Goal: Task Accomplishment & Management: Manage account settings

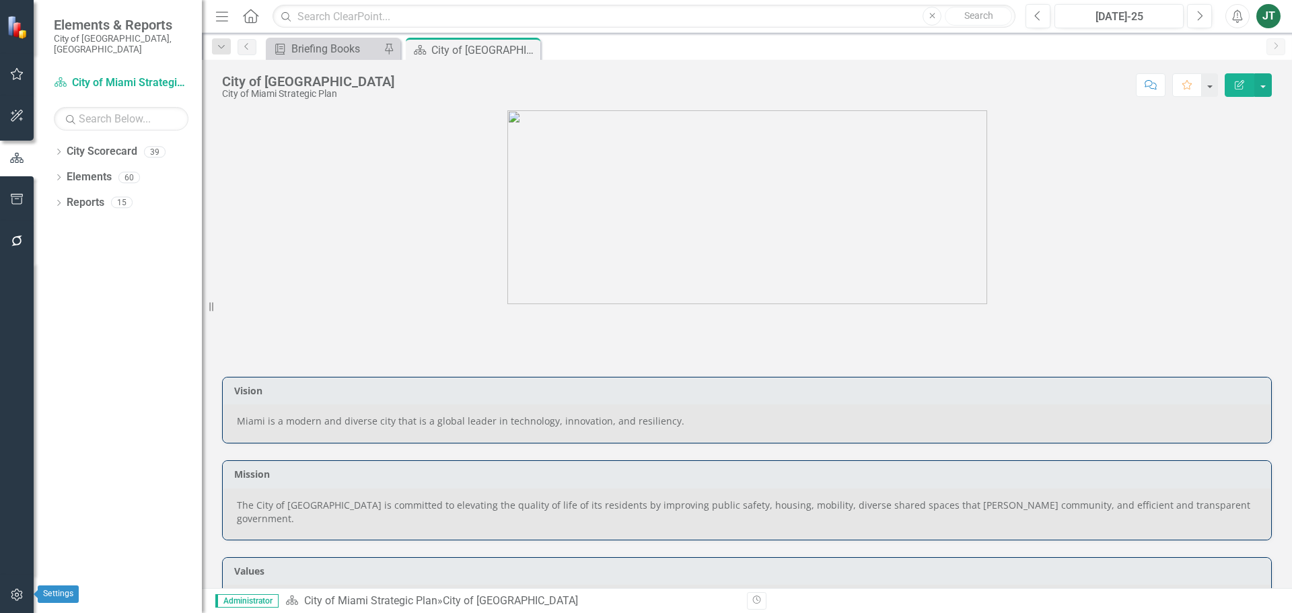
click at [18, 467] on button "button" at bounding box center [17, 596] width 30 height 28
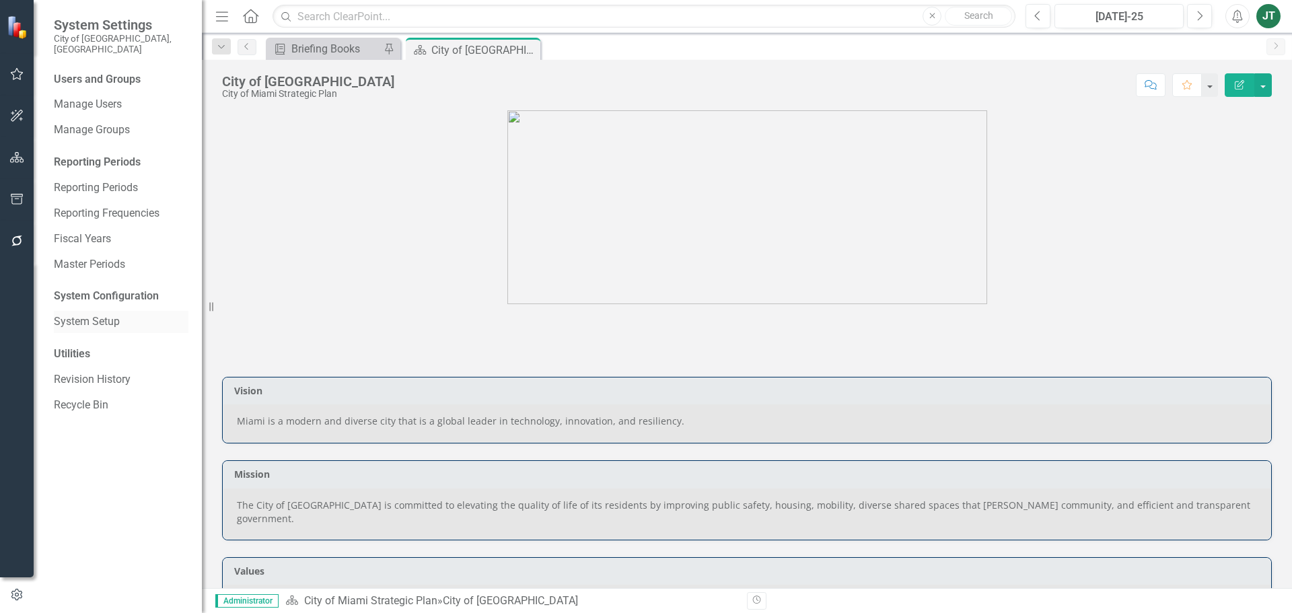
click at [69, 314] on link "System Setup" at bounding box center [121, 321] width 135 height 15
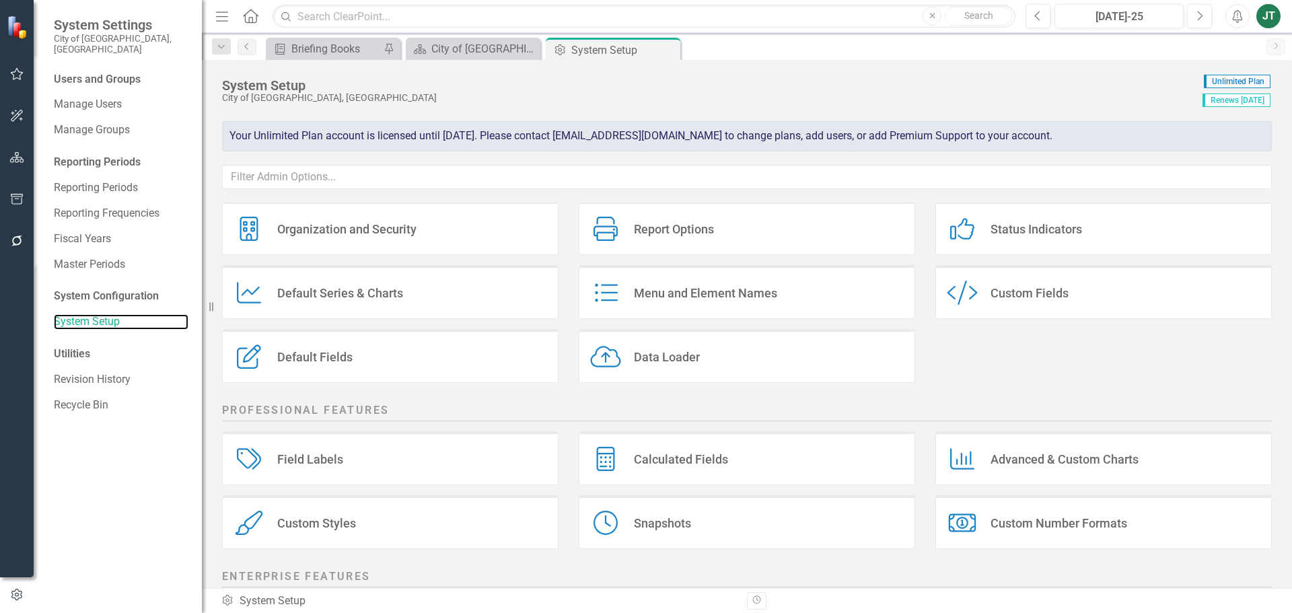
scroll to position [67, 0]
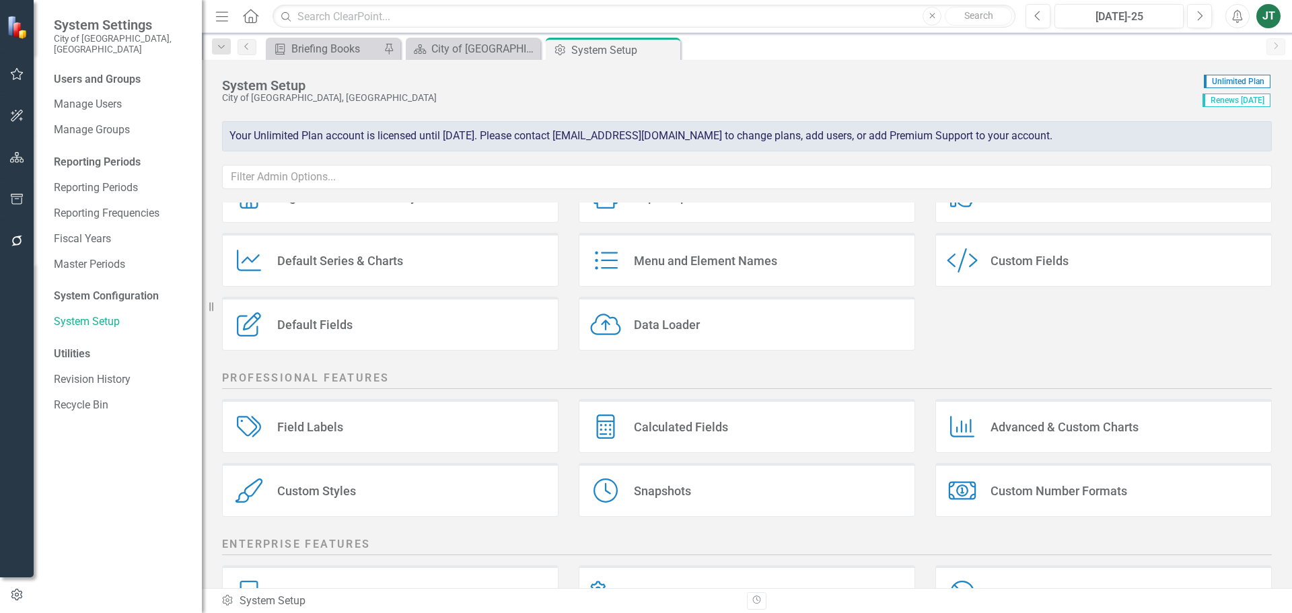
click at [454, 467] on div "Custom Styles Custom Styles" at bounding box center [390, 490] width 337 height 54
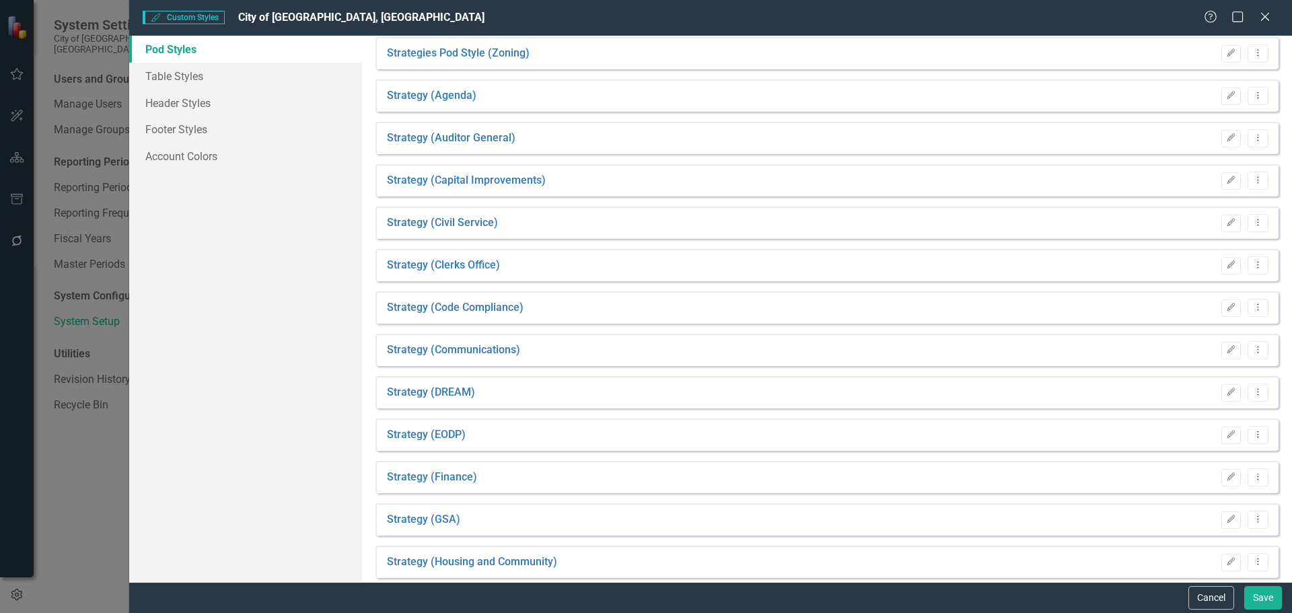
scroll to position [1120, 0]
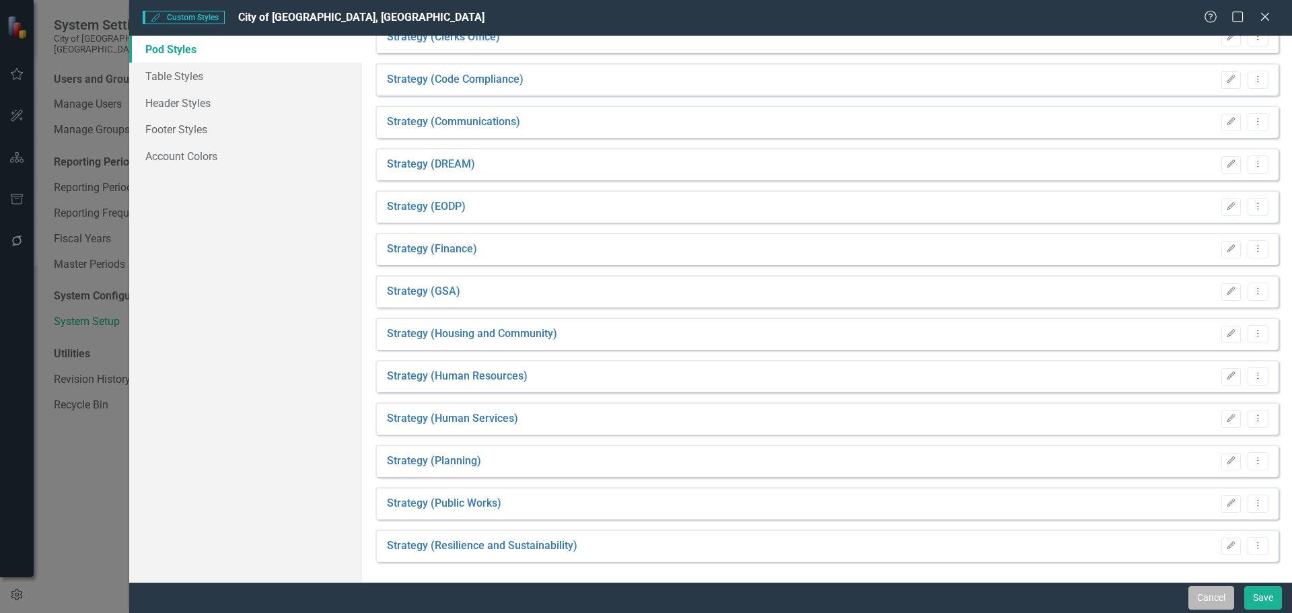
click at [1033, 467] on button "Cancel" at bounding box center [1212, 598] width 46 height 24
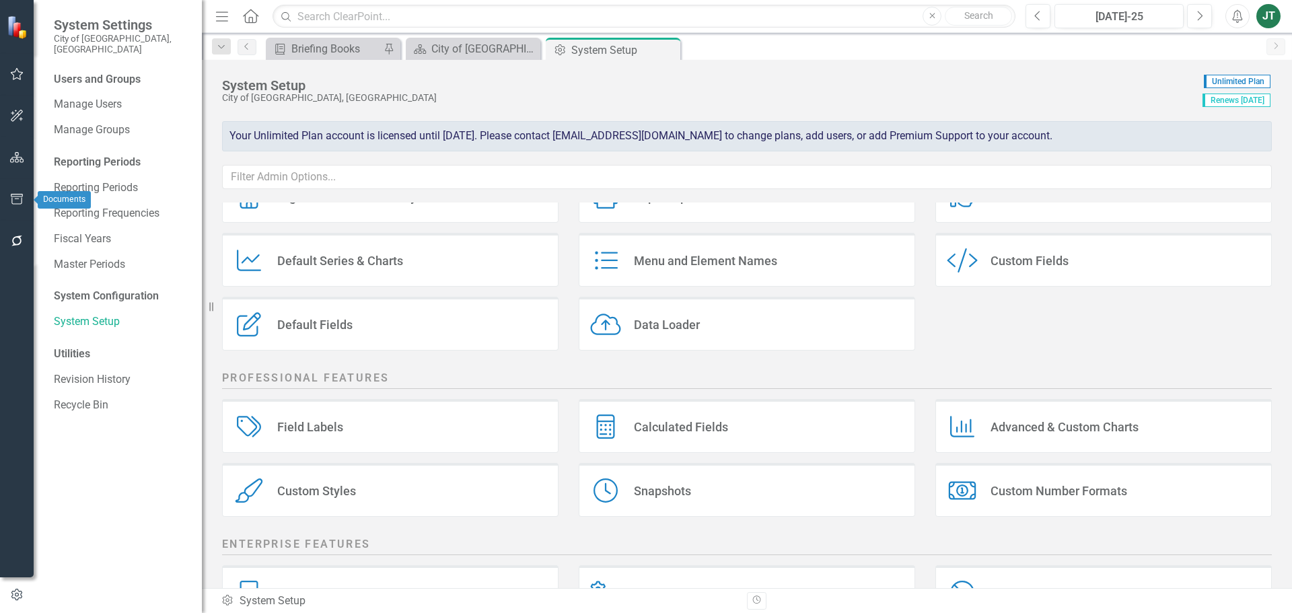
click at [10, 202] on icon "button" at bounding box center [17, 199] width 14 height 11
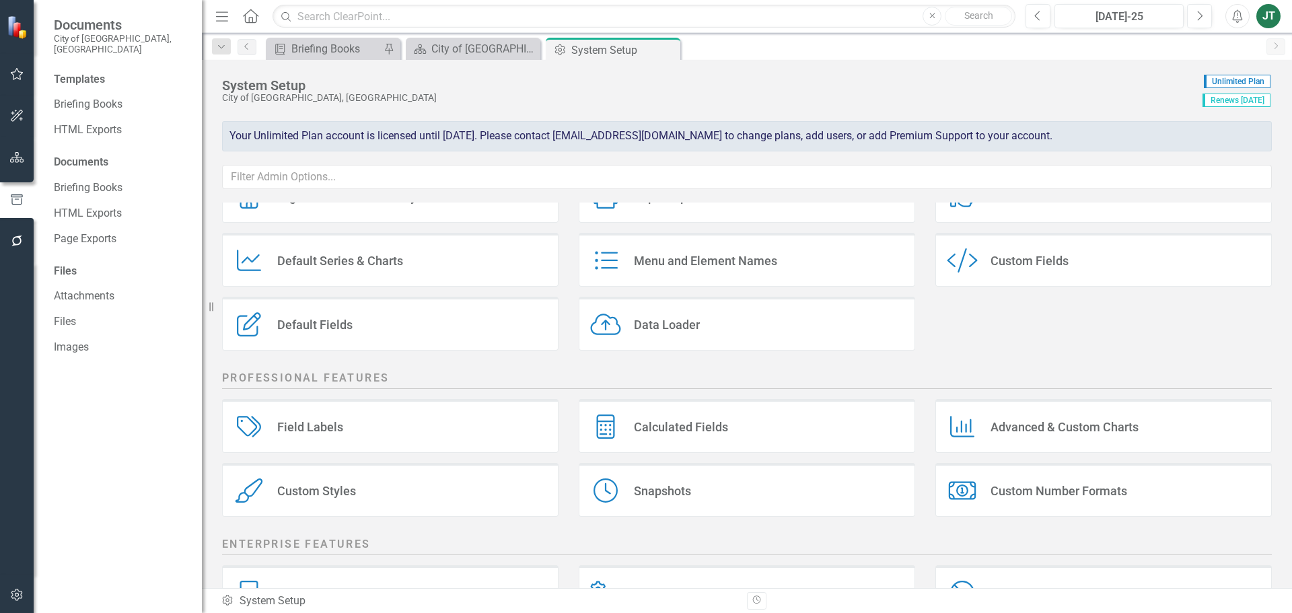
click at [8, 152] on button "button" at bounding box center [17, 158] width 30 height 28
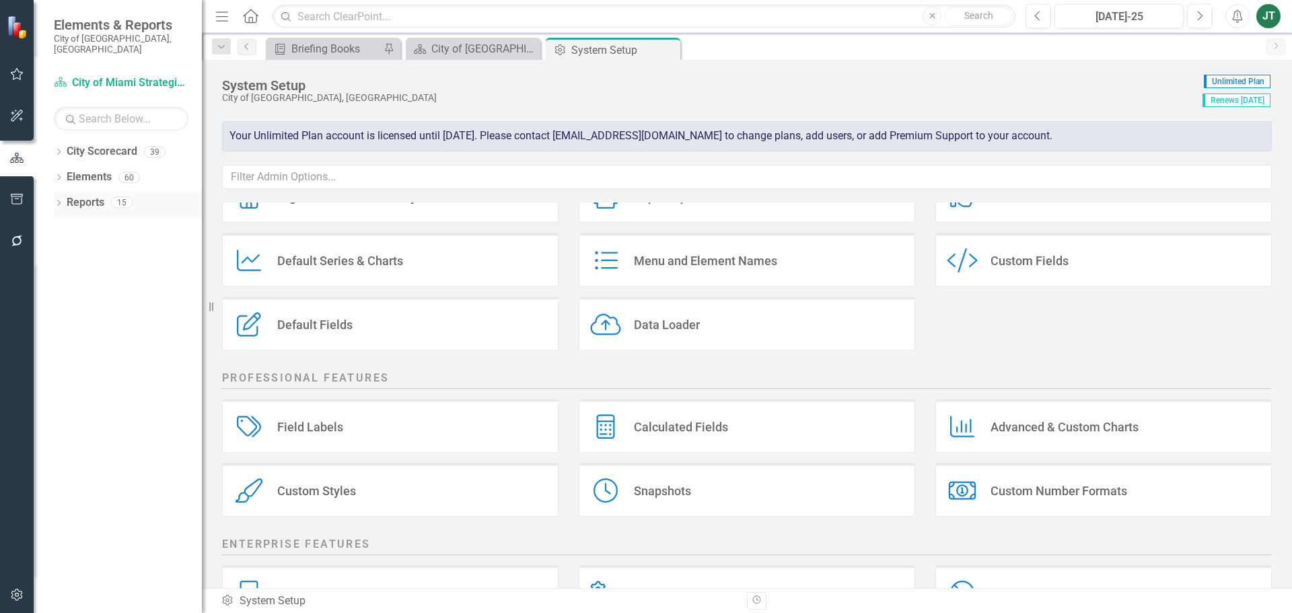
click at [71, 195] on link "Reports" at bounding box center [86, 202] width 38 height 15
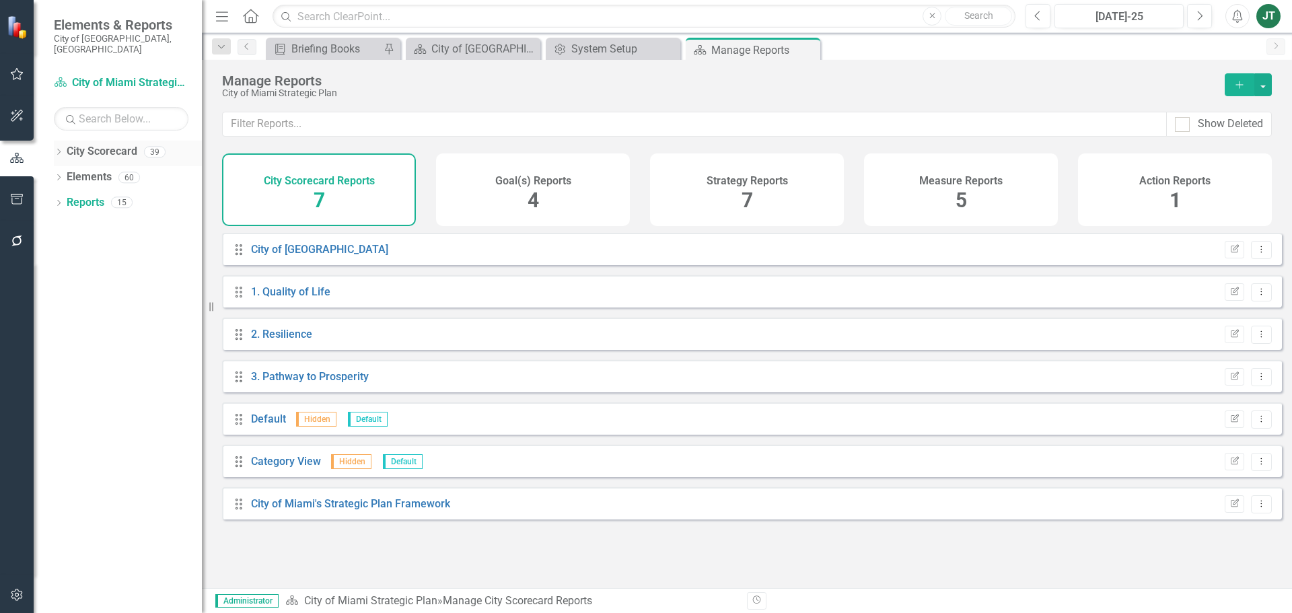
click at [63, 148] on div "Dropdown" at bounding box center [58, 153] width 9 height 11
click at [70, 198] on icon "Dropdown" at bounding box center [66, 202] width 10 height 8
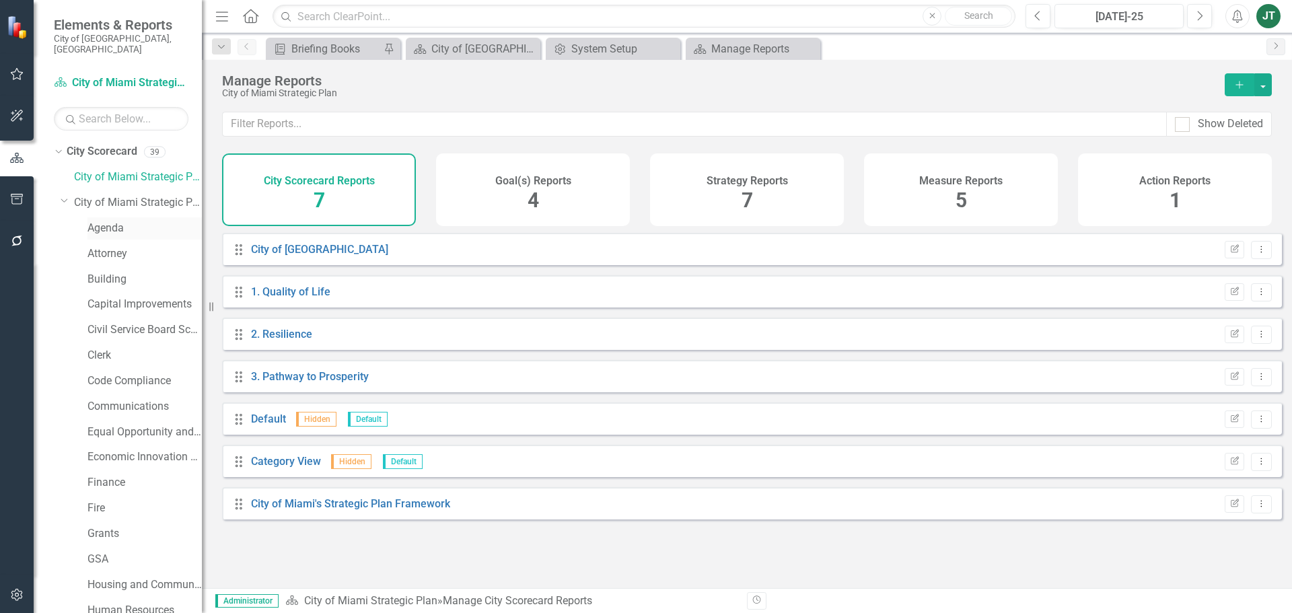
click at [108, 221] on link "Agenda" at bounding box center [145, 228] width 114 height 15
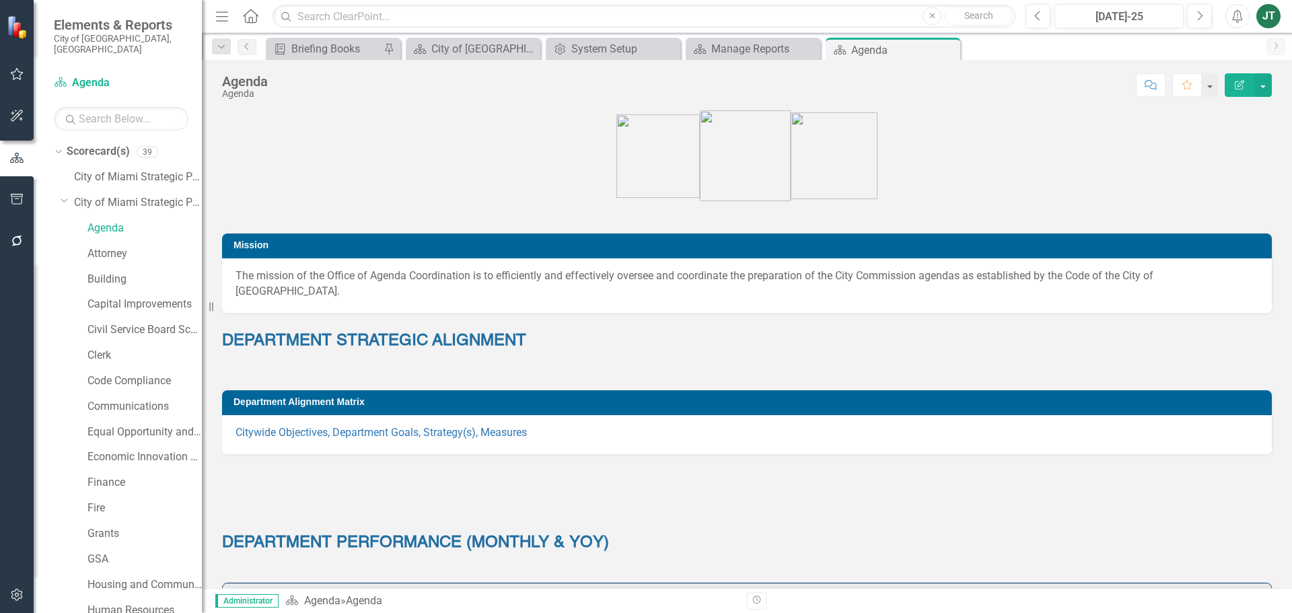
click at [61, 195] on icon "Dropdown" at bounding box center [65, 200] width 8 height 10
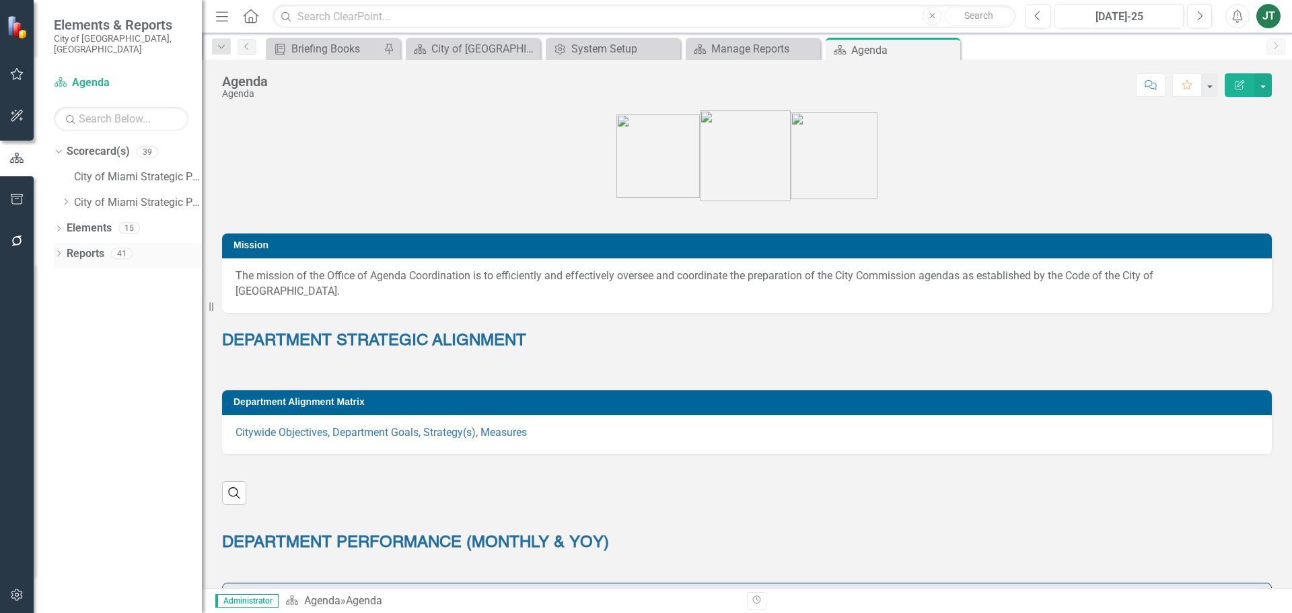
click at [59, 251] on icon "Dropdown" at bounding box center [58, 254] width 9 height 7
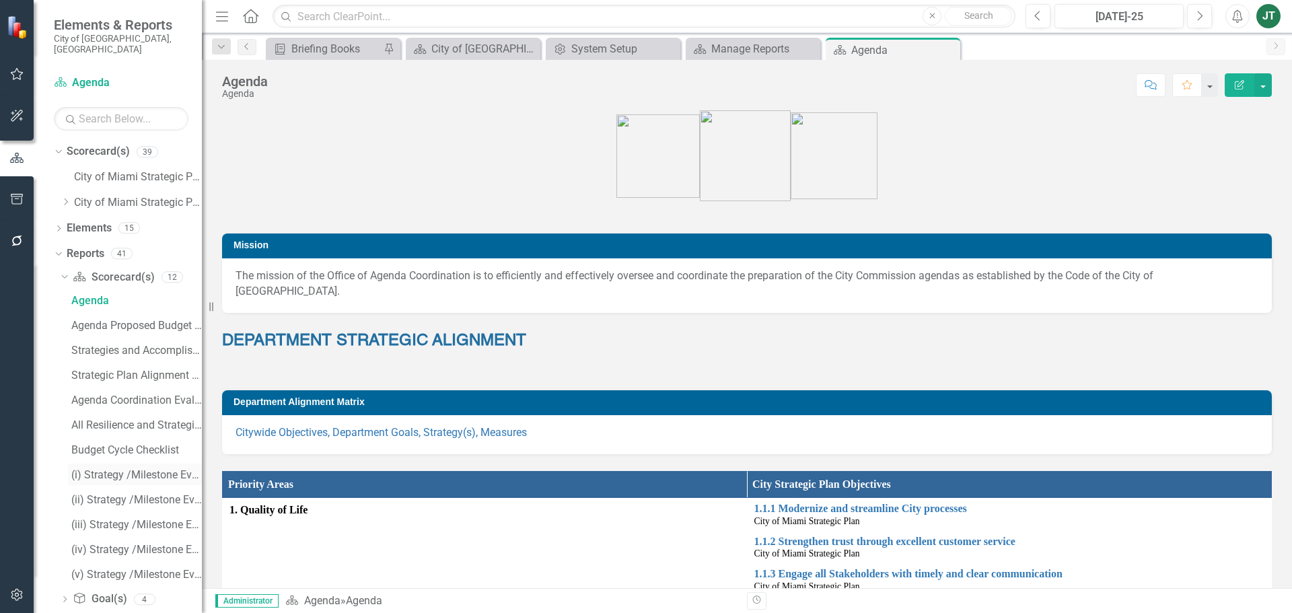
click at [111, 467] on div "(i) Strategy /Milestone Evaluation and Recommendation Report" at bounding box center [136, 475] width 131 height 12
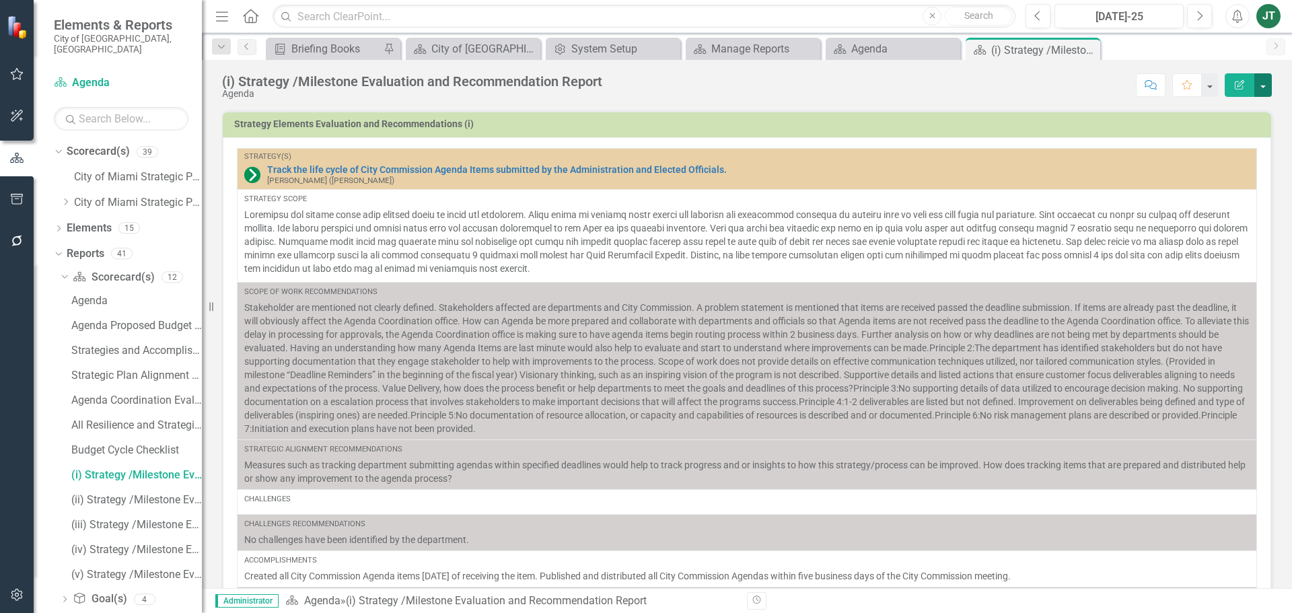
click at [1033, 78] on button "button" at bounding box center [1264, 85] width 18 height 24
click at [1033, 127] on link "Edit Report Edit Layout" at bounding box center [1215, 135] width 114 height 25
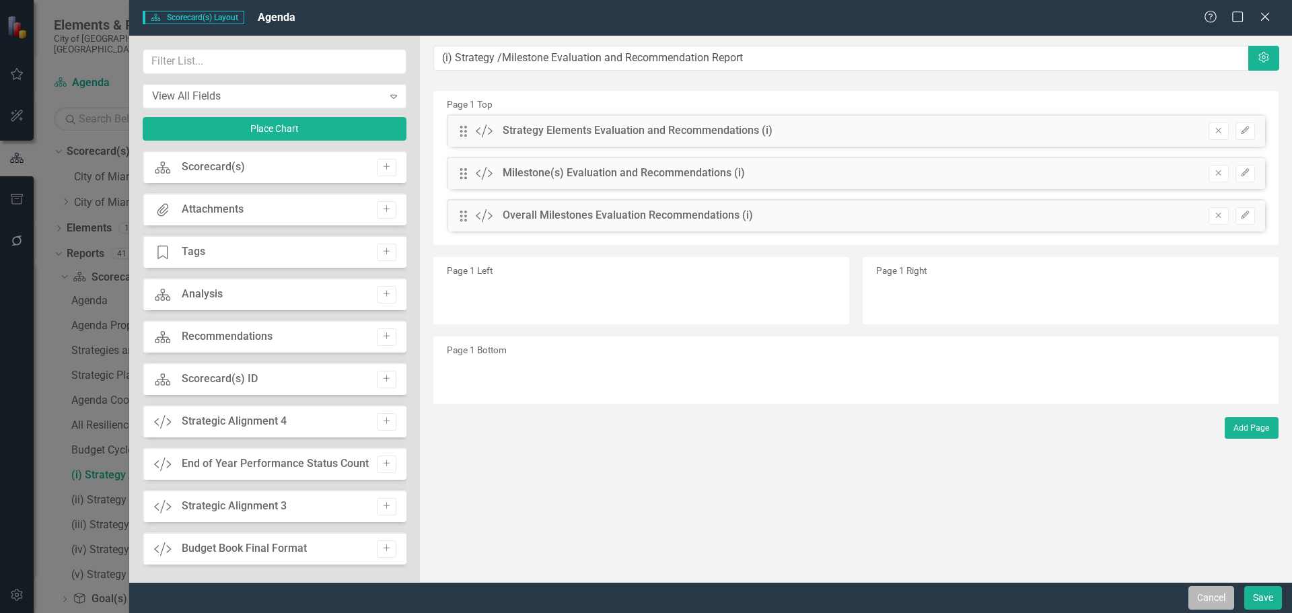
click at [1033, 467] on button "Cancel" at bounding box center [1212, 598] width 46 height 24
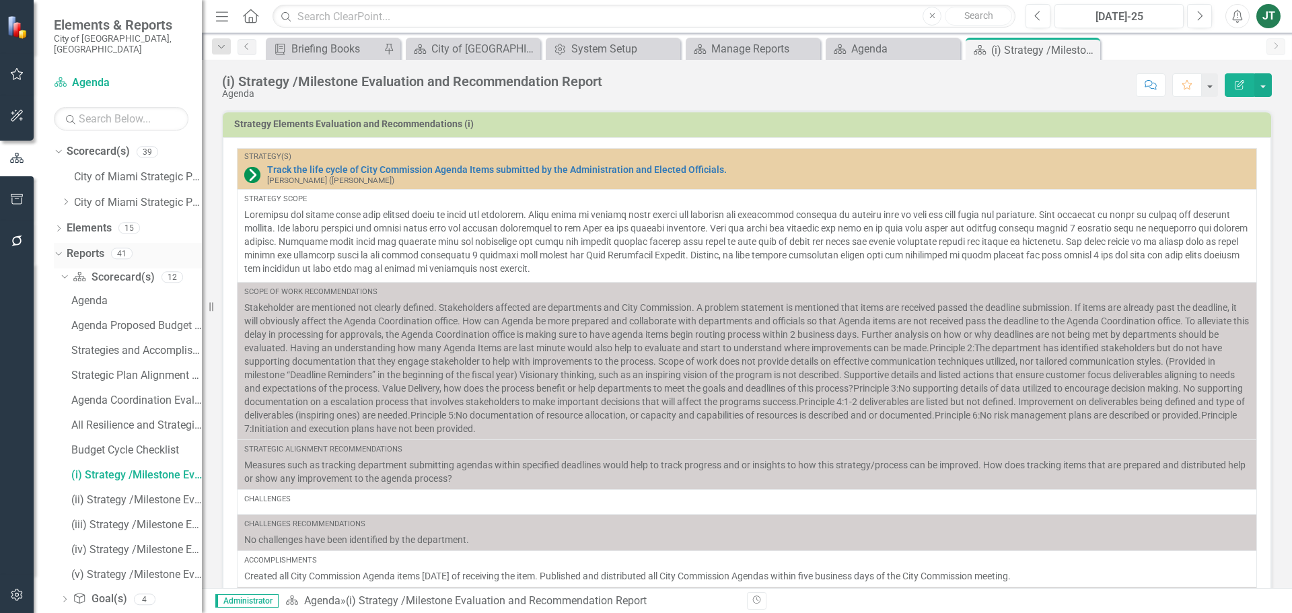
click at [54, 248] on icon "Dropdown" at bounding box center [56, 252] width 7 height 9
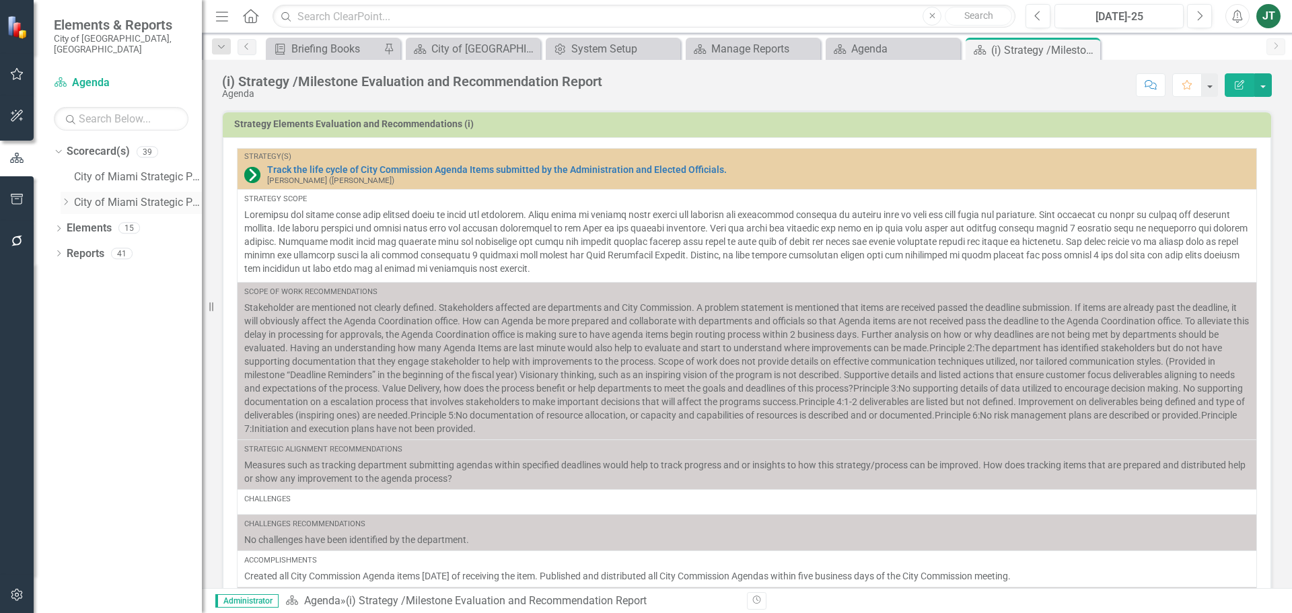
click at [65, 198] on icon "Dropdown" at bounding box center [66, 202] width 10 height 8
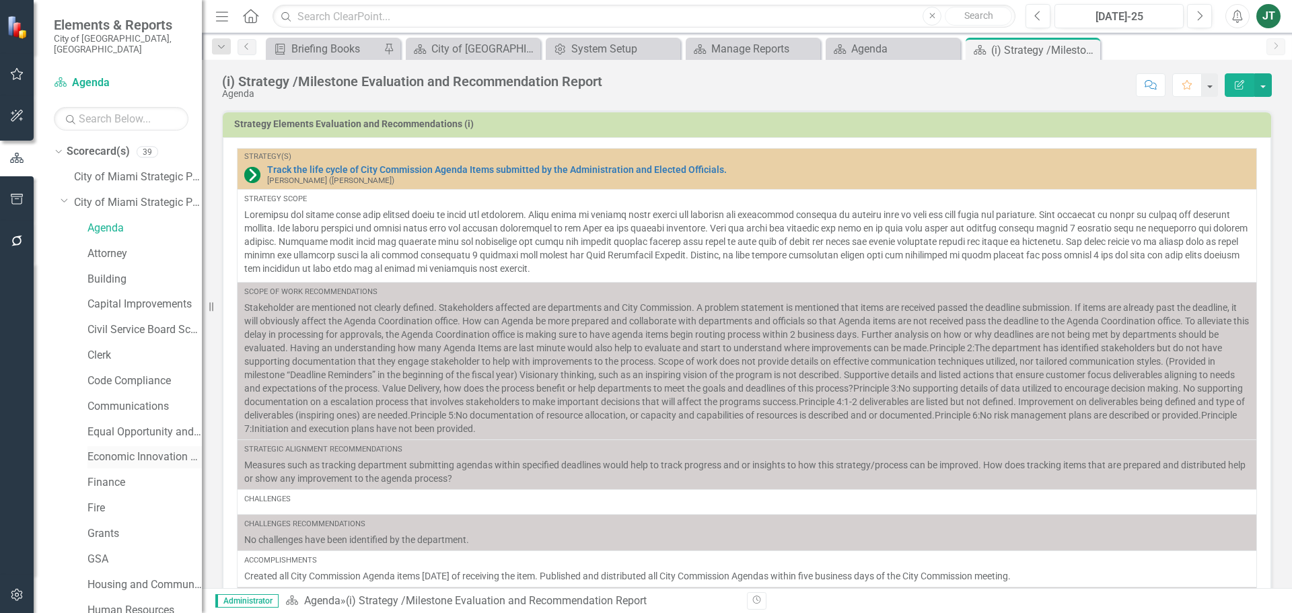
click at [114, 450] on link "Economic Innovation and Development" at bounding box center [145, 457] width 114 height 15
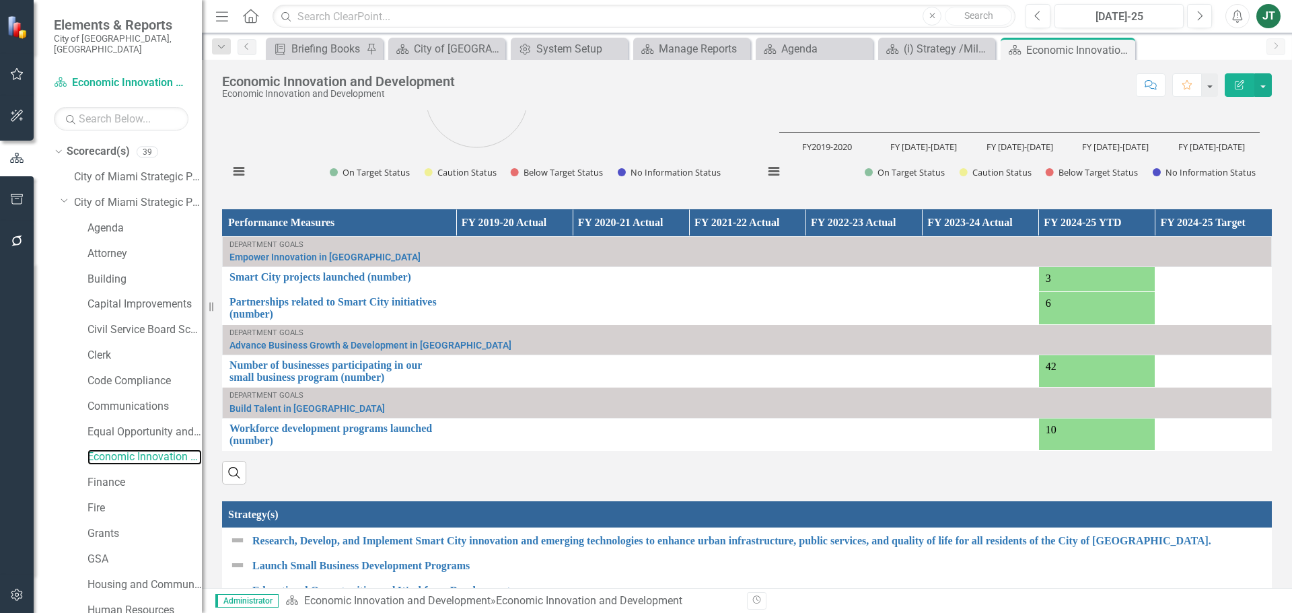
scroll to position [1212, 0]
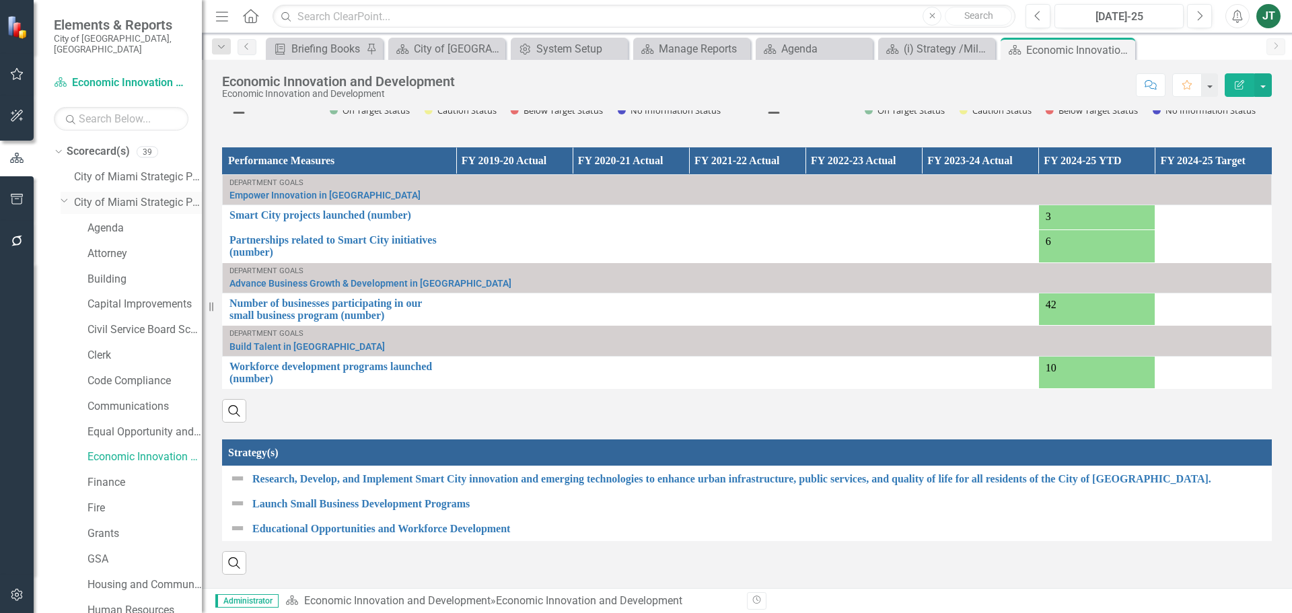
click at [63, 195] on icon "Dropdown" at bounding box center [65, 200] width 8 height 10
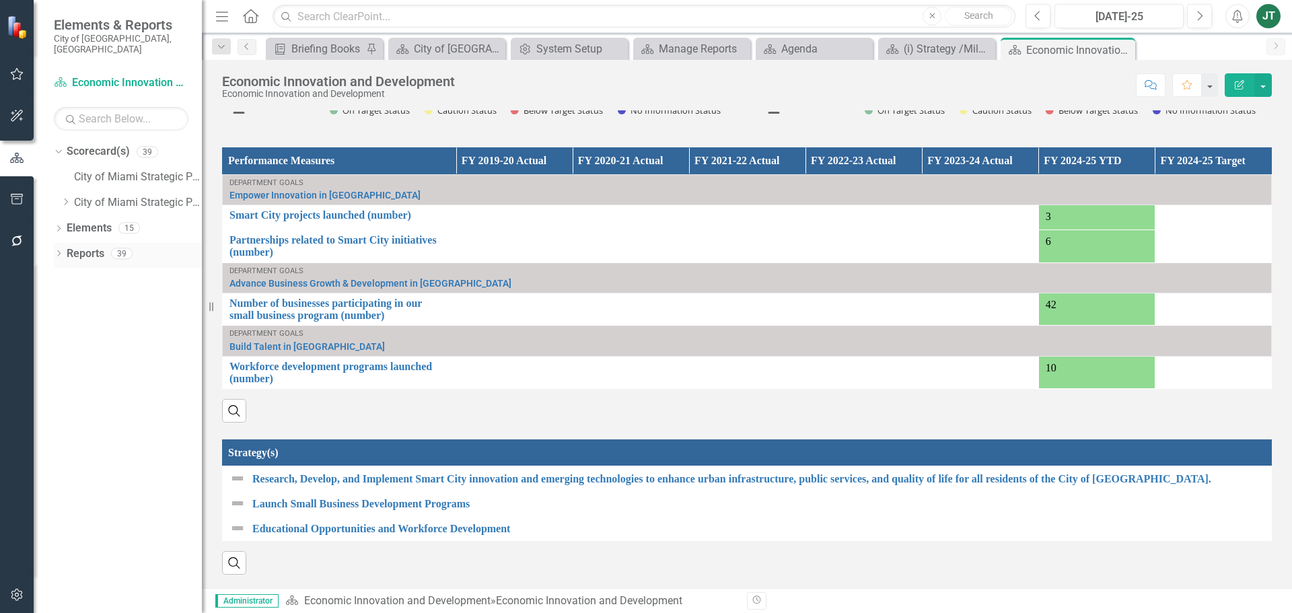
click at [64, 243] on div "Dropdown Reports 39" at bounding box center [128, 256] width 148 height 26
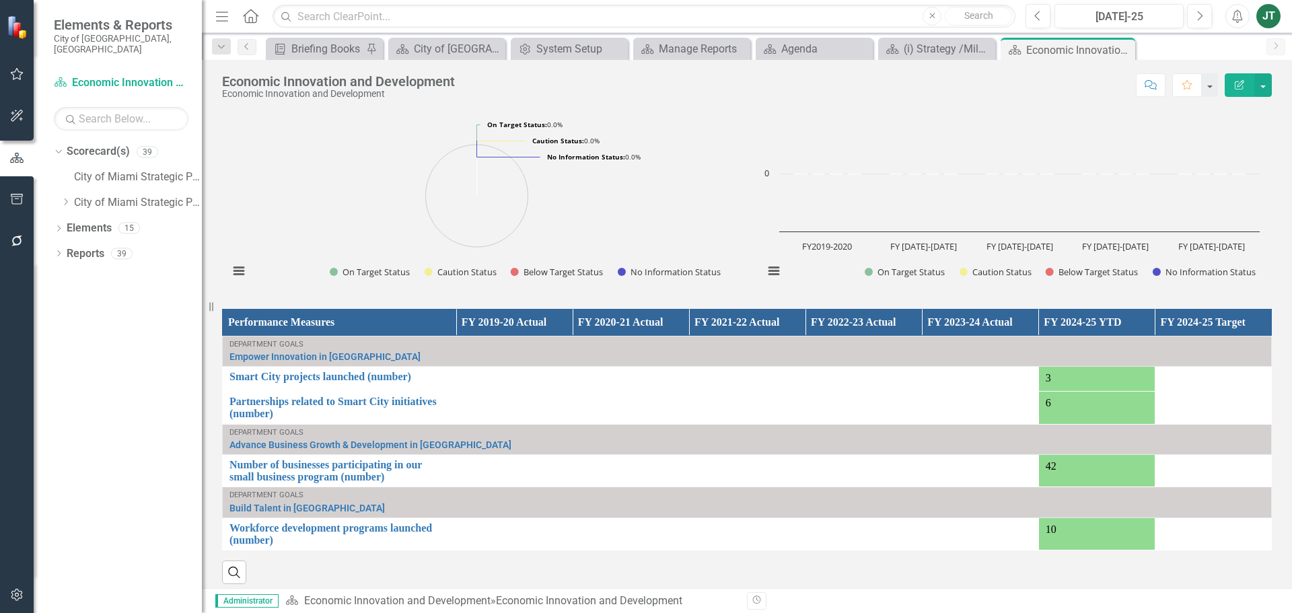
scroll to position [948, 0]
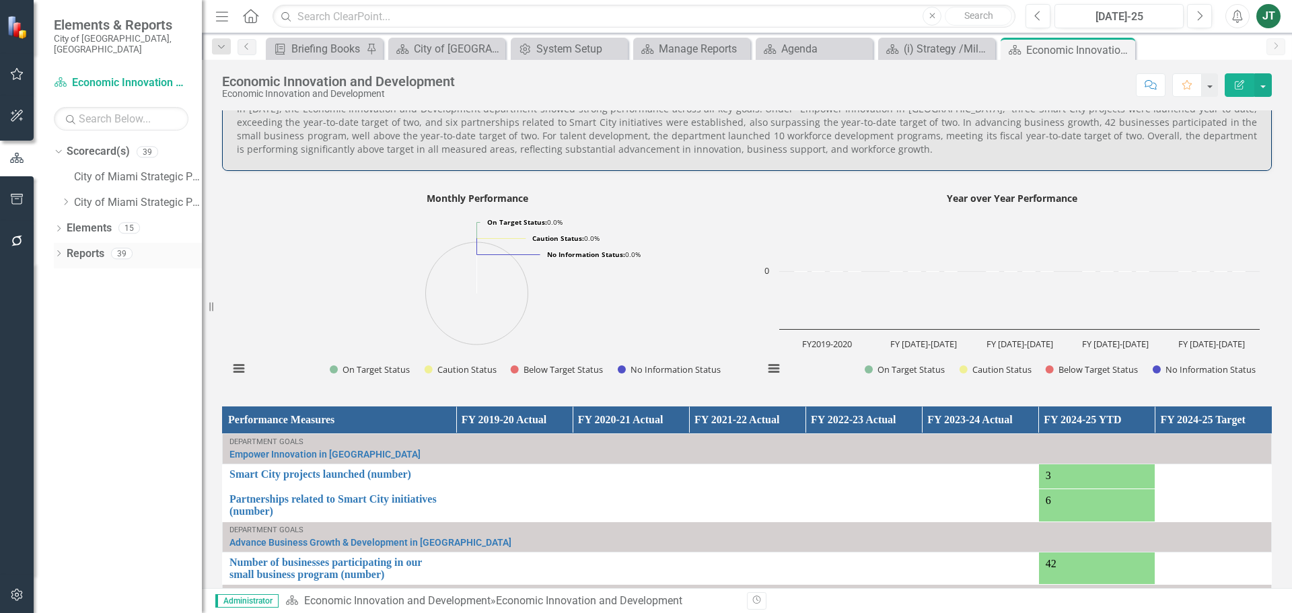
click at [72, 246] on link "Reports" at bounding box center [86, 253] width 38 height 15
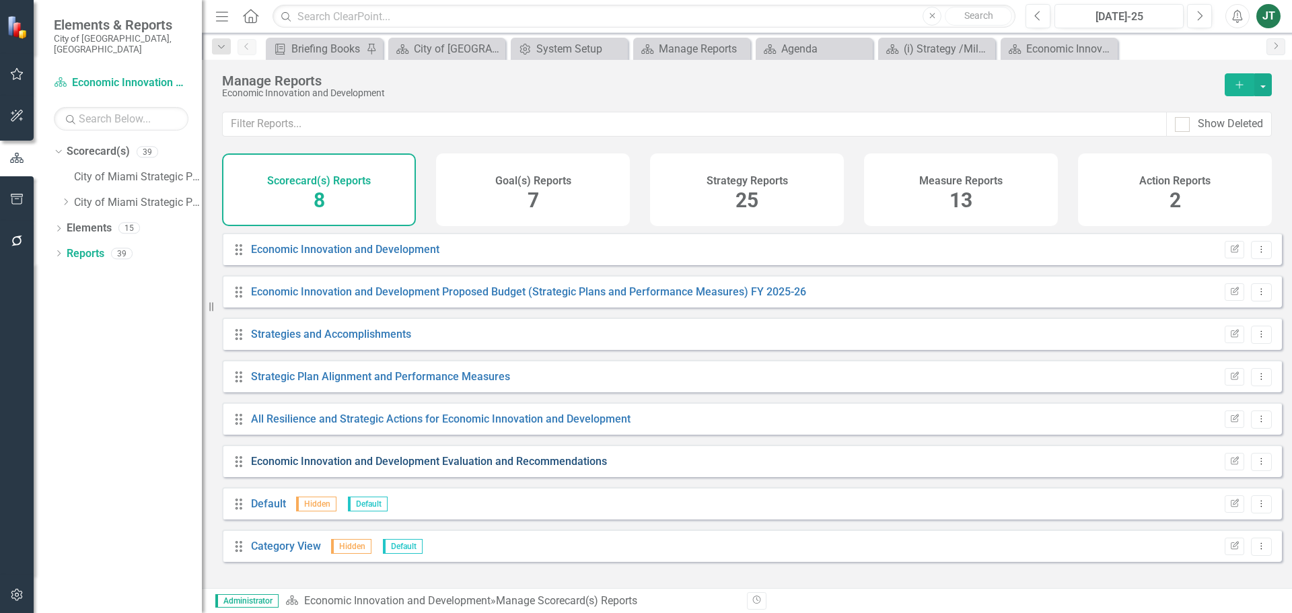
click at [396, 466] on link "Economic Innovation and Development Evaluation and Recommendations" at bounding box center [429, 461] width 356 height 13
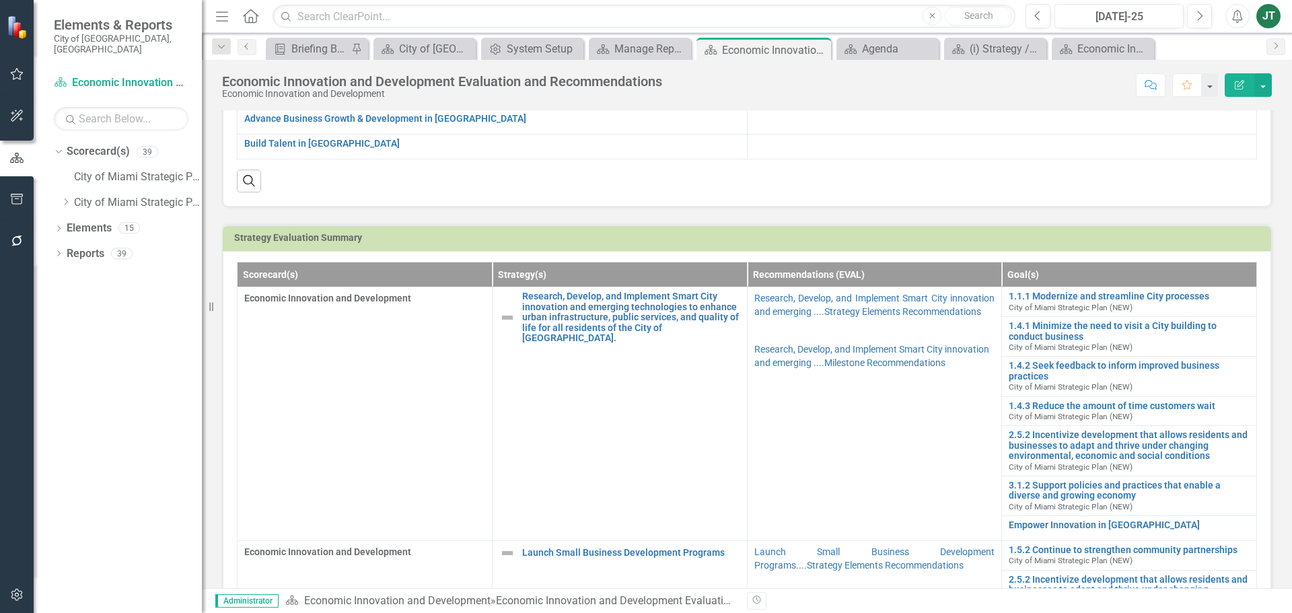
scroll to position [218, 0]
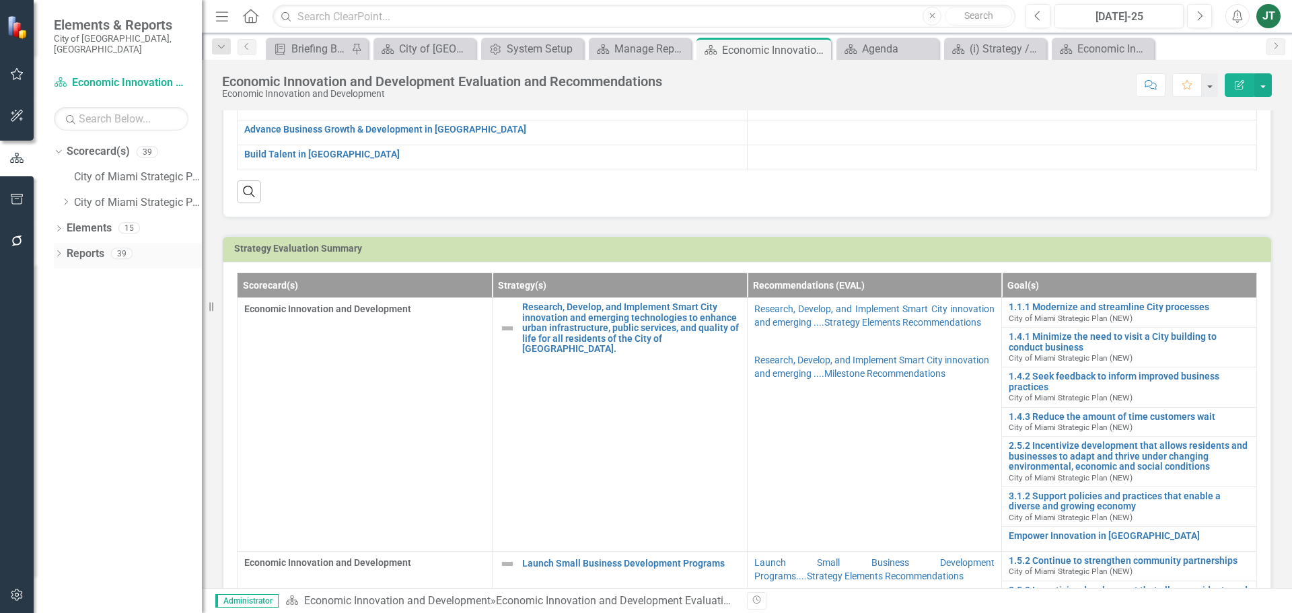
click at [60, 250] on icon at bounding box center [58, 253] width 3 height 6
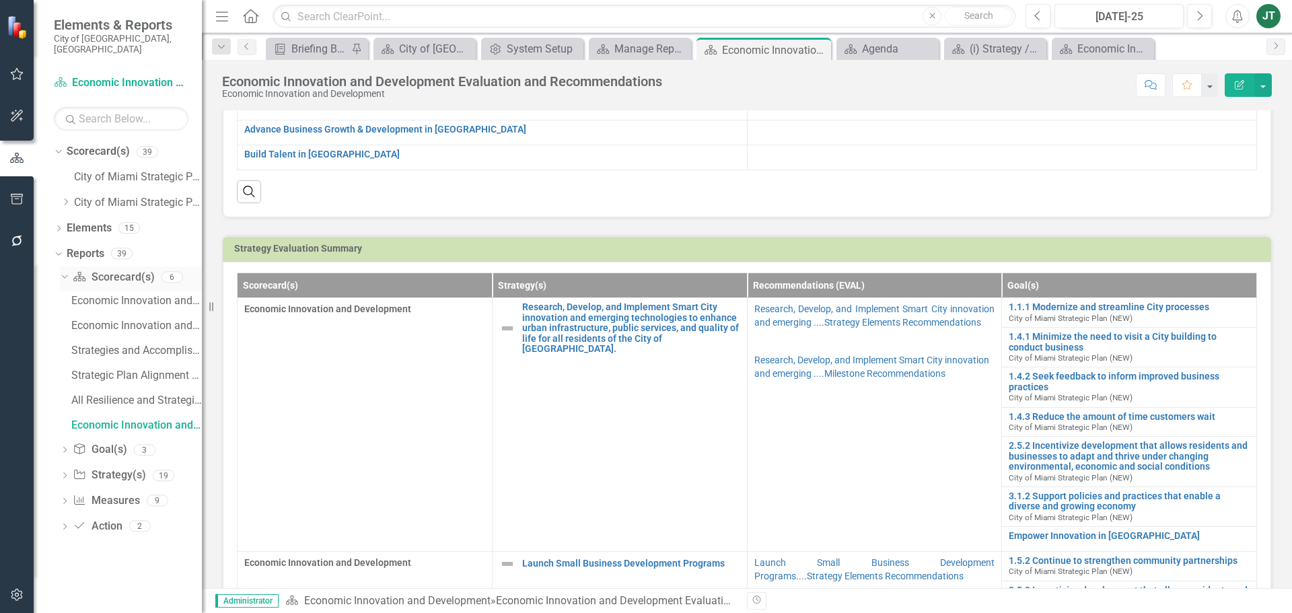
click at [109, 270] on link "Scorecard(s) Scorecard(s)" at bounding box center [113, 277] width 81 height 15
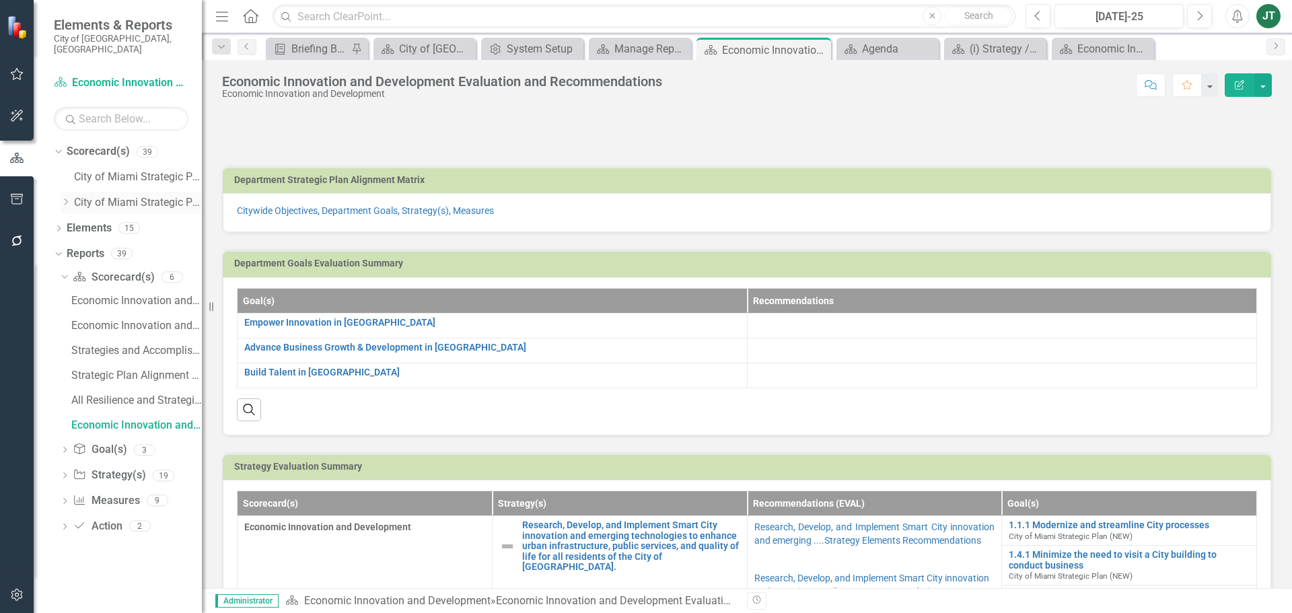
click at [67, 198] on icon "Dropdown" at bounding box center [66, 202] width 10 height 8
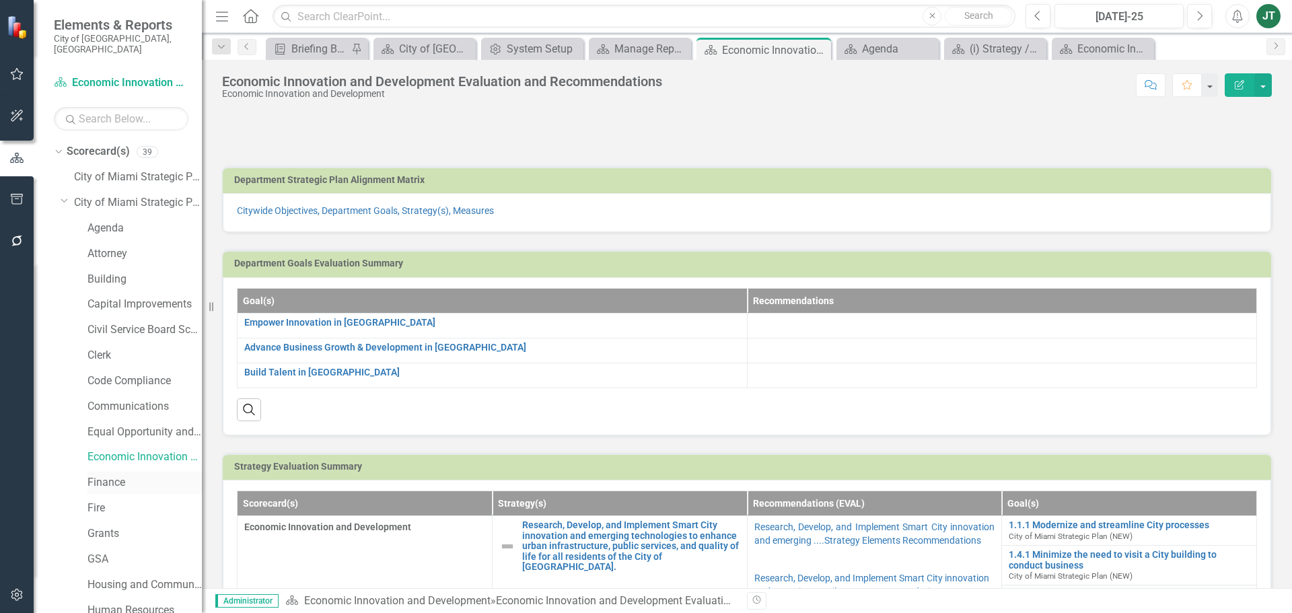
click at [110, 467] on link "Finance" at bounding box center [145, 482] width 114 height 15
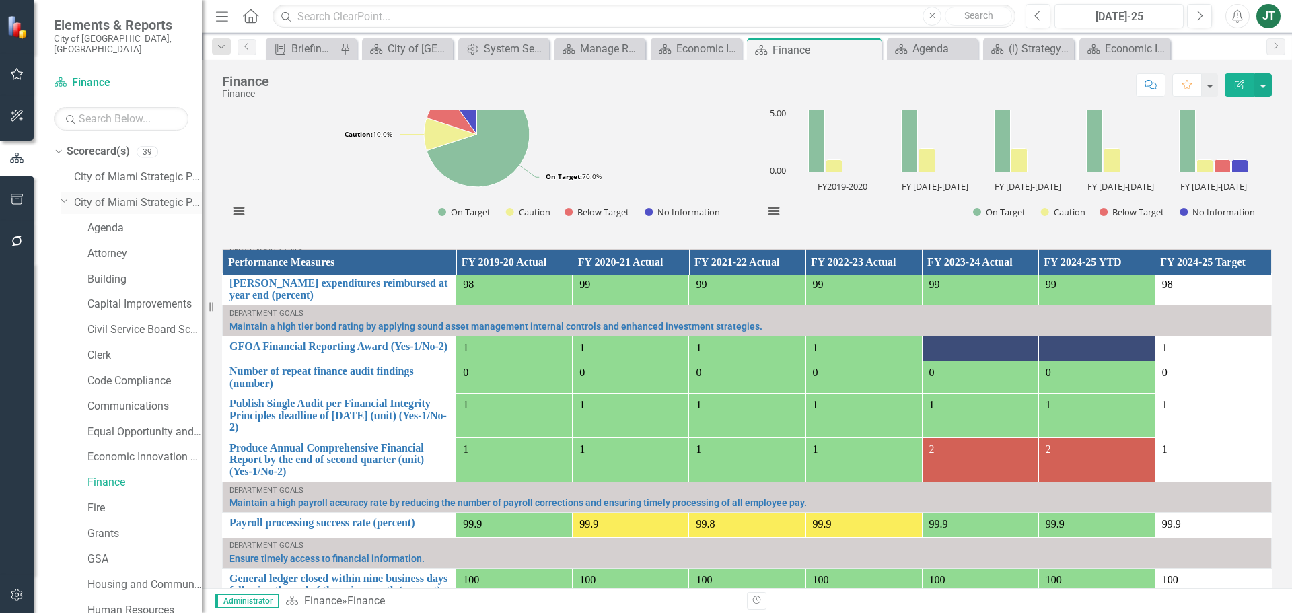
click at [61, 195] on icon "Dropdown" at bounding box center [65, 200] width 8 height 10
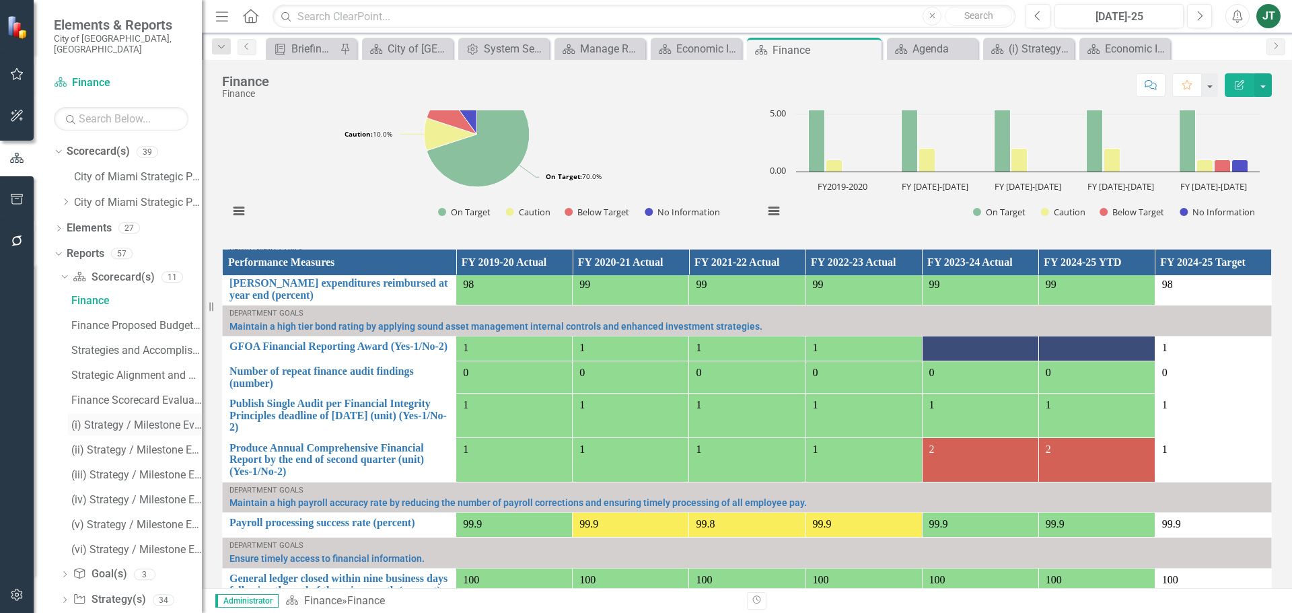
click at [107, 419] on div "(i) Strategy / Milestone Evaluation and Recommendations Report" at bounding box center [136, 425] width 131 height 12
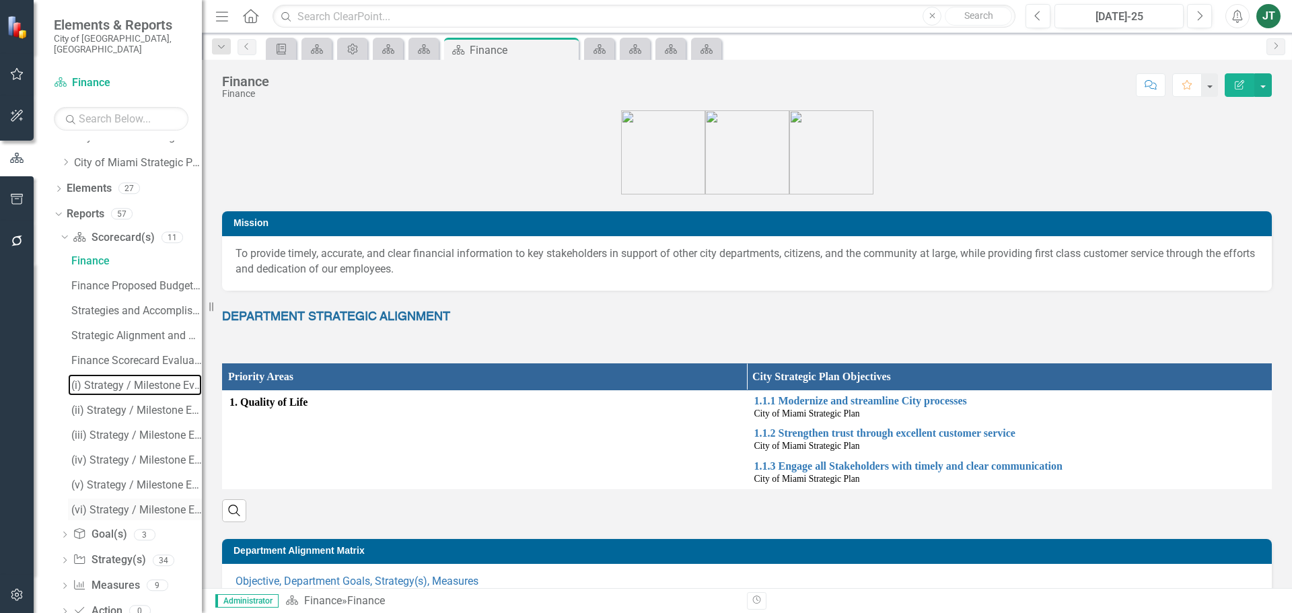
scroll to position [61, 0]
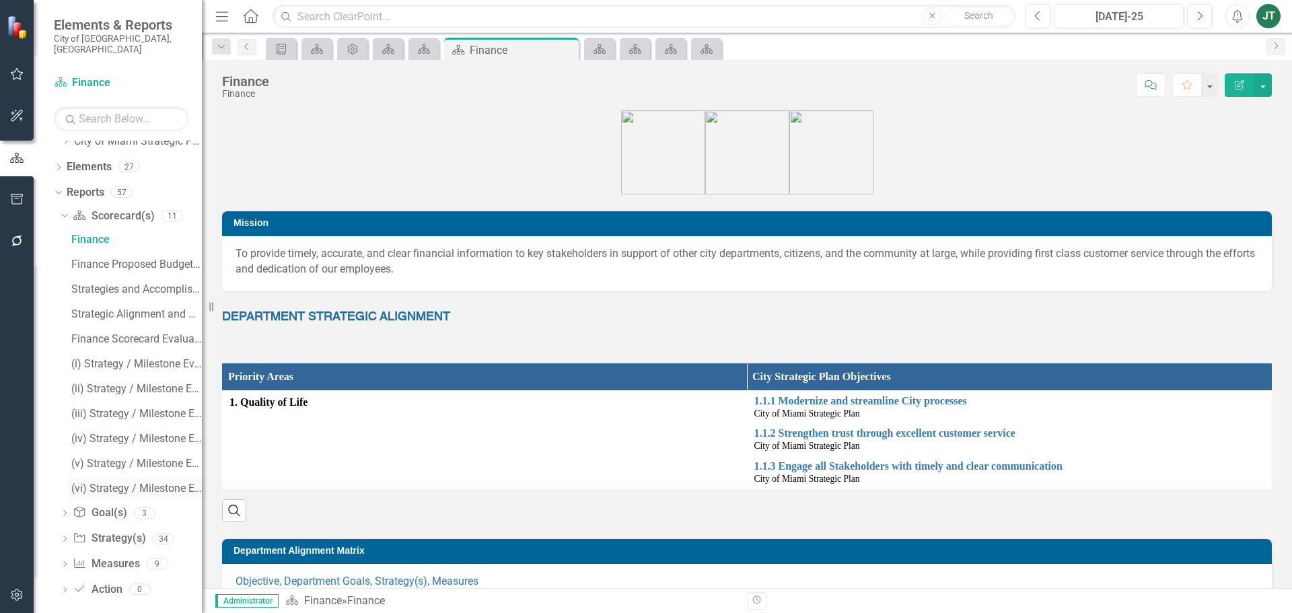
click at [93, 467] on div "(vi) Strategy / Milestone Evaluation and Recommendations Report" at bounding box center [136, 489] width 131 height 12
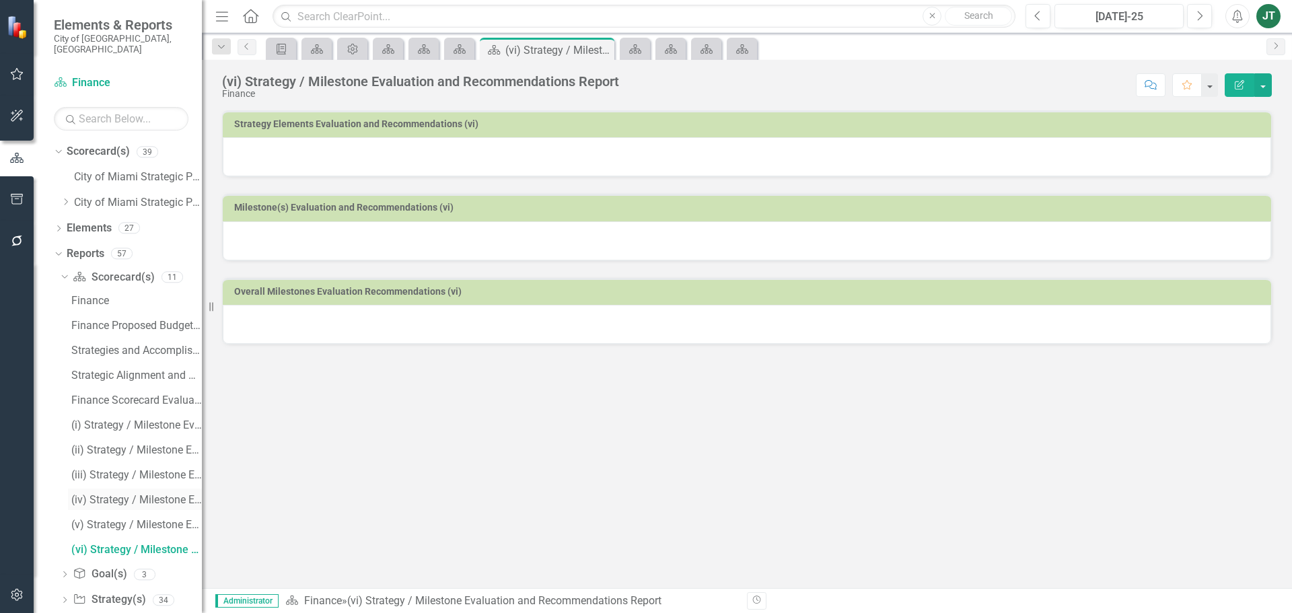
drag, startPoint x: 110, startPoint y: 498, endPoint x: 110, endPoint y: 509, distance: 10.8
click at [110, 467] on div "Finance Finance Proposed Budget (Strategic Plans and Performance Measures) FY 2…" at bounding box center [131, 424] width 142 height 271
click at [110, 467] on div "(v) Strategy / Milestone Evaluation and Recommendation Report" at bounding box center [136, 525] width 131 height 12
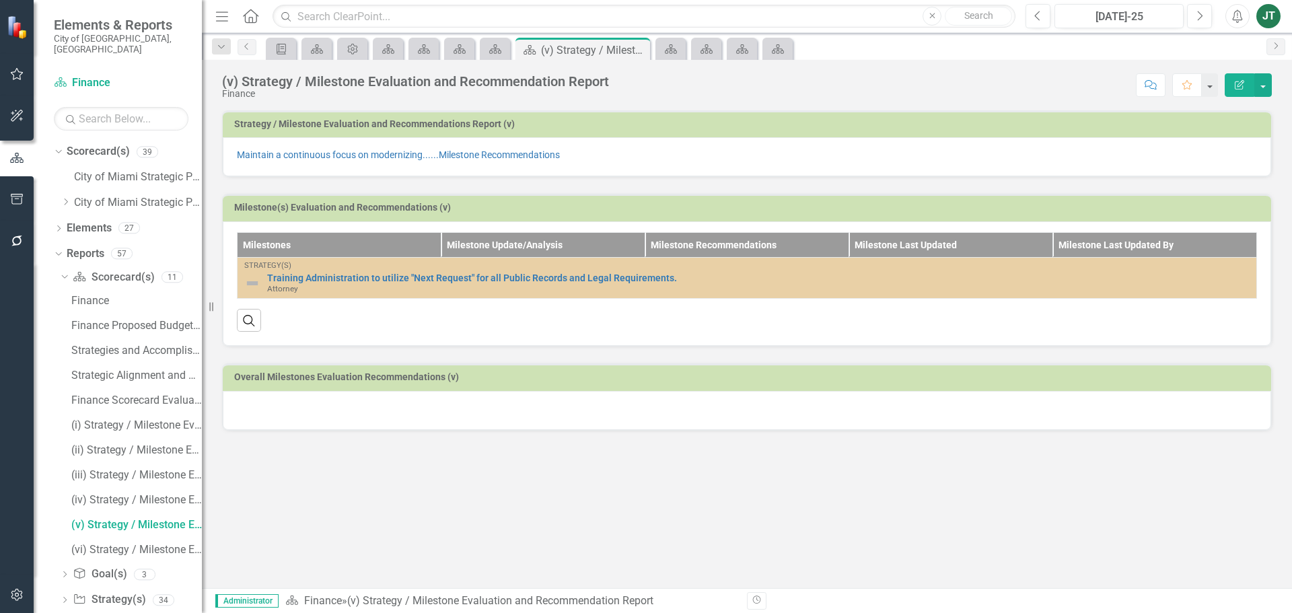
click at [747, 206] on h3 "Milestone(s) Evaluation and Recommendations (v)" at bounding box center [749, 208] width 1031 height 10
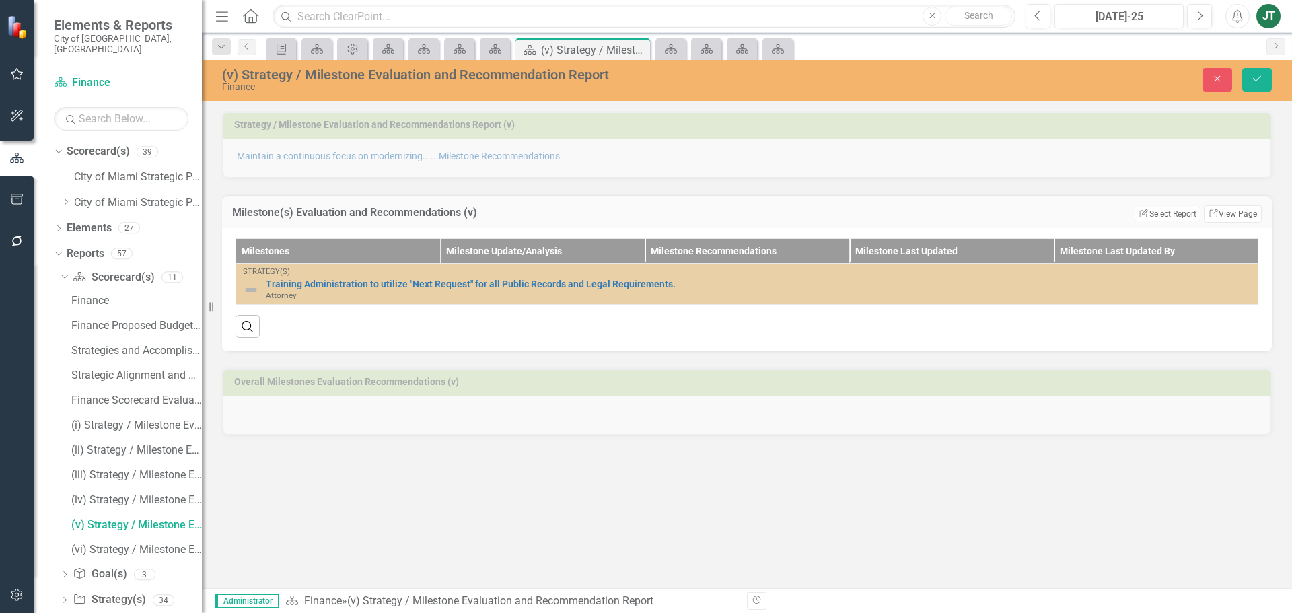
click at [615, 124] on div "Strategy / Milestone Evaluation and Recommendations Report (v) Maintain a conti…" at bounding box center [747, 135] width 1070 height 83
click at [1033, 80] on icon "Close" at bounding box center [1218, 78] width 12 height 9
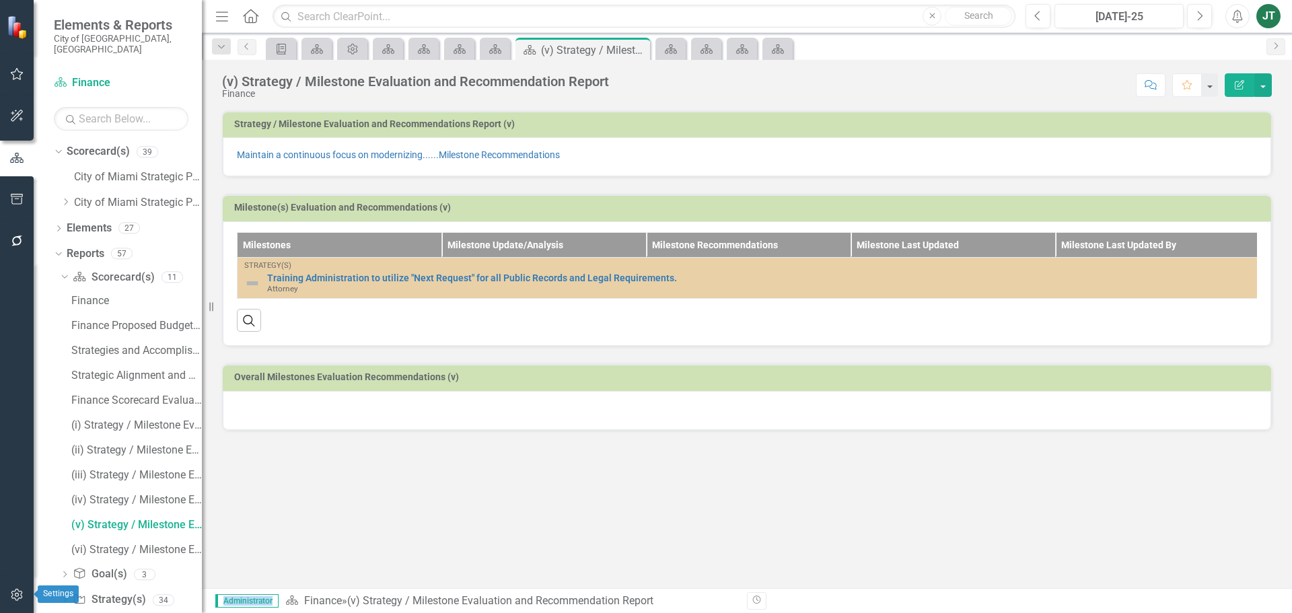
click at [11, 467] on icon "button" at bounding box center [17, 595] width 14 height 11
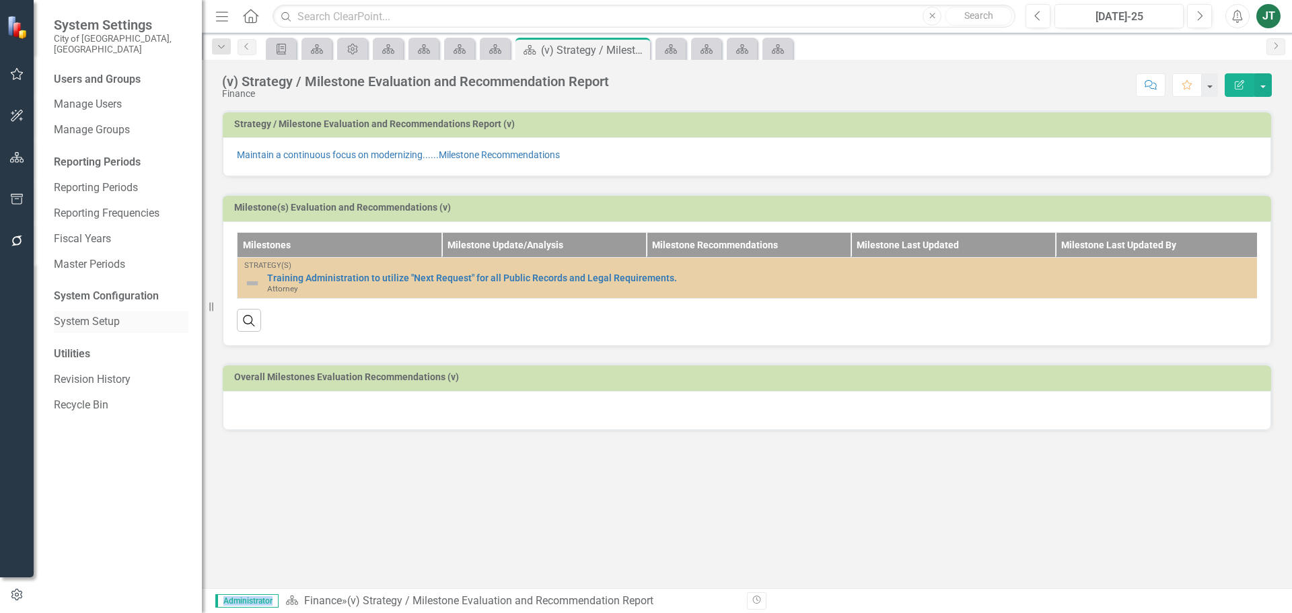
click at [69, 314] on link "System Setup" at bounding box center [121, 321] width 135 height 15
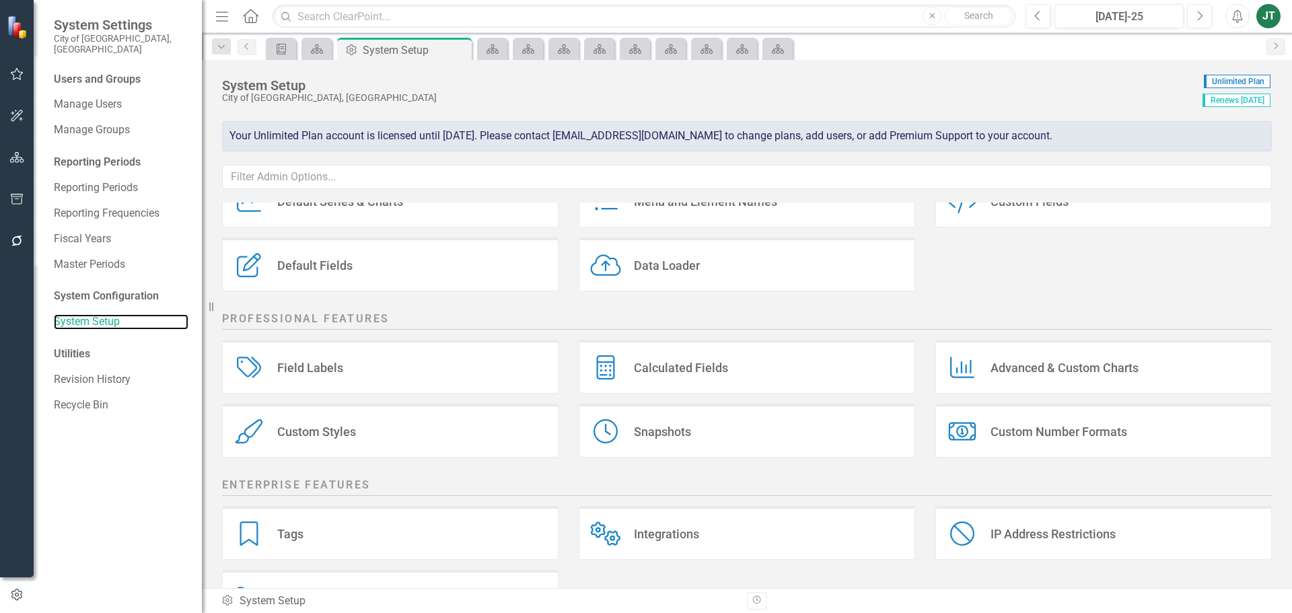
scroll to position [182, 0]
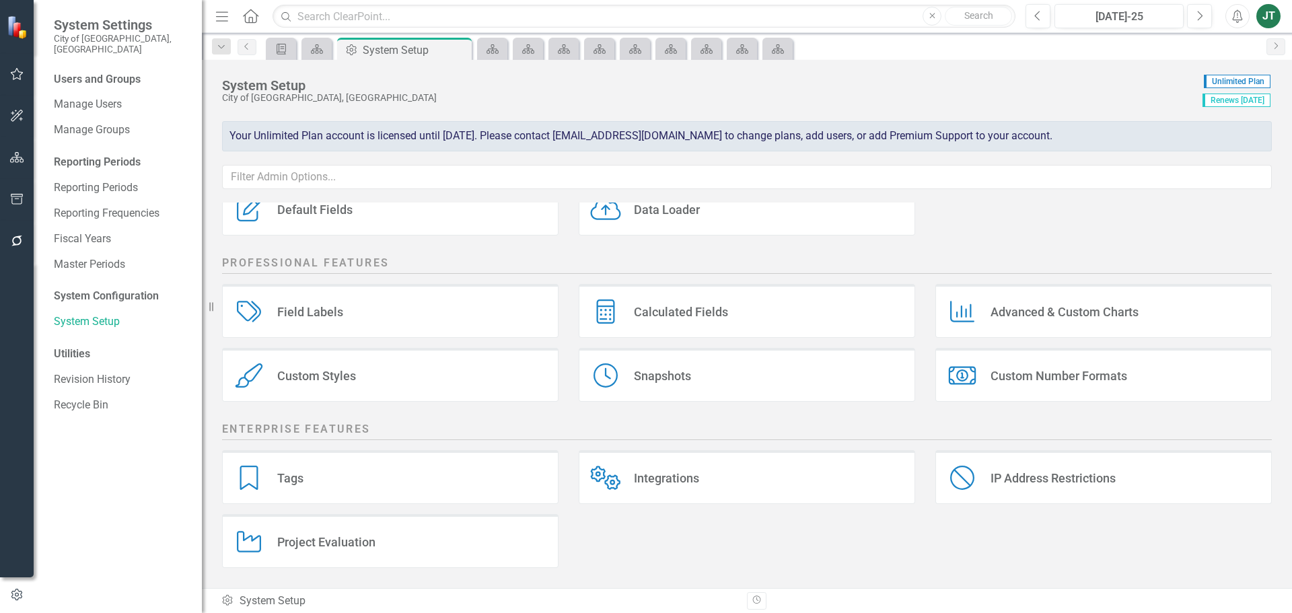
click at [418, 375] on div "Custom Styles Custom Styles" at bounding box center [390, 375] width 337 height 54
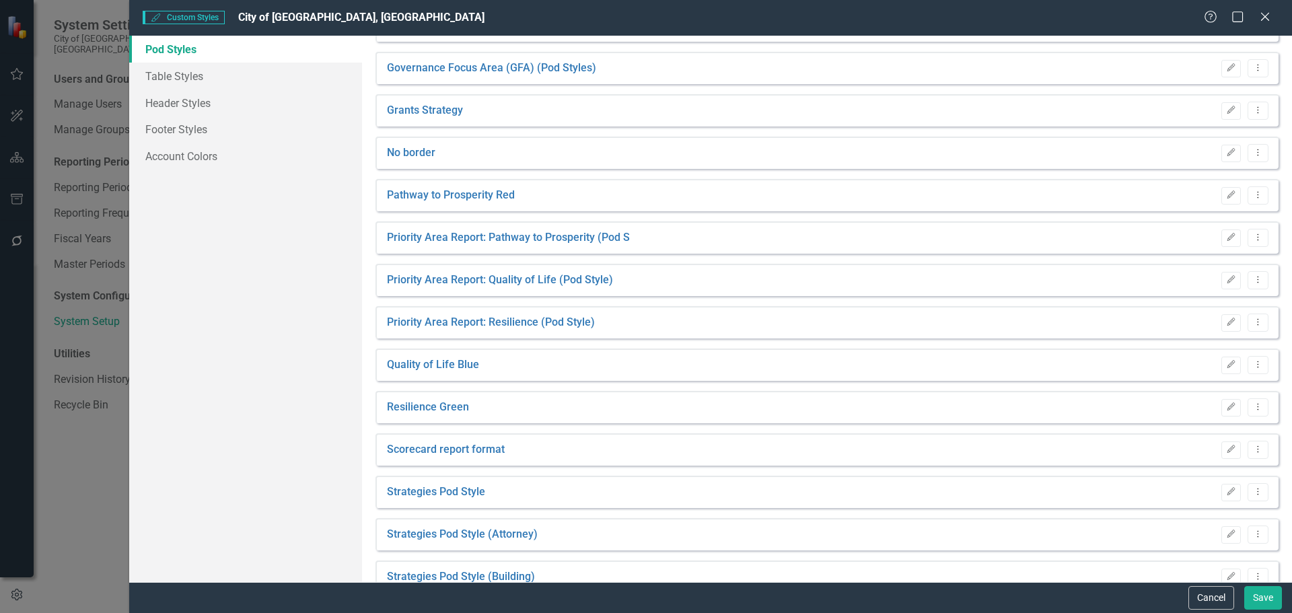
scroll to position [0, 0]
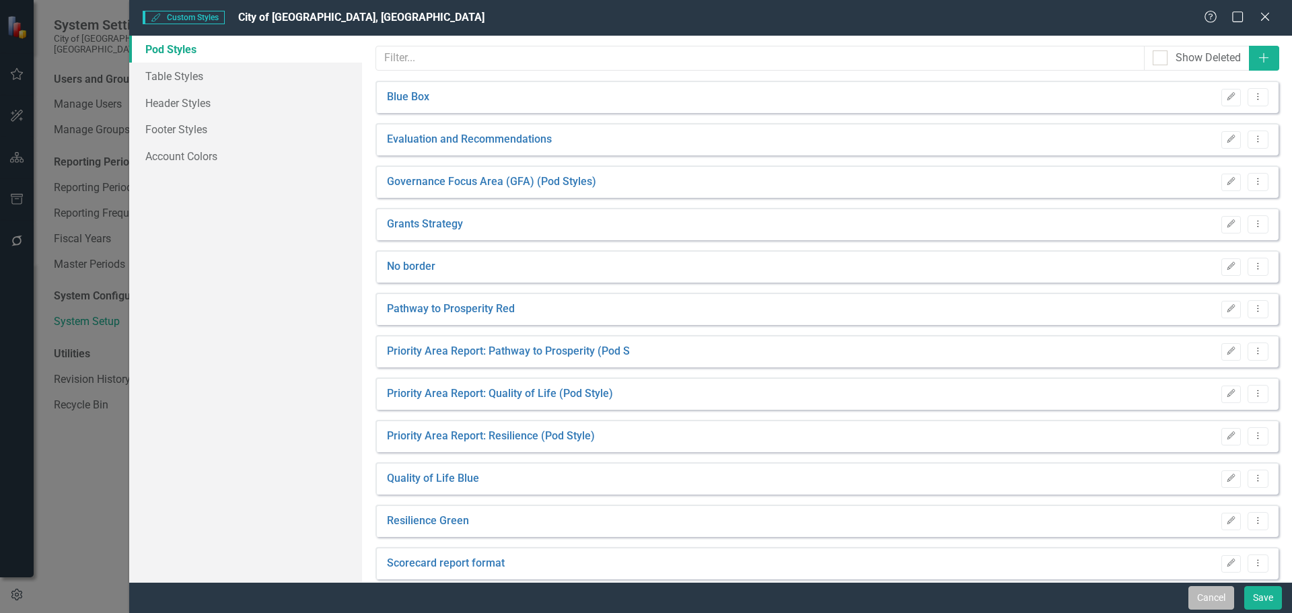
click at [1033, 467] on button "Cancel" at bounding box center [1212, 598] width 46 height 24
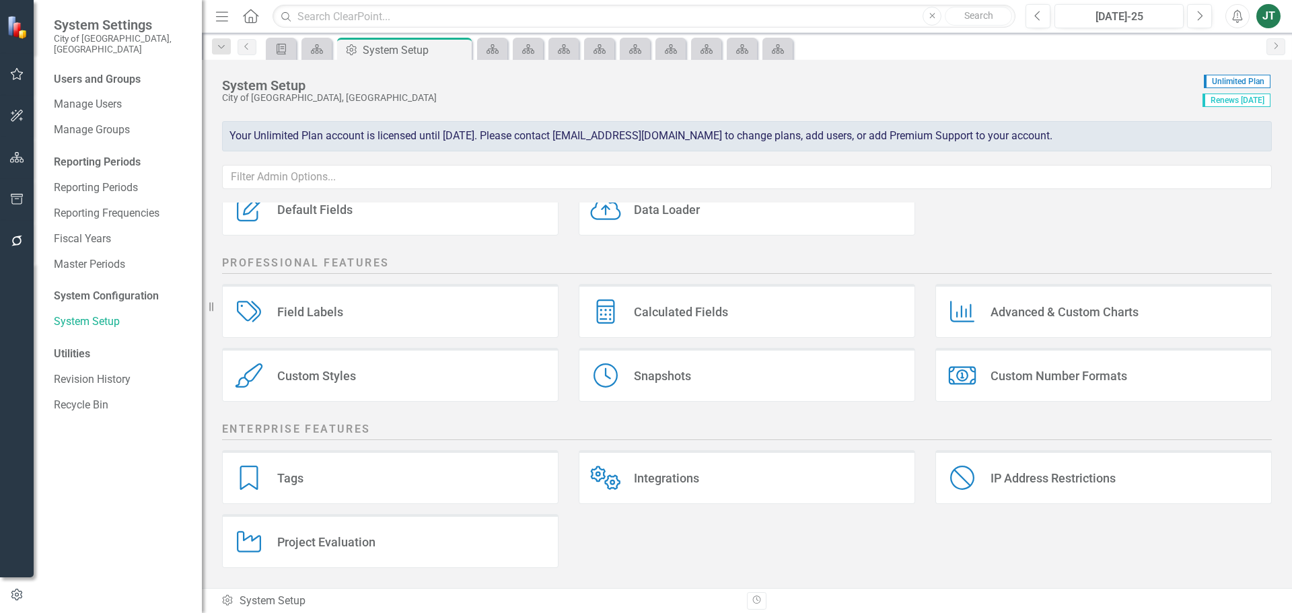
click at [691, 314] on div "Calculated Fields" at bounding box center [681, 311] width 94 height 15
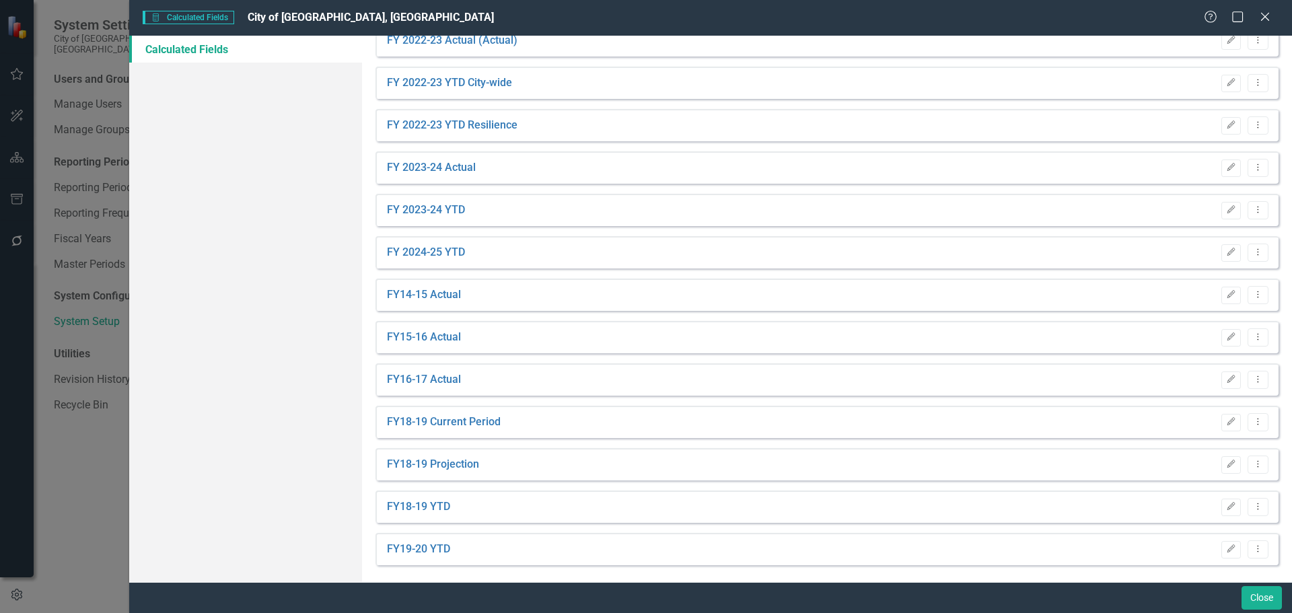
scroll to position [484, 0]
click at [1033, 467] on button "Close" at bounding box center [1262, 598] width 40 height 24
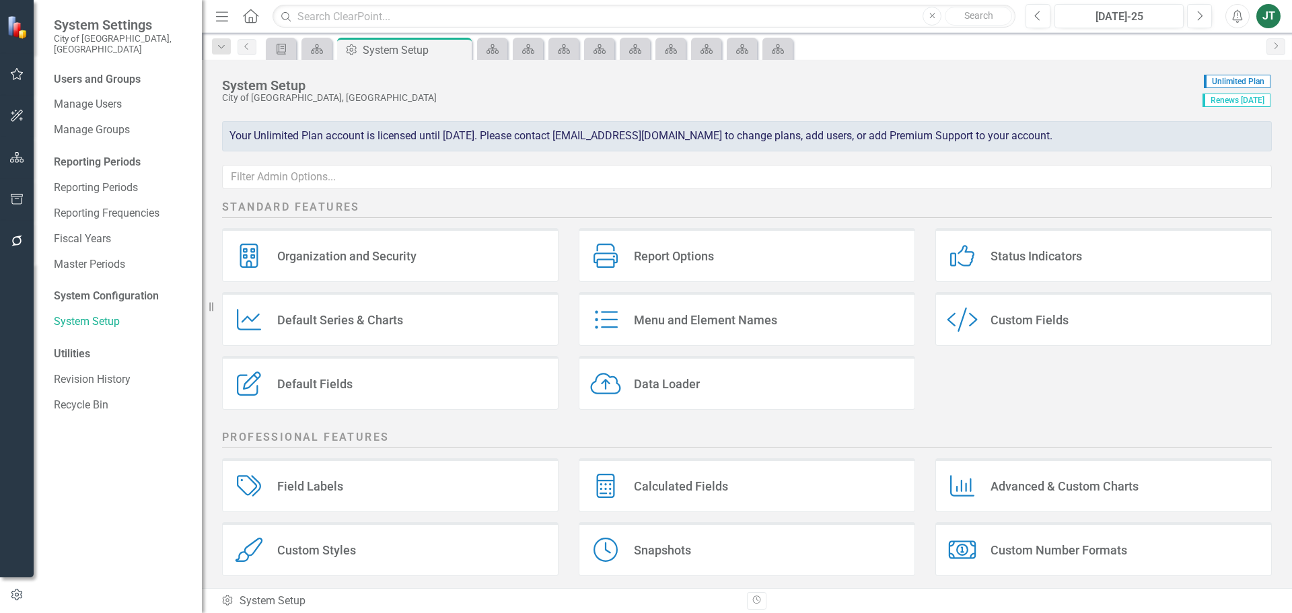
scroll to position [0, 0]
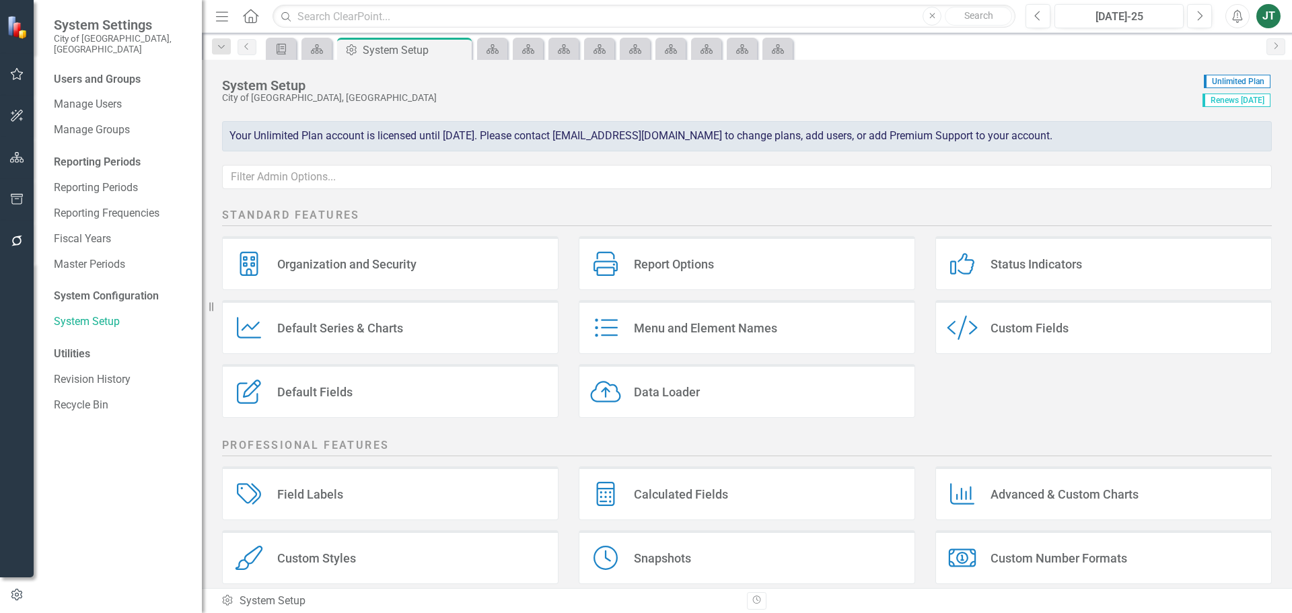
click at [1033, 329] on div "Custom Style Custom Fields" at bounding box center [1104, 327] width 337 height 54
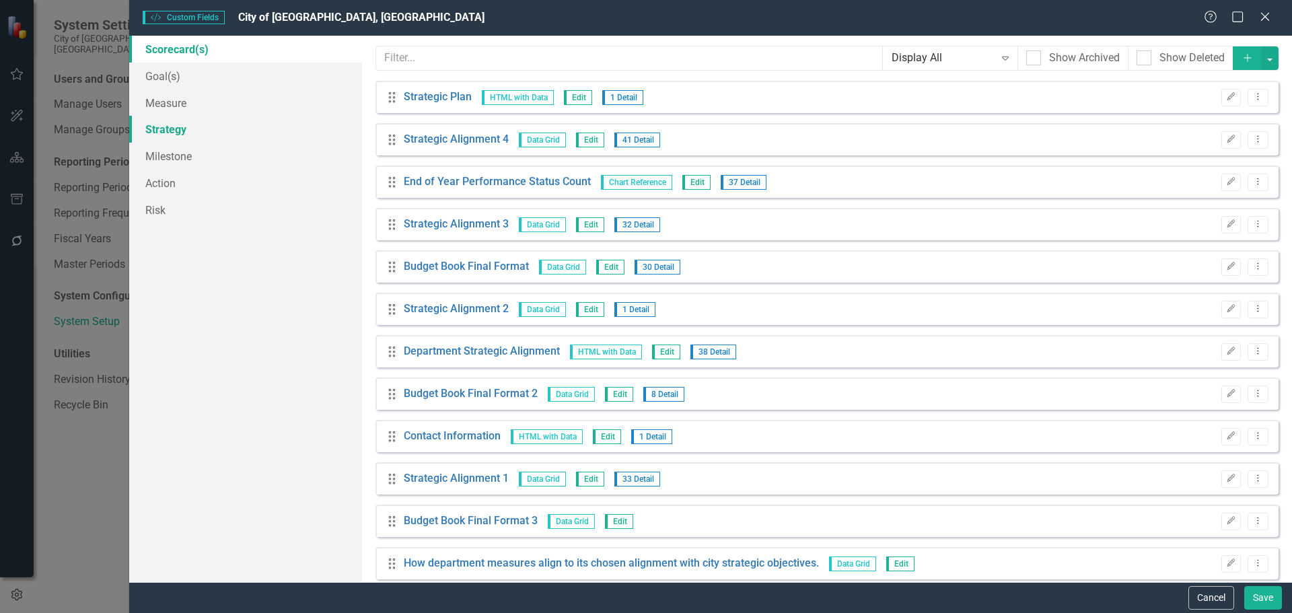
click at [158, 133] on link "Strategy" at bounding box center [245, 129] width 233 height 27
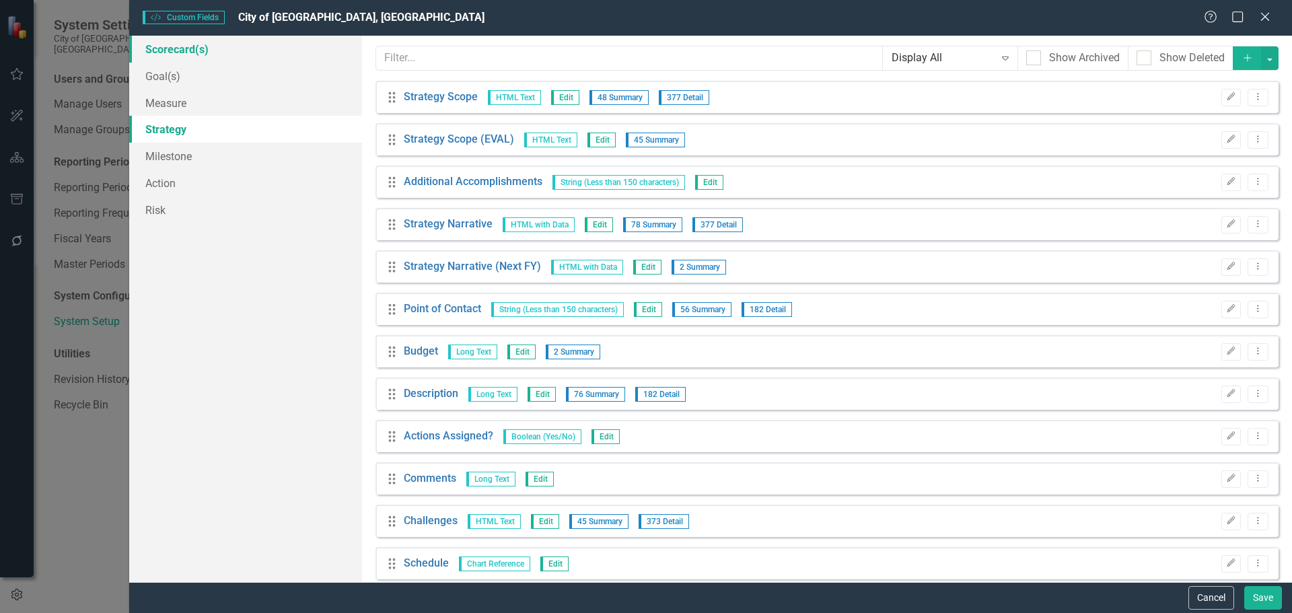
click at [171, 48] on link "Scorecard(s)" at bounding box center [245, 49] width 233 height 27
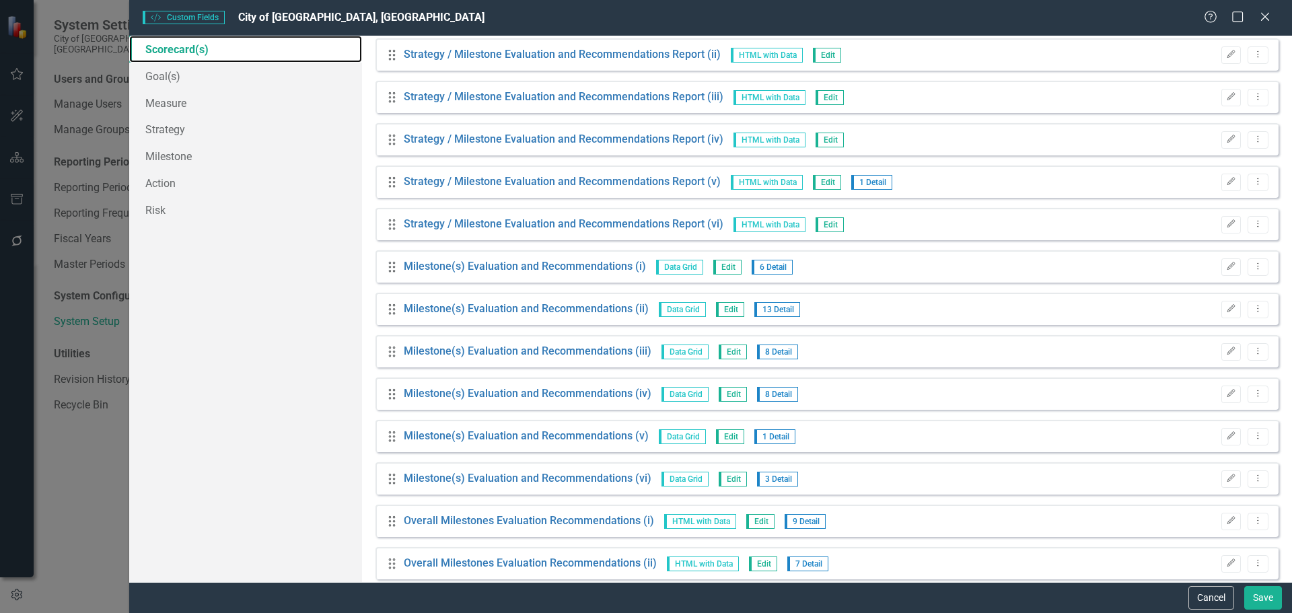
scroll to position [3582, 0]
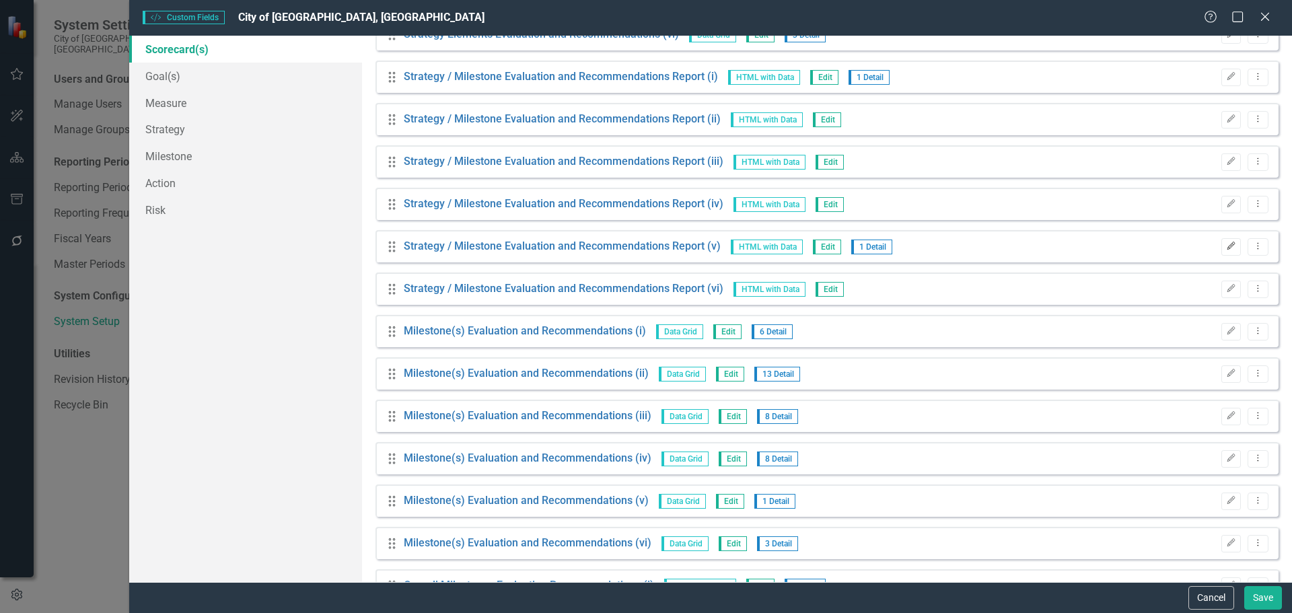
click at [1033, 242] on icon "button" at bounding box center [1232, 246] width 8 height 8
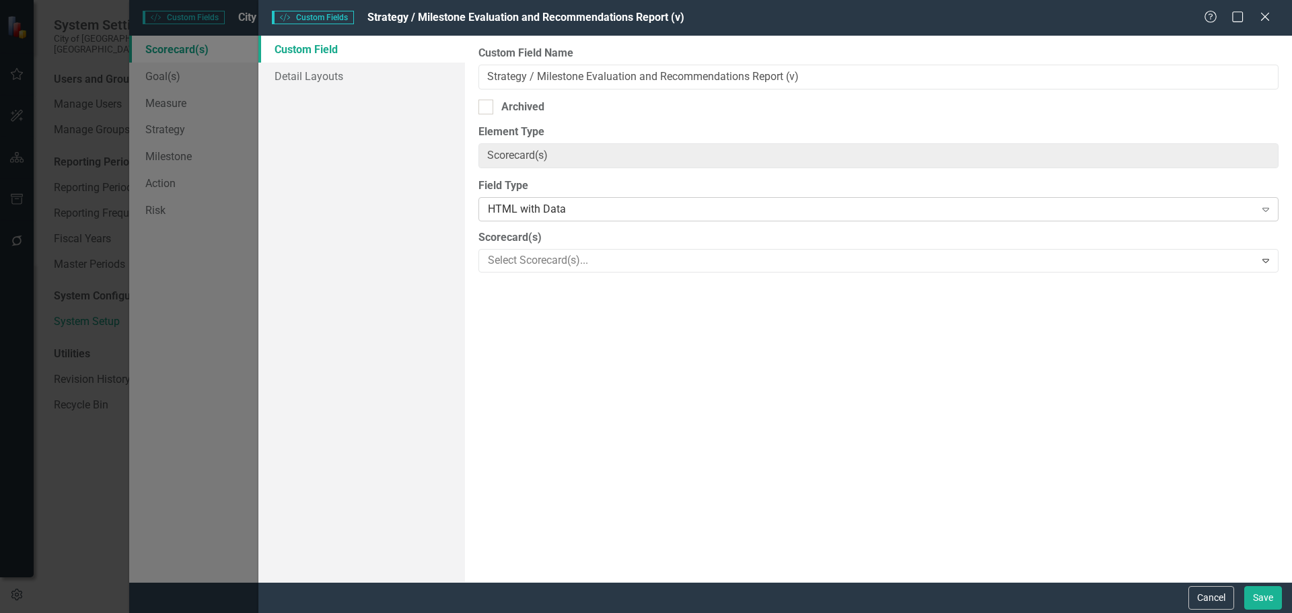
click at [573, 216] on div "HTML with Data" at bounding box center [871, 209] width 767 height 15
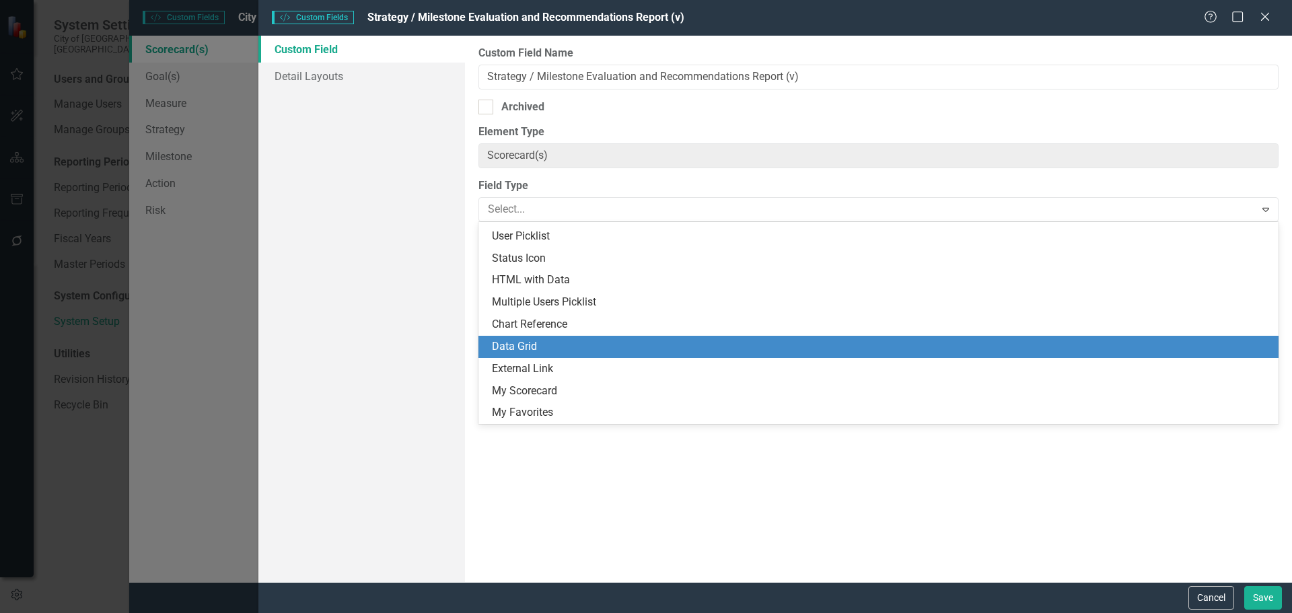
click at [564, 344] on div "Data Grid" at bounding box center [881, 346] width 779 height 15
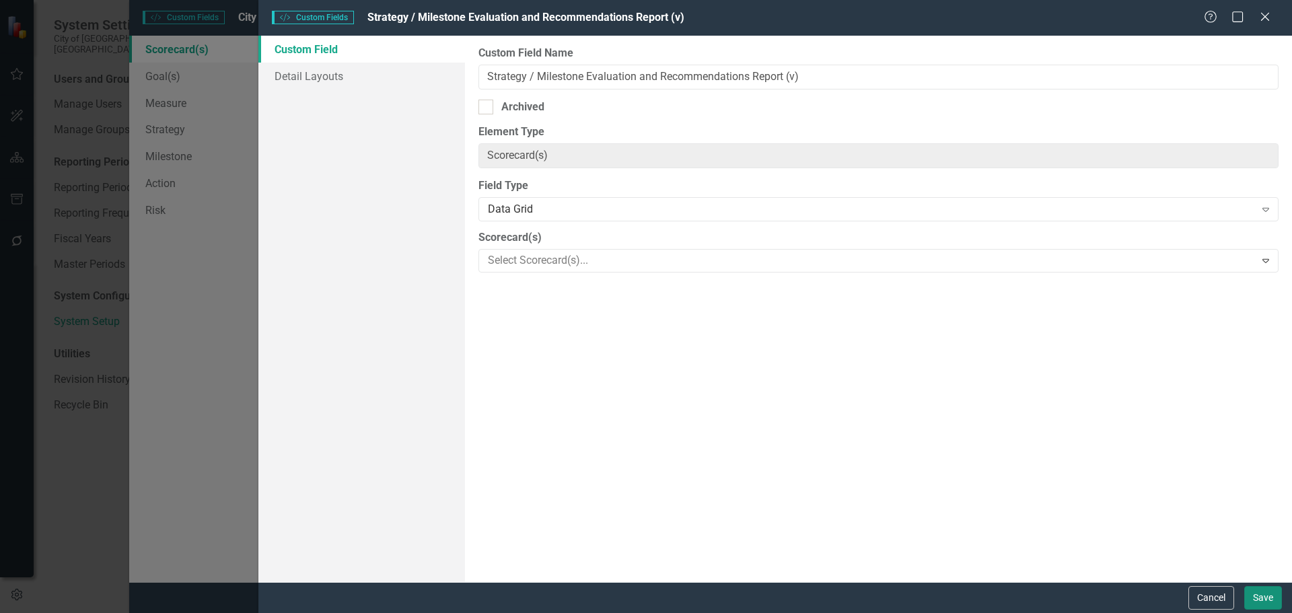
drag, startPoint x: 1257, startPoint y: 596, endPoint x: 896, endPoint y: 526, distance: 367.7
click at [896, 467] on form "Custom Style Custom Fields Strategy / Milestone Evaluation and Recommendations …" at bounding box center [775, 306] width 1034 height 613
click at [1033, 467] on button "Save" at bounding box center [1264, 598] width 38 height 24
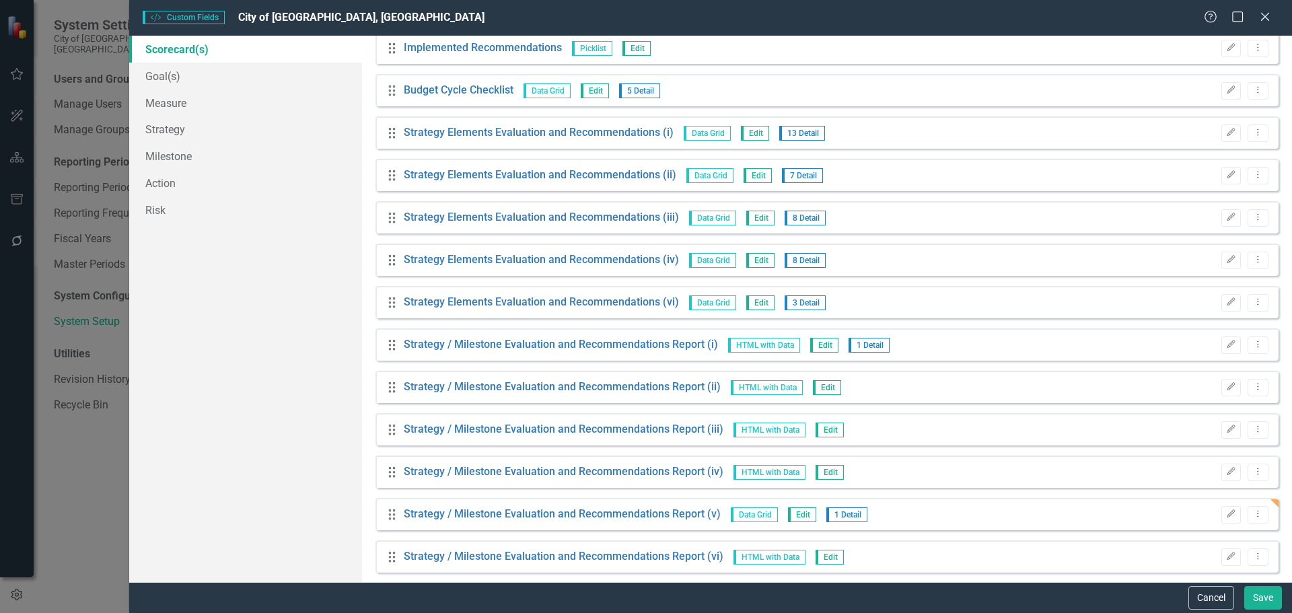
scroll to position [3313, 0]
click at [1033, 467] on div "Cancel Save" at bounding box center [1233, 598] width 97 height 24
click at [1033, 467] on button "Cancel" at bounding box center [1212, 598] width 46 height 24
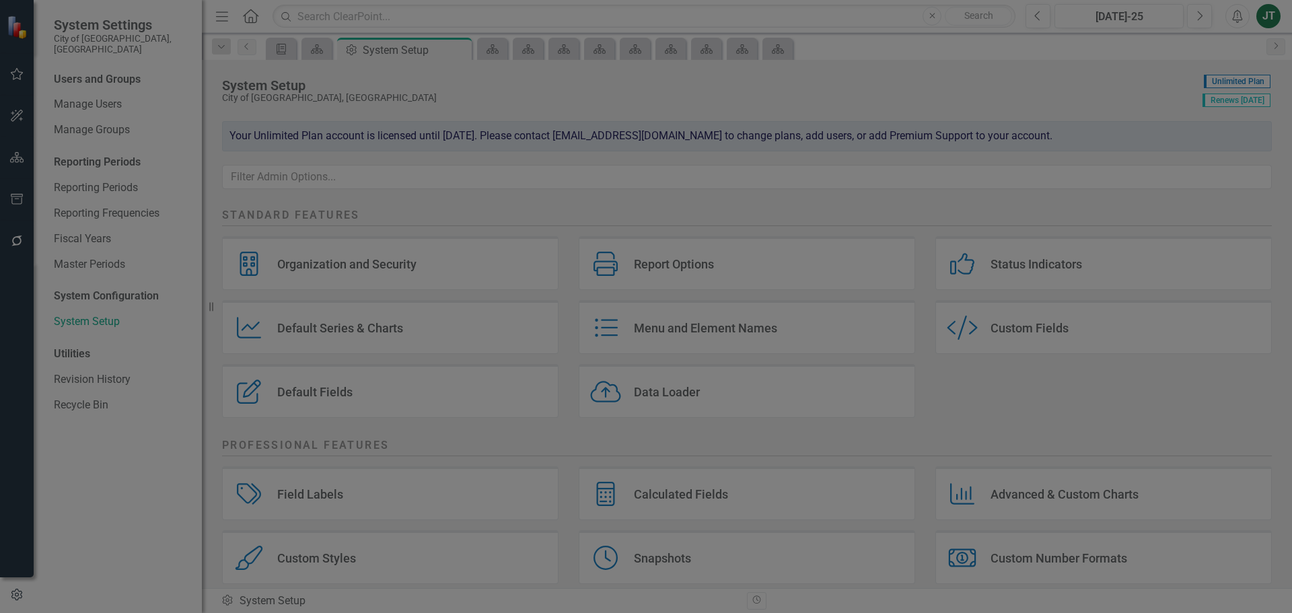
drag, startPoint x: 1211, startPoint y: 593, endPoint x: 1183, endPoint y: 588, distance: 28.8
click at [1033, 467] on div "Custom Style Custom Fields City of Miami, FL Help Maximize Close Scorecard(s) G…" at bounding box center [646, 306] width 1292 height 613
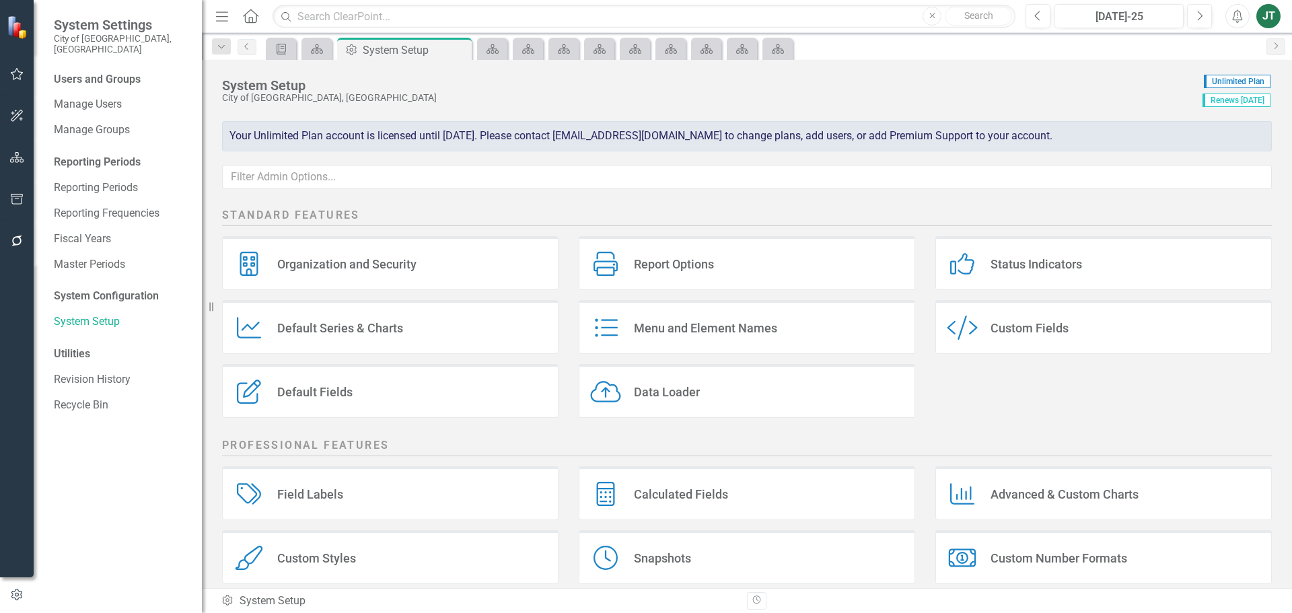
click at [1008, 316] on div "Custom Style Custom Fields" at bounding box center [1104, 327] width 337 height 54
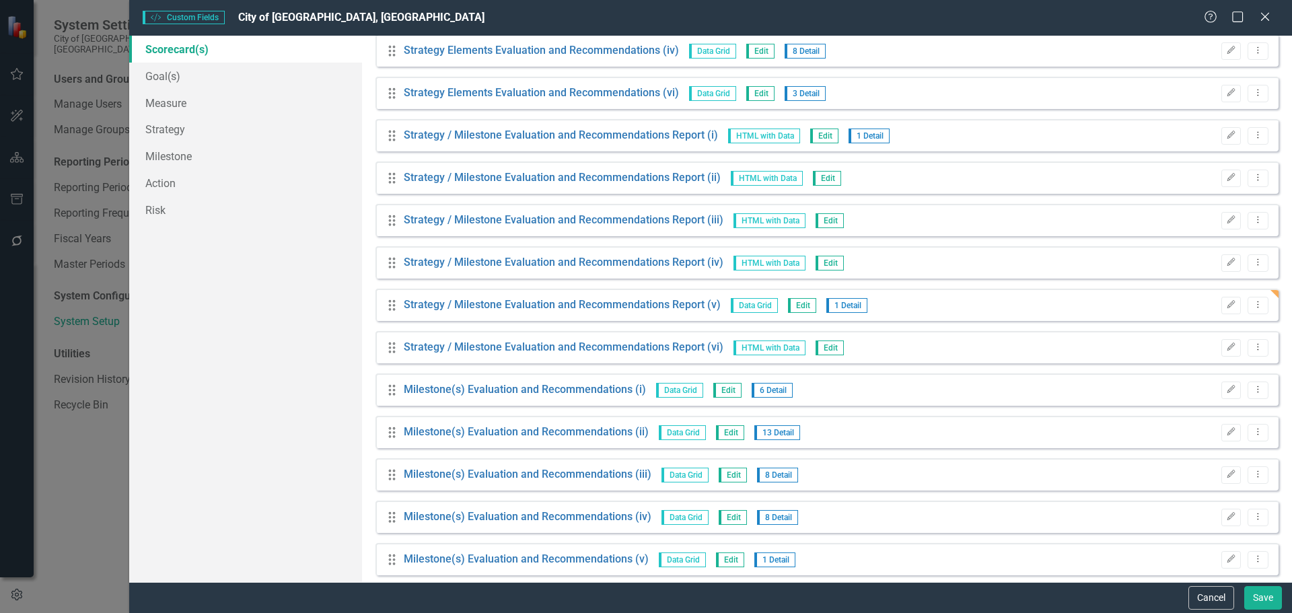
scroll to position [3500, 0]
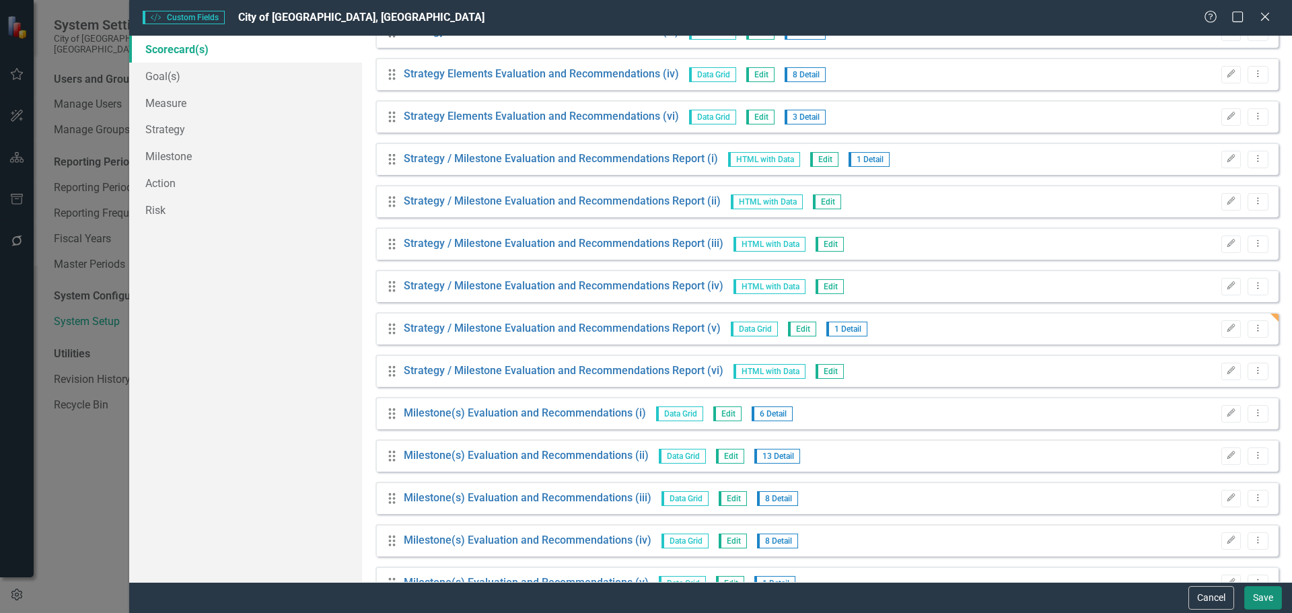
click at [1033, 467] on button "Save" at bounding box center [1264, 598] width 38 height 24
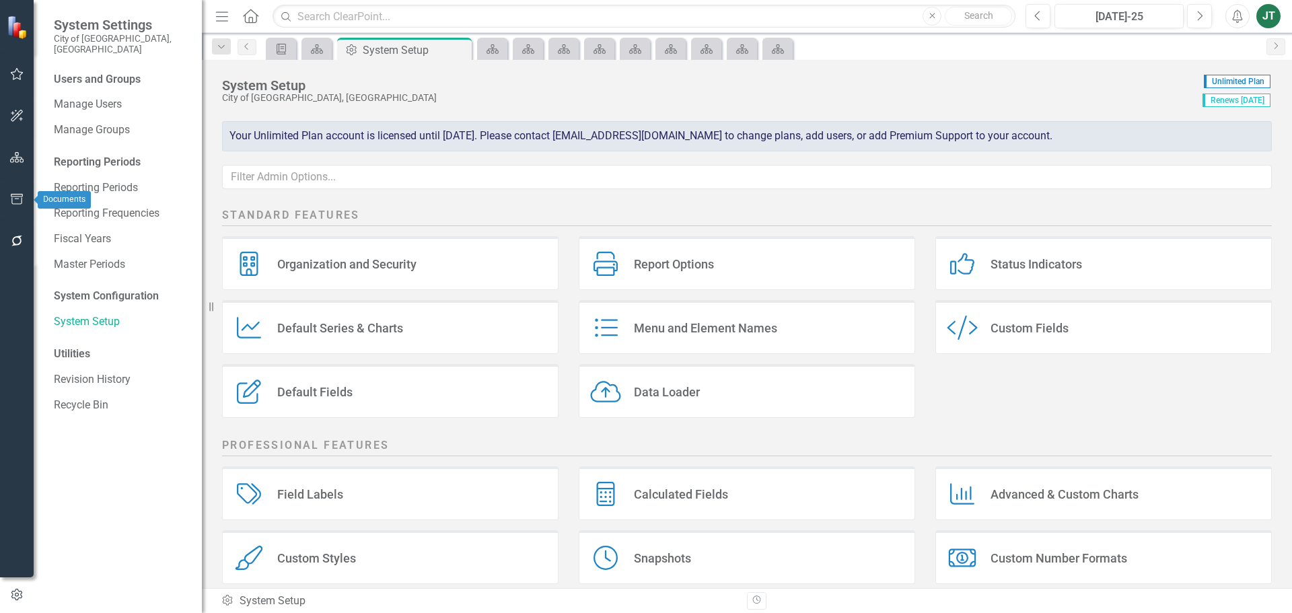
click at [20, 201] on icon "button" at bounding box center [17, 199] width 14 height 11
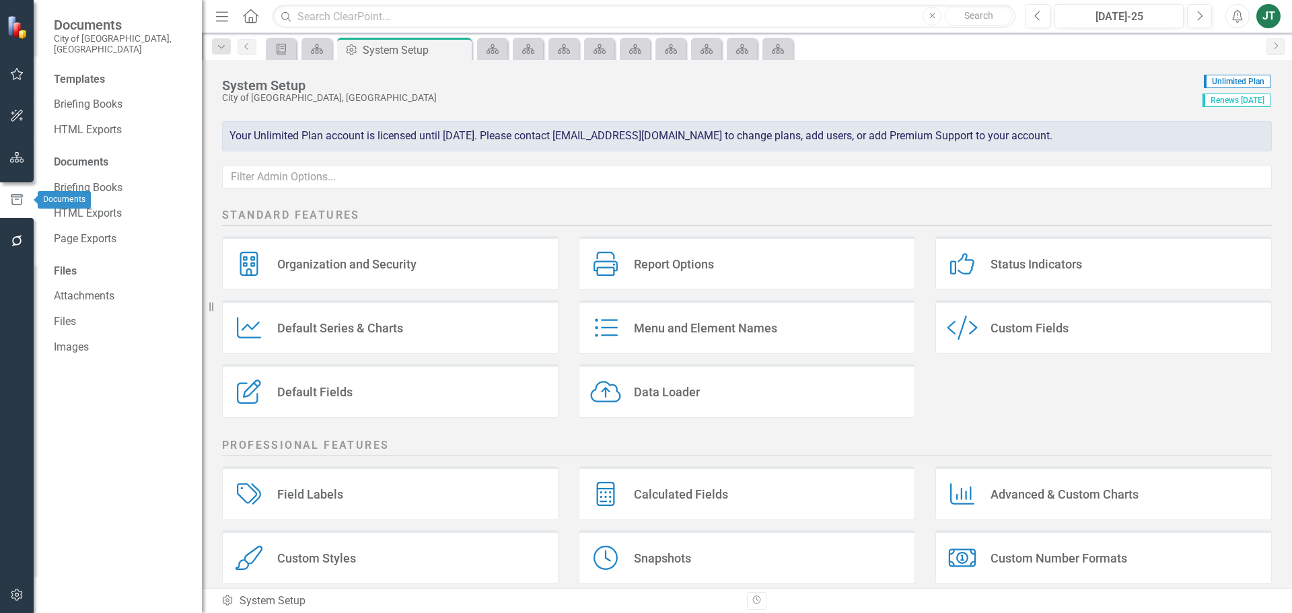
click at [16, 163] on icon "button" at bounding box center [17, 157] width 14 height 11
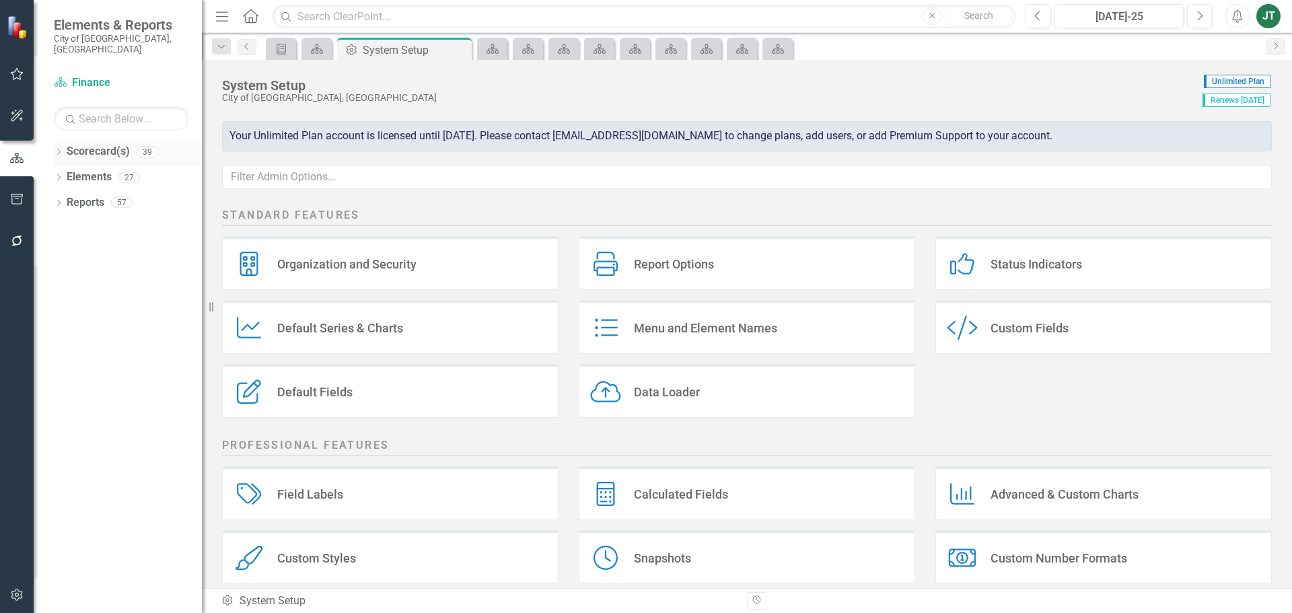
click at [57, 149] on icon "Dropdown" at bounding box center [58, 152] width 9 height 7
click at [82, 195] on link "City of Miami Strategic Plan (NEW)" at bounding box center [138, 202] width 128 height 15
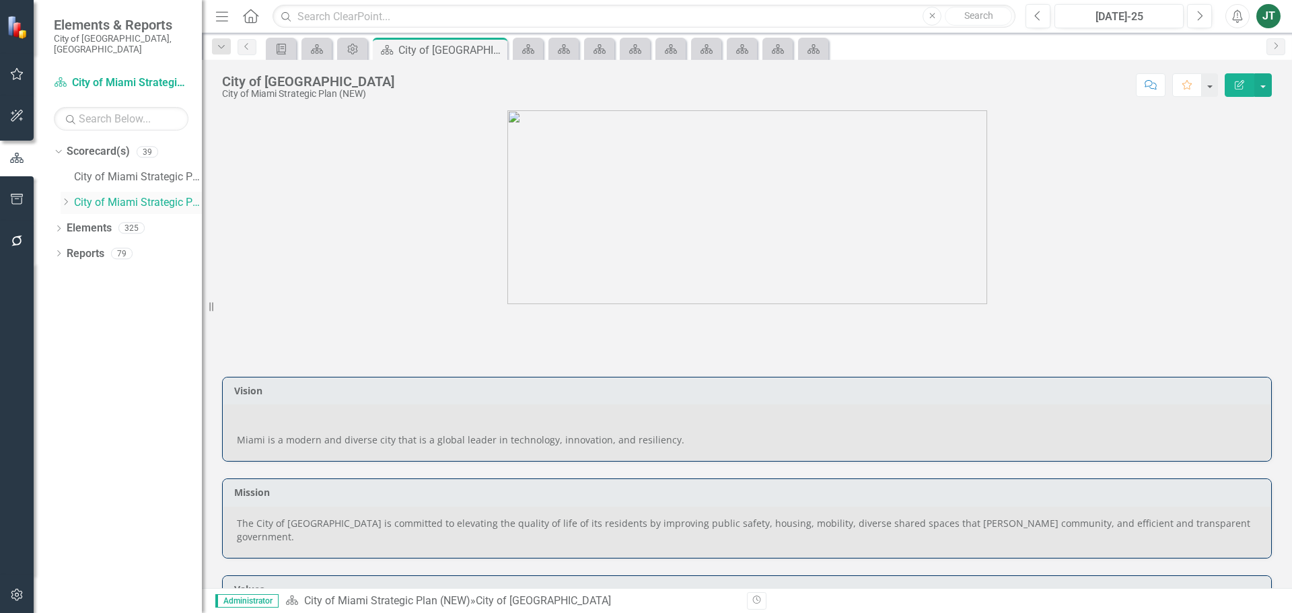
click at [65, 198] on icon "Dropdown" at bounding box center [66, 202] width 10 height 8
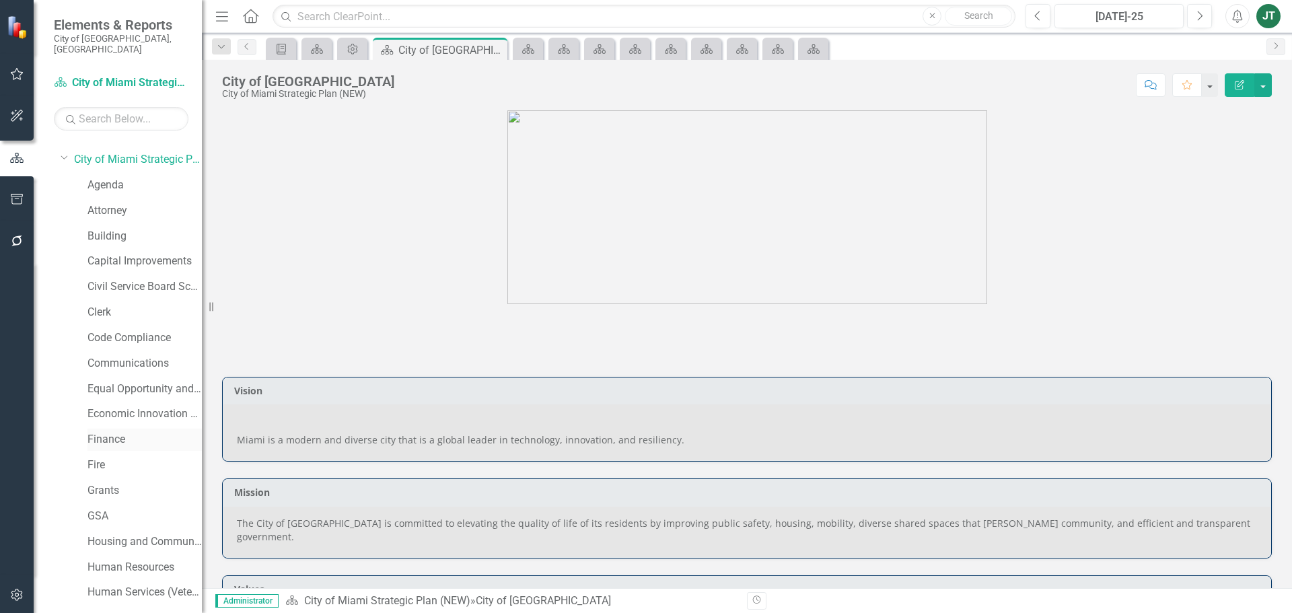
scroll to position [67, 0]
click at [109, 382] on link "Economic Innovation and Development" at bounding box center [145, 389] width 114 height 15
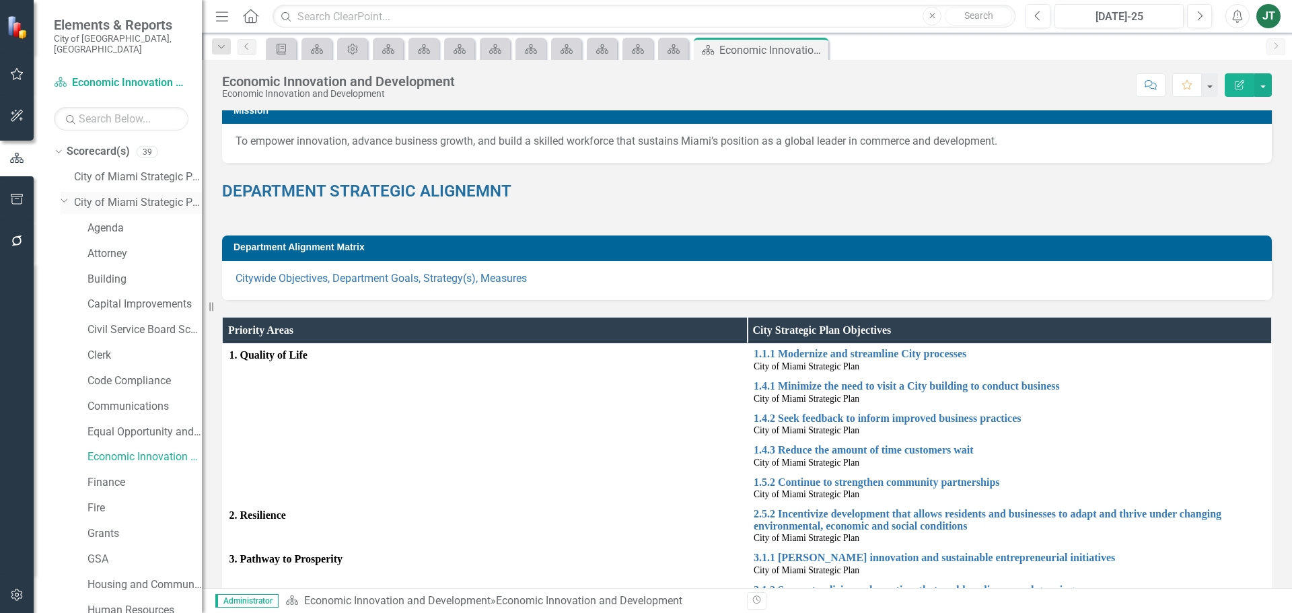
click at [61, 195] on icon "Dropdown" at bounding box center [65, 200] width 8 height 10
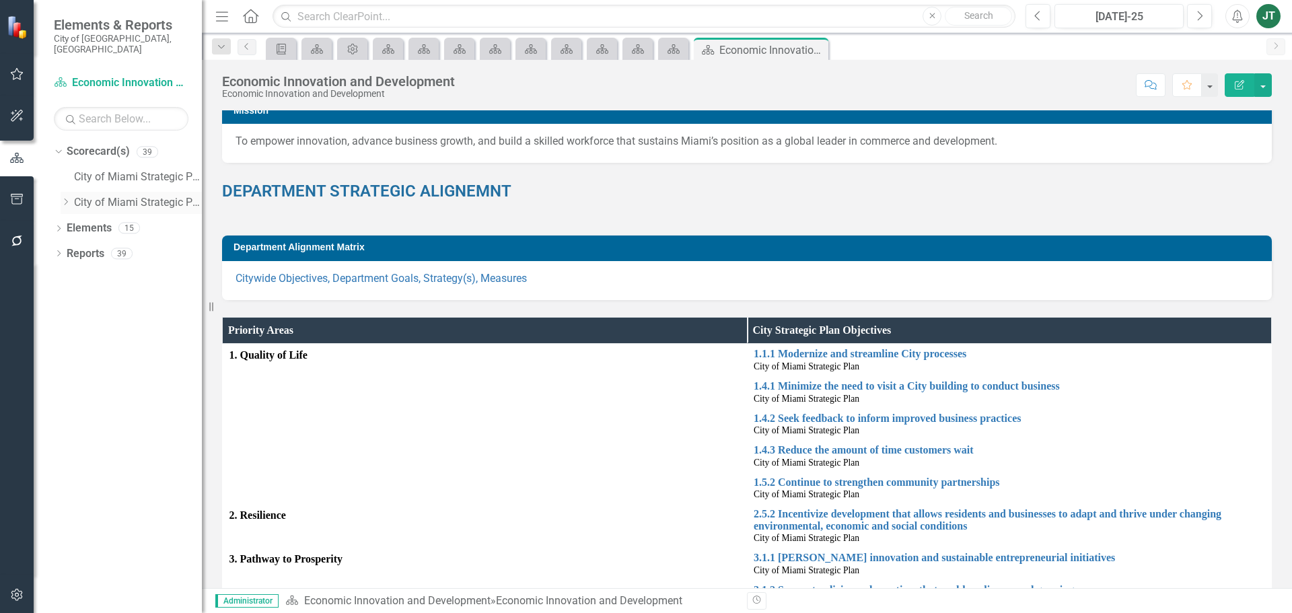
click at [66, 198] on icon "Dropdown" at bounding box center [66, 202] width 10 height 8
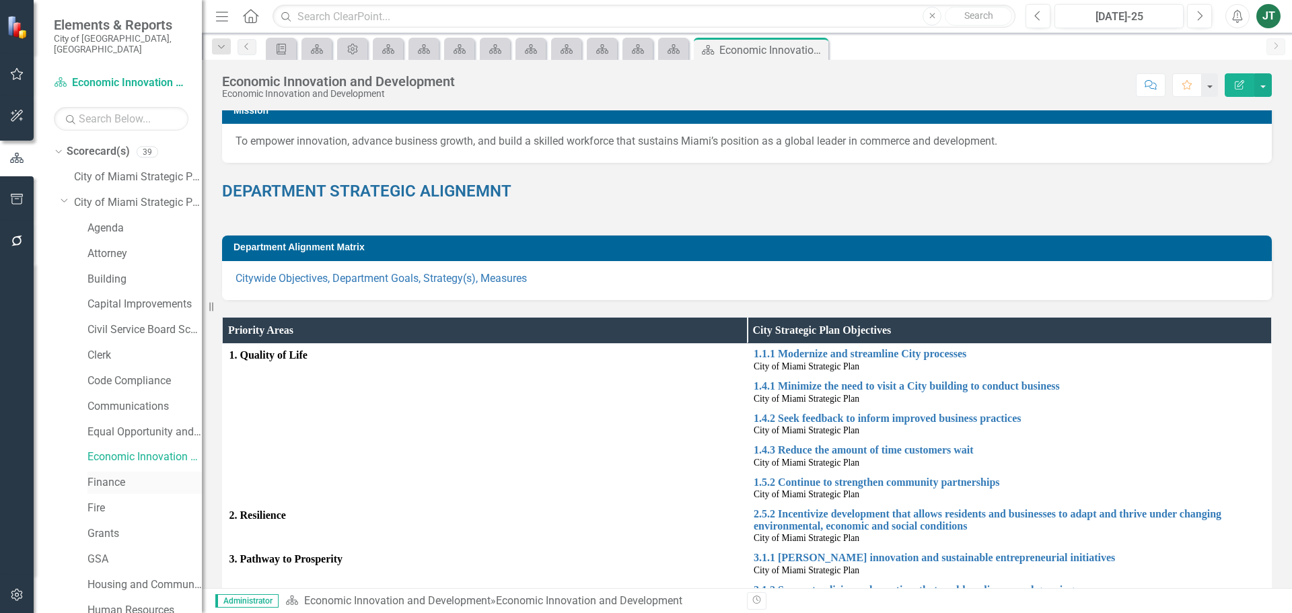
click at [115, 467] on link "Finance" at bounding box center [145, 482] width 114 height 15
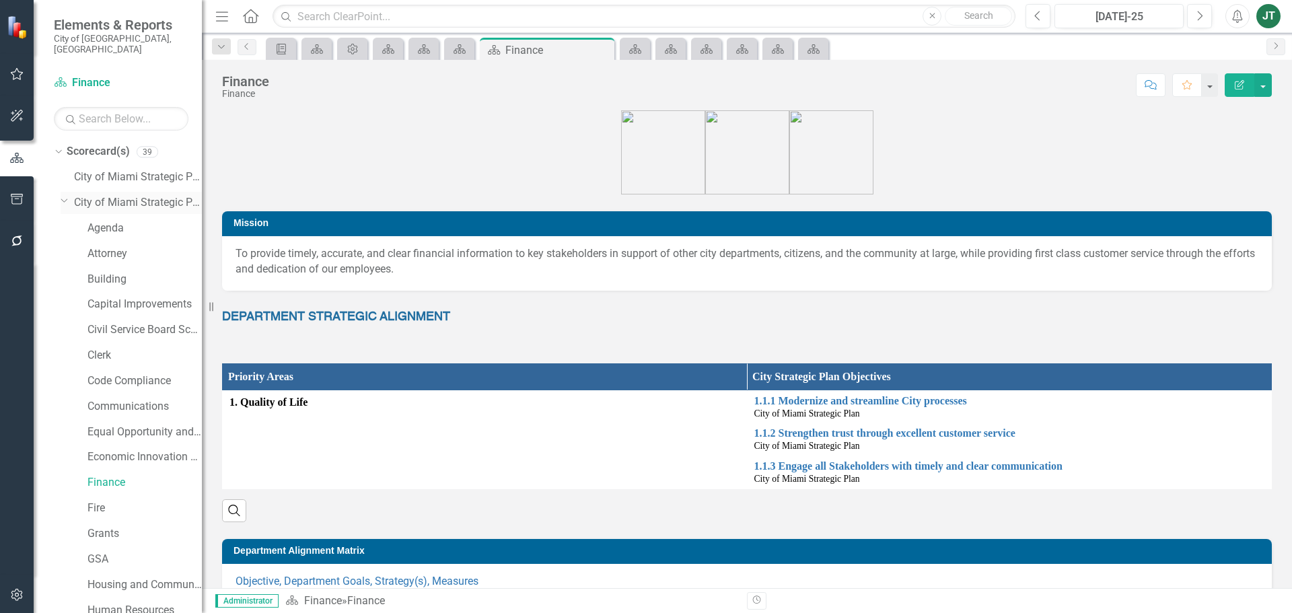
click at [62, 195] on icon "Dropdown" at bounding box center [65, 200] width 8 height 10
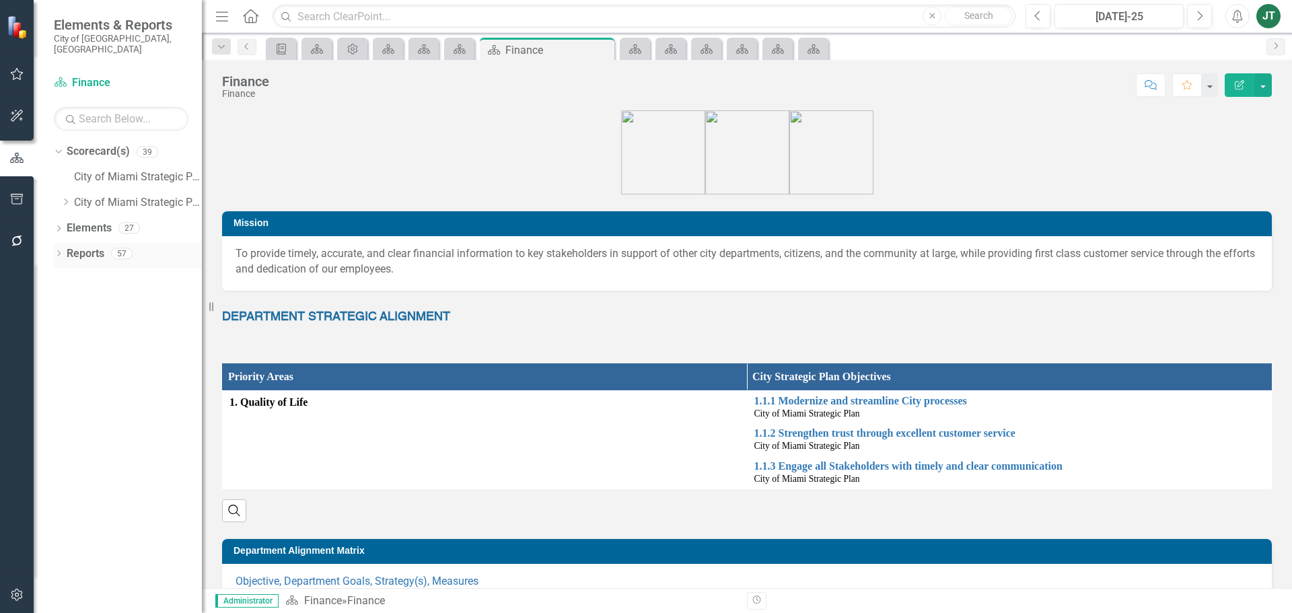
click at [67, 246] on link "Reports" at bounding box center [86, 253] width 38 height 15
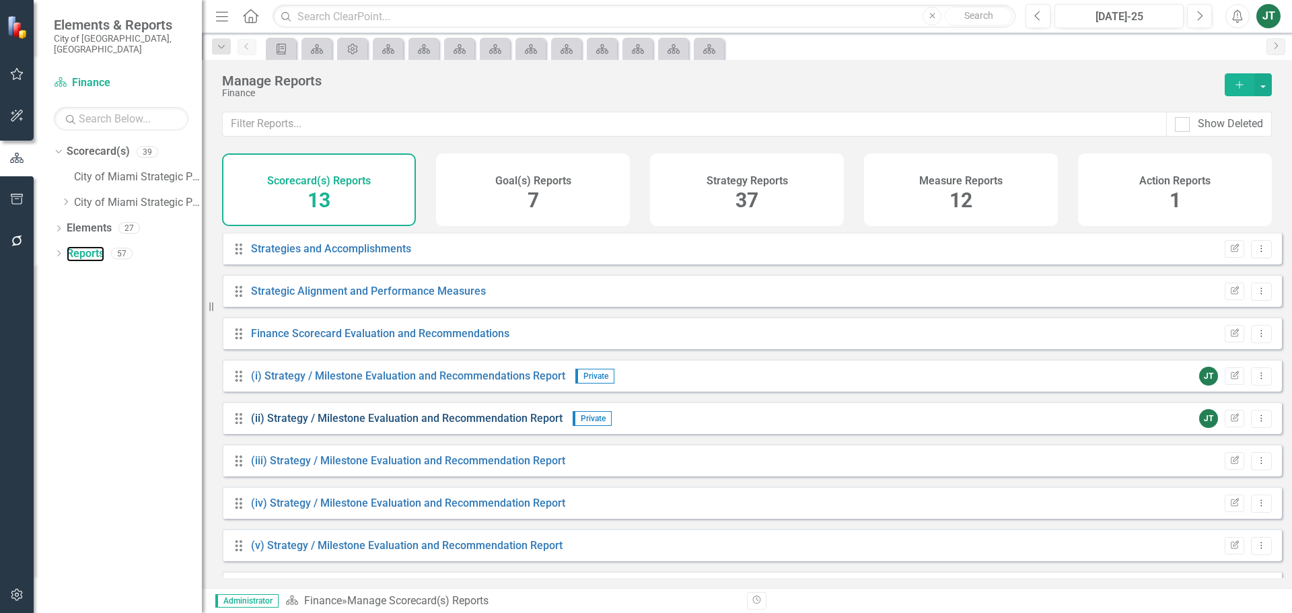
scroll to position [206, 0]
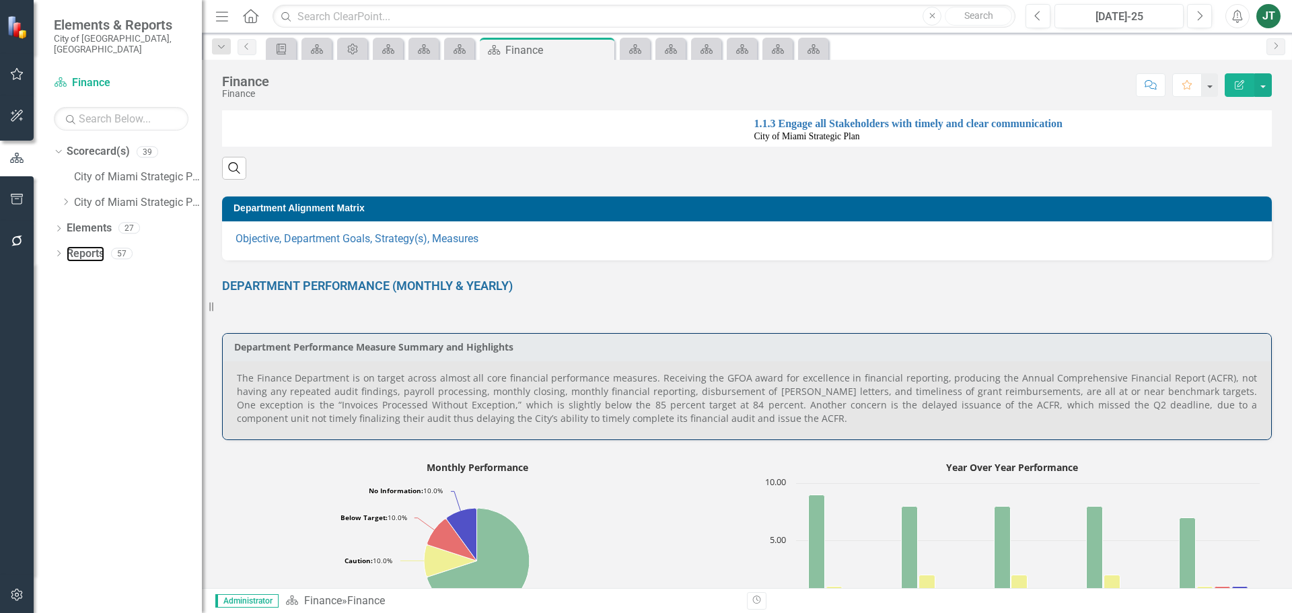
scroll to position [404, 0]
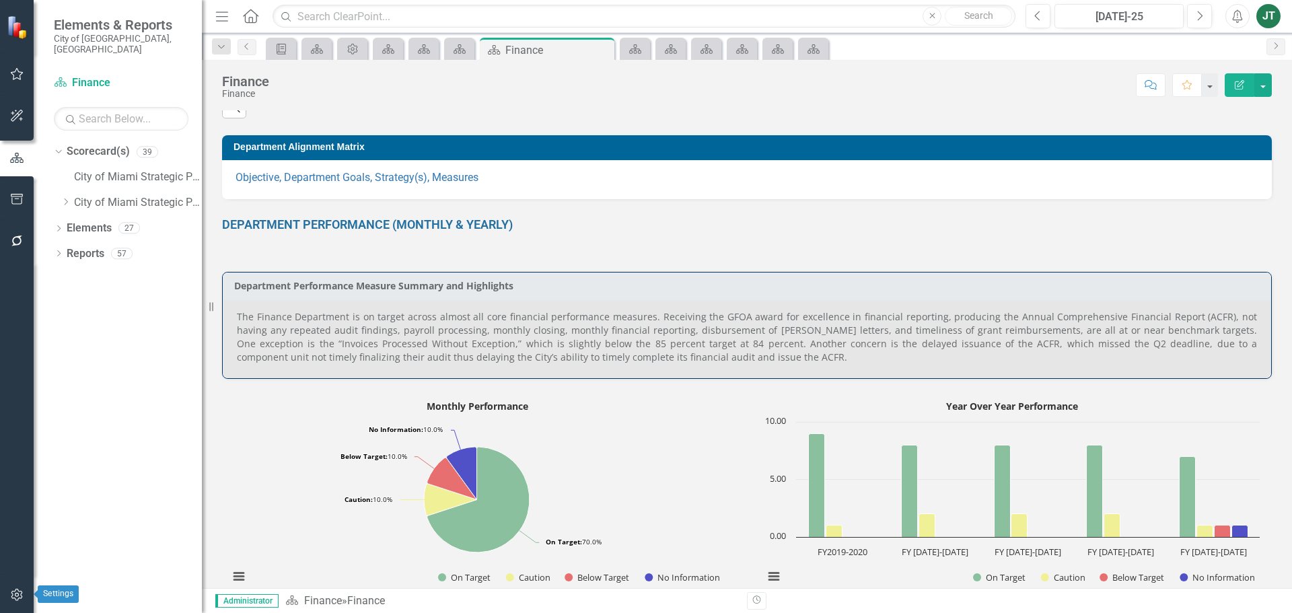
click at [30, 467] on button "button" at bounding box center [17, 596] width 30 height 28
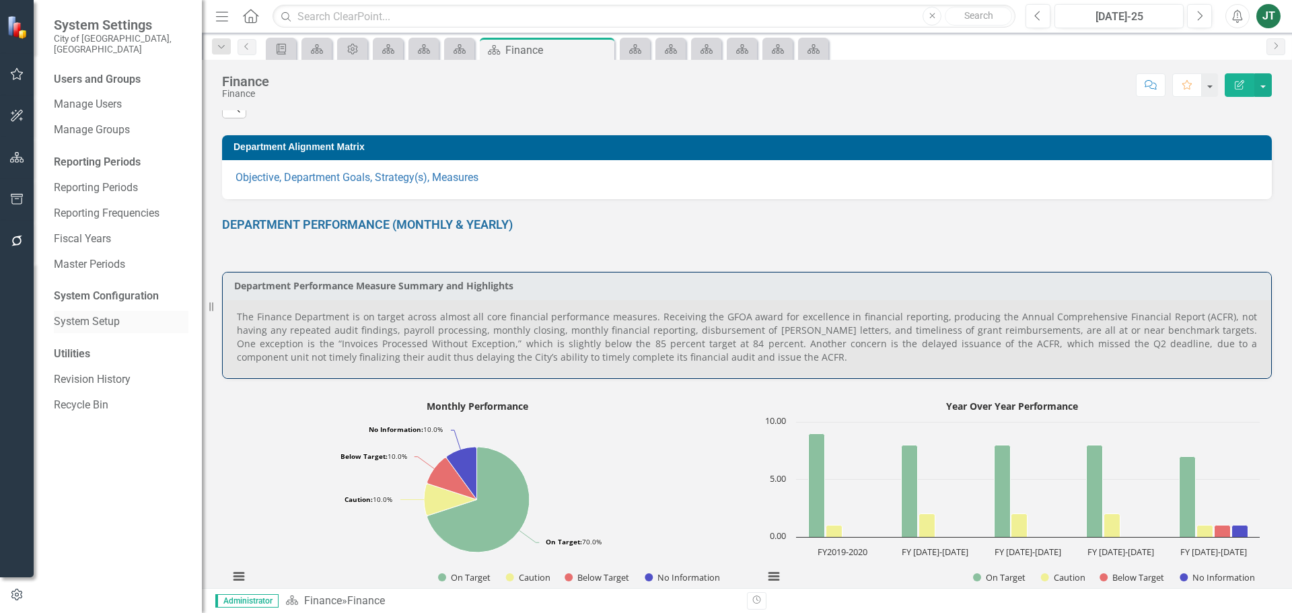
click at [78, 314] on link "System Setup" at bounding box center [121, 321] width 135 height 15
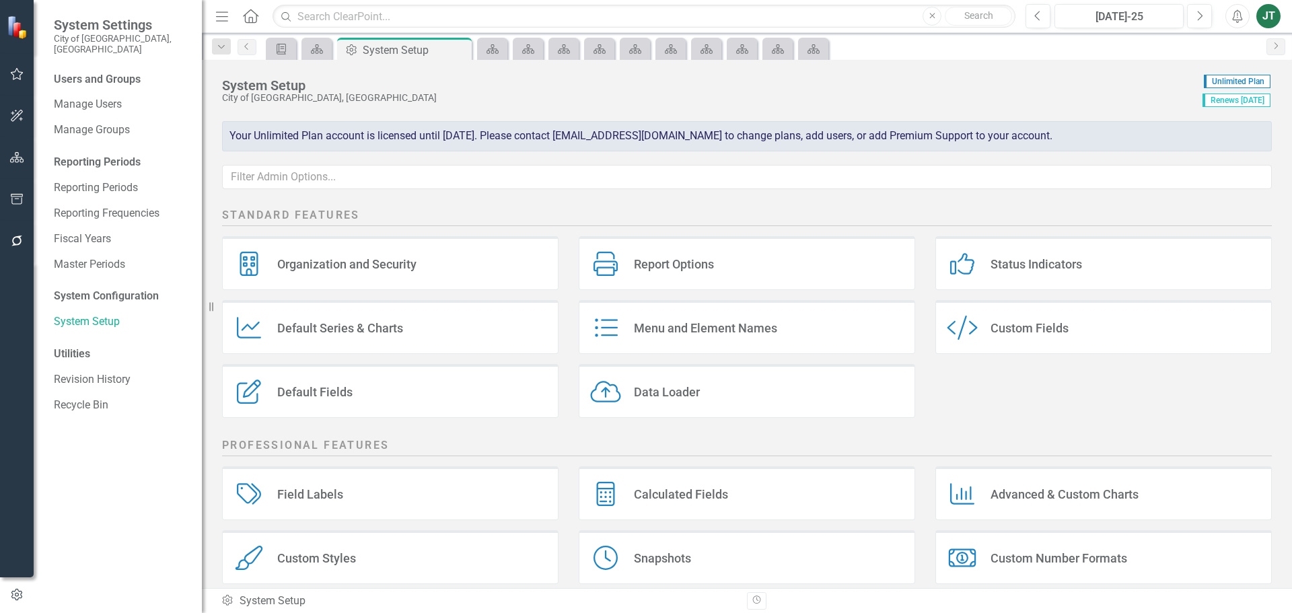
click at [1033, 333] on div "Custom Style Custom Fields" at bounding box center [1104, 327] width 337 height 54
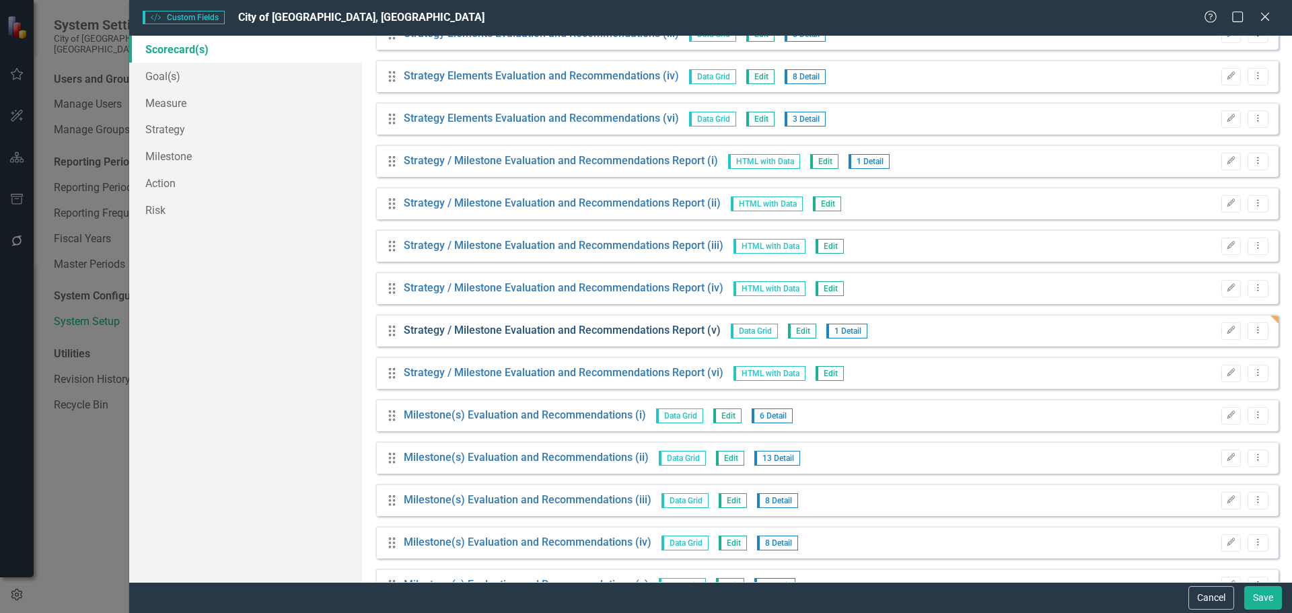
scroll to position [3515, 0]
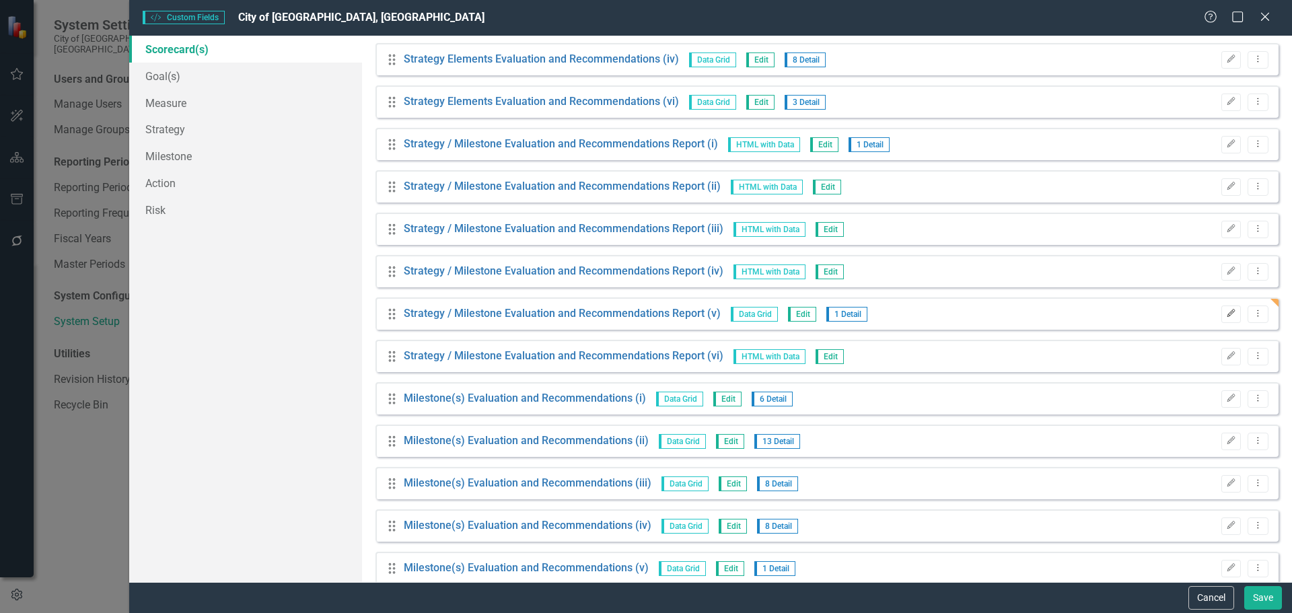
click at [1033, 312] on icon "Edit" at bounding box center [1231, 314] width 10 height 8
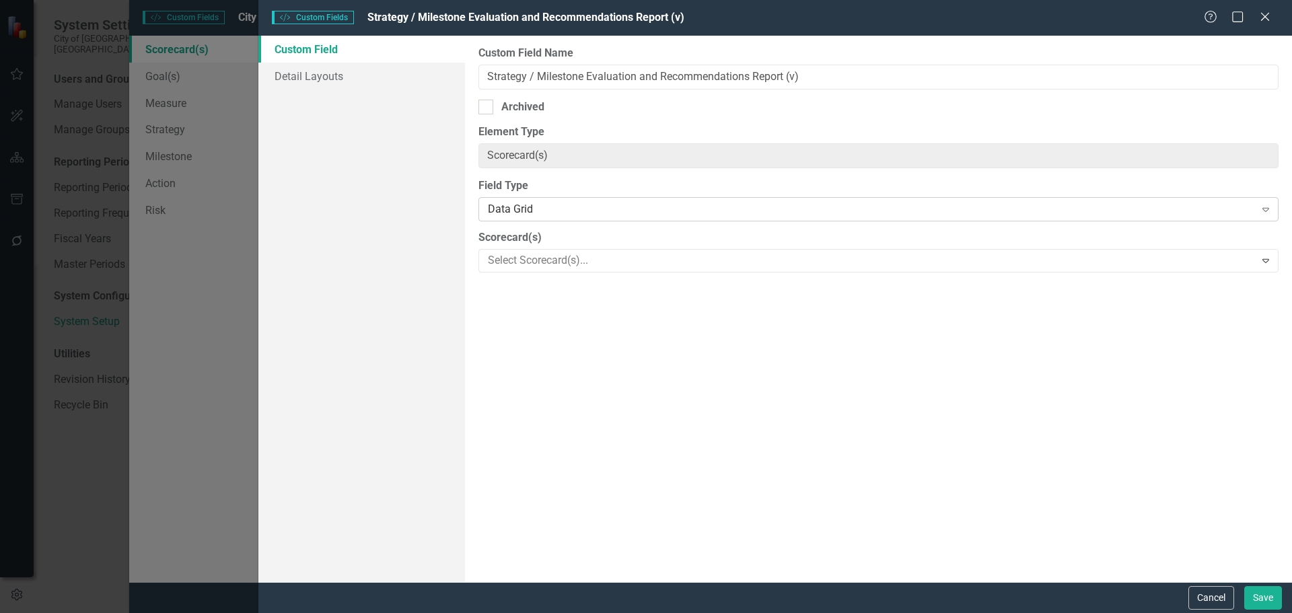
click at [534, 215] on div "Data Grid" at bounding box center [871, 209] width 767 height 15
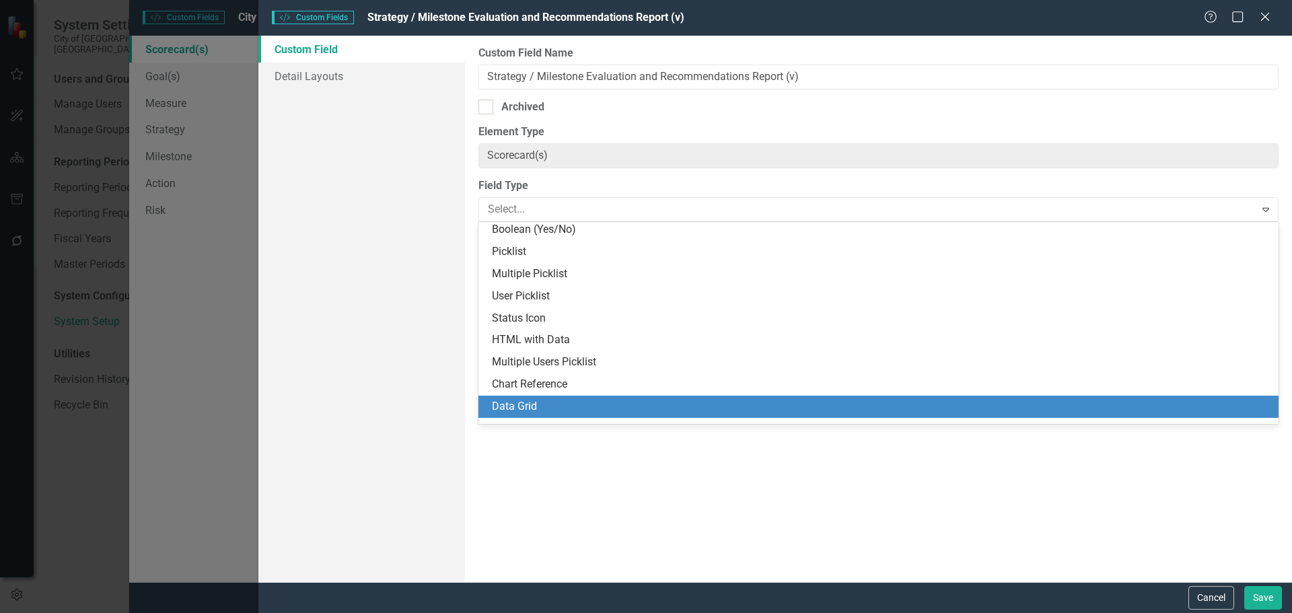
scroll to position [284, 0]
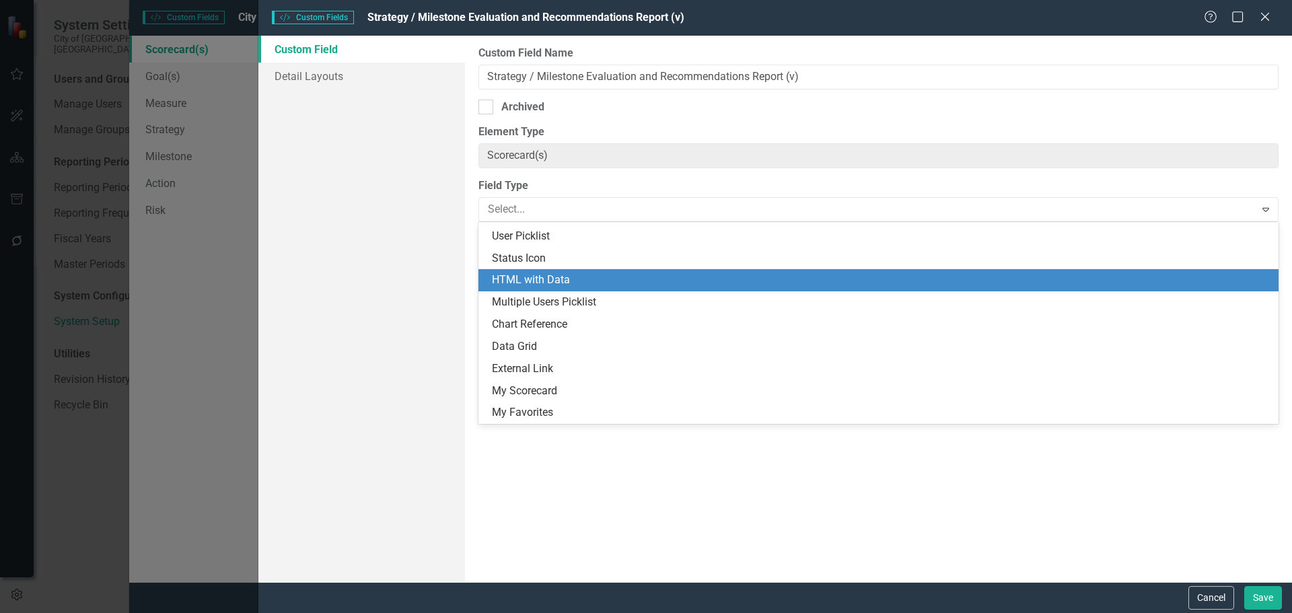
click at [536, 277] on div "HTML with Data" at bounding box center [881, 280] width 779 height 15
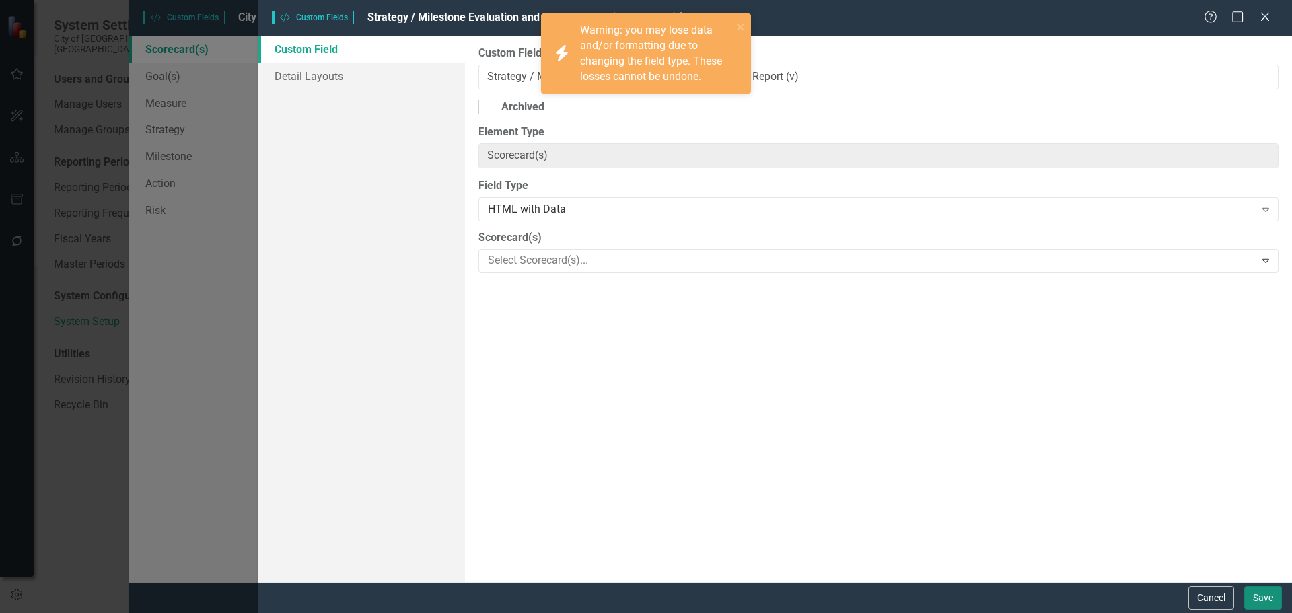
click at [1033, 467] on button "Save" at bounding box center [1264, 598] width 38 height 24
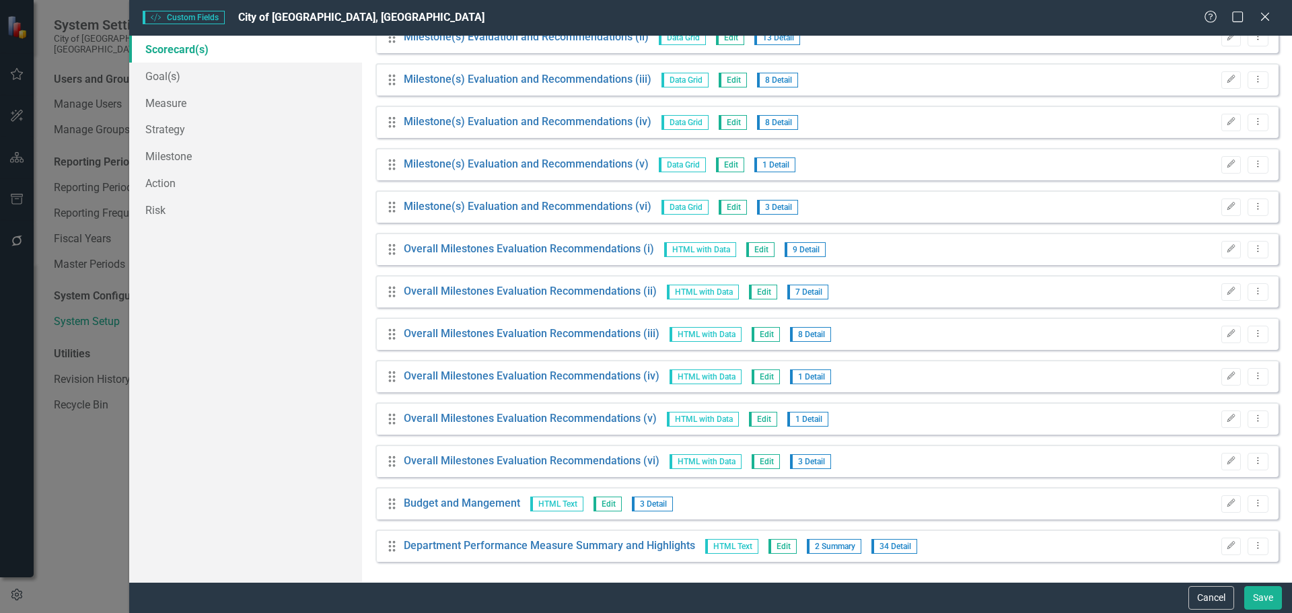
scroll to position [3852, 0]
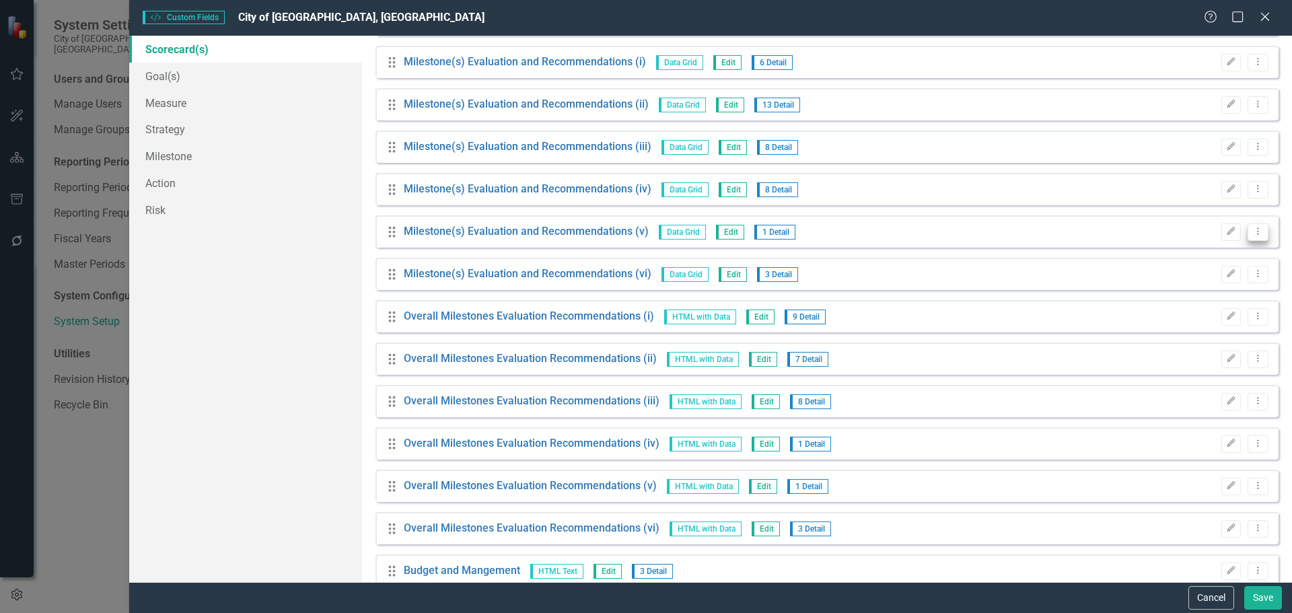
click at [1033, 233] on button "Dropdown Menu" at bounding box center [1258, 232] width 21 height 18
click at [1033, 279] on link "Copy Duplicate Custom Field" at bounding box center [1186, 279] width 143 height 25
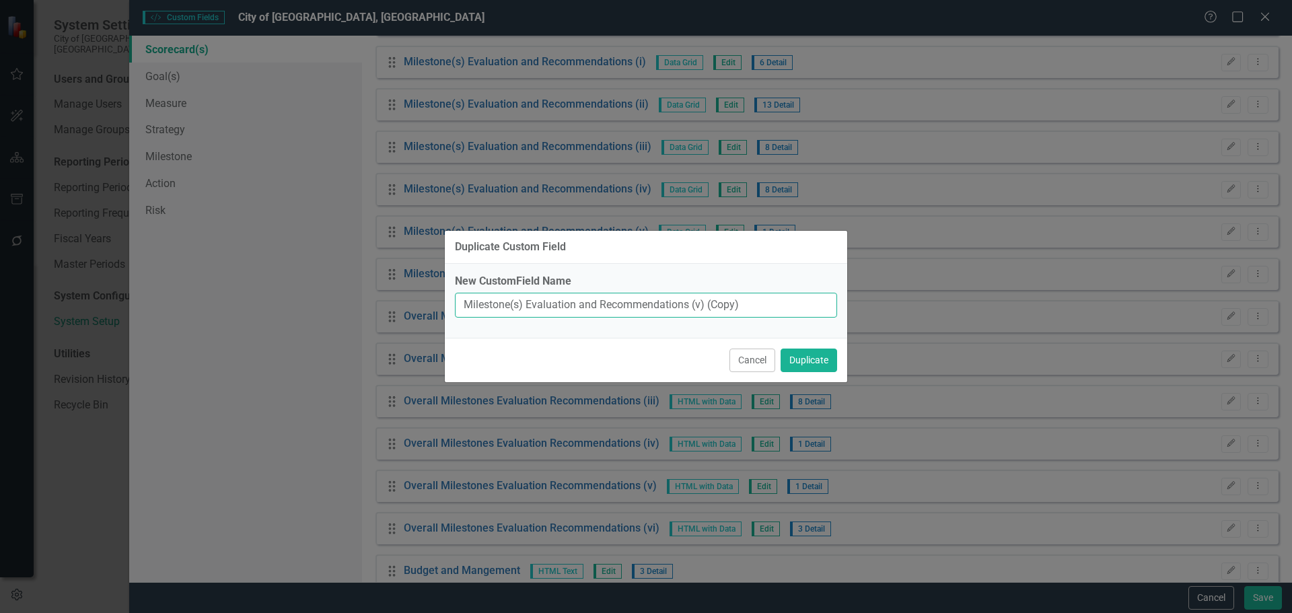
click at [699, 302] on input "Milestone(s) Evaluation and Recommendations (v) (Copy)" at bounding box center [646, 305] width 382 height 25
drag, startPoint x: 707, startPoint y: 305, endPoint x: 772, endPoint y: 302, distance: 65.4
click at [772, 302] on input "Milestone(s) Evaluation and Recommendations (v) (Copy)" at bounding box center [646, 305] width 382 height 25
type input "Milestone(s) Evaluation and Recommendations (v)"
click at [751, 356] on button "Cancel" at bounding box center [753, 361] width 46 height 24
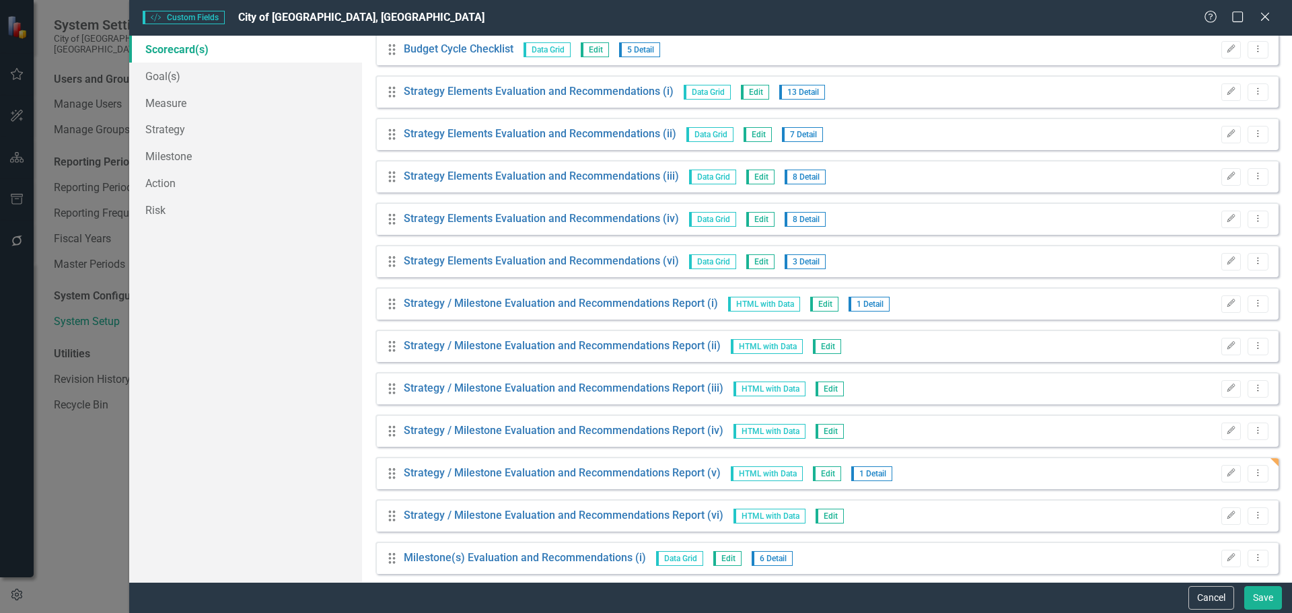
scroll to position [3313, 0]
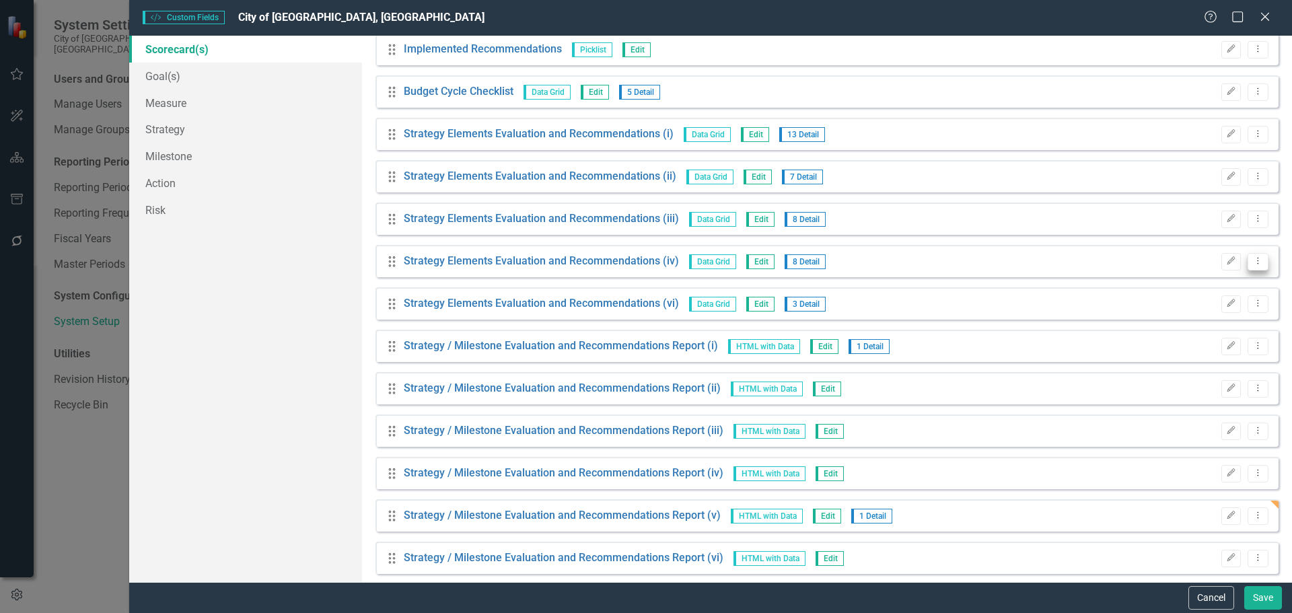
click at [1033, 257] on button "Dropdown Menu" at bounding box center [1258, 262] width 21 height 18
click at [1033, 306] on link "Copy Duplicate Custom Field" at bounding box center [1186, 308] width 143 height 25
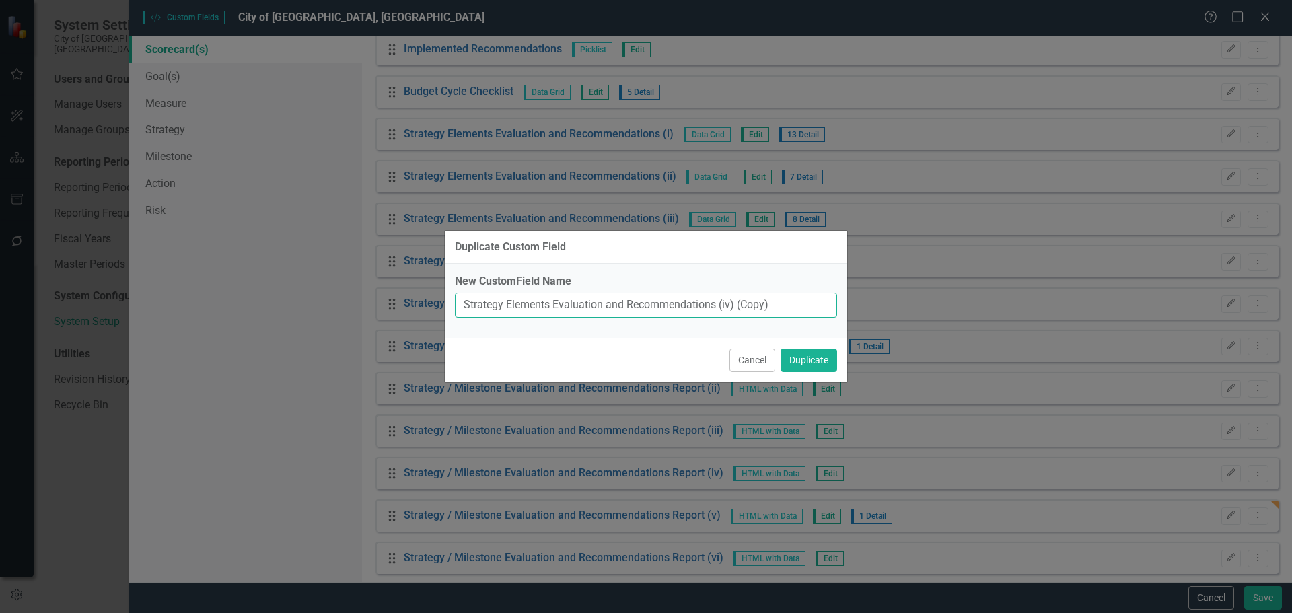
click at [726, 306] on input "Strategy Elements Evaluation and Recommendations (iv) (Copy)" at bounding box center [646, 305] width 382 height 25
drag, startPoint x: 733, startPoint y: 306, endPoint x: 804, endPoint y: 304, distance: 71.4
click at [804, 304] on input "Strategy Elements Evaluation and Recommendations (v) (Copy)" at bounding box center [646, 305] width 382 height 25
type input "Strategy Elements Evaluation and Recommendations (v)"
click at [817, 359] on button "Duplicate" at bounding box center [809, 361] width 57 height 24
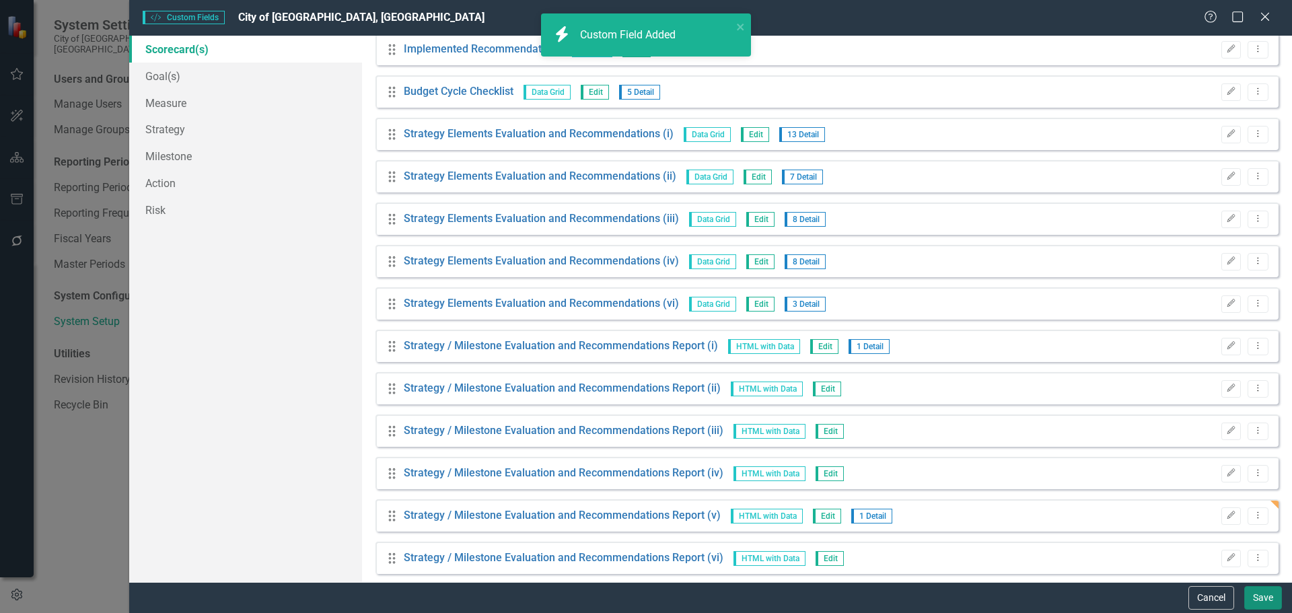
click at [1033, 467] on button "Save" at bounding box center [1264, 598] width 38 height 24
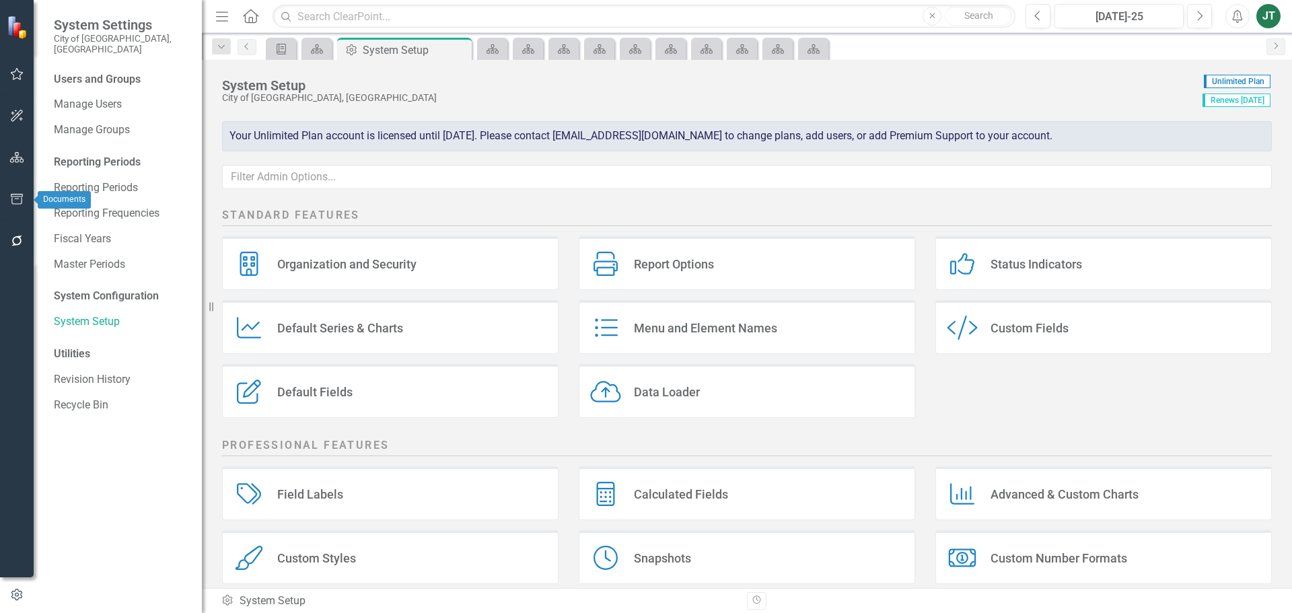
click at [17, 202] on icon "button" at bounding box center [17, 199] width 14 height 11
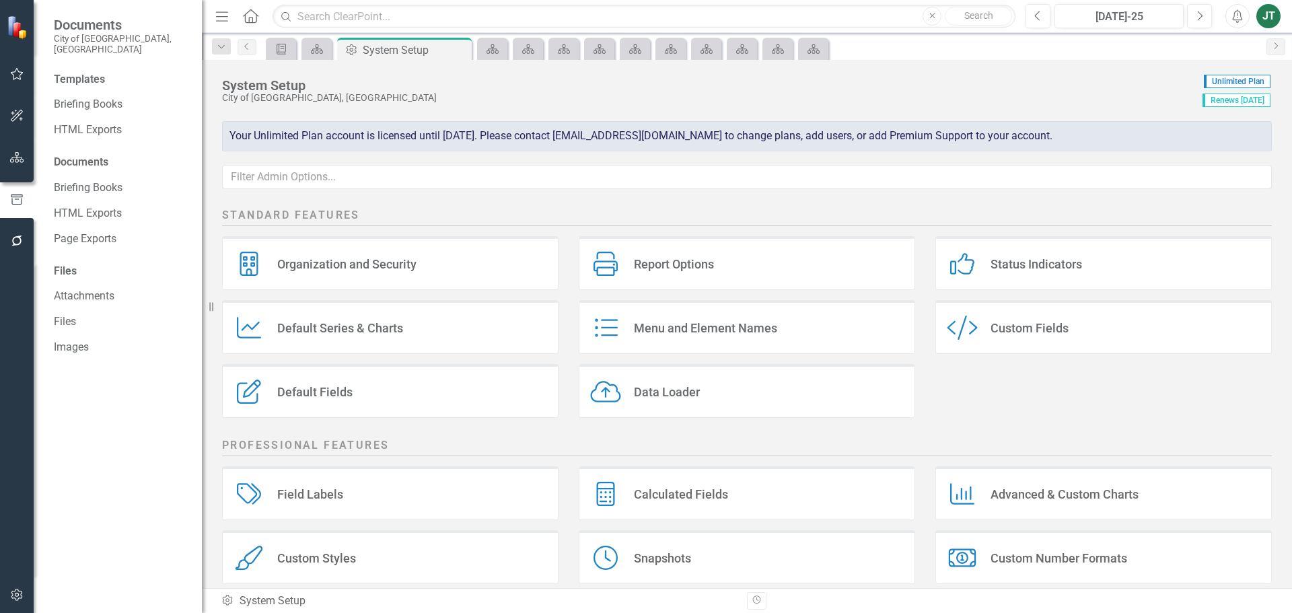
click at [10, 156] on icon "button" at bounding box center [17, 157] width 14 height 11
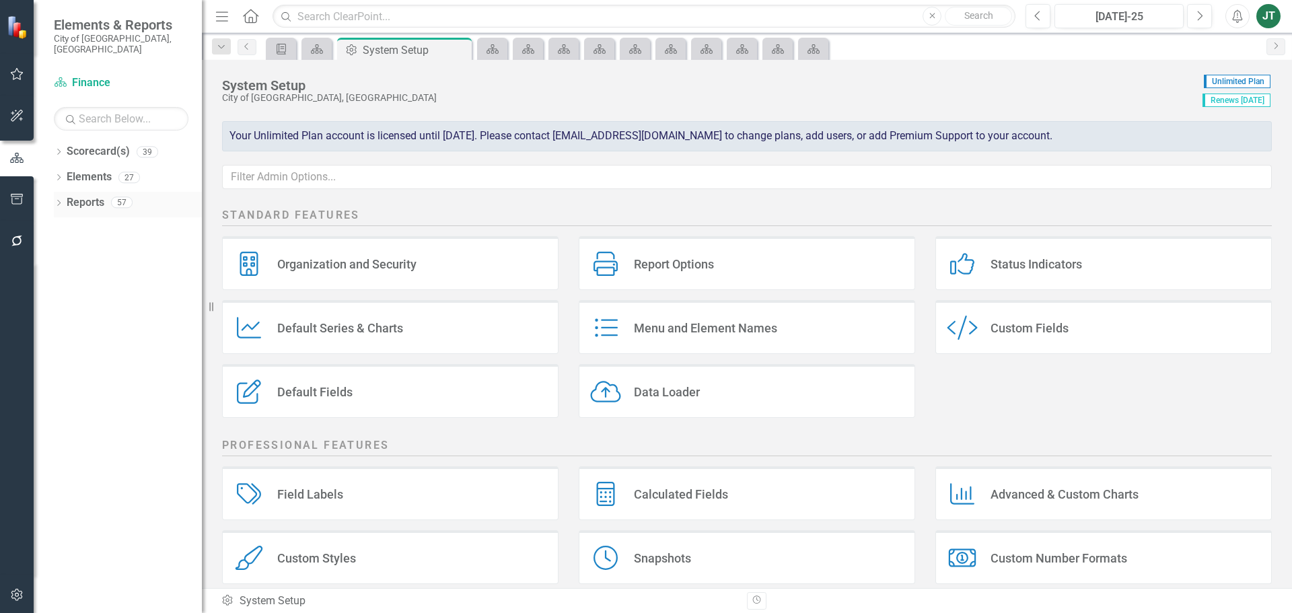
click at [57, 201] on icon "Dropdown" at bounding box center [58, 204] width 9 height 7
click at [65, 224] on icon "Dropdown" at bounding box center [64, 227] width 9 height 7
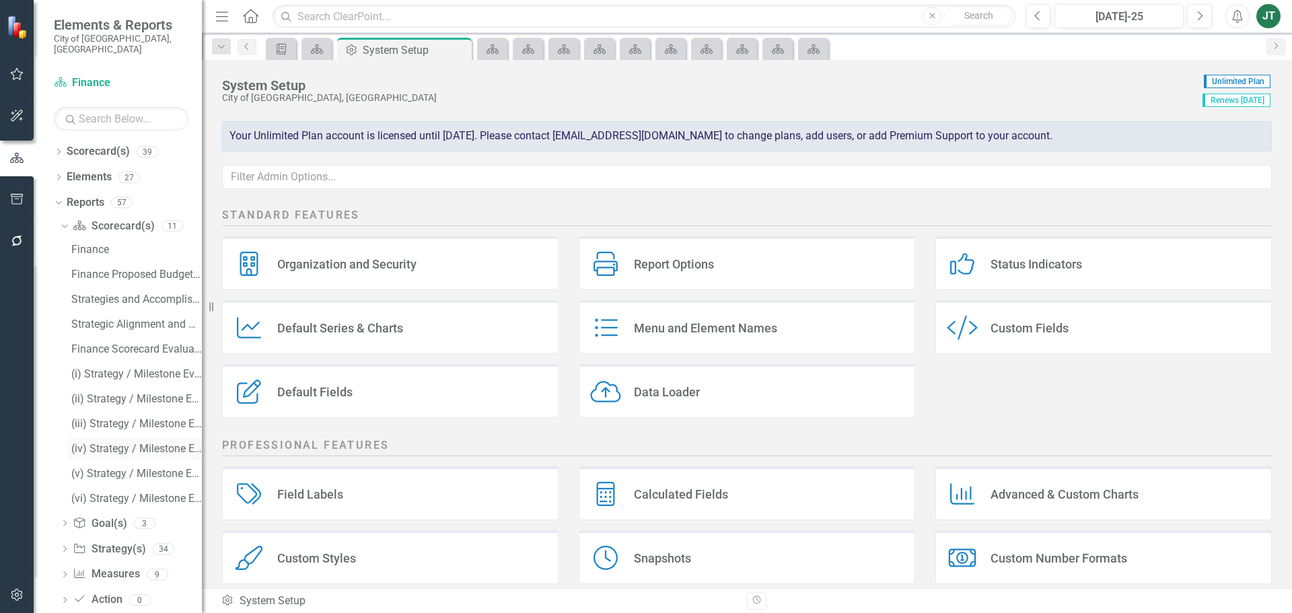
drag, startPoint x: 104, startPoint y: 419, endPoint x: 106, endPoint y: 435, distance: 15.6
drag, startPoint x: 106, startPoint y: 435, endPoint x: 36, endPoint y: 453, distance: 72.3
click at [34, 453] on div "Dropdown Scorecard(s) 39 City of Miami Strategic Plan Dropdown City of Miami St…" at bounding box center [118, 377] width 168 height 473
click at [116, 467] on div "(v) Strategy / Milestone Evaluation and Recommendation Report" at bounding box center [136, 474] width 131 height 12
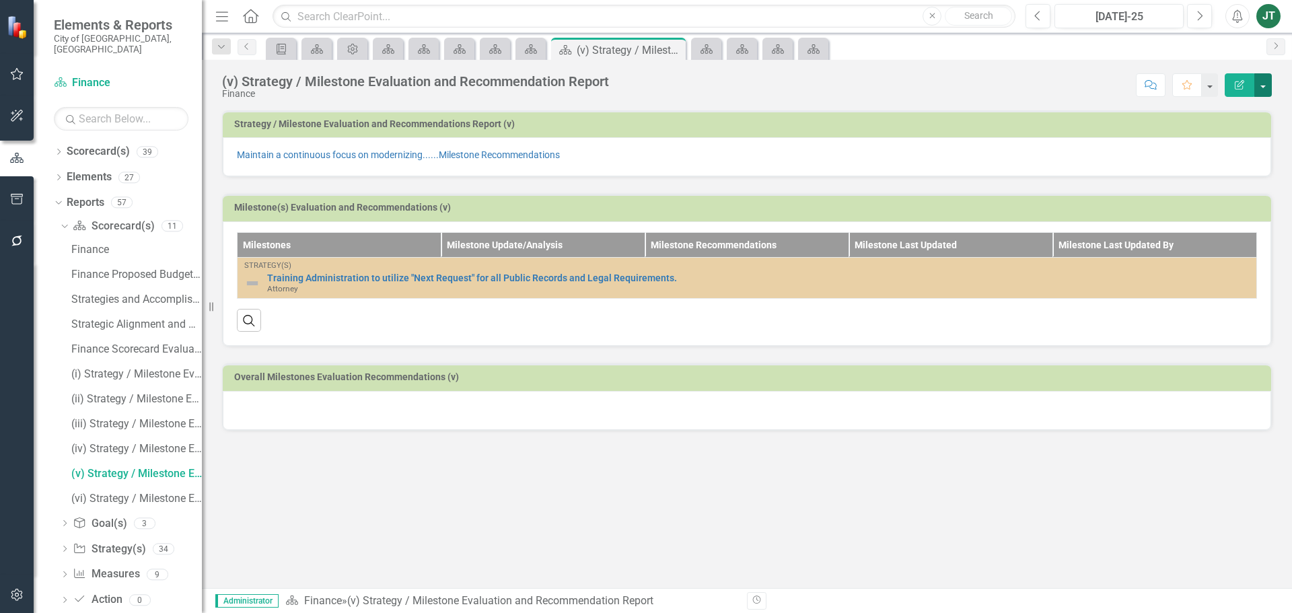
click at [1033, 81] on button "button" at bounding box center [1264, 85] width 18 height 24
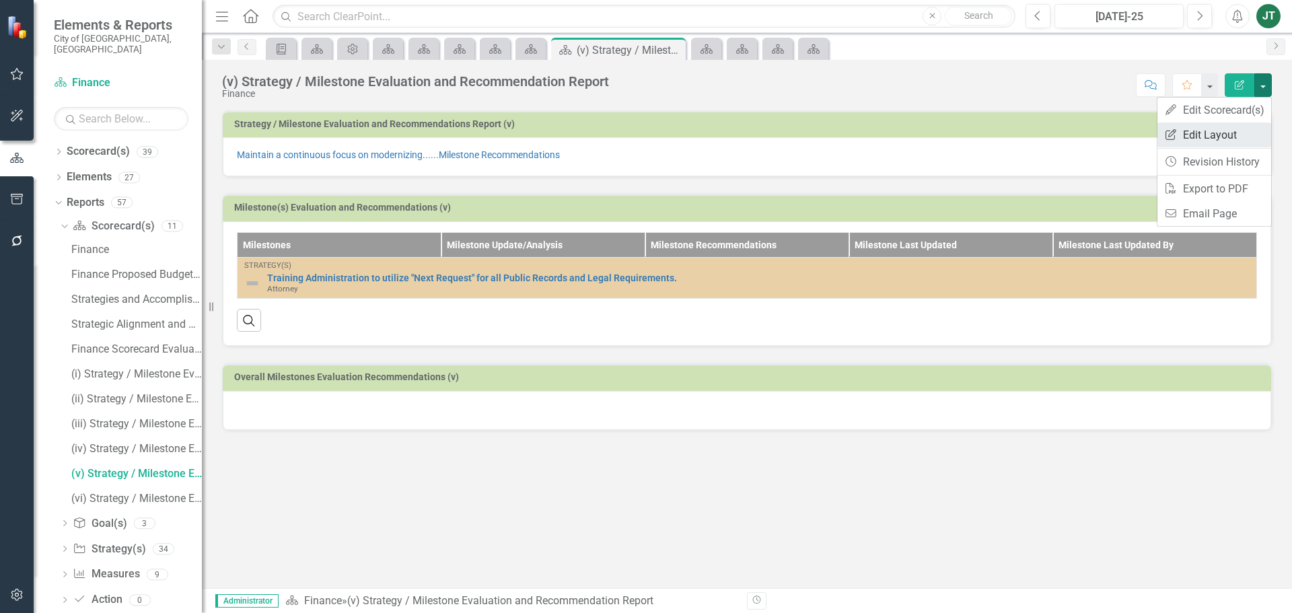
click at [1033, 133] on link "Edit Report Edit Layout" at bounding box center [1215, 135] width 114 height 25
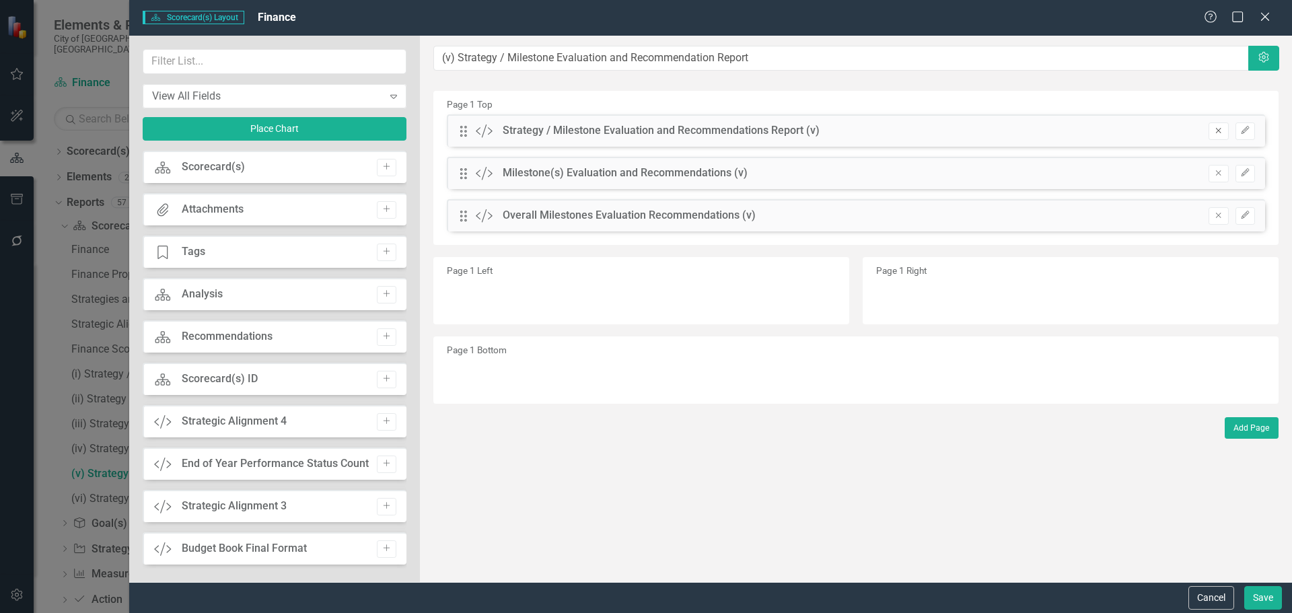
click at [1033, 127] on button "Remove" at bounding box center [1219, 132] width 20 height 18
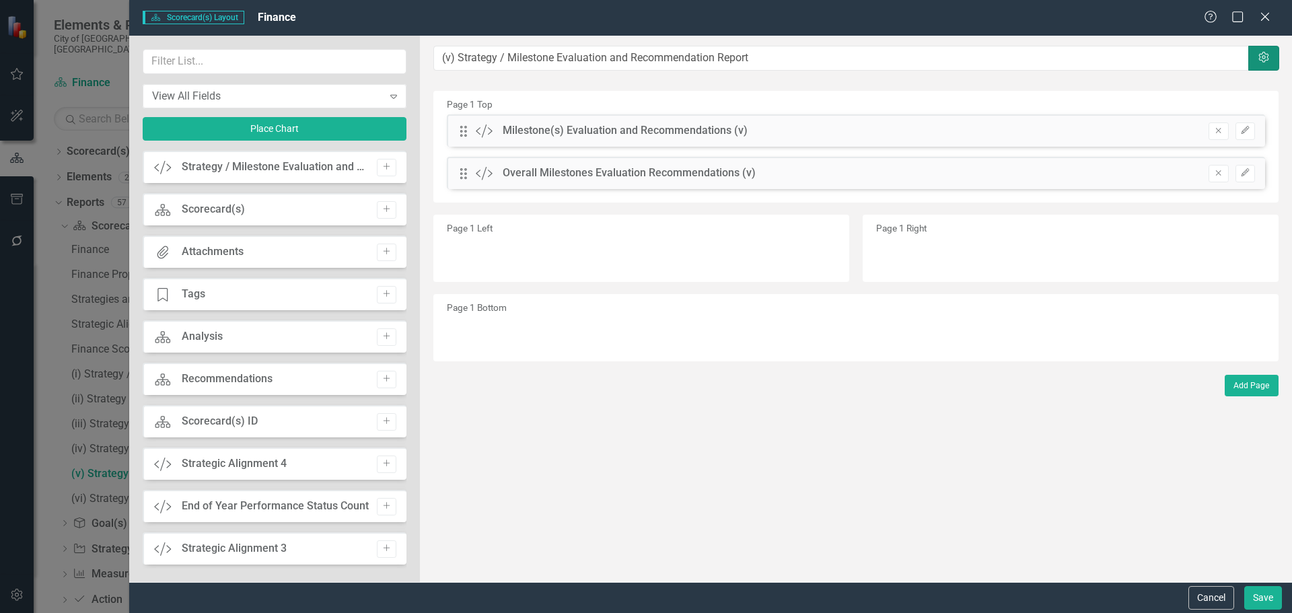
drag, startPoint x: 1266, startPoint y: 53, endPoint x: 372, endPoint y: 69, distance: 894.1
click at [424, 79] on div "The fields (or pods) that are available for you to include on the detail page a…" at bounding box center [856, 309] width 872 height 547
click at [283, 63] on input "text" at bounding box center [275, 61] width 264 height 25
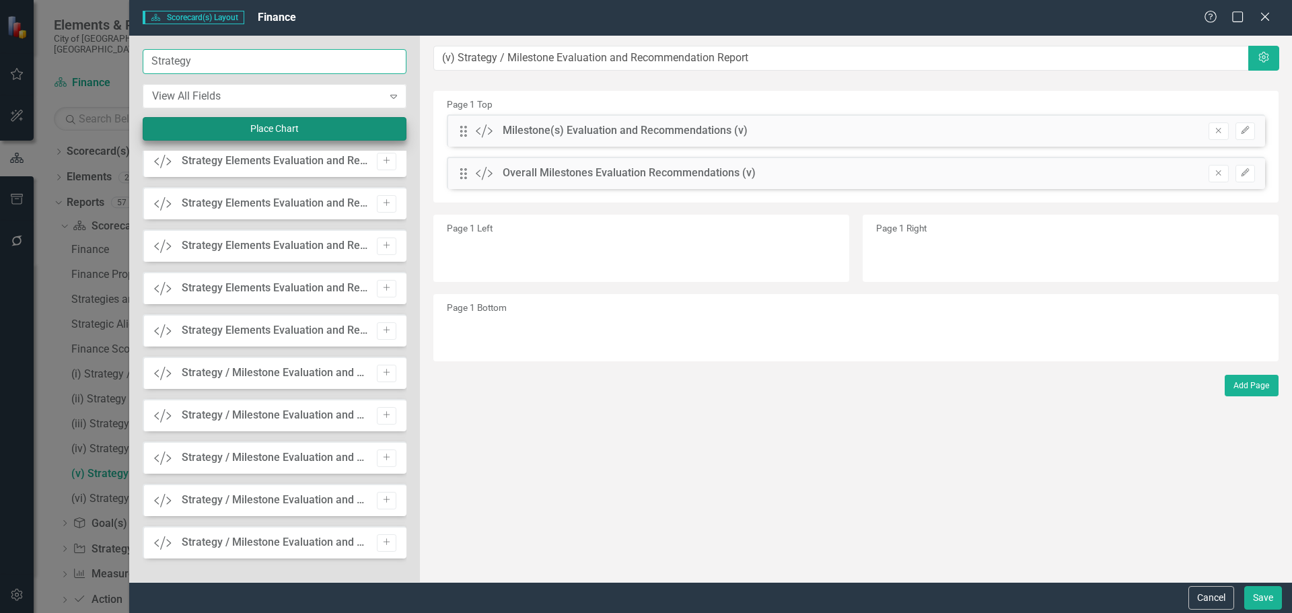
scroll to position [218, 0]
type input "Strategy v"
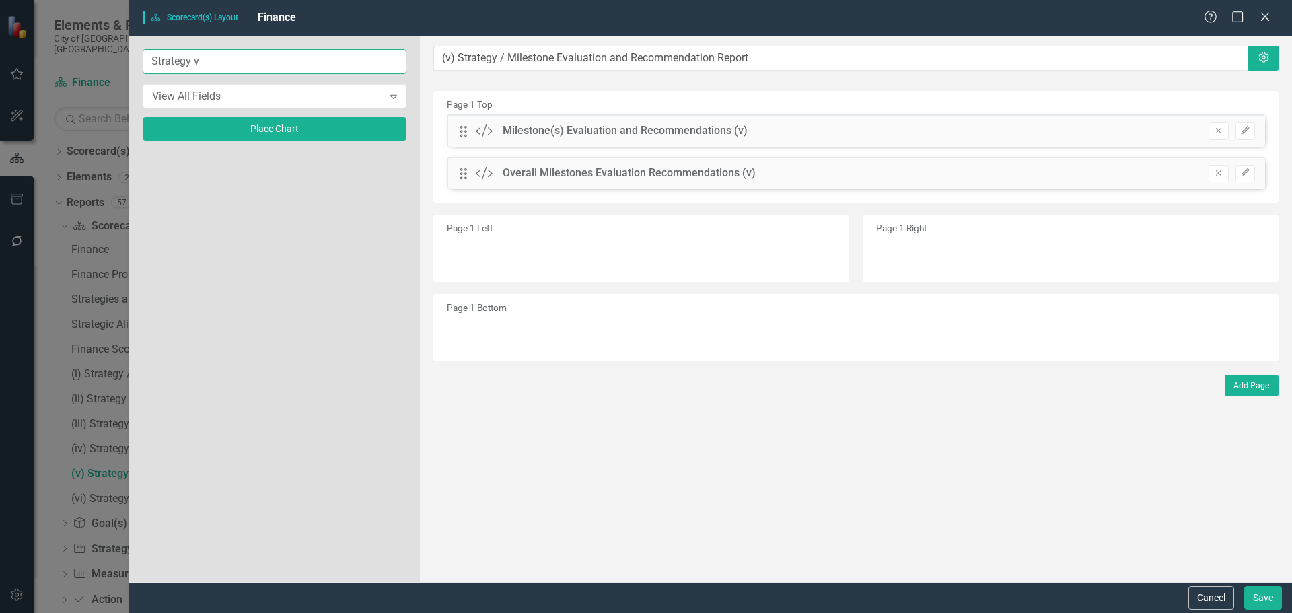
drag, startPoint x: 220, startPoint y: 63, endPoint x: 122, endPoint y: 67, distance: 98.4
click at [121, 63] on div "Scorecard(s) Scorecard(s) Layout Finance Help Maximize Close Strategy v View Al…" at bounding box center [646, 306] width 1292 height 613
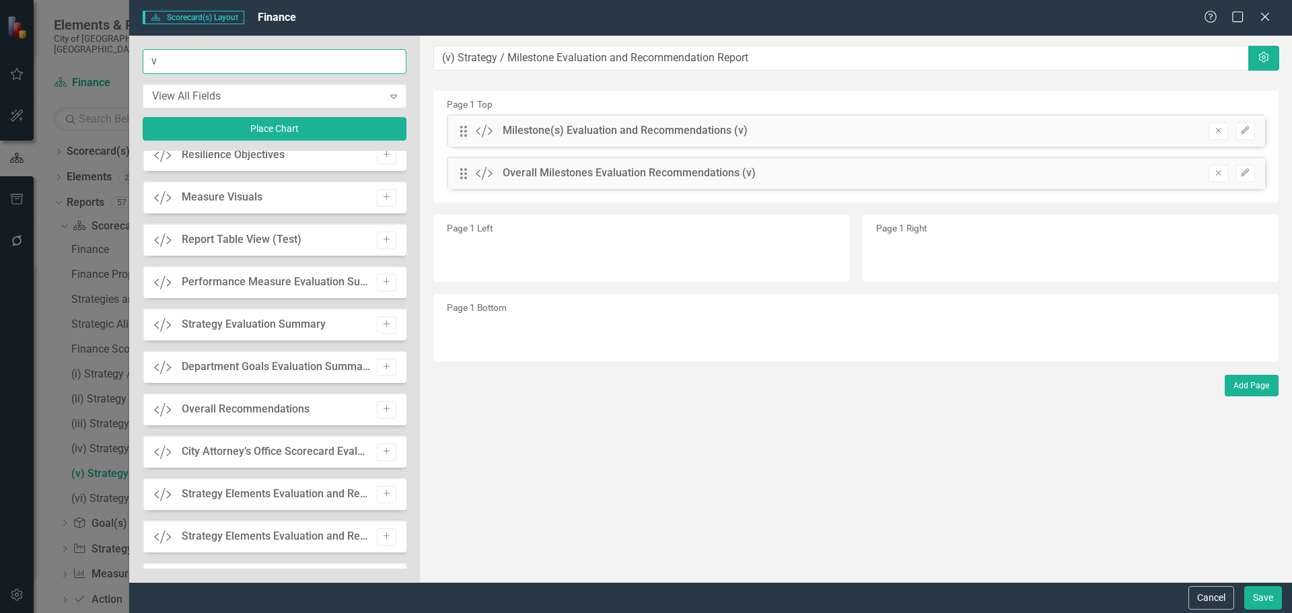
scroll to position [269, 0]
type input "v"
click at [382, 467] on icon "Add" at bounding box center [387, 491] width 10 height 8
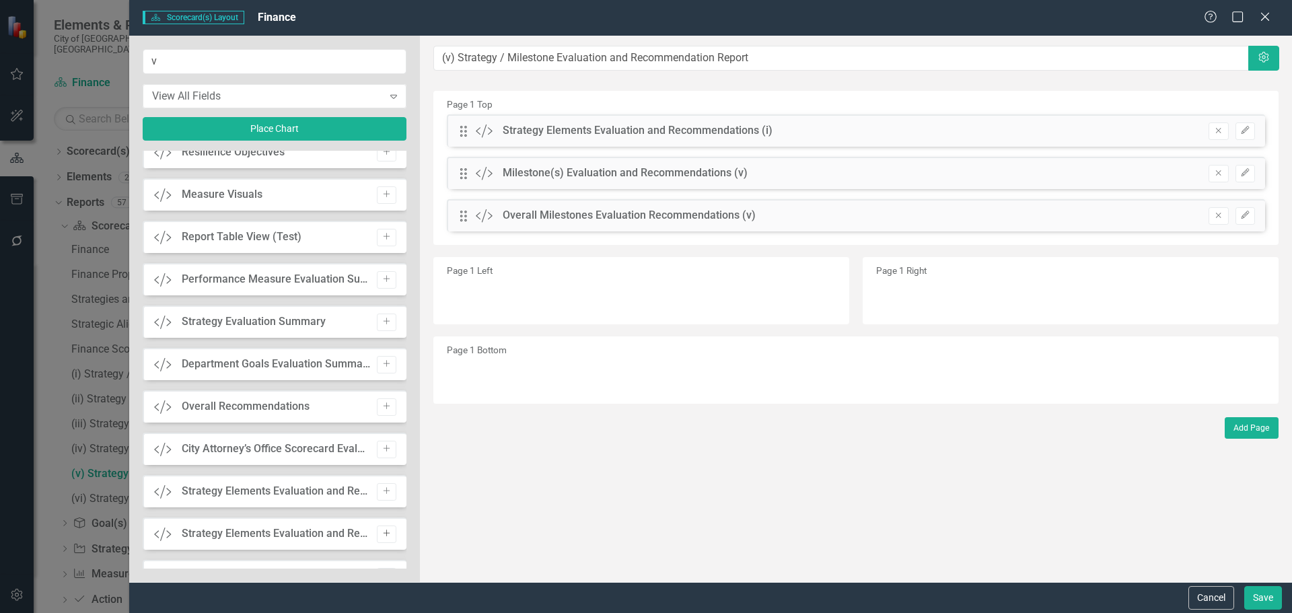
click at [382, 467] on icon "Add" at bounding box center [387, 534] width 10 height 8
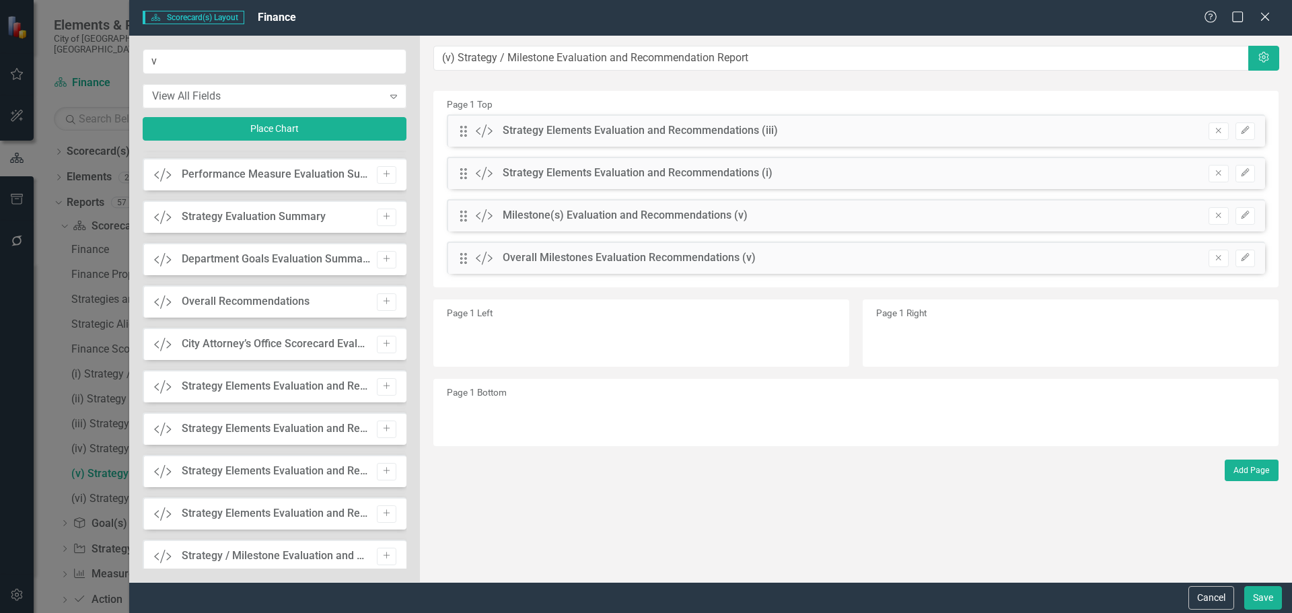
scroll to position [404, 0]
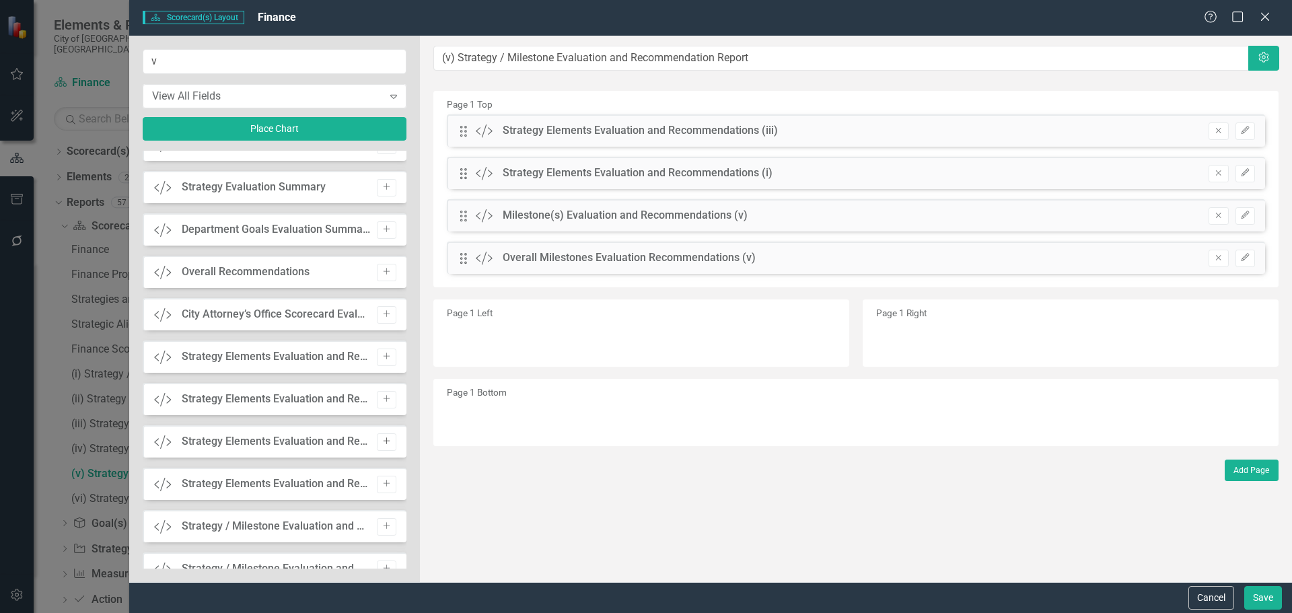
click at [384, 446] on icon "Add" at bounding box center [387, 442] width 10 height 8
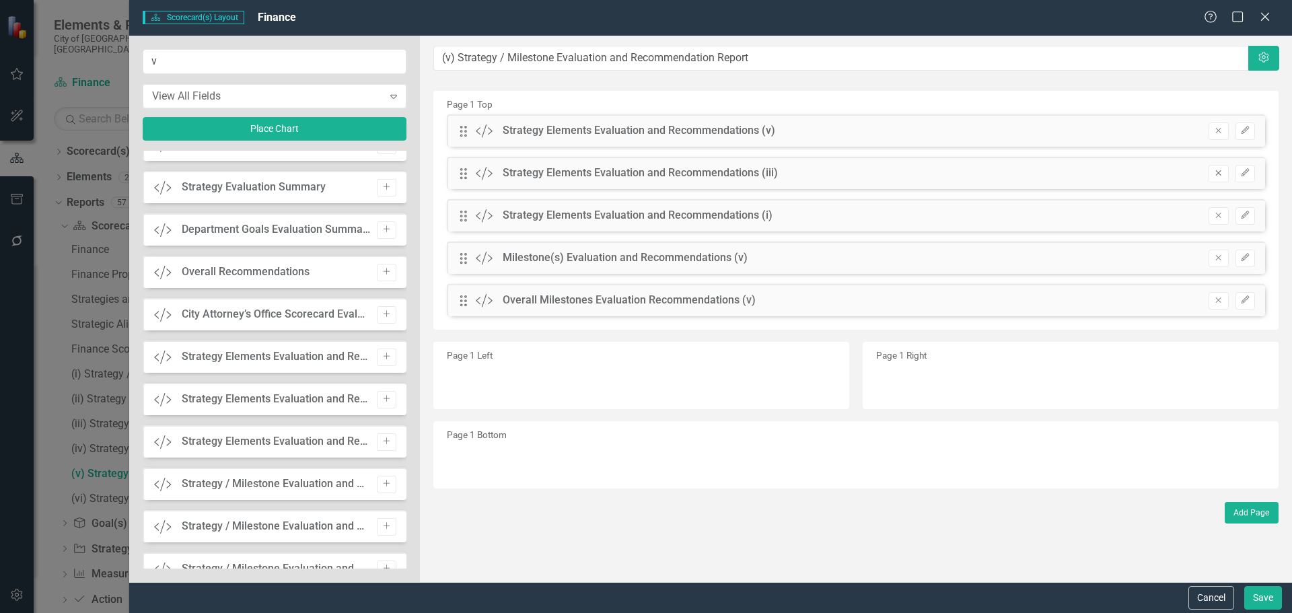
click at [1033, 173] on icon "Remove" at bounding box center [1219, 173] width 10 height 8
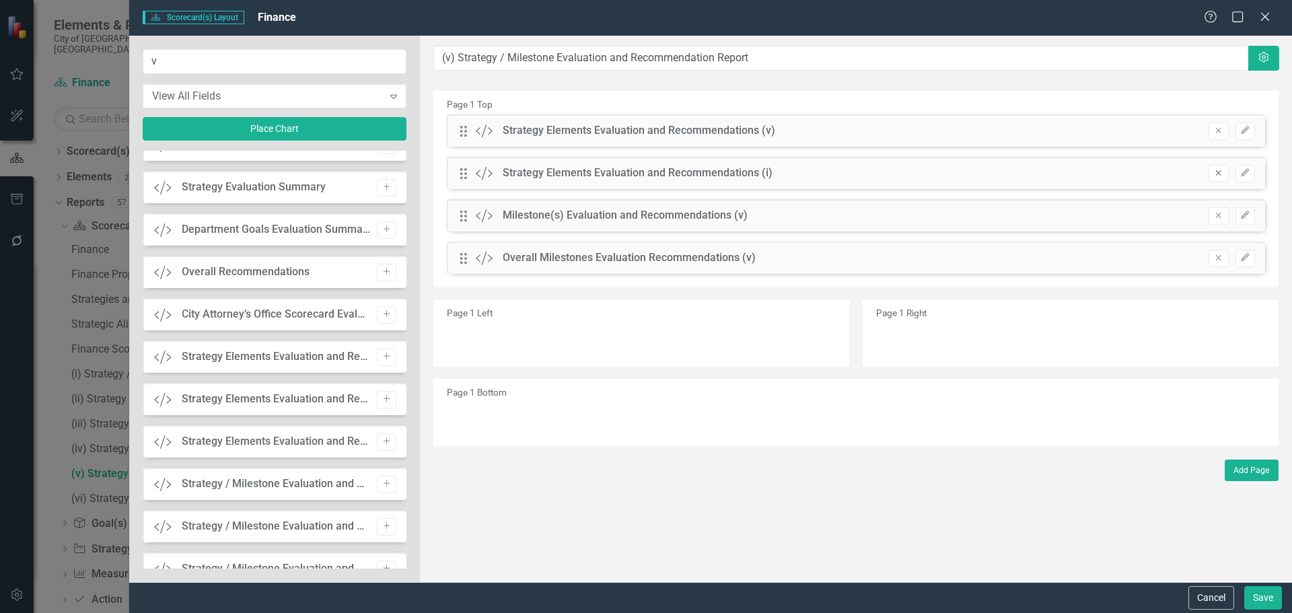
click at [1033, 173] on icon "Remove" at bounding box center [1219, 173] width 10 height 8
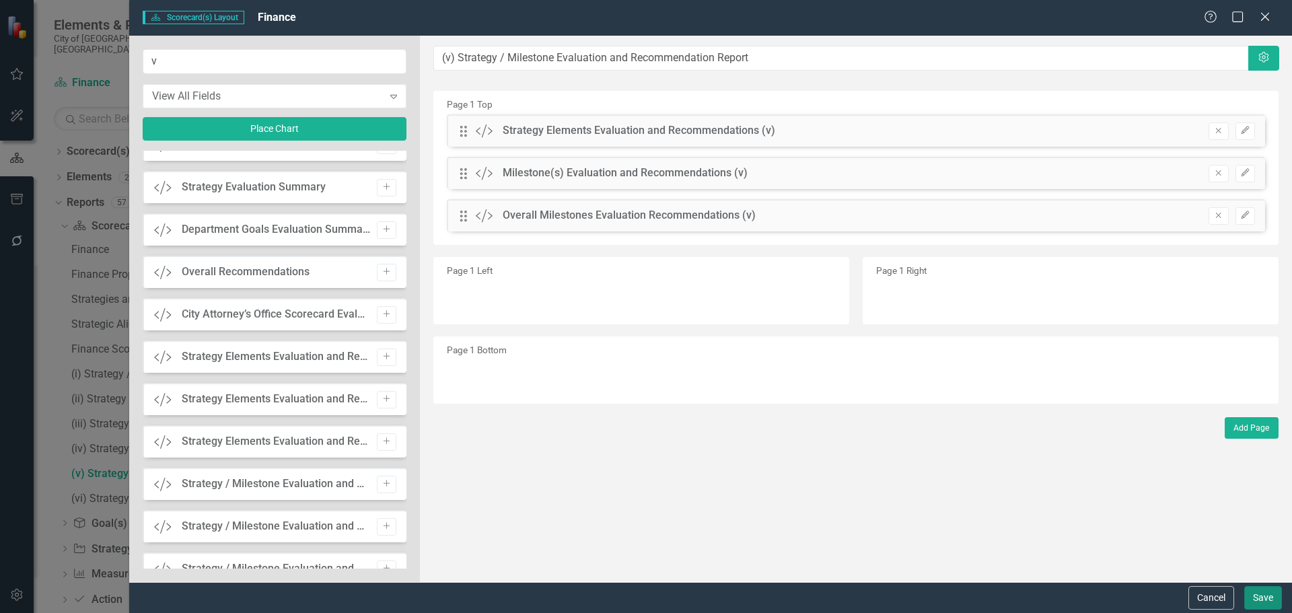
click at [1033, 467] on button "Save" at bounding box center [1264, 598] width 38 height 24
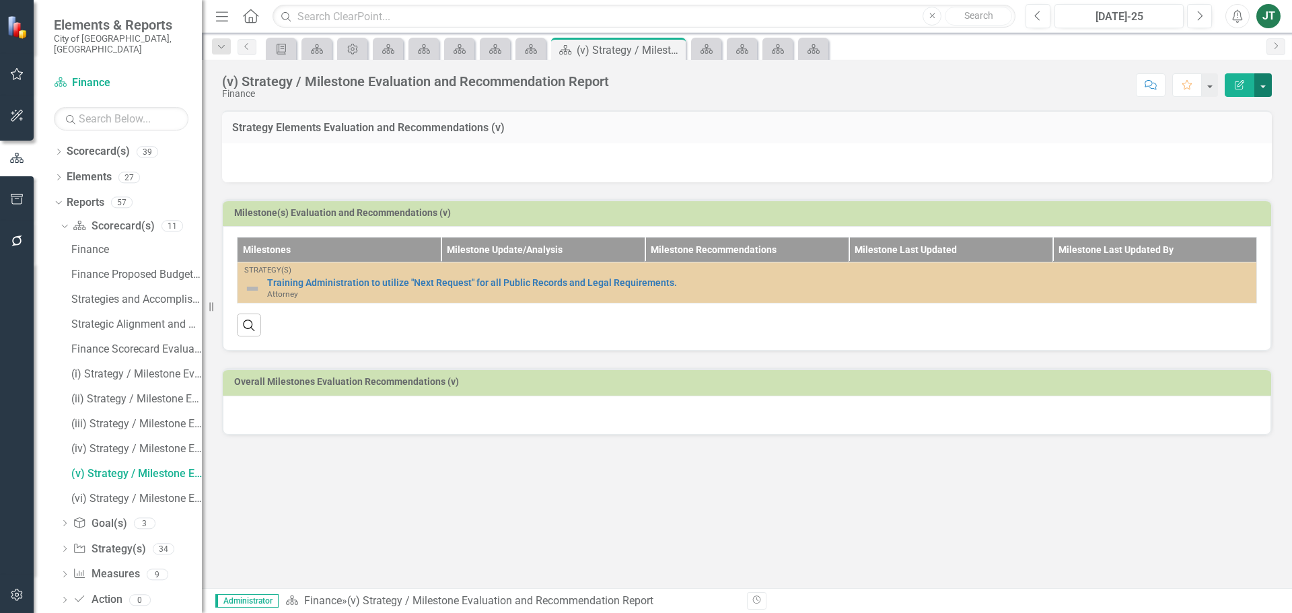
drag, startPoint x: 1266, startPoint y: 76, endPoint x: 1266, endPoint y: 83, distance: 7.4
click at [1033, 76] on button "button" at bounding box center [1264, 85] width 18 height 24
click at [1033, 126] on link "Edit Report Edit Layout" at bounding box center [1215, 135] width 114 height 25
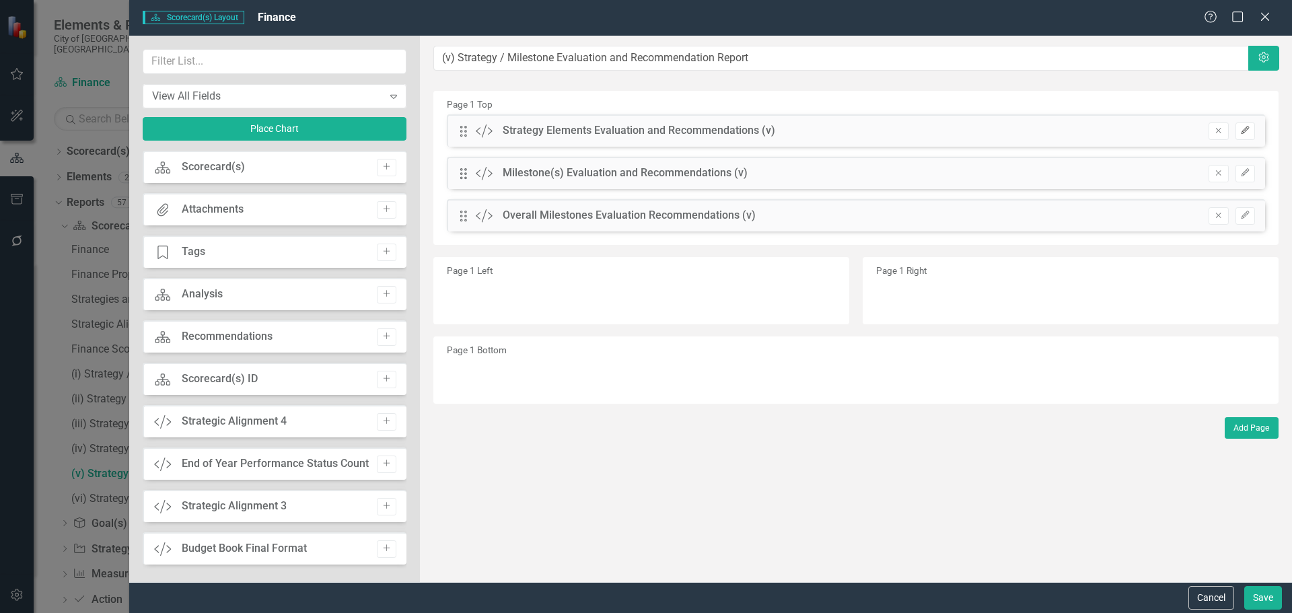
click at [1033, 127] on button "Edit" at bounding box center [1246, 132] width 20 height 18
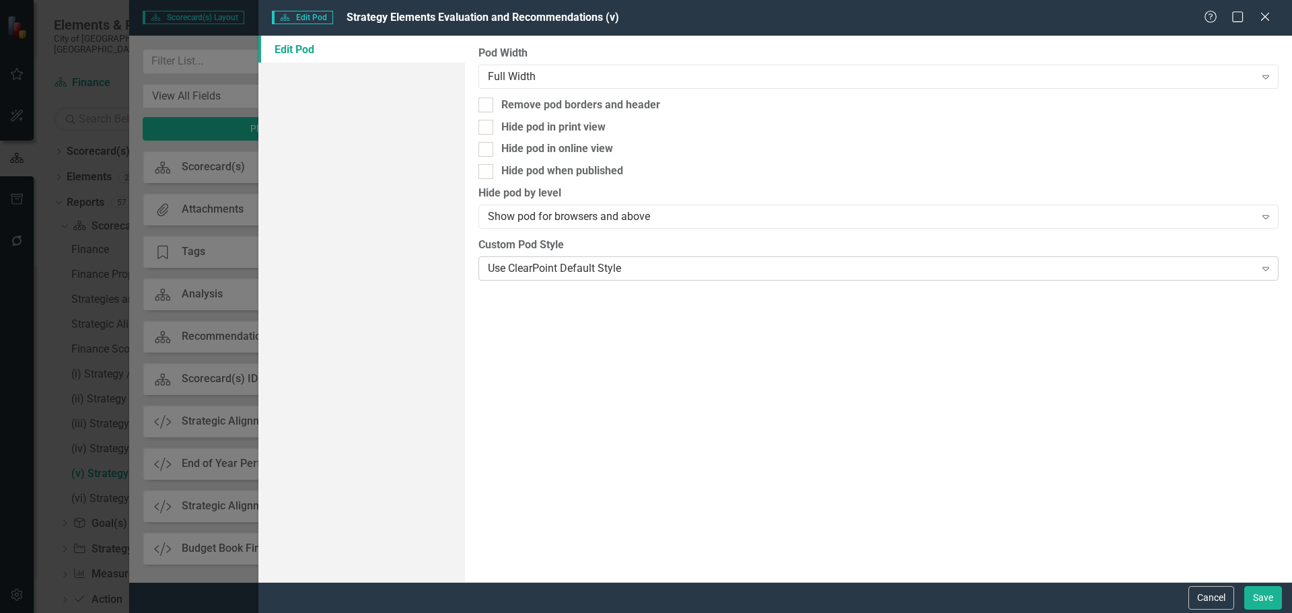
click at [559, 271] on div "Use ClearPoint Default Style" at bounding box center [871, 268] width 767 height 15
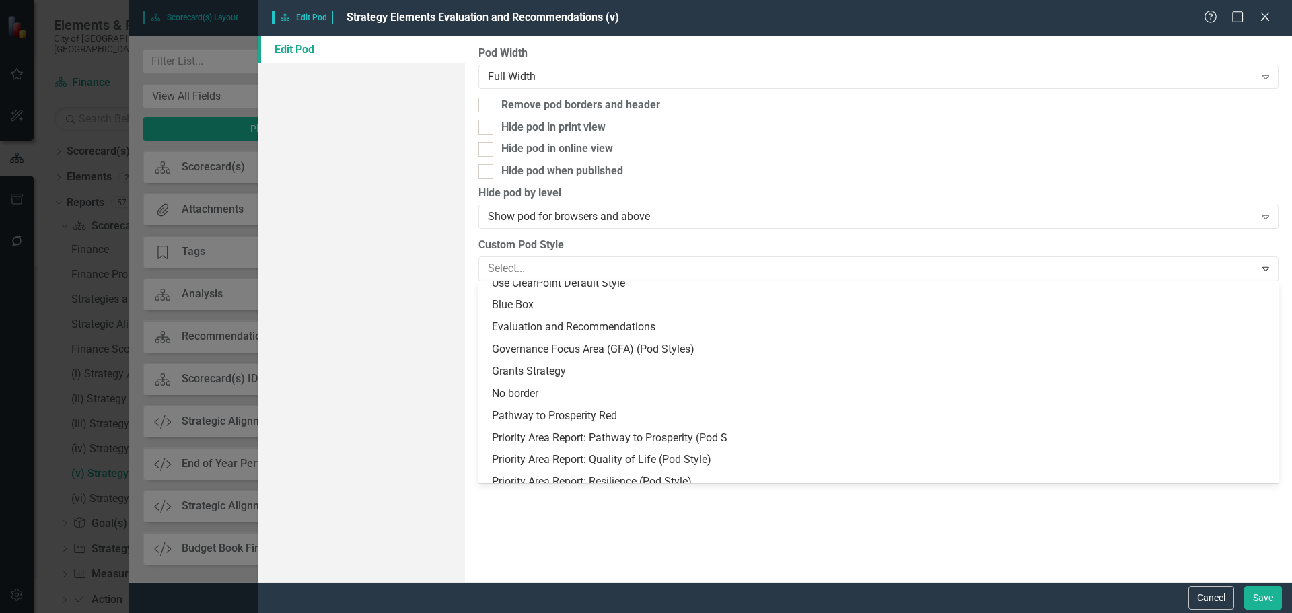
scroll to position [0, 0]
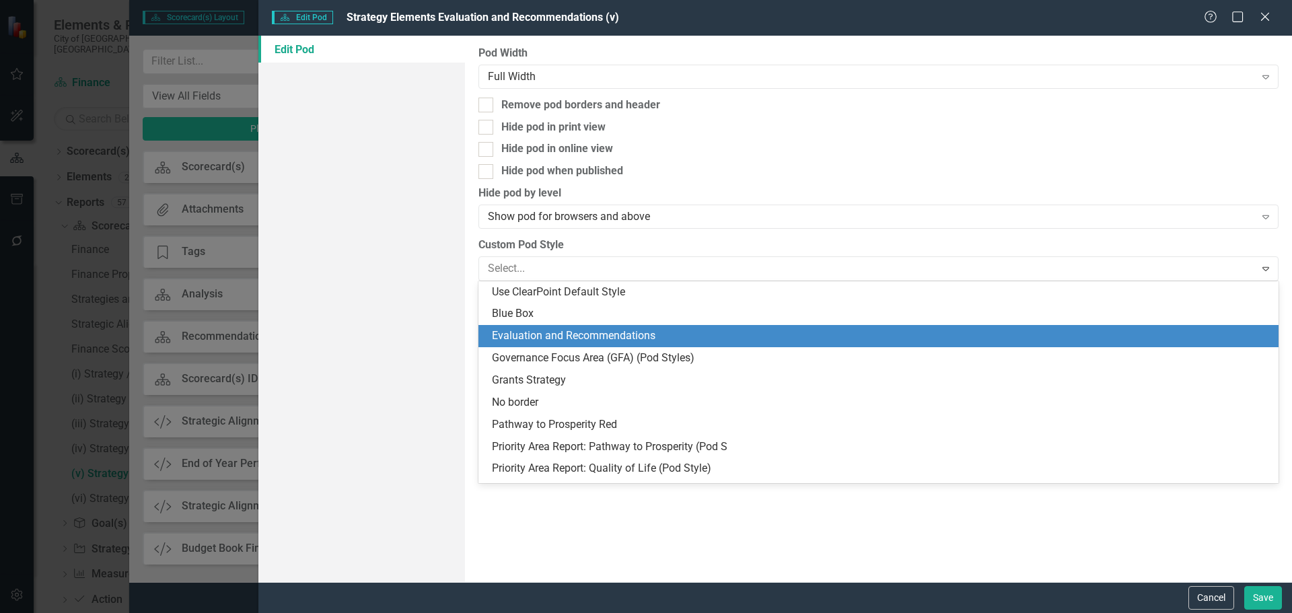
click at [533, 337] on div "Evaluation and Recommendations" at bounding box center [881, 335] width 779 height 15
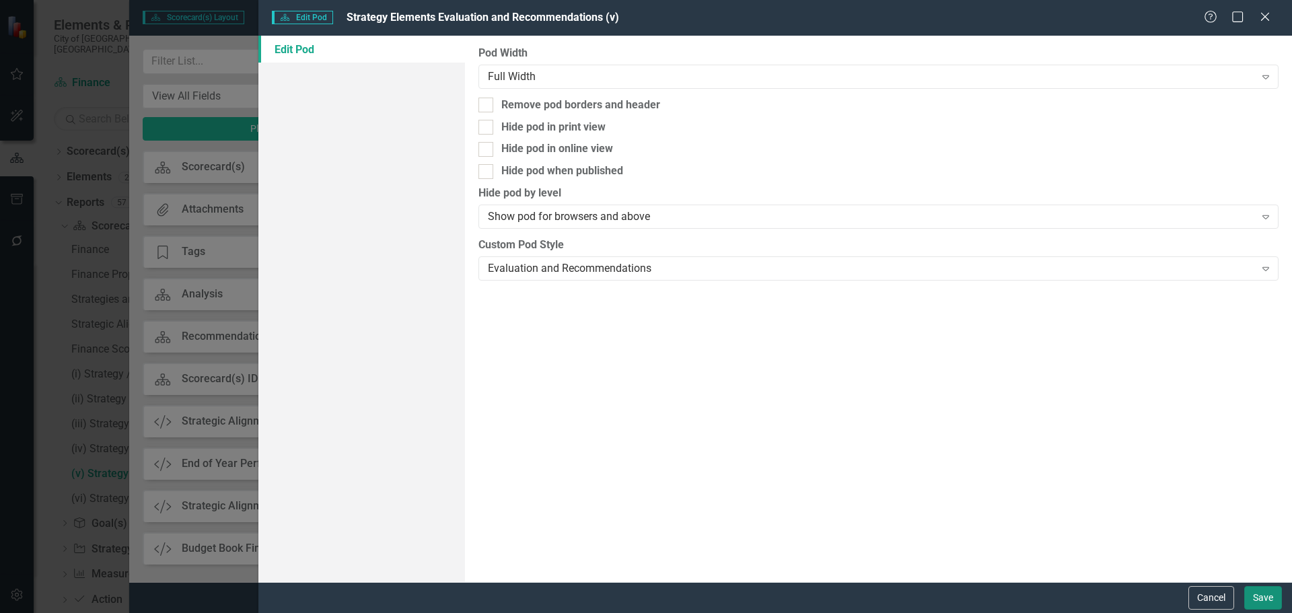
click at [1033, 467] on button "Save" at bounding box center [1264, 598] width 38 height 24
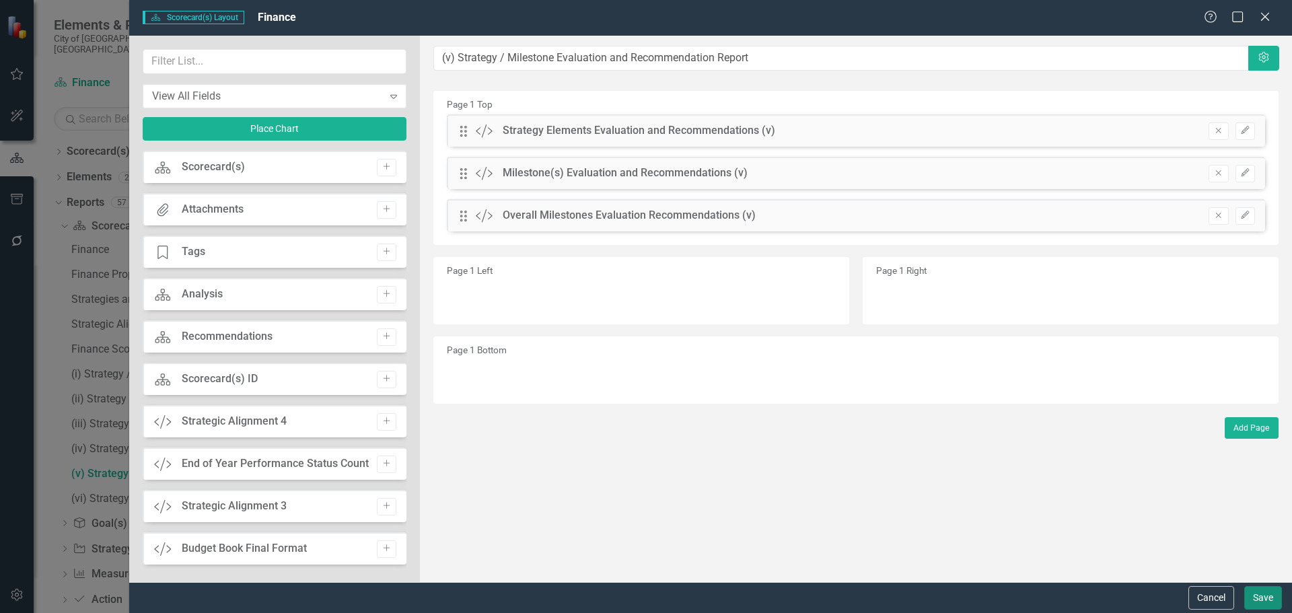
click at [1033, 467] on button "Save" at bounding box center [1264, 598] width 38 height 24
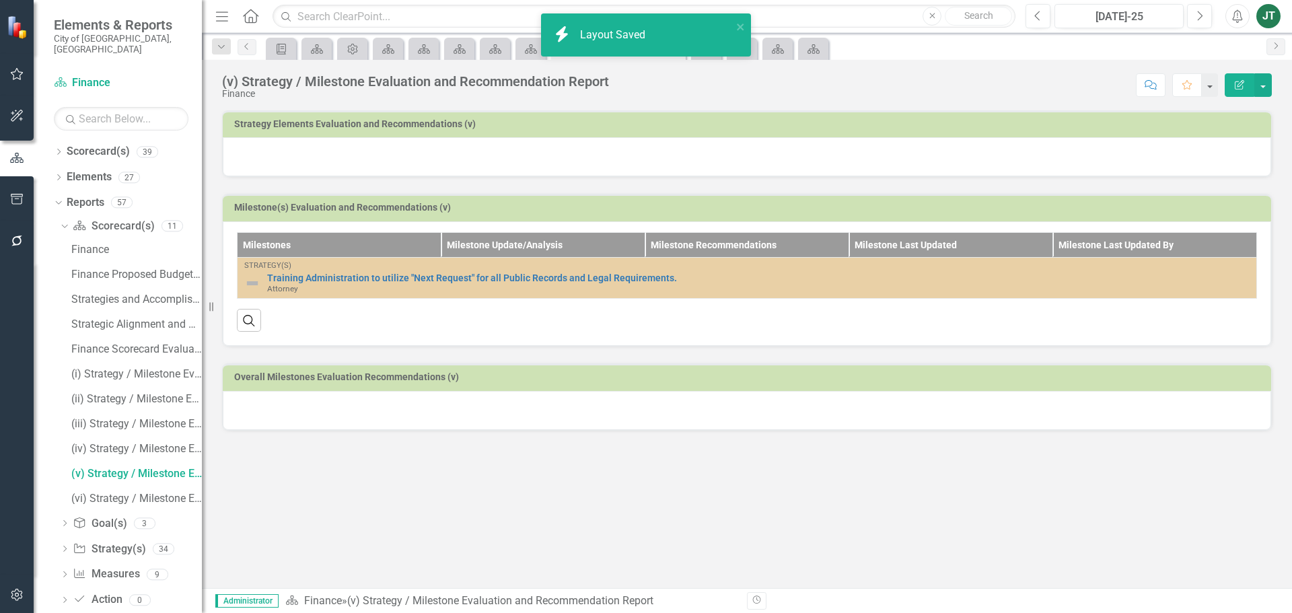
click at [585, 127] on h3 "Strategy Elements Evaluation and Recommendations (v)" at bounding box center [749, 124] width 1031 height 10
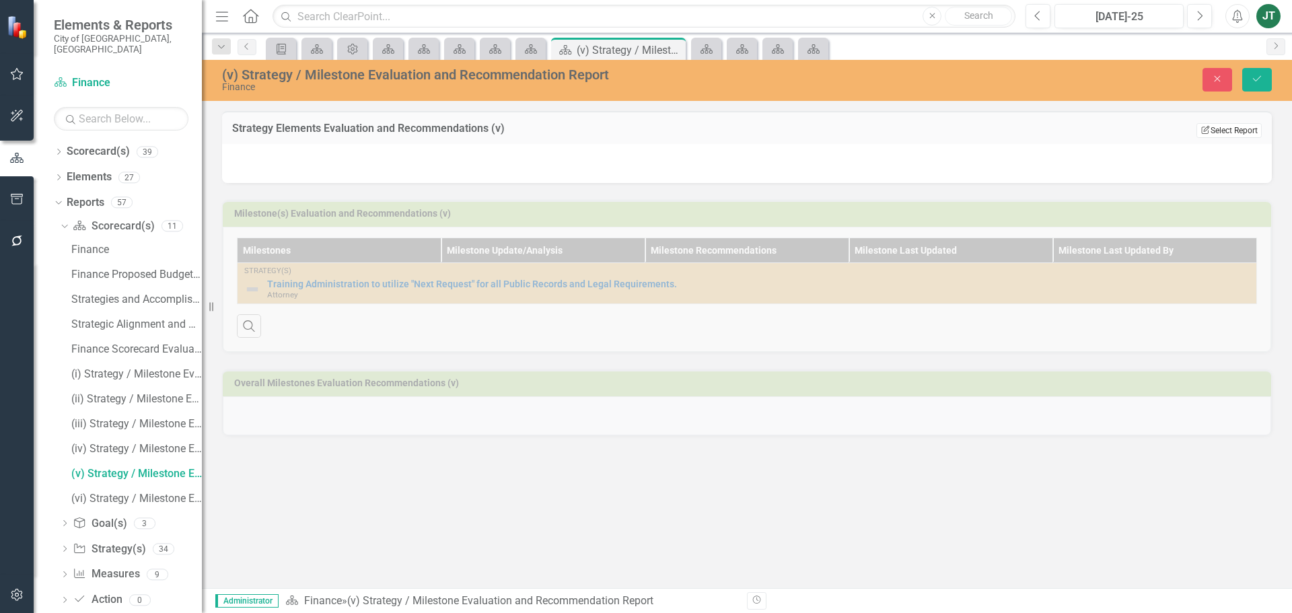
click at [1033, 127] on button "Edit Report Select Report" at bounding box center [1229, 130] width 65 height 15
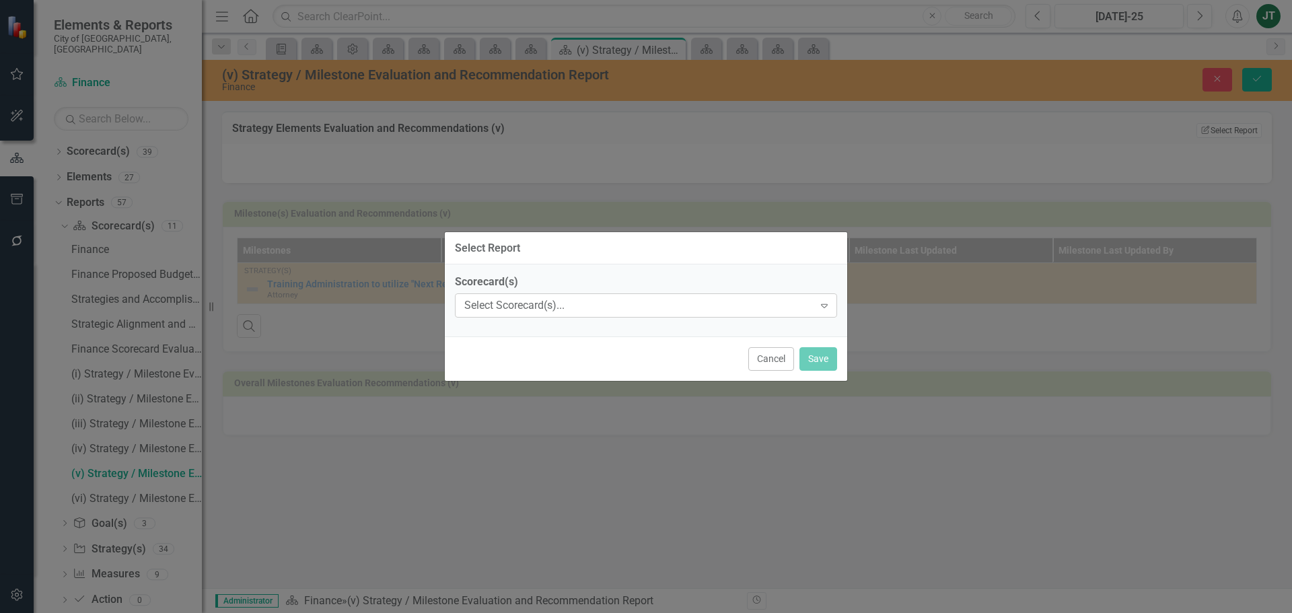
click at [548, 304] on div "Select Scorecard(s)..." at bounding box center [638, 305] width 349 height 15
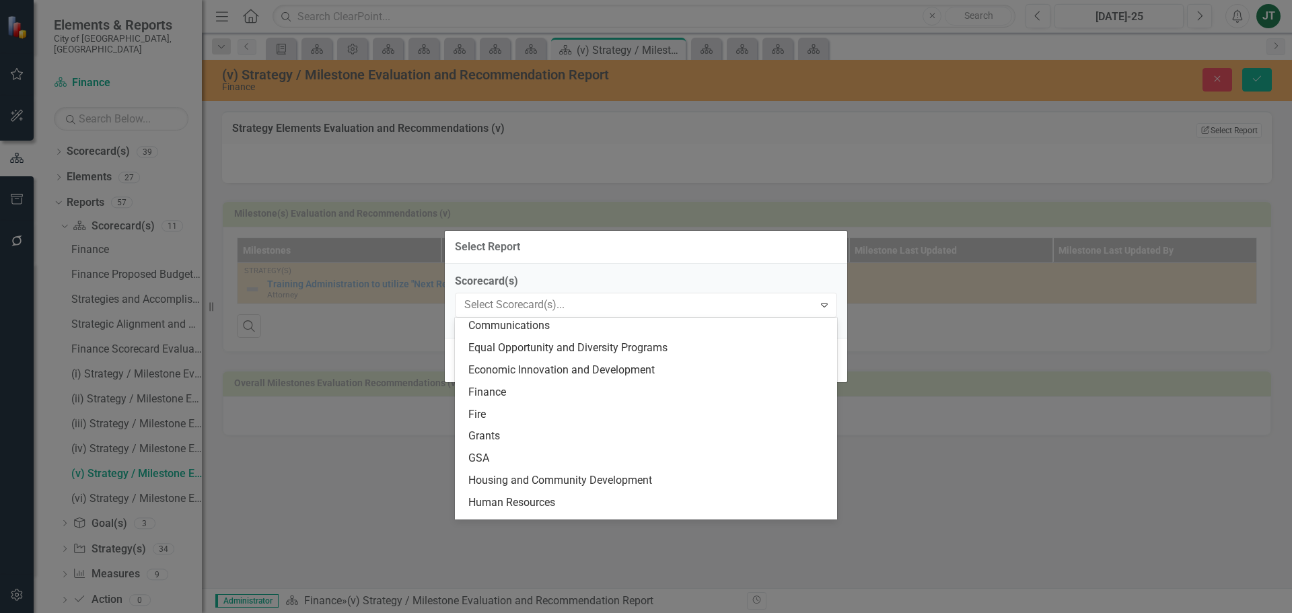
scroll to position [269, 0]
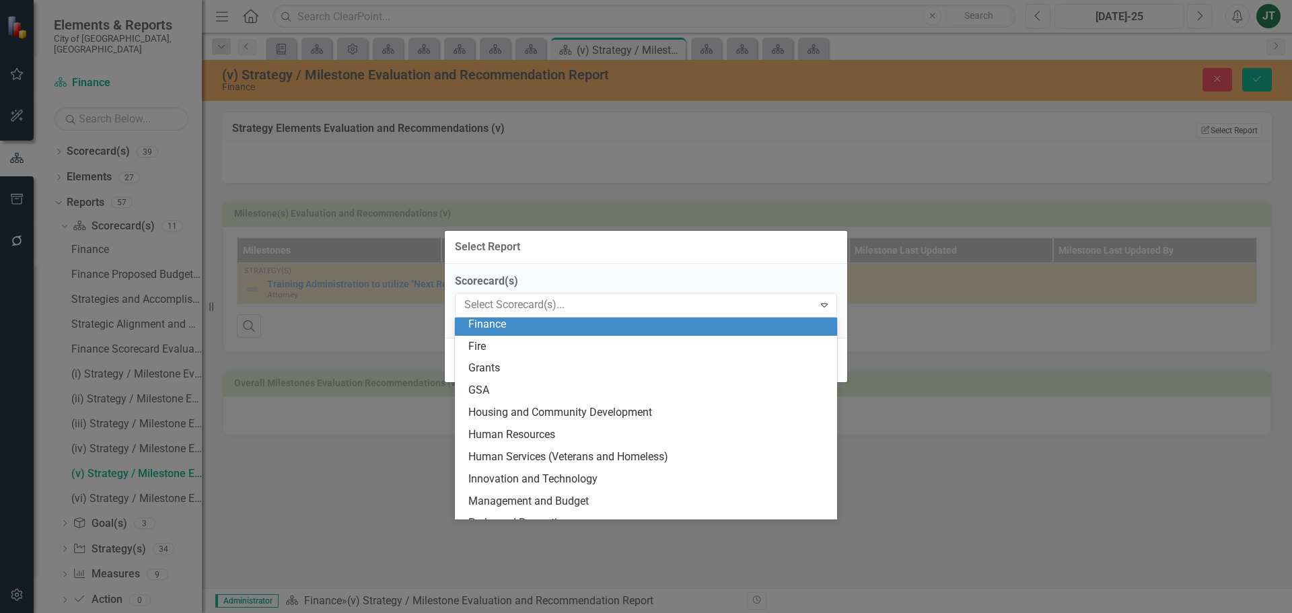
click at [498, 324] on div "Finance" at bounding box center [649, 324] width 361 height 15
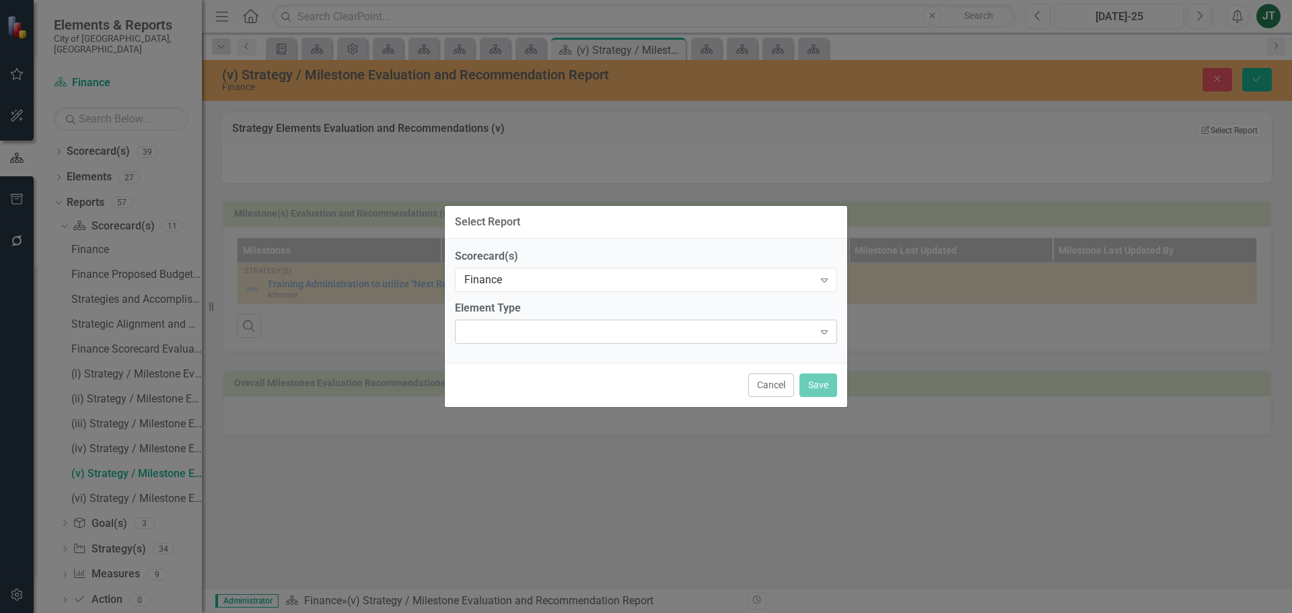
click at [533, 328] on div "Expand" at bounding box center [646, 332] width 382 height 24
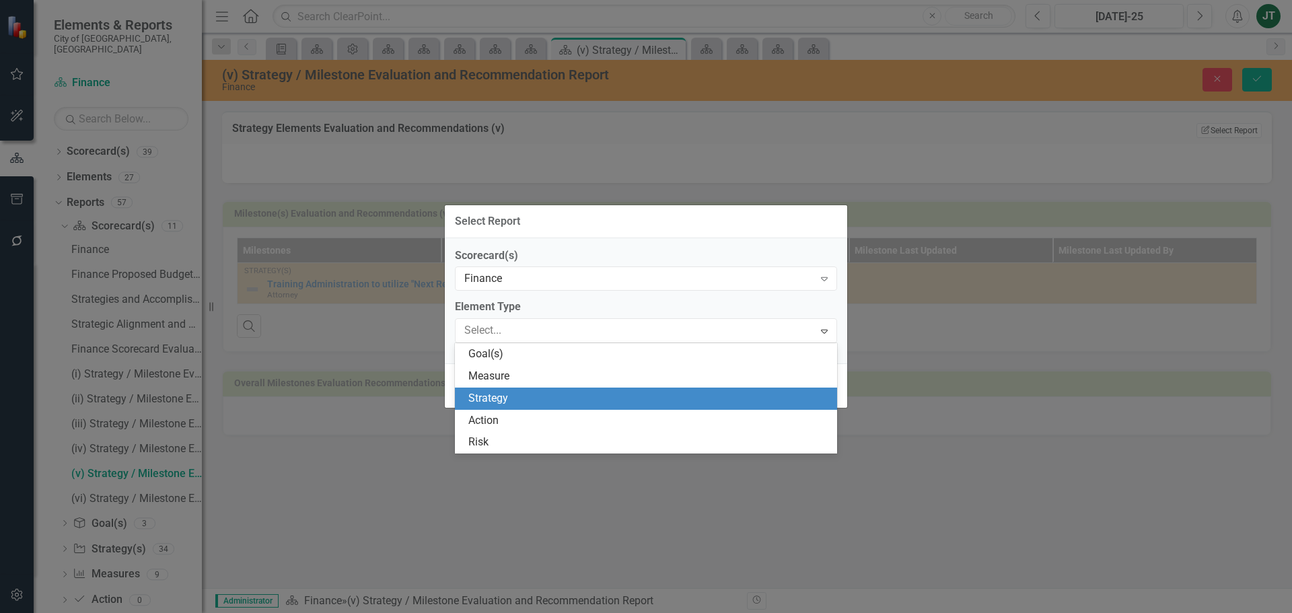
click at [498, 399] on div "Strategy" at bounding box center [649, 398] width 361 height 15
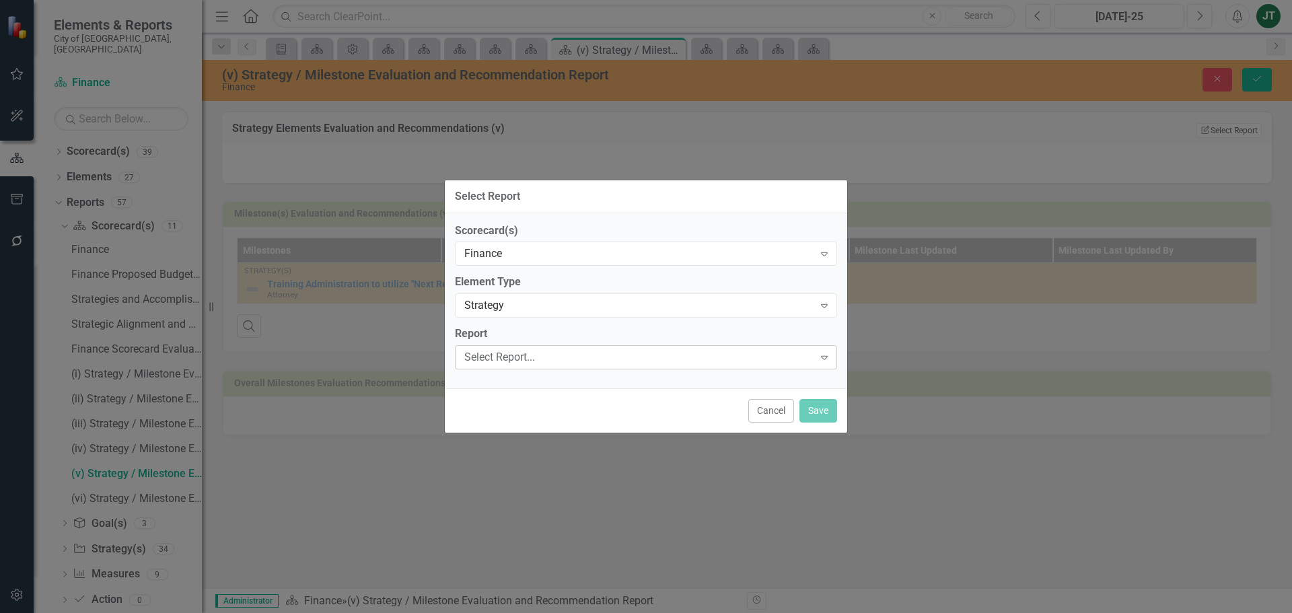
click at [495, 354] on div "Select Report..." at bounding box center [638, 357] width 349 height 15
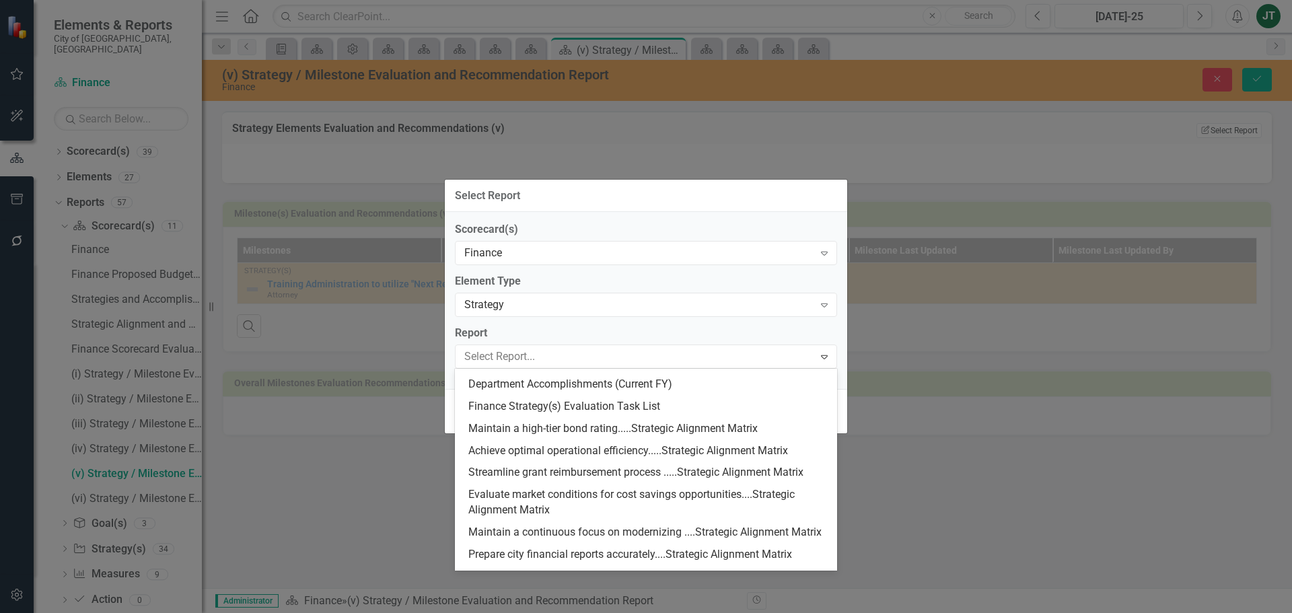
scroll to position [202, 0]
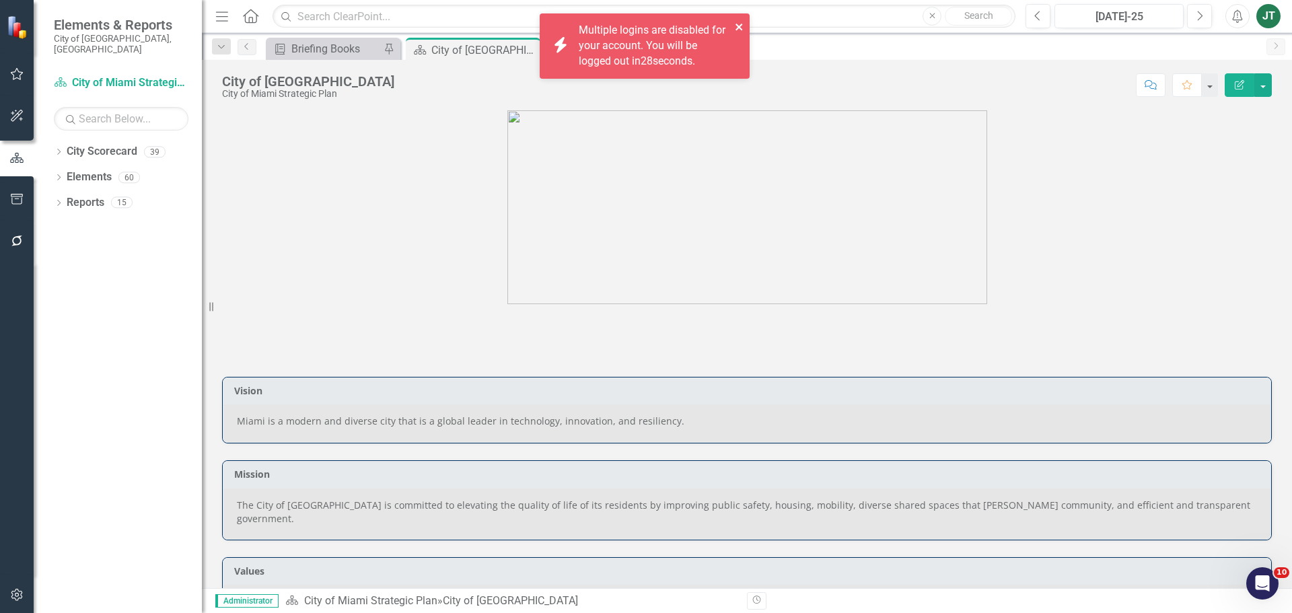
click at [740, 25] on icon "close" at bounding box center [739, 27] width 7 height 7
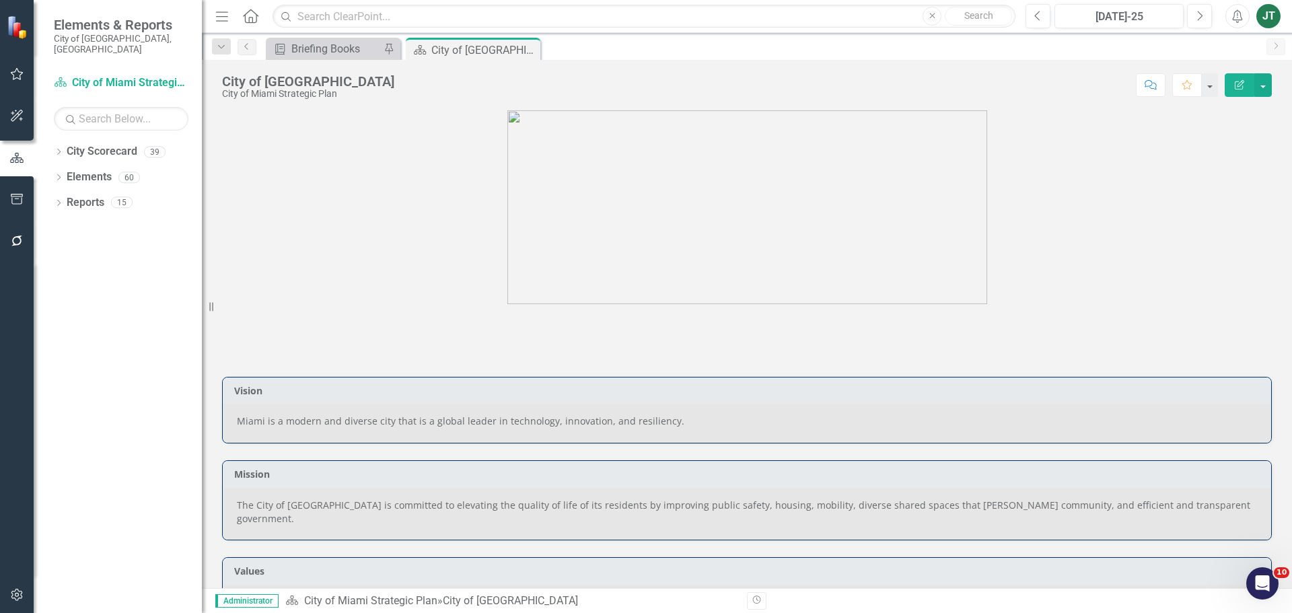
drag, startPoint x: 194, startPoint y: 265, endPoint x: 177, endPoint y: 244, distance: 26.3
click at [193, 263] on div "Dropdown City Scorecard 39 City of Miami Strategic Plan Dropdown City of Miami …" at bounding box center [118, 377] width 168 height 473
click at [56, 148] on div "Dropdown" at bounding box center [58, 153] width 9 height 11
click at [59, 190] on div "Dropdown City Scorecard 39 City of Miami Strategic Plan Dropdown City of Miami …" at bounding box center [128, 179] width 148 height 77
click at [63, 198] on icon "Dropdown" at bounding box center [66, 202] width 10 height 8
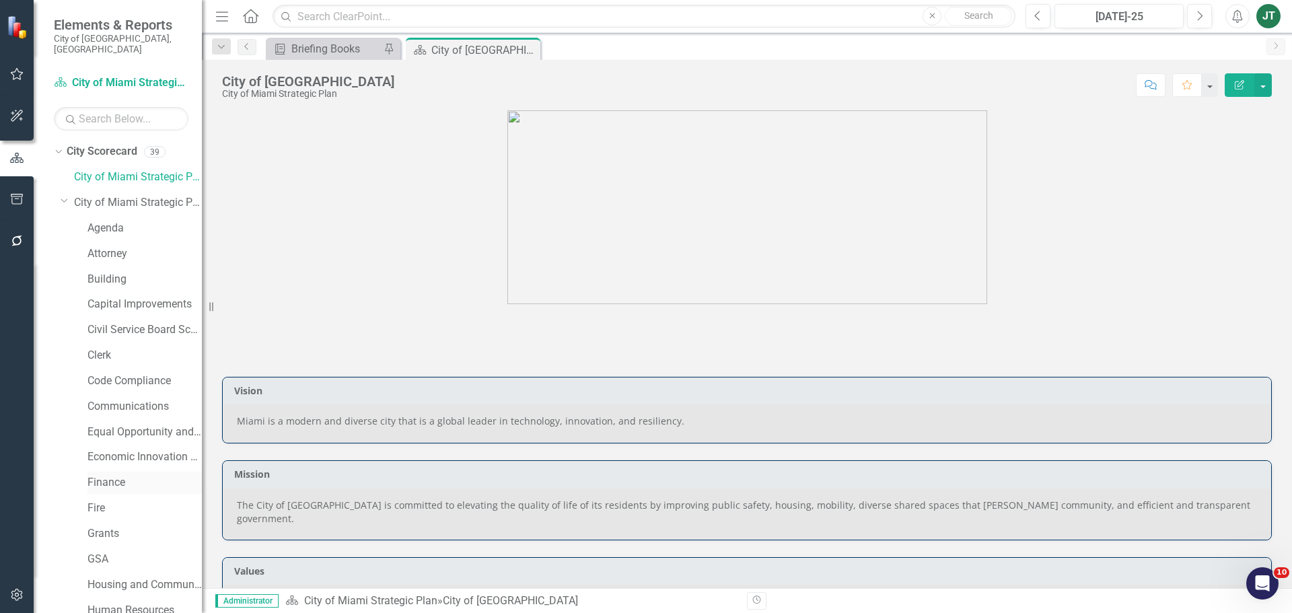
click at [105, 475] on link "Finance" at bounding box center [145, 482] width 114 height 15
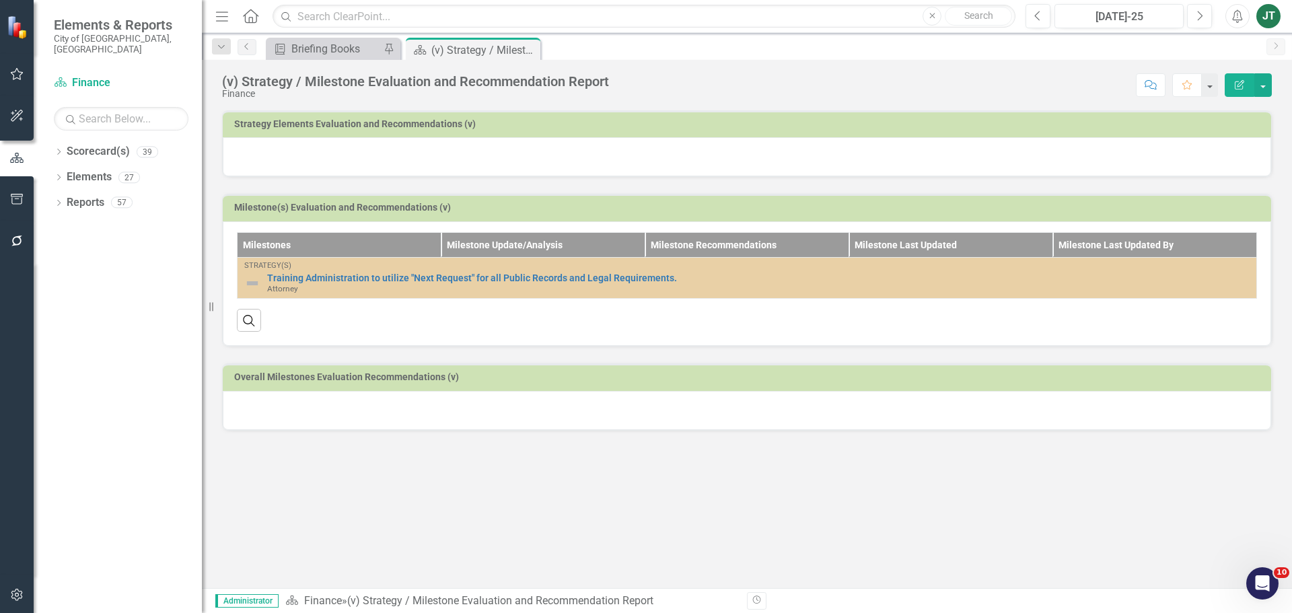
click at [510, 153] on div at bounding box center [747, 156] width 1049 height 39
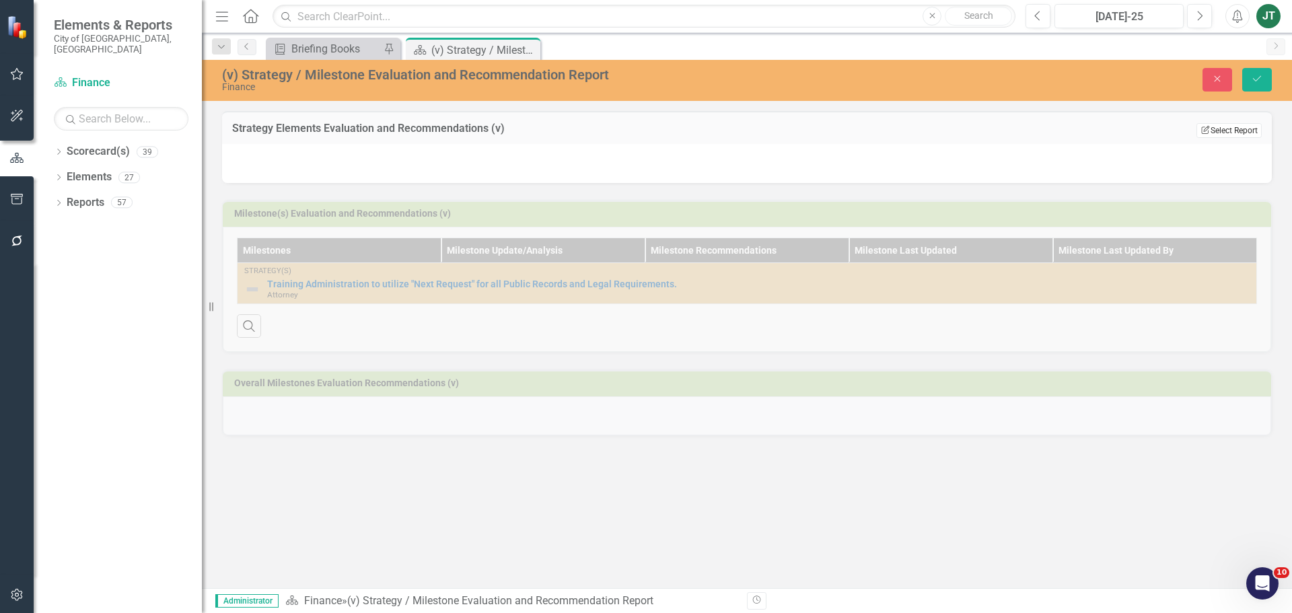
click at [1245, 131] on button "Edit Report Select Report" at bounding box center [1229, 130] width 65 height 15
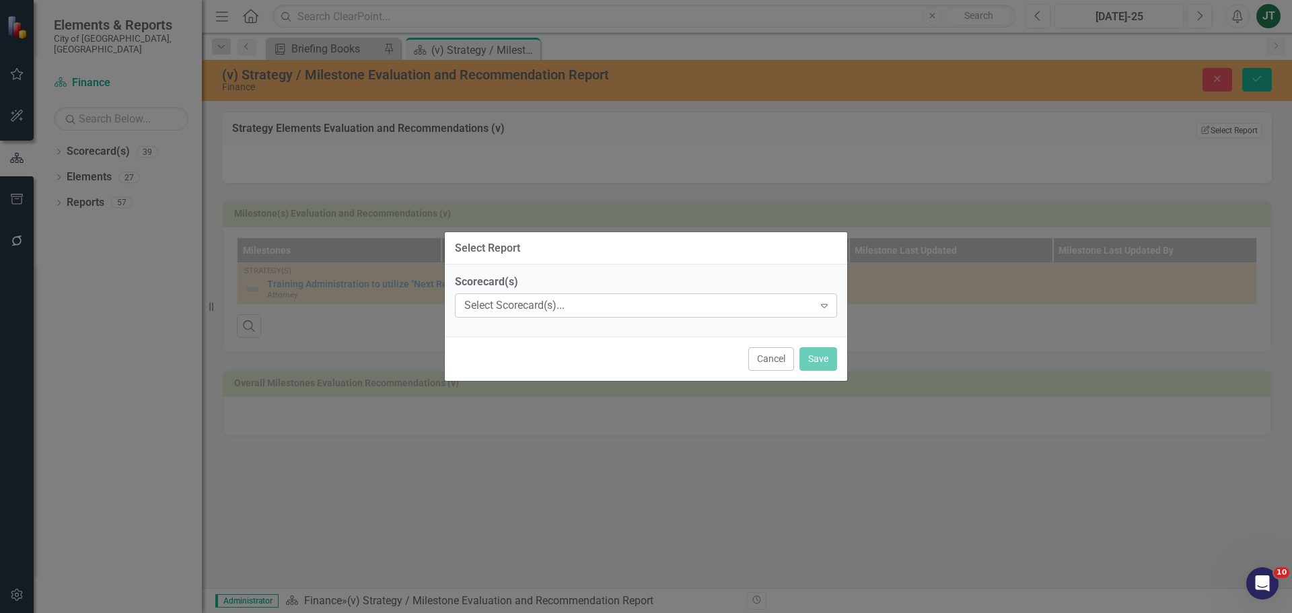
click at [561, 314] on div "Select Scorecard(s)... Expand" at bounding box center [646, 305] width 382 height 24
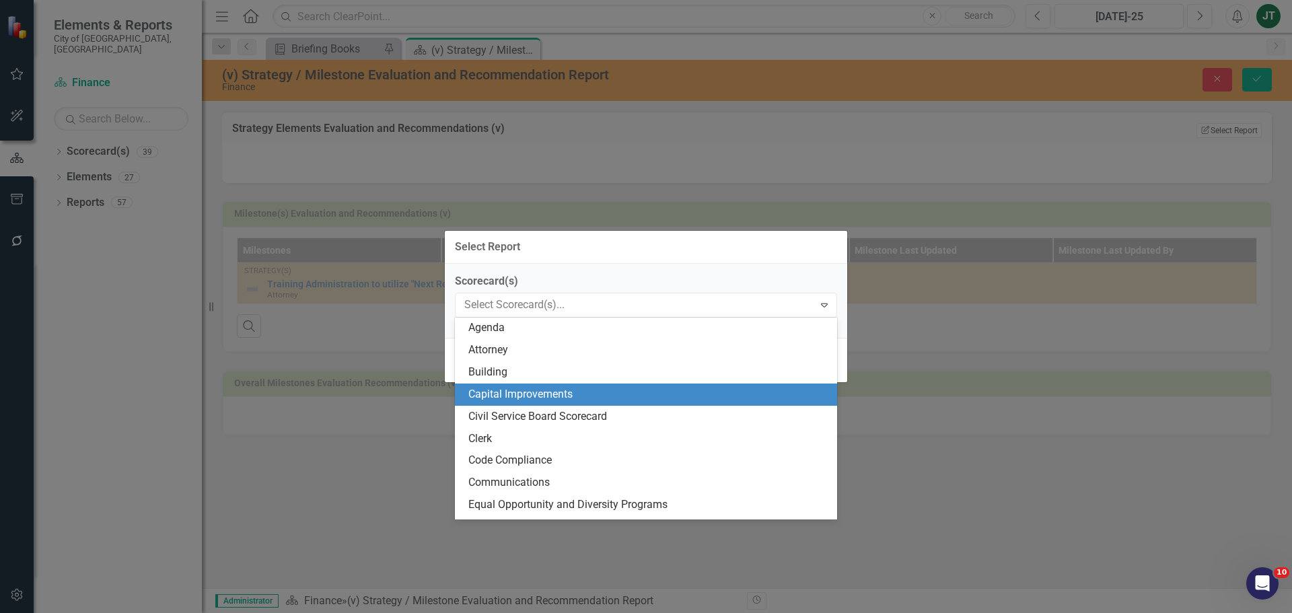
scroll to position [67, 0]
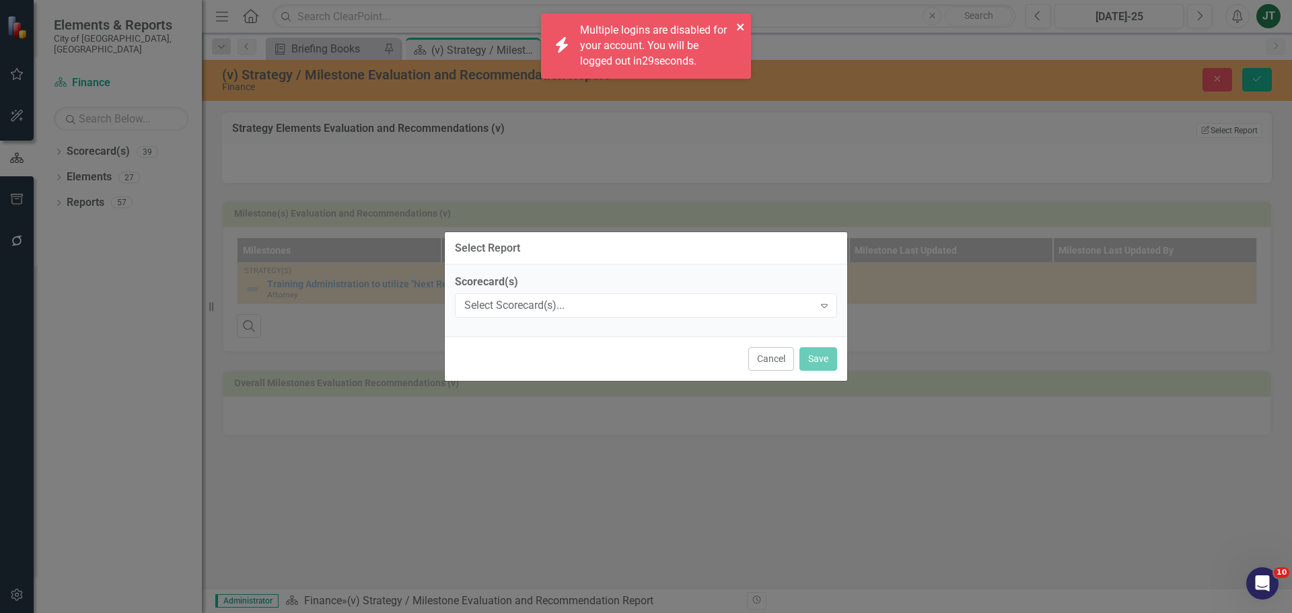
click at [742, 23] on icon "close" at bounding box center [740, 27] width 9 height 11
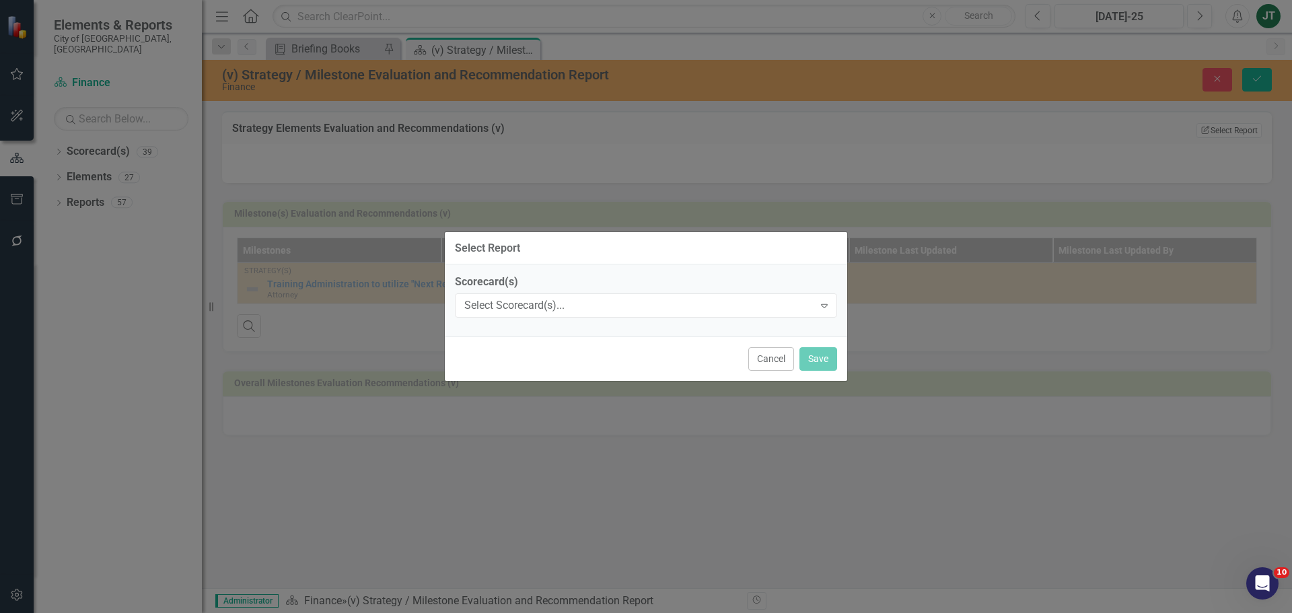
click at [738, 180] on div "Select Report Scorecard(s) Select Scorecard(s)... Expand Cancel Save" at bounding box center [646, 306] width 404 height 613
click at [647, 312] on div "Select Scorecard(s)..." at bounding box center [638, 305] width 349 height 15
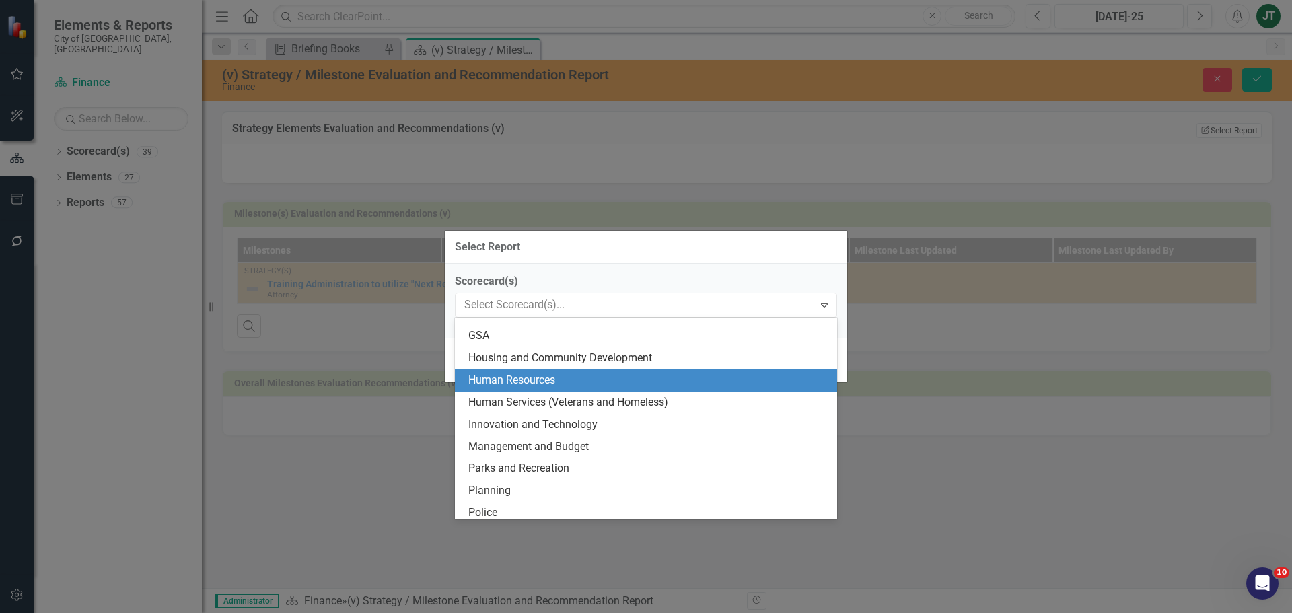
scroll to position [256, 0]
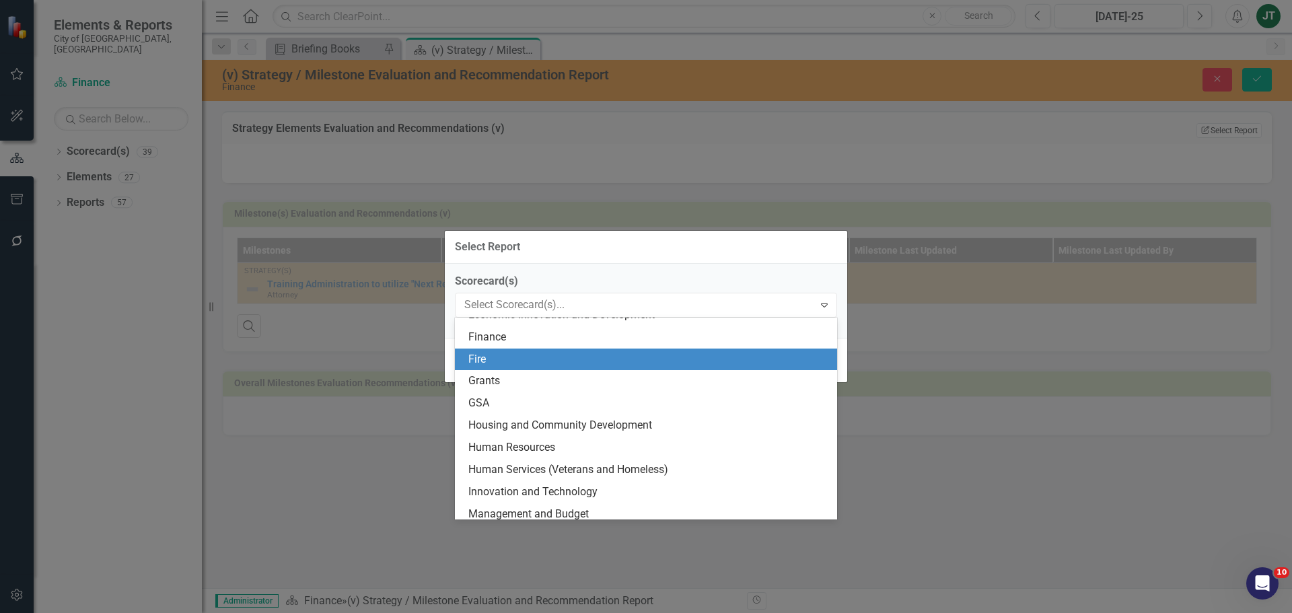
click at [489, 343] on div "Finance" at bounding box center [649, 337] width 361 height 15
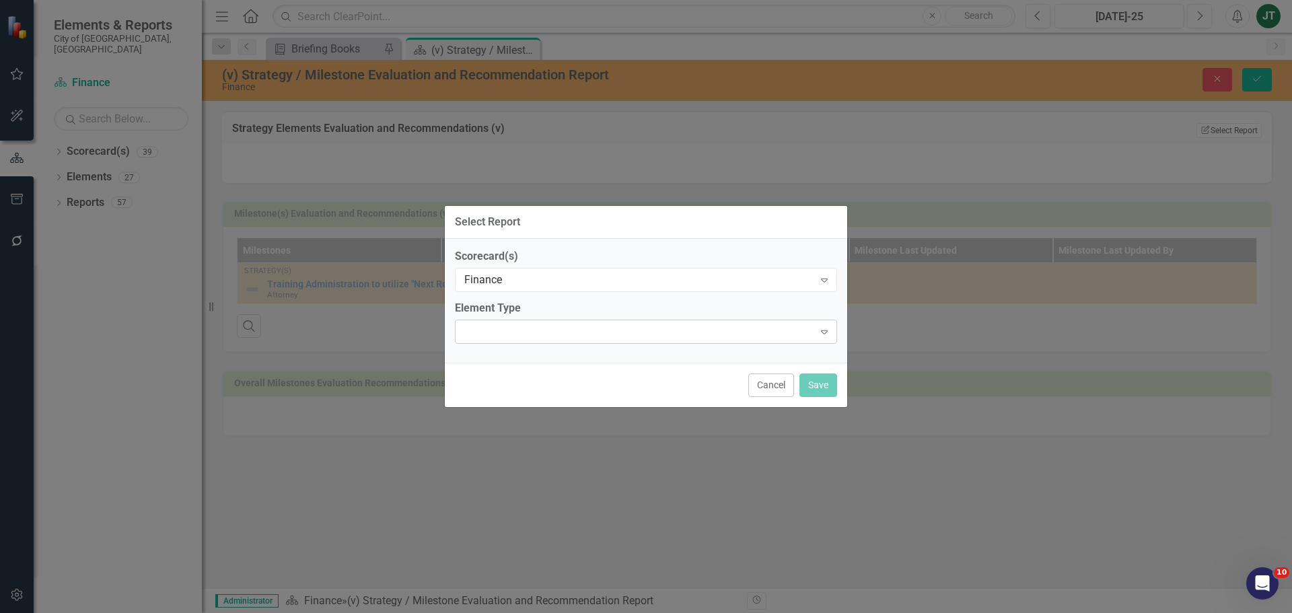
click at [561, 336] on div "Expand" at bounding box center [646, 332] width 382 height 24
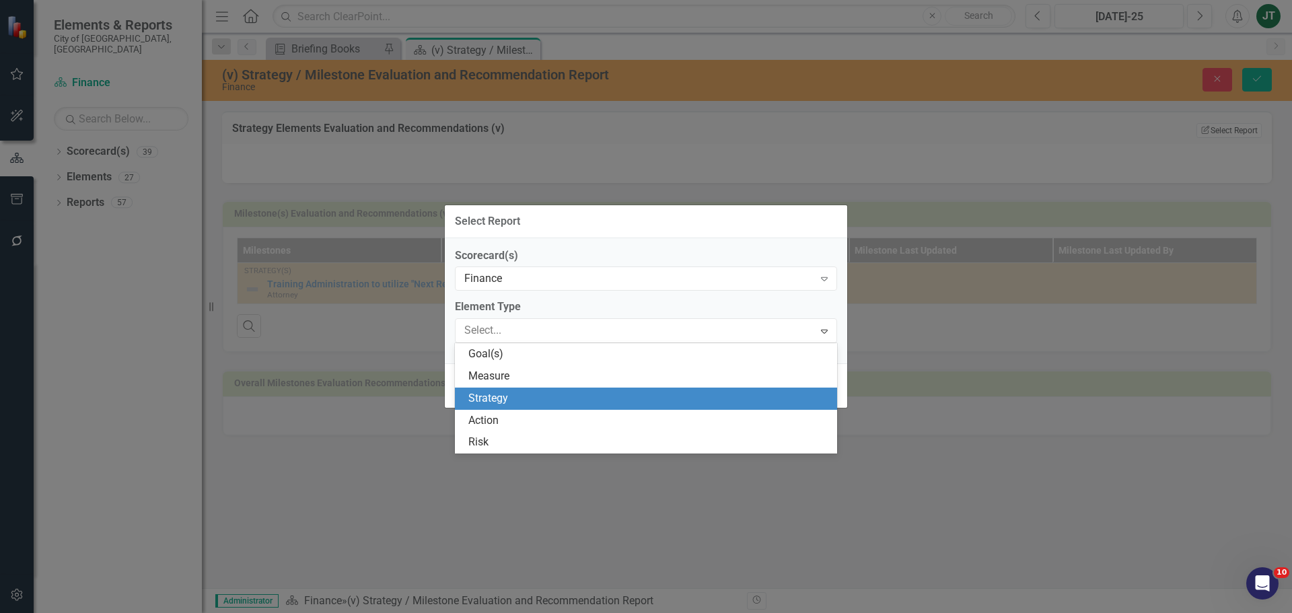
click at [502, 400] on div "Strategy" at bounding box center [649, 398] width 361 height 15
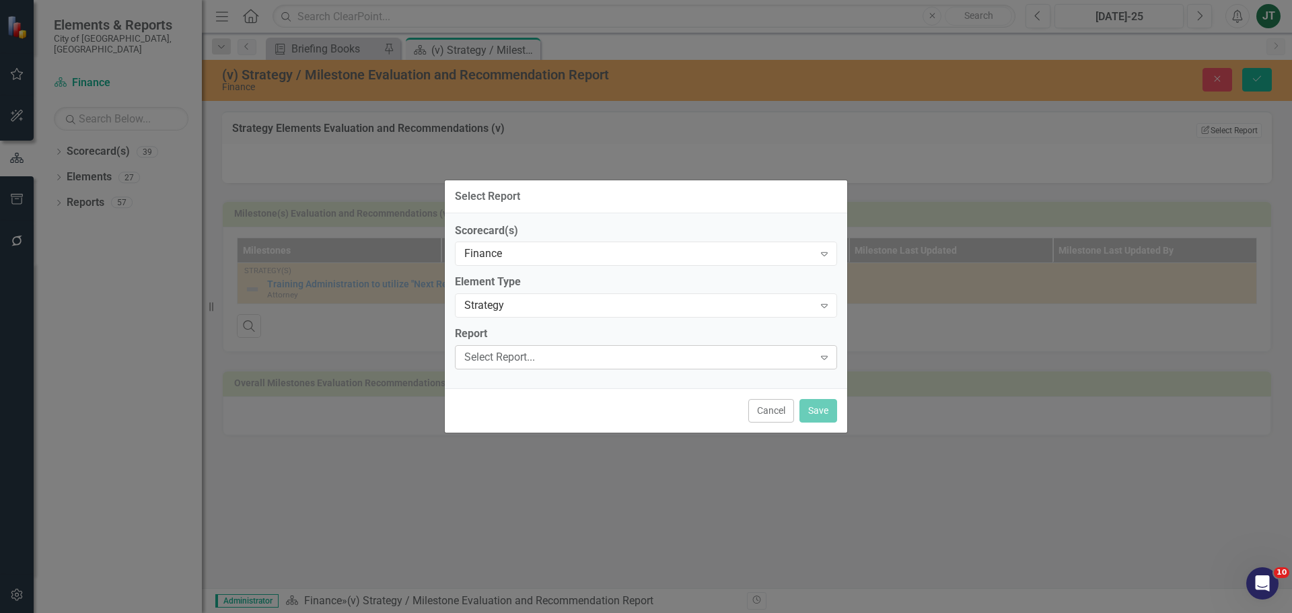
click at [501, 364] on div "Select Report..." at bounding box center [638, 357] width 349 height 15
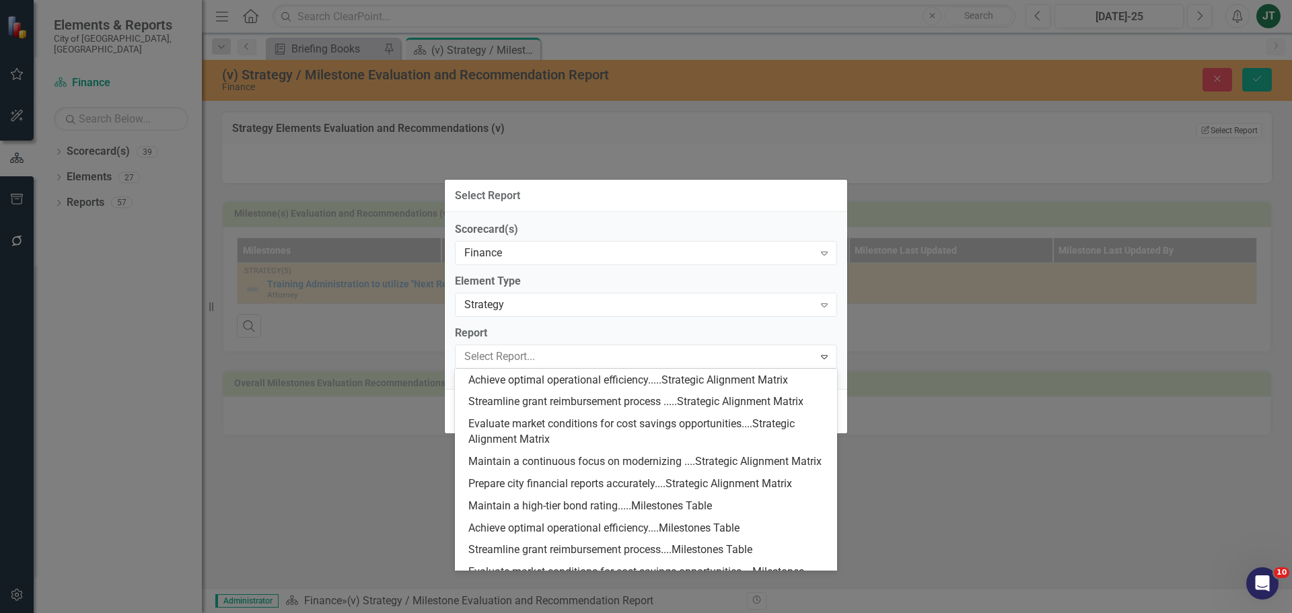
scroll to position [269, 0]
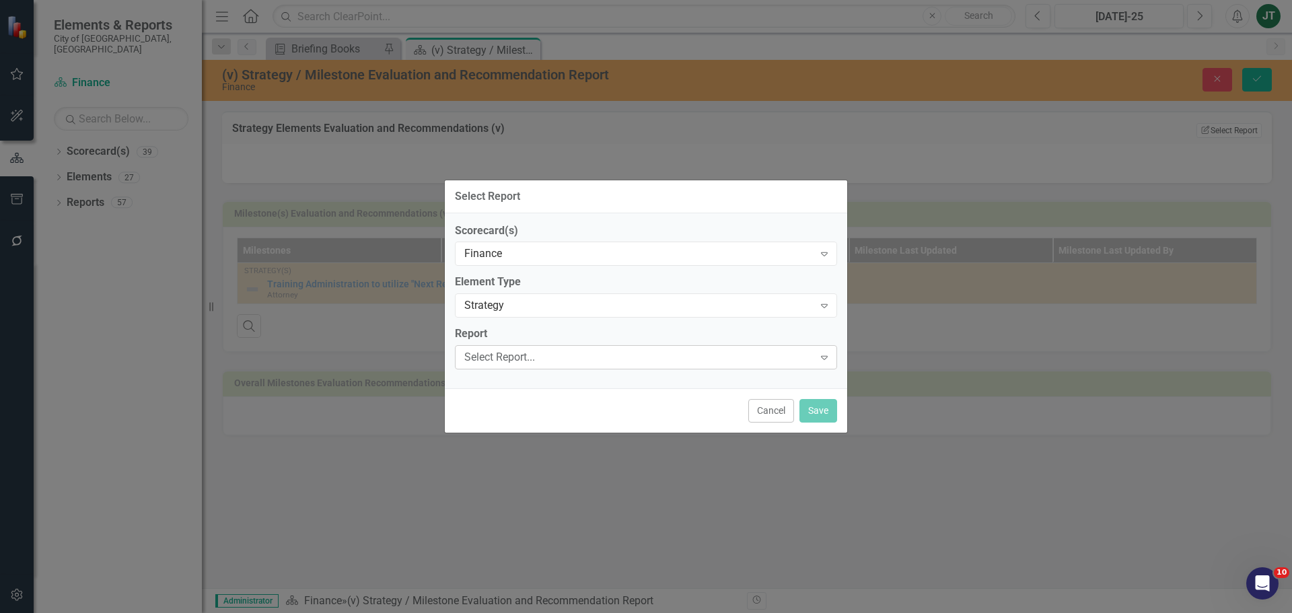
click at [497, 359] on div "Select Report..." at bounding box center [638, 357] width 349 height 15
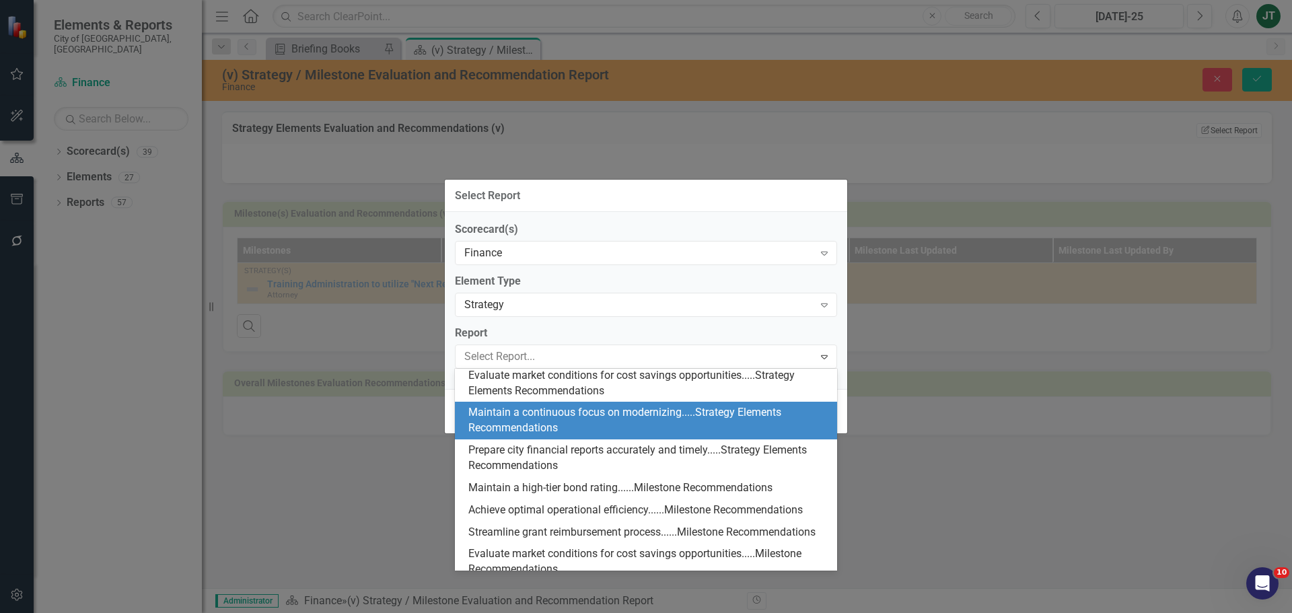
scroll to position [673, 0]
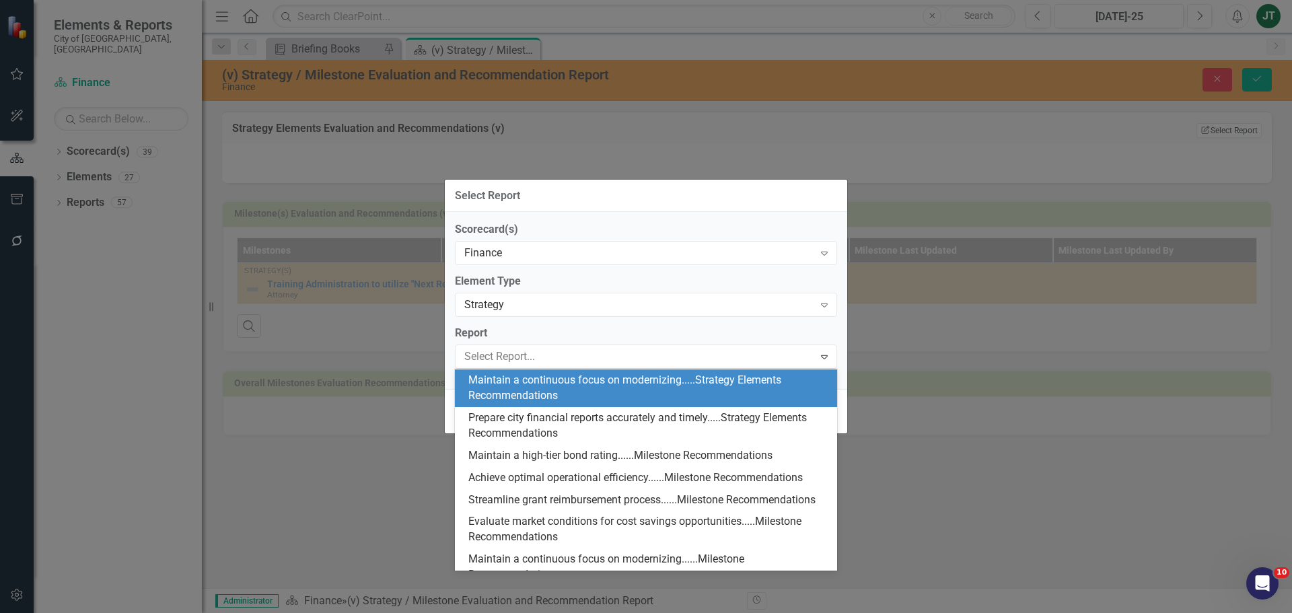
click at [543, 404] on div "Maintain a continuous focus on modernizing.....Strategy Elements Recommendations" at bounding box center [649, 388] width 361 height 31
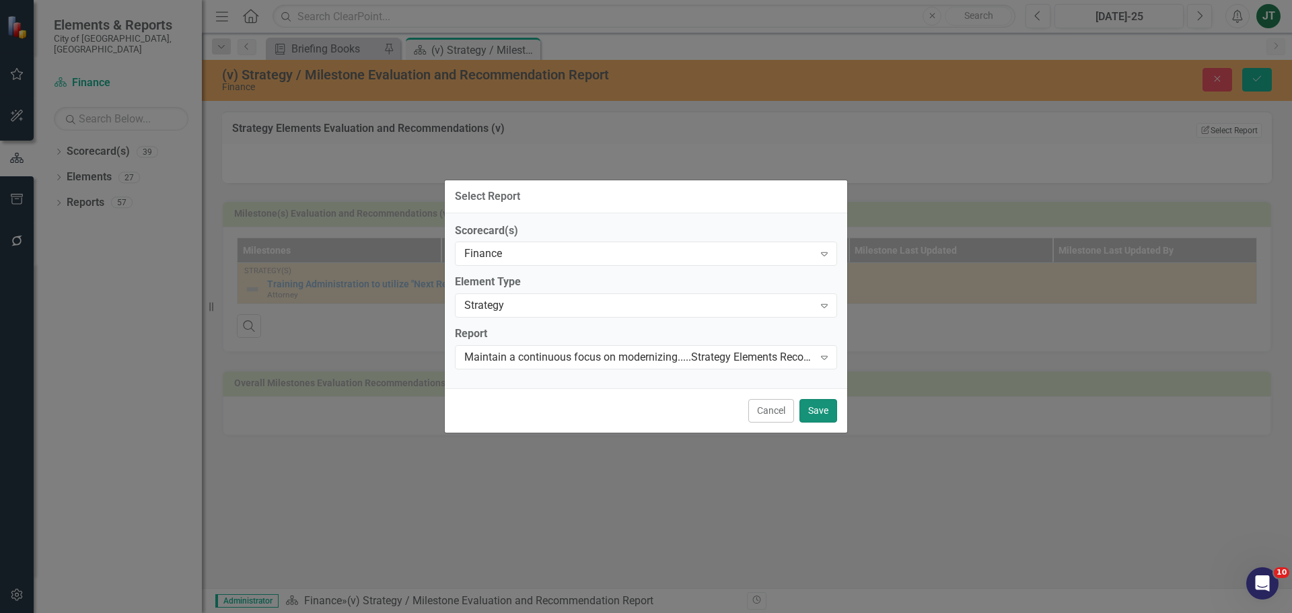
click at [809, 406] on button "Save" at bounding box center [819, 411] width 38 height 24
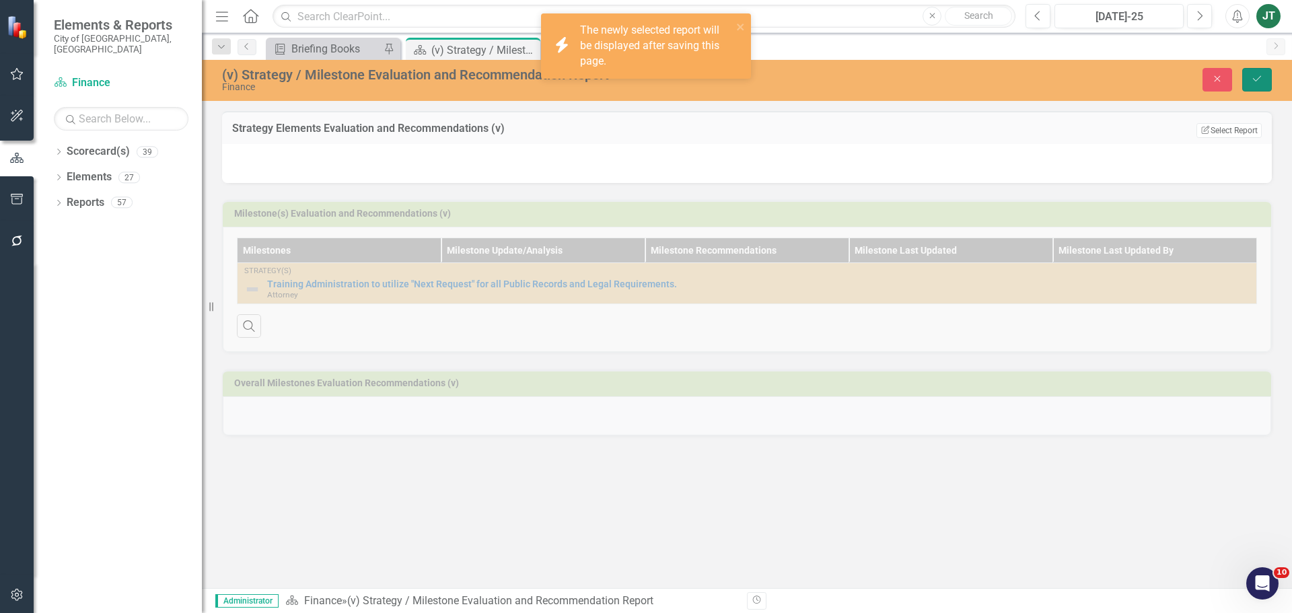
click at [1266, 81] on button "Save" at bounding box center [1258, 80] width 30 height 24
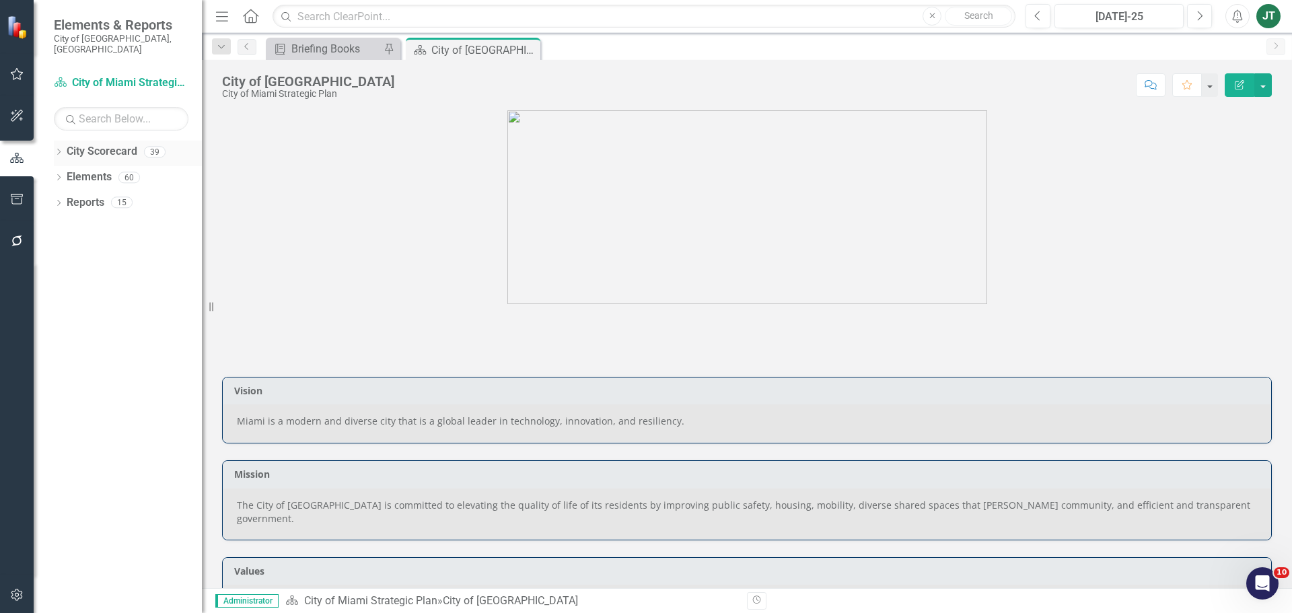
click at [57, 149] on icon "Dropdown" at bounding box center [58, 152] width 9 height 7
click at [71, 197] on div "Dropdown" at bounding box center [67, 202] width 13 height 11
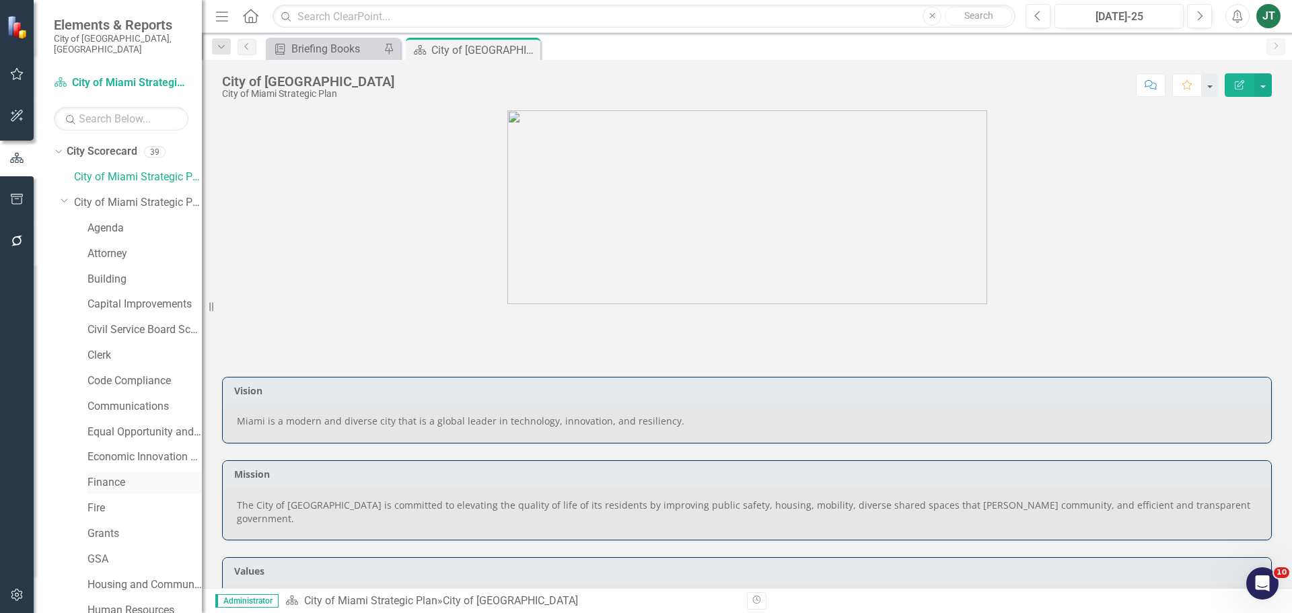
click at [104, 475] on link "Finance" at bounding box center [145, 482] width 114 height 15
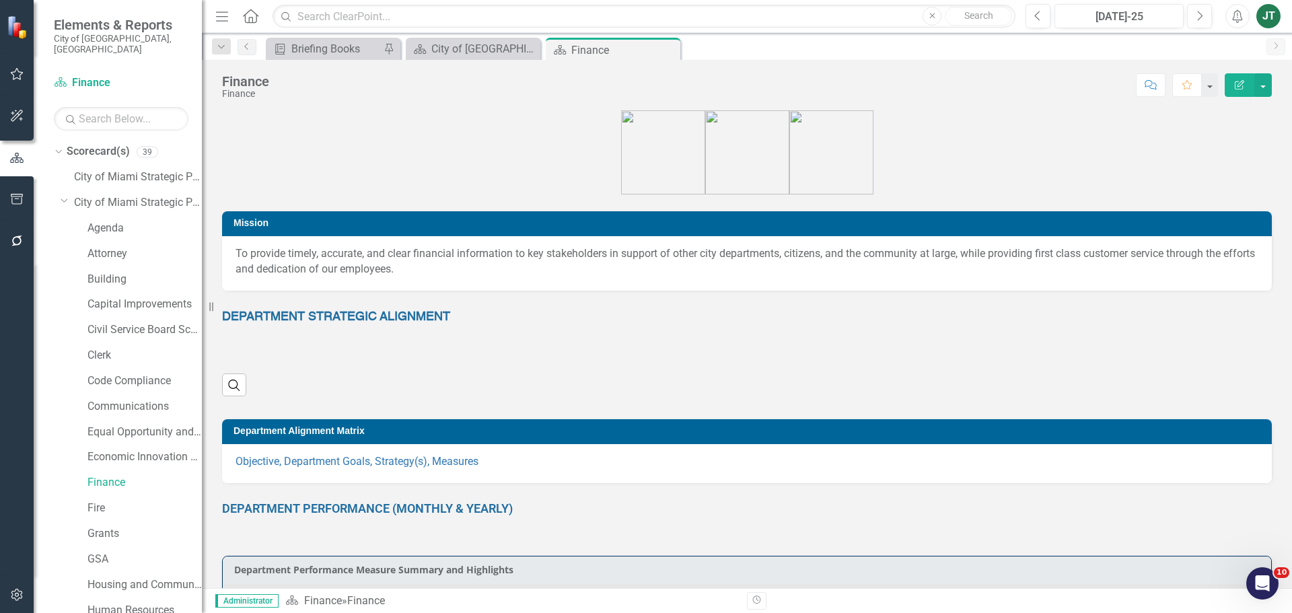
click at [60, 188] on div "Dropdown Scorecard(s) 39 City of [GEOGRAPHIC_DATA] Strategic Plan Dropdown City…" at bounding box center [128, 625] width 148 height 968
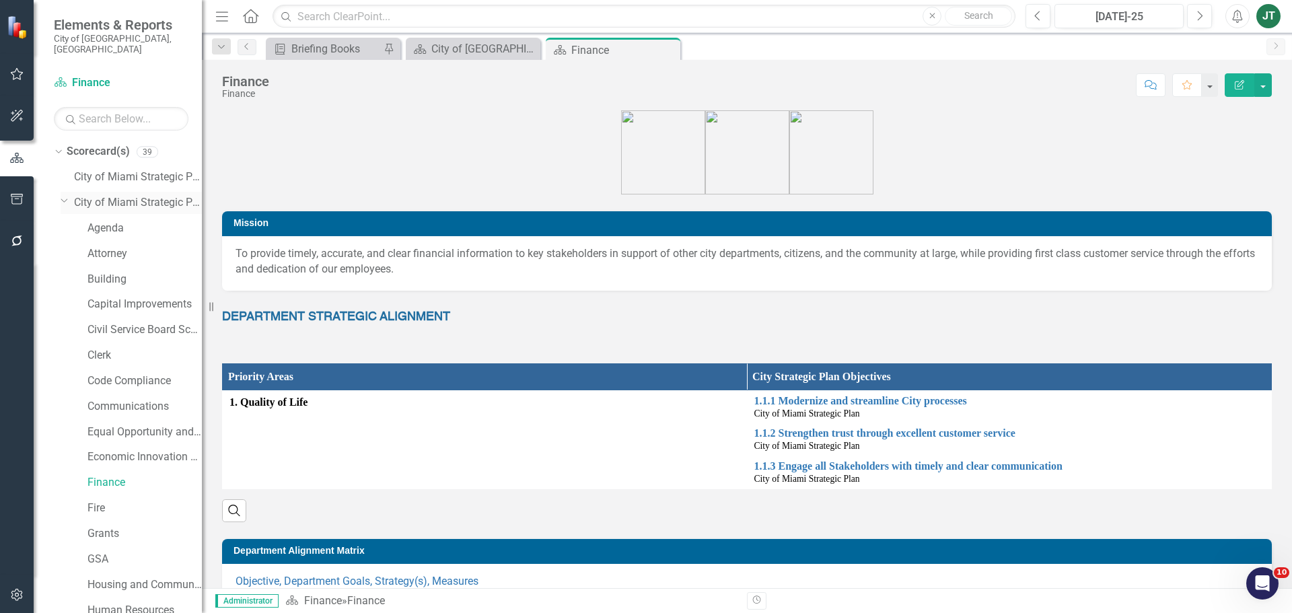
click at [67, 195] on icon "Dropdown" at bounding box center [65, 200] width 8 height 10
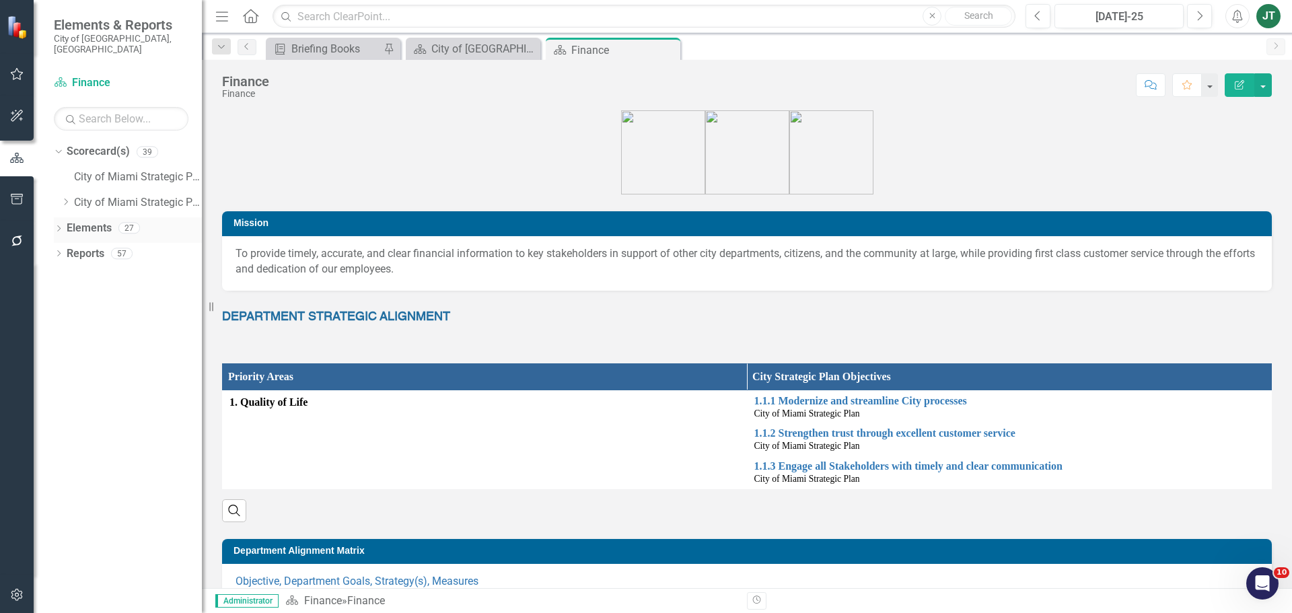
click at [87, 221] on link "Elements" at bounding box center [89, 228] width 45 height 15
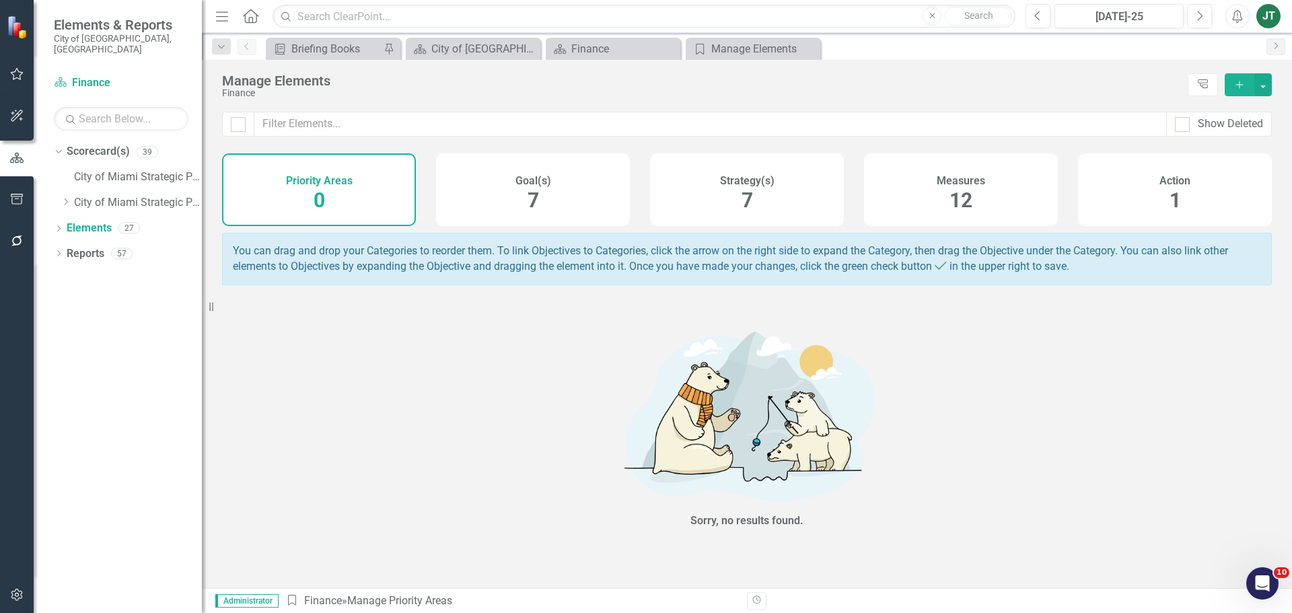
click at [744, 205] on span "7" at bounding box center [747, 200] width 11 height 24
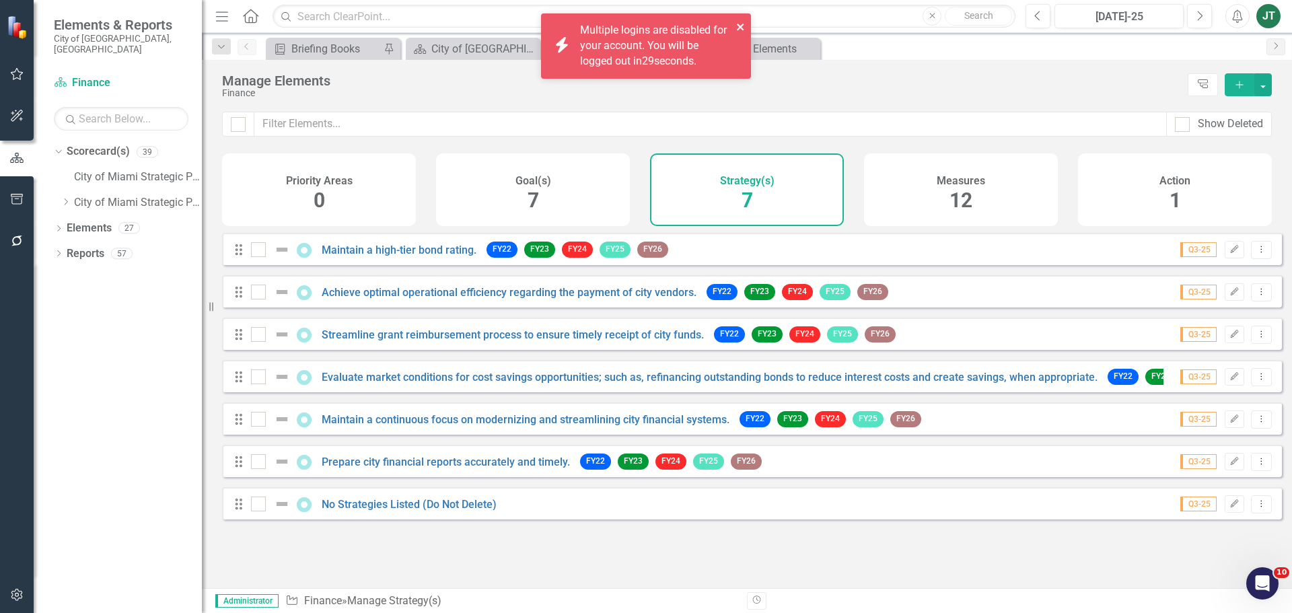
click at [741, 30] on icon "close" at bounding box center [740, 27] width 9 height 11
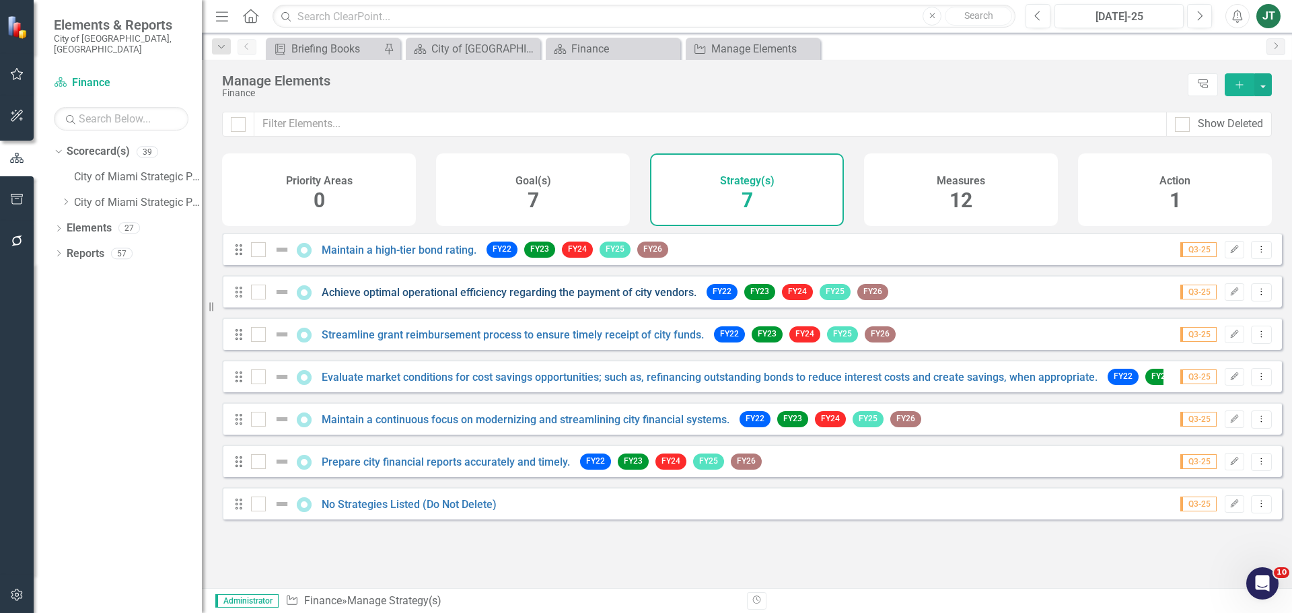
click at [499, 299] on link "Achieve optimal operational efficiency regarding the payment of city vendors." at bounding box center [509, 292] width 375 height 13
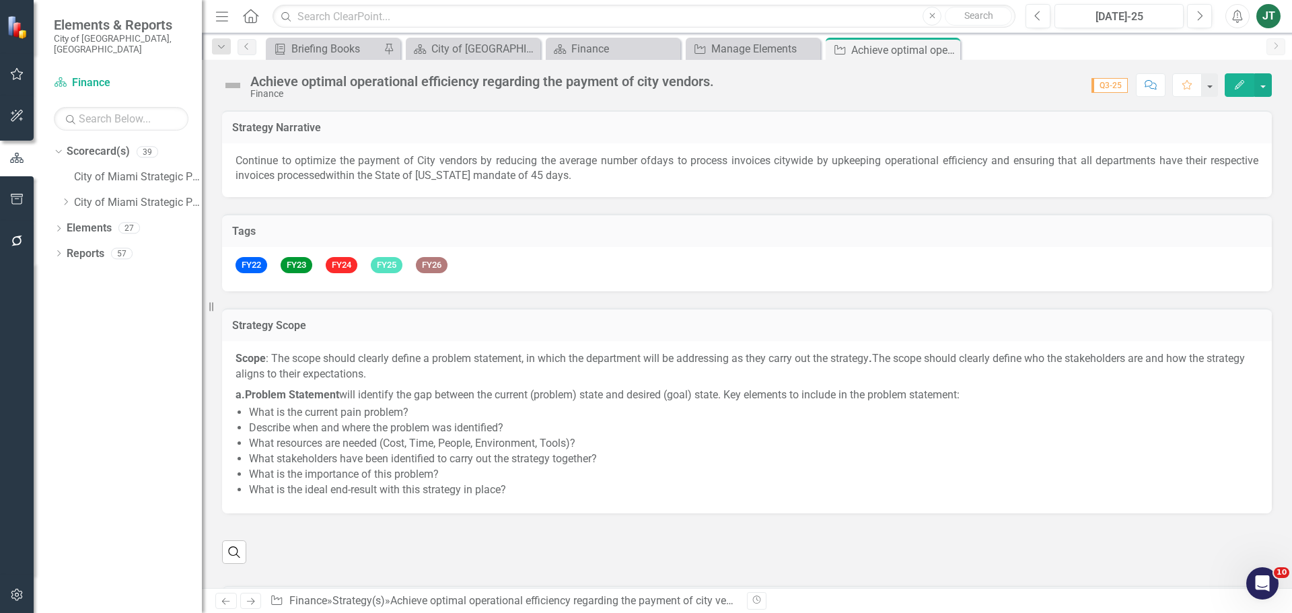
click at [431, 82] on div "Achieve optimal operational efficiency regarding the payment of city vendors." at bounding box center [482, 81] width 464 height 15
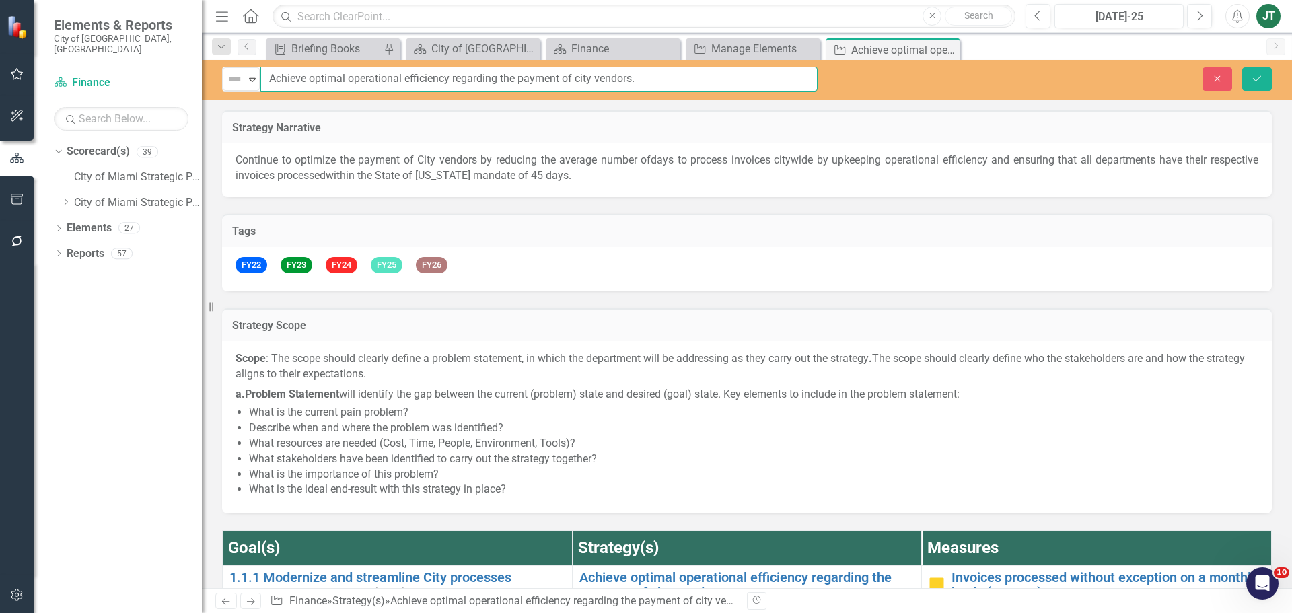
drag, startPoint x: 451, startPoint y: 76, endPoint x: 314, endPoint y: 79, distance: 136.7
click at [224, 81] on div "Not Defined Expand Achieve optimal operational efficiency regarding the payment…" at bounding box center [520, 79] width 596 height 25
click at [1261, 81] on icon "Save" at bounding box center [1257, 78] width 12 height 9
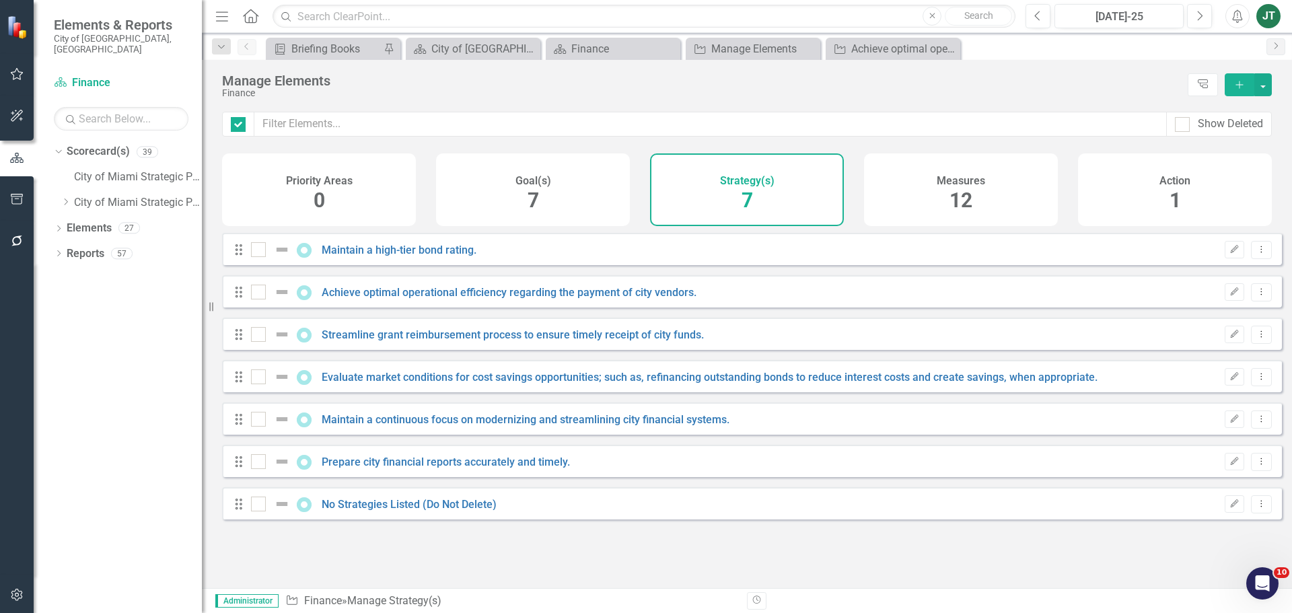
checkbox input "false"
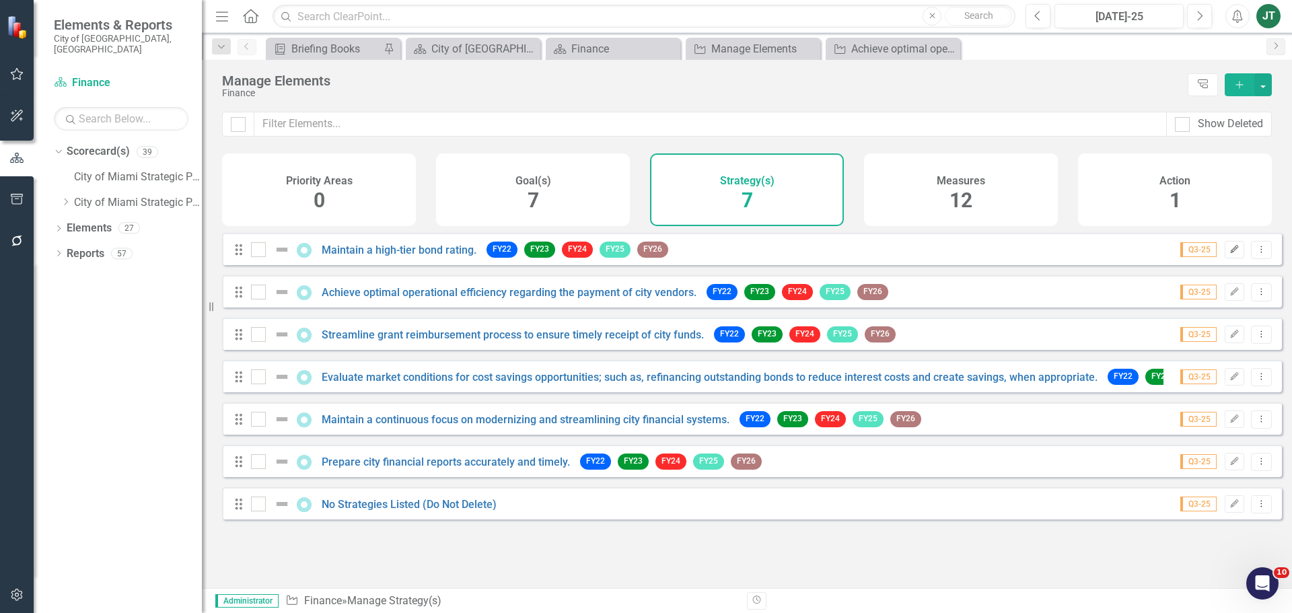
click at [1230, 254] on icon "Edit" at bounding box center [1235, 250] width 10 height 8
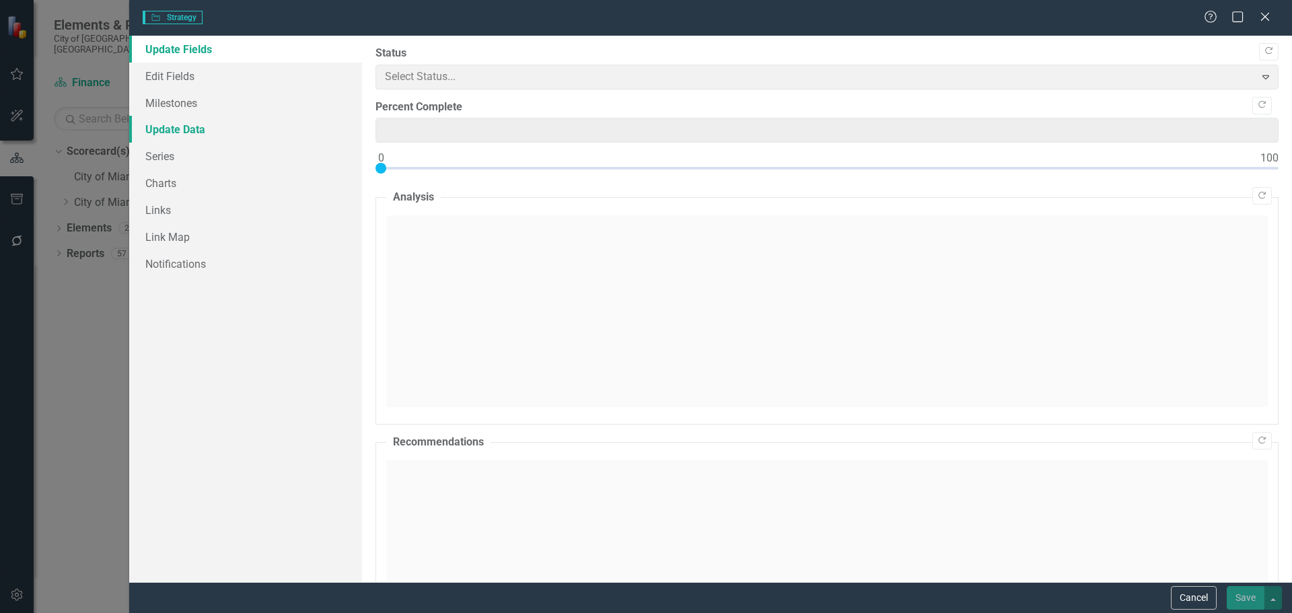
type input "0"
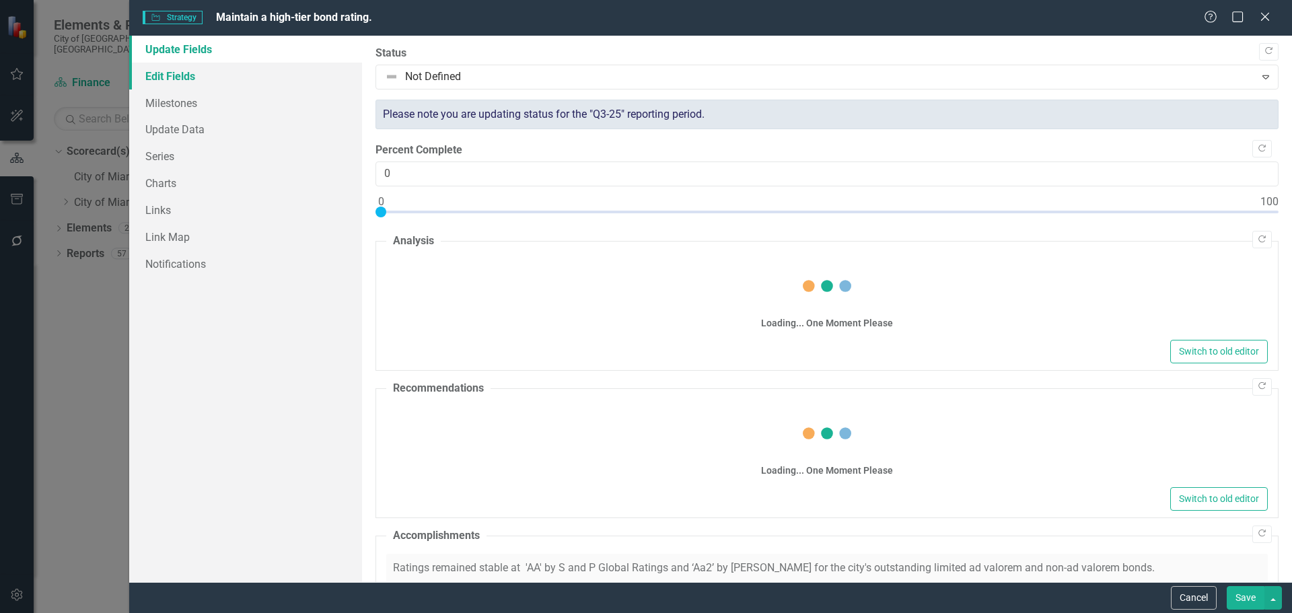
click at [205, 67] on link "Edit Fields" at bounding box center [245, 76] width 233 height 27
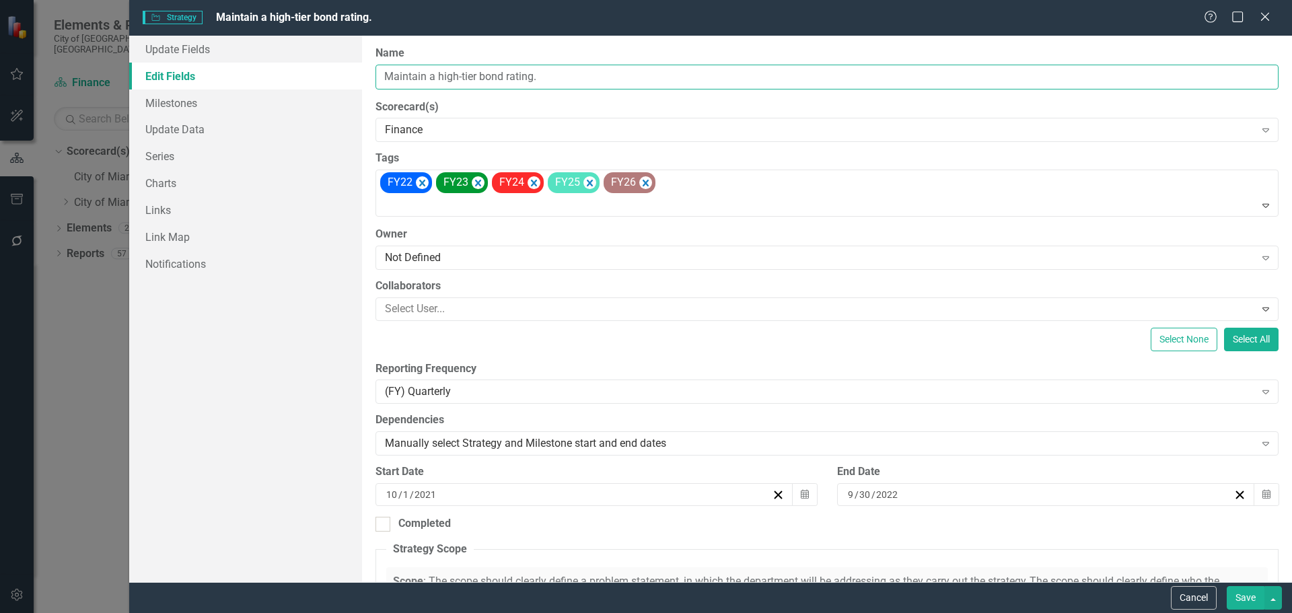
drag, startPoint x: 561, startPoint y: 75, endPoint x: 329, endPoint y: 73, distance: 231.6
click at [329, 73] on div "Update Fields Edit Fields Milestones Update Data Series Charts Links Link Map N…" at bounding box center [710, 309] width 1163 height 547
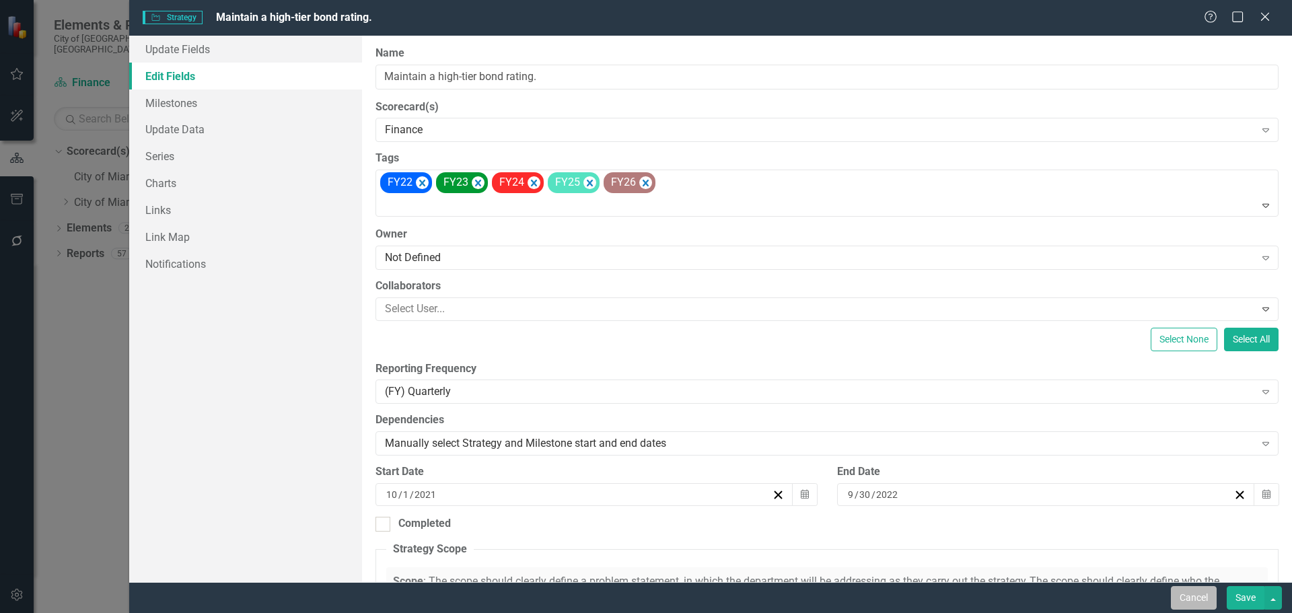
click at [1211, 599] on button "Cancel" at bounding box center [1194, 598] width 46 height 24
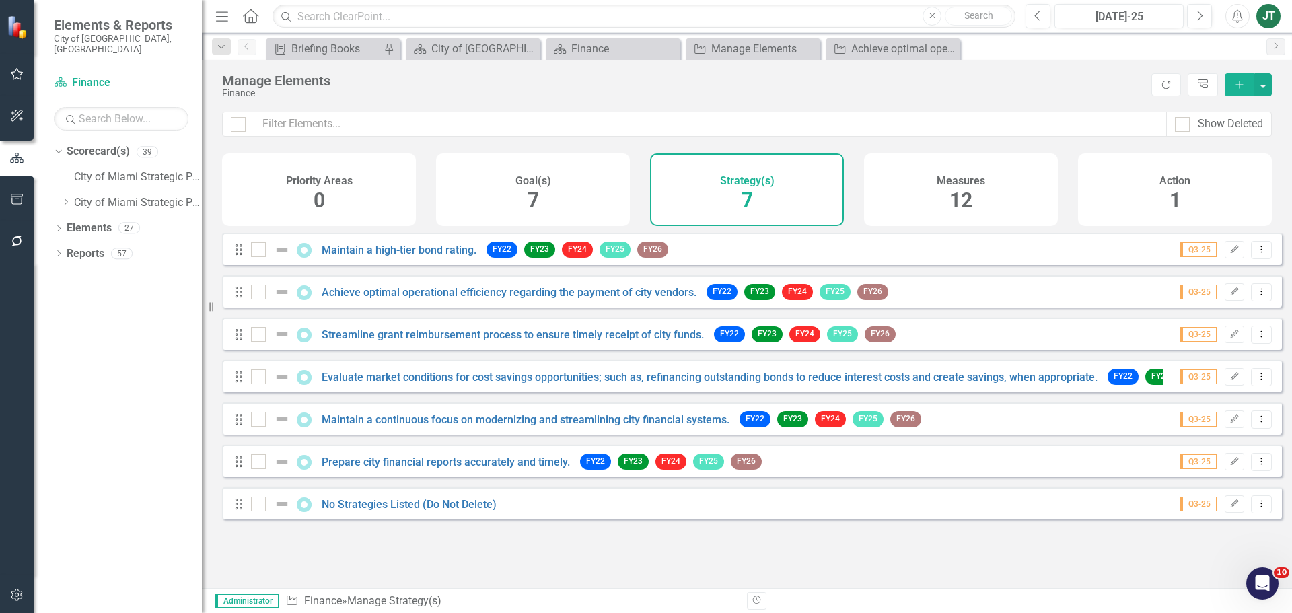
click at [528, 194] on span "7" at bounding box center [533, 200] width 11 height 24
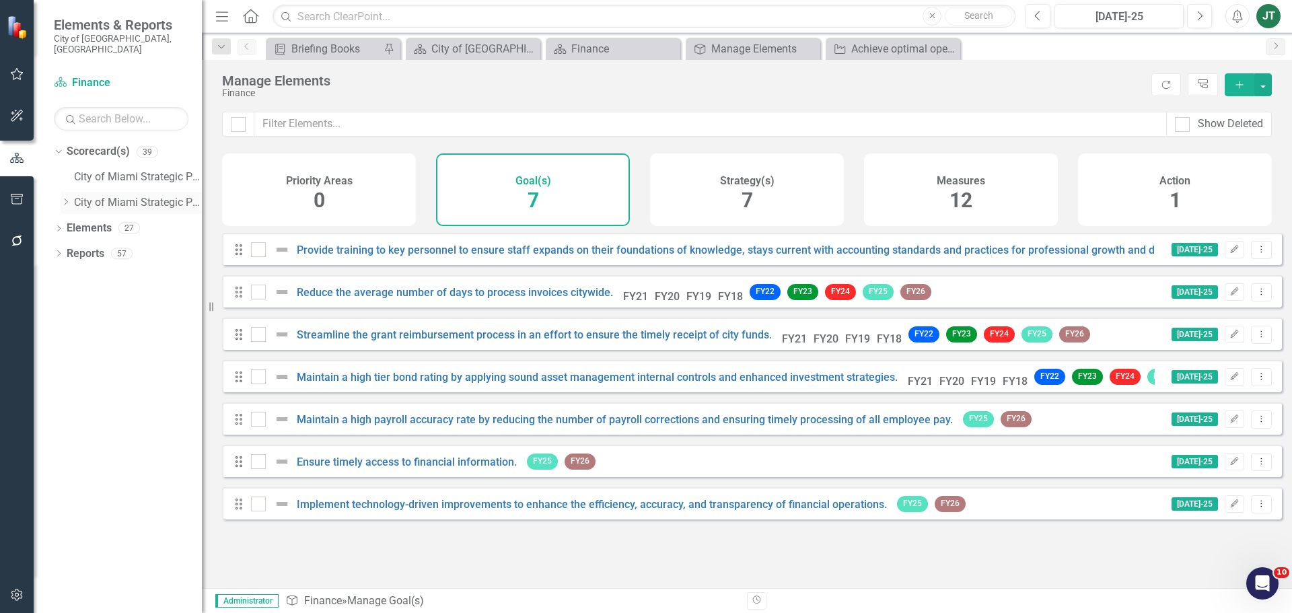
click at [64, 198] on icon "Dropdown" at bounding box center [66, 202] width 10 height 8
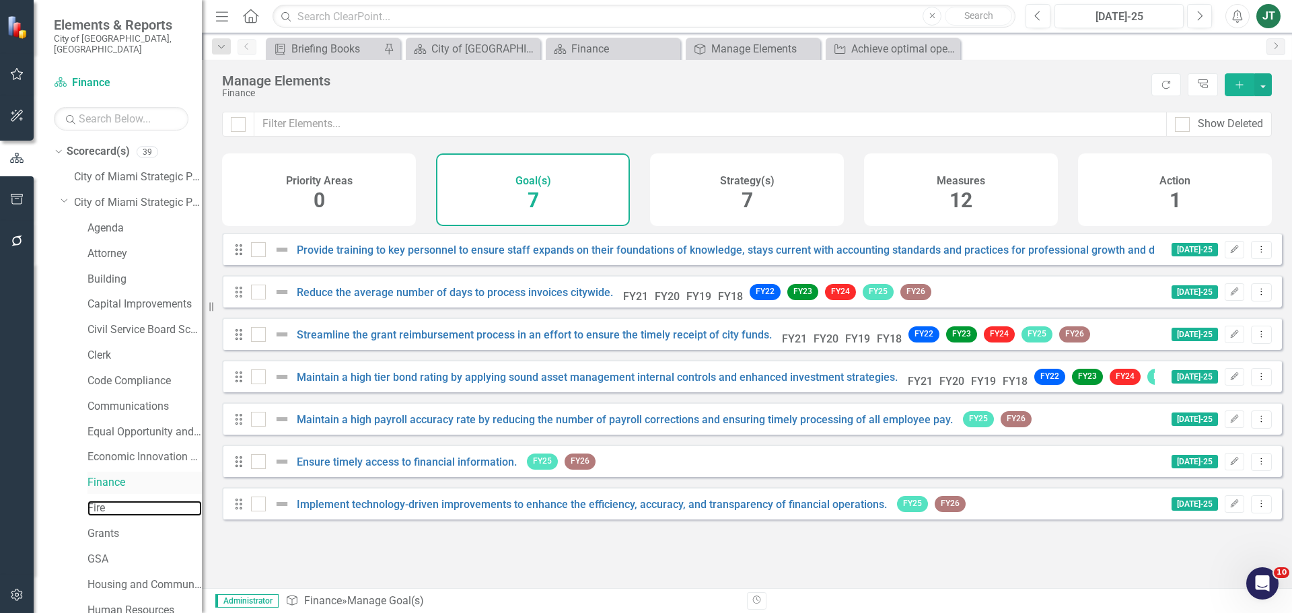
drag, startPoint x: 102, startPoint y: 493, endPoint x: 183, endPoint y: 469, distance: 84.1
click at [102, 501] on link "Fire" at bounding box center [145, 508] width 114 height 15
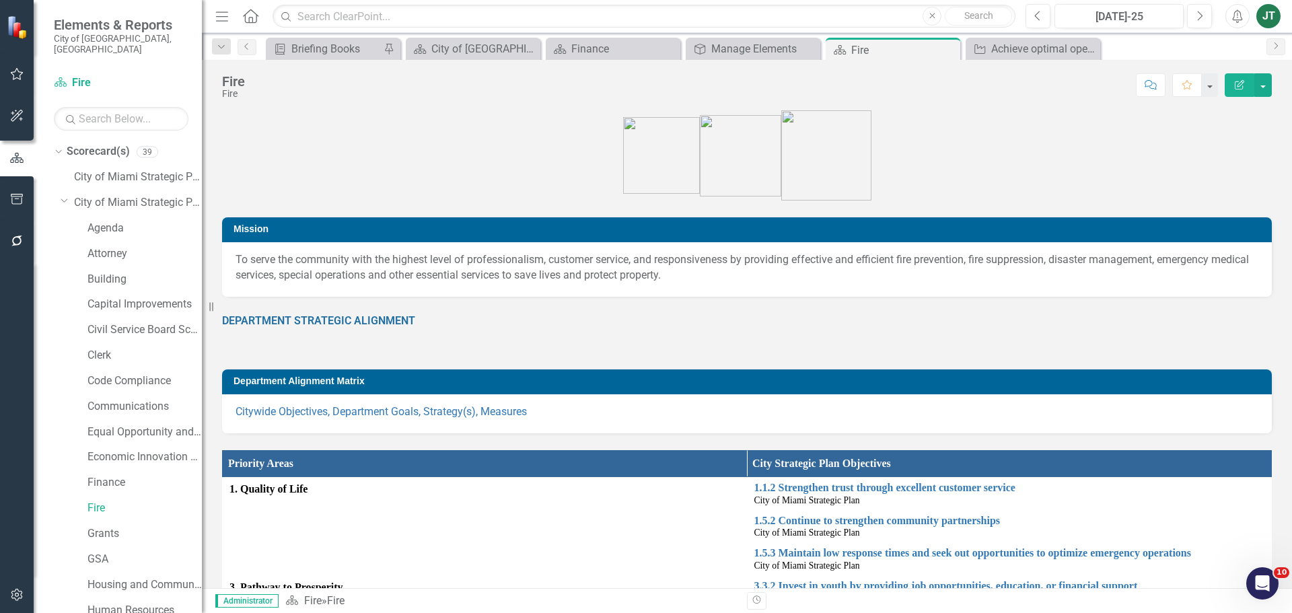
click at [328, 346] on div "DEPARTMENT STRATEGIC ALIGNMENT" at bounding box center [747, 333] width 1050 height 39
click at [64, 195] on icon "Dropdown" at bounding box center [65, 200] width 8 height 10
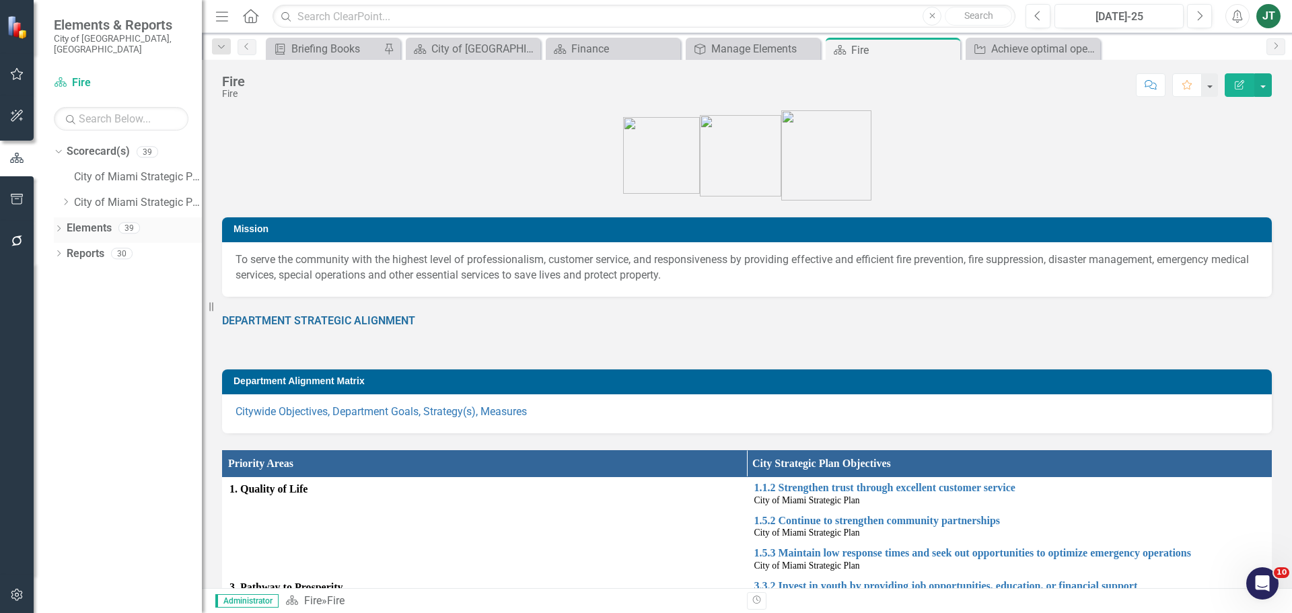
click at [75, 221] on link "Elements" at bounding box center [89, 228] width 45 height 15
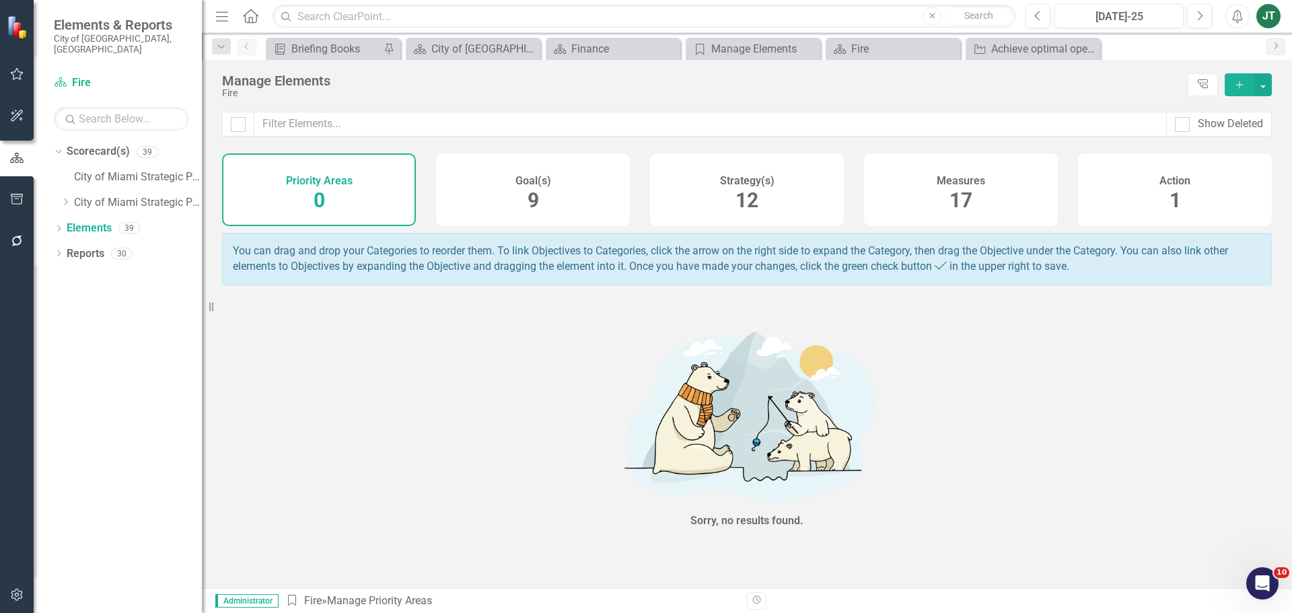
click at [826, 192] on div "Strategy(s) 12" at bounding box center [747, 189] width 194 height 73
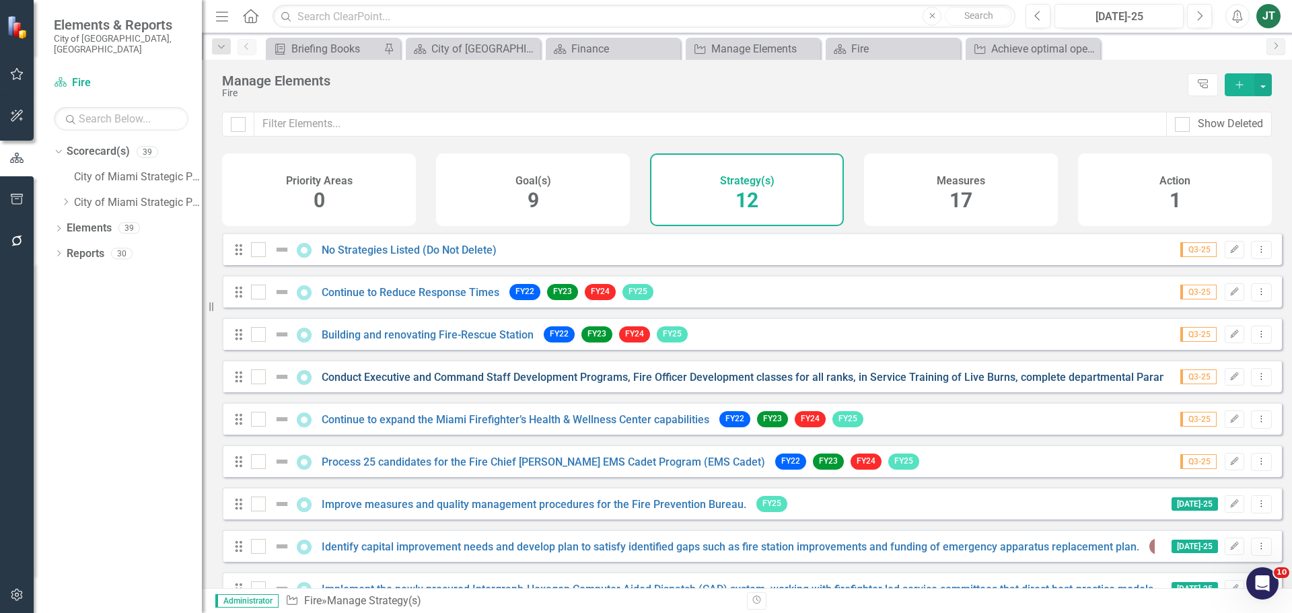
click at [932, 384] on link "Conduct Executive and Command Staff Development Programs, Fire Officer Developm…" at bounding box center [926, 377] width 1208 height 13
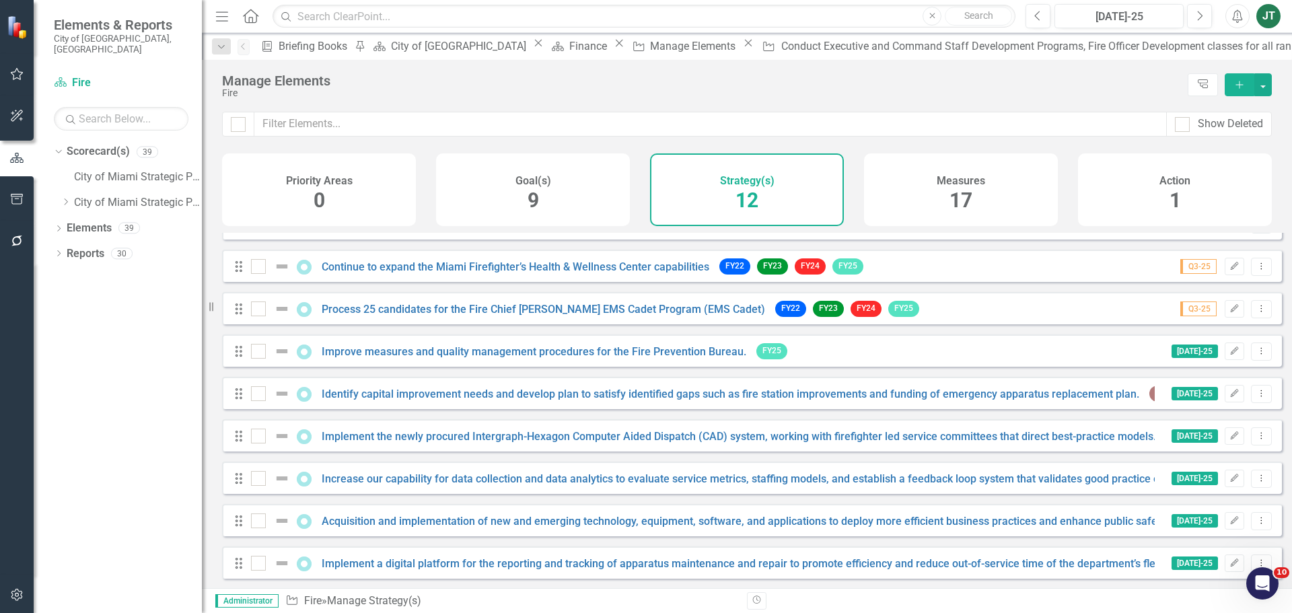
scroll to position [164, 0]
click at [390, 392] on link "Identify capital improvement needs and develop plan to satisfy identified gaps …" at bounding box center [731, 393] width 818 height 13
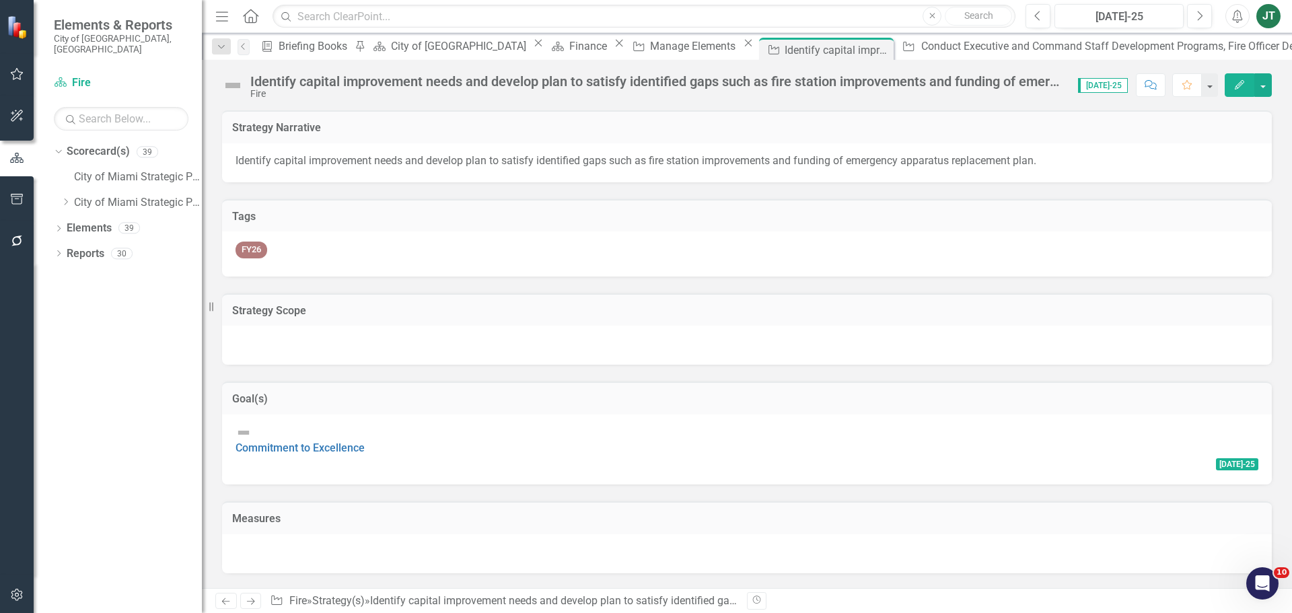
click at [501, 79] on div "Identify capital improvement needs and develop plan to satisfy identified gaps …" at bounding box center [657, 81] width 815 height 15
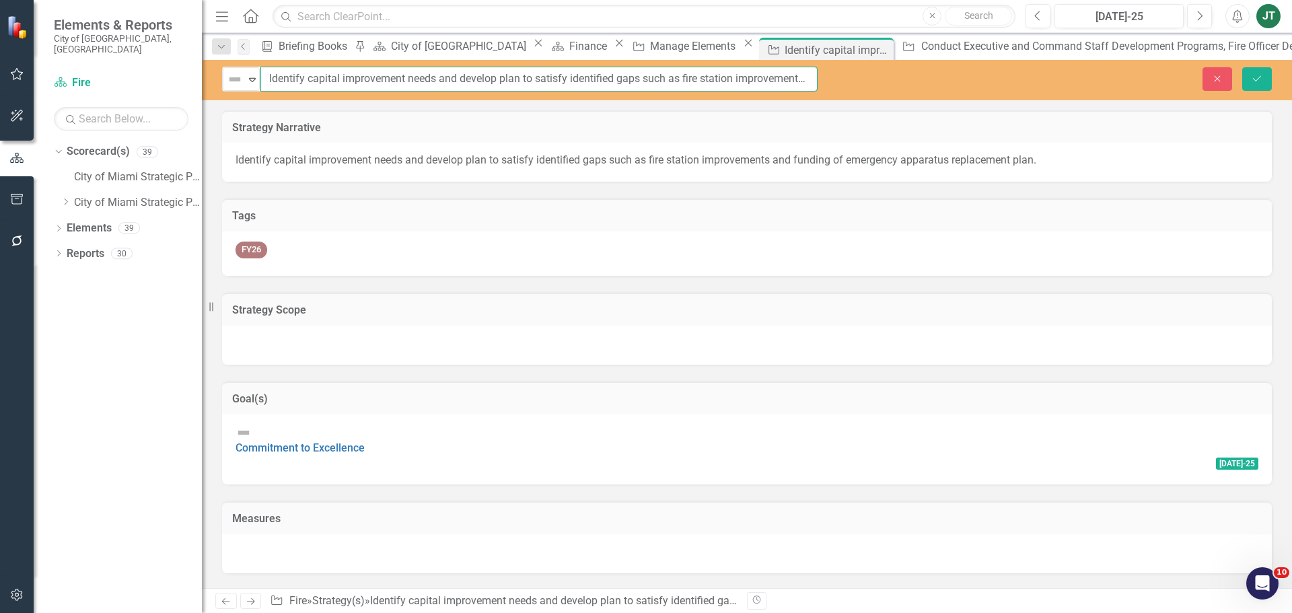
click at [539, 82] on input "Identify capital improvement needs and develop plan to satisfy identified gaps …" at bounding box center [539, 79] width 557 height 25
drag, startPoint x: 523, startPoint y: 75, endPoint x: 328, endPoint y: 80, distance: 194.6
click at [259, 79] on div "Not Defined Expand Identify capital improvement needs and develop plan to satis…" at bounding box center [520, 79] width 596 height 25
click at [1287, 72] on div "Close Save" at bounding box center [1065, 79] width 454 height 24
click at [1264, 79] on button "Save" at bounding box center [1258, 79] width 30 height 24
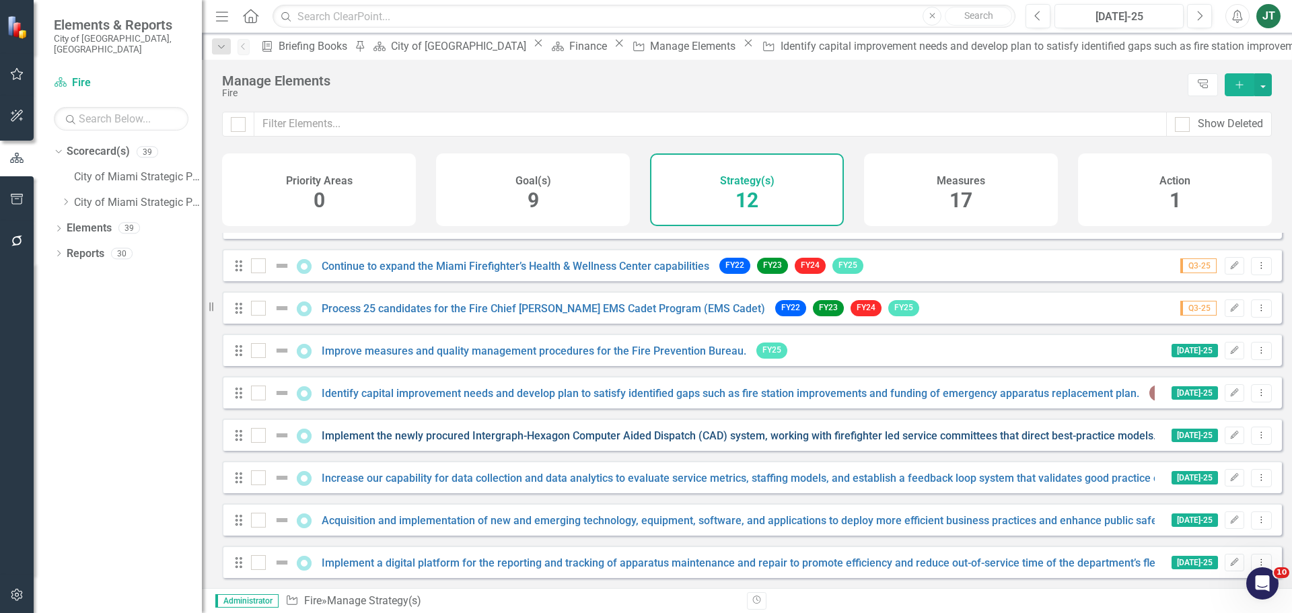
scroll to position [164, 0]
click at [386, 435] on link "Implement the newly procured Intergraph-Hexagon Computer Aided Dispatch (CAD) s…" at bounding box center [739, 435] width 835 height 13
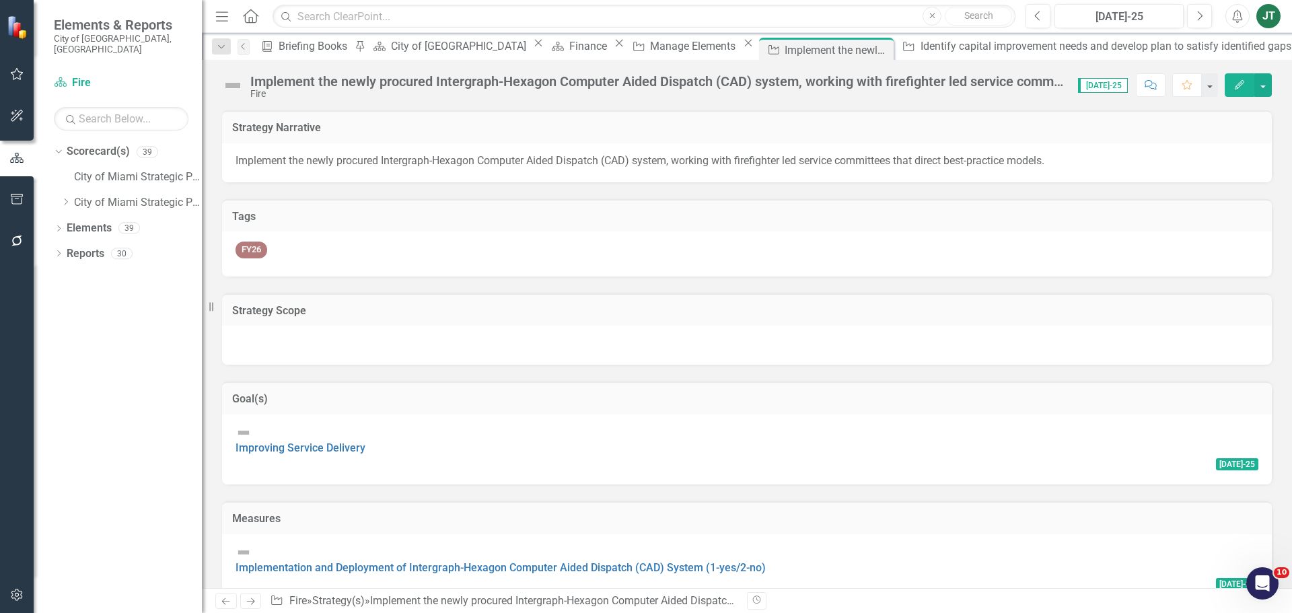
click at [446, 83] on div "Implement the newly procured Intergraph-Hexagon Computer Aided Dispatch (CAD) s…" at bounding box center [657, 81] width 815 height 15
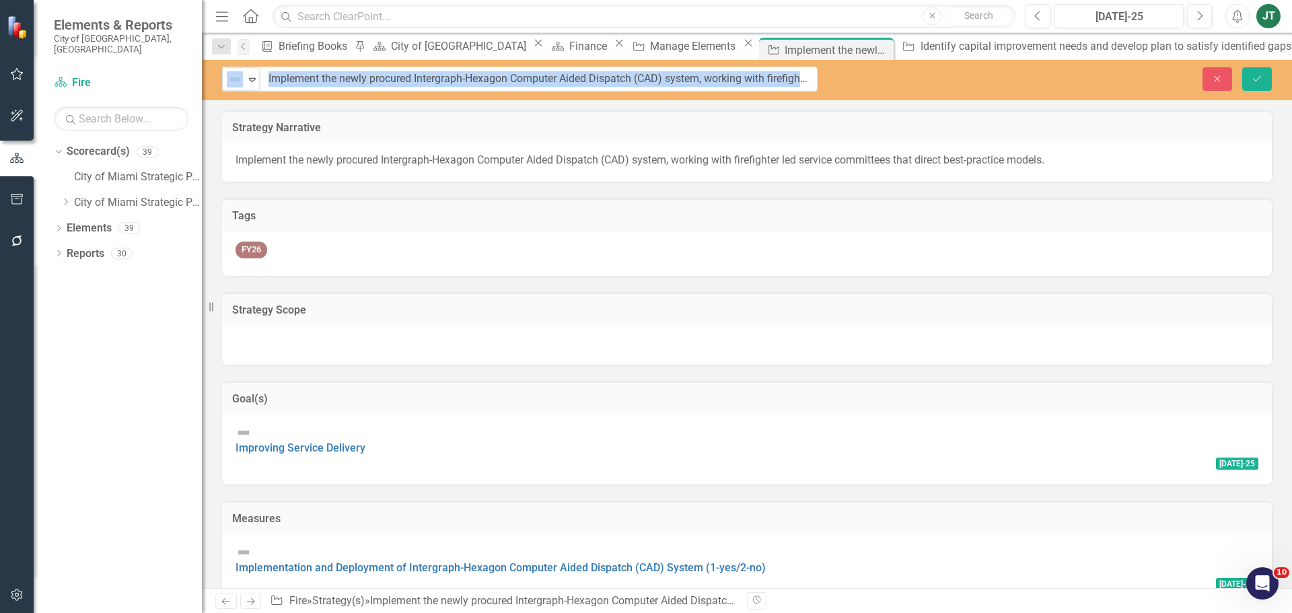
drag, startPoint x: 622, startPoint y: 82, endPoint x: 413, endPoint y: 79, distance: 209.4
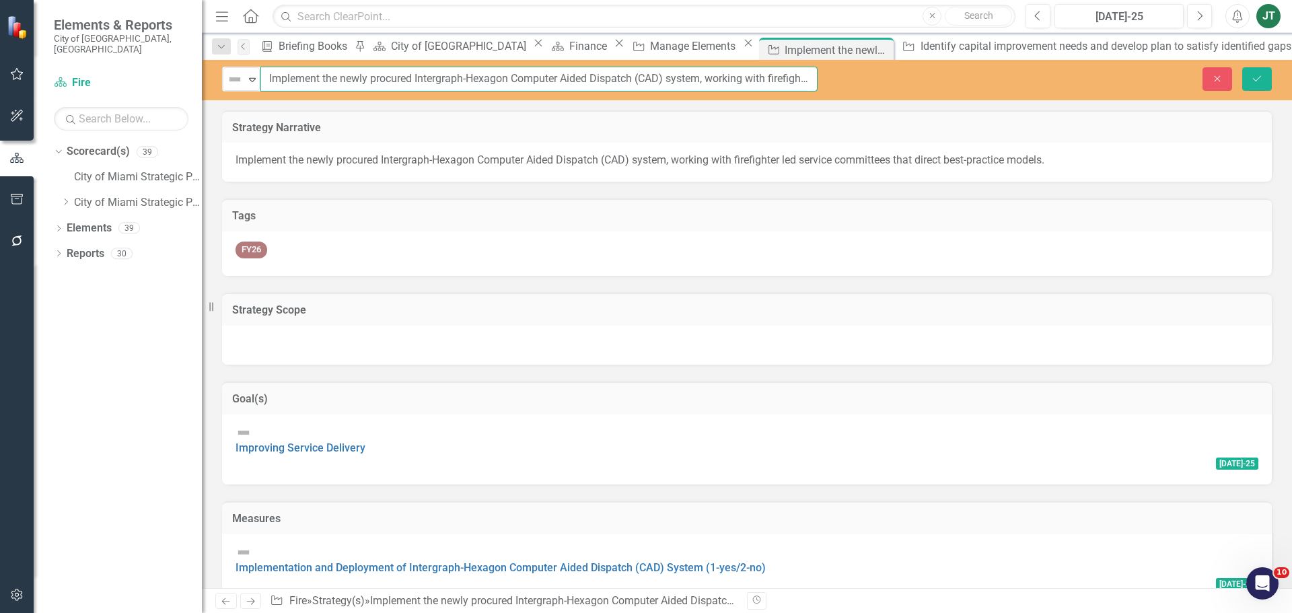
click at [532, 83] on input "Implement the newly procured Intergraph-Hexagon Computer Aided Dispatch (CAD) s…" at bounding box center [539, 79] width 557 height 25
drag, startPoint x: 560, startPoint y: 77, endPoint x: 262, endPoint y: 79, distance: 298.2
click at [257, 79] on div "Not Defined Expand Implement the newly procured Intergraph-Hexagon Computer Aid…" at bounding box center [520, 79] width 596 height 25
click at [1227, 81] on button "Close" at bounding box center [1218, 79] width 30 height 24
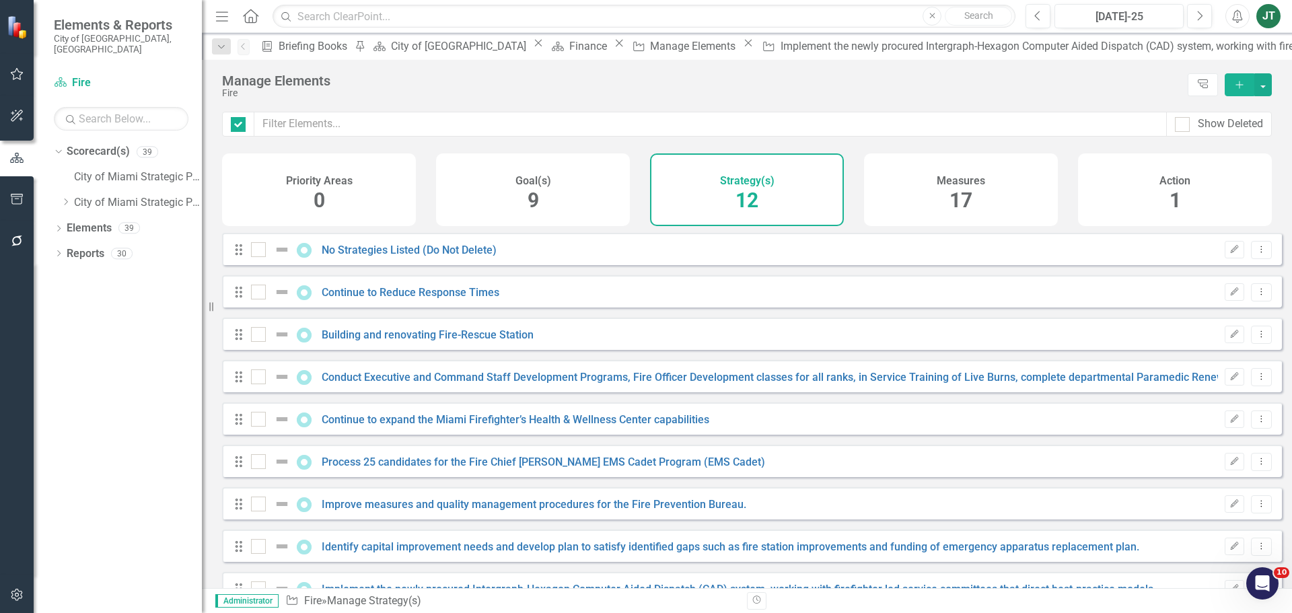
checkbox input "false"
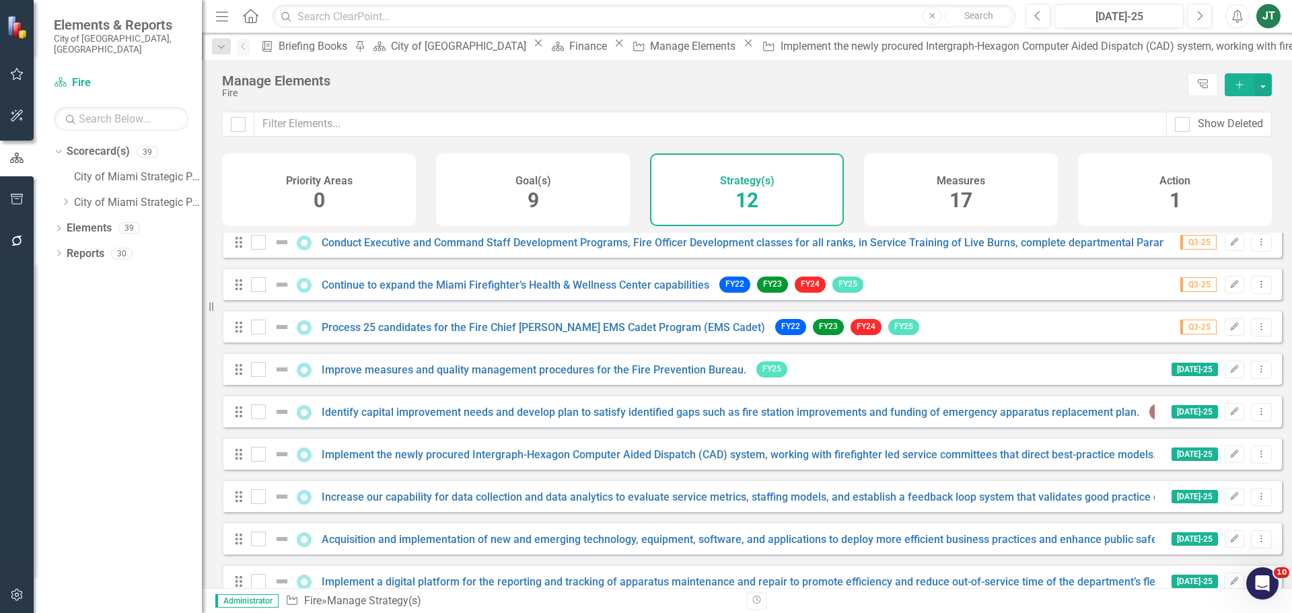
scroll to position [164, 0]
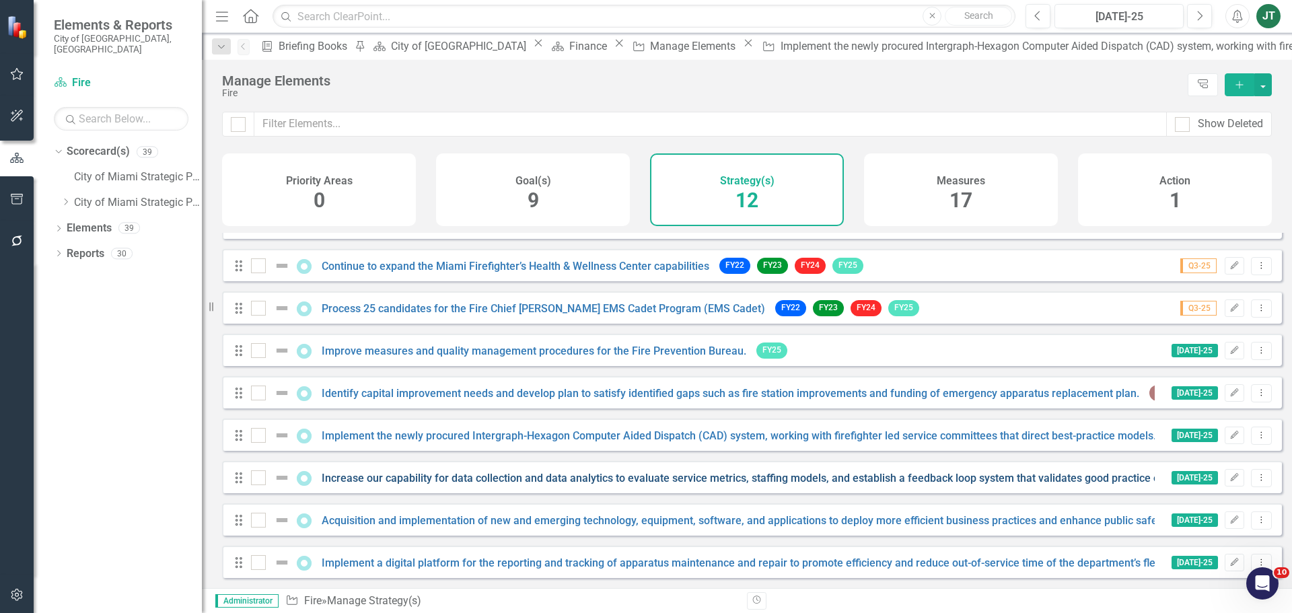
click at [386, 479] on link "Increase our capability for data collection and data analytics to evaluate serv…" at bounding box center [875, 478] width 1107 height 13
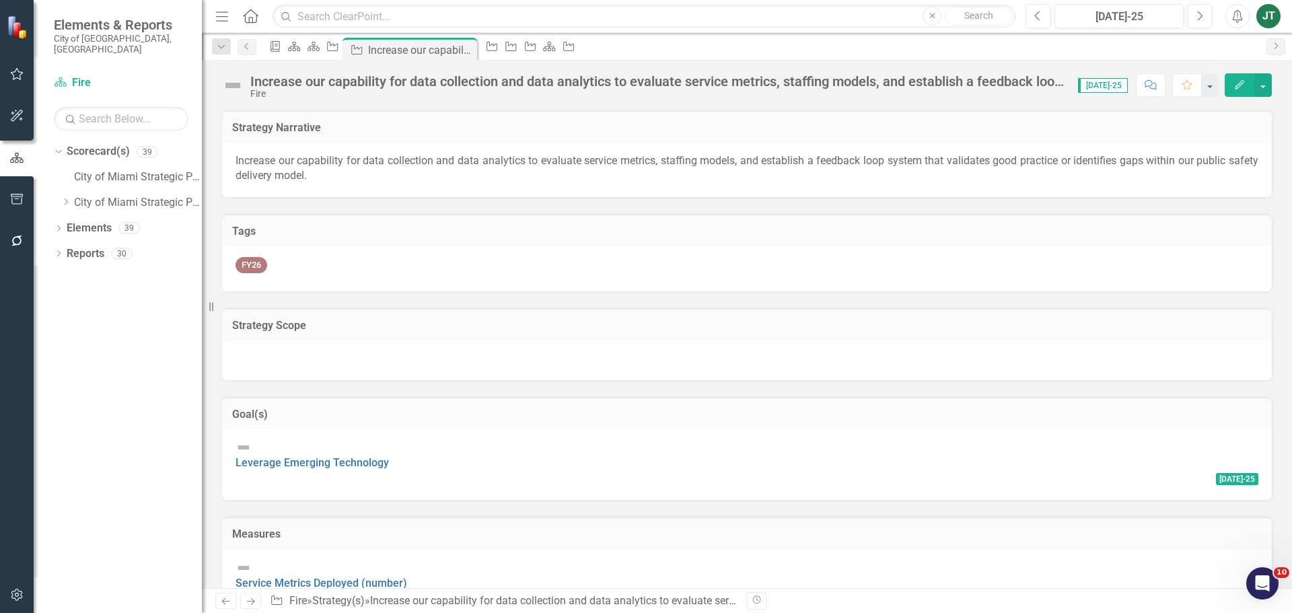
click at [493, 80] on div "Increase our capability for data collection and data analytics to evaluate serv…" at bounding box center [657, 81] width 815 height 15
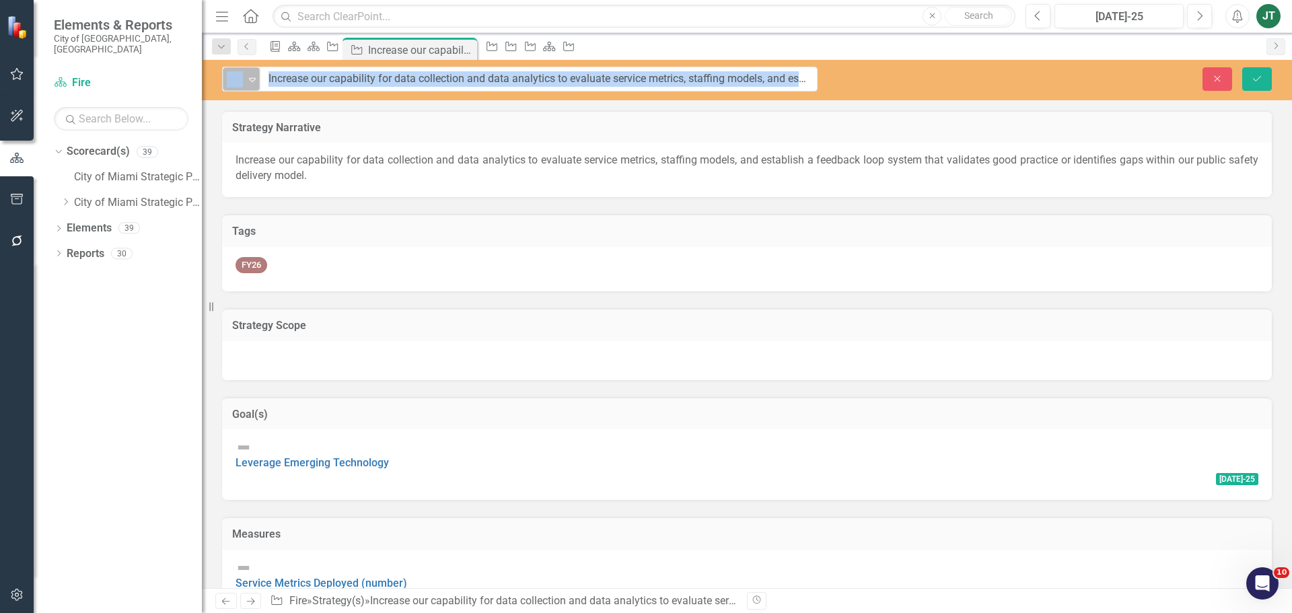
drag, startPoint x: 557, startPoint y: 80, endPoint x: 254, endPoint y: 72, distance: 303.0
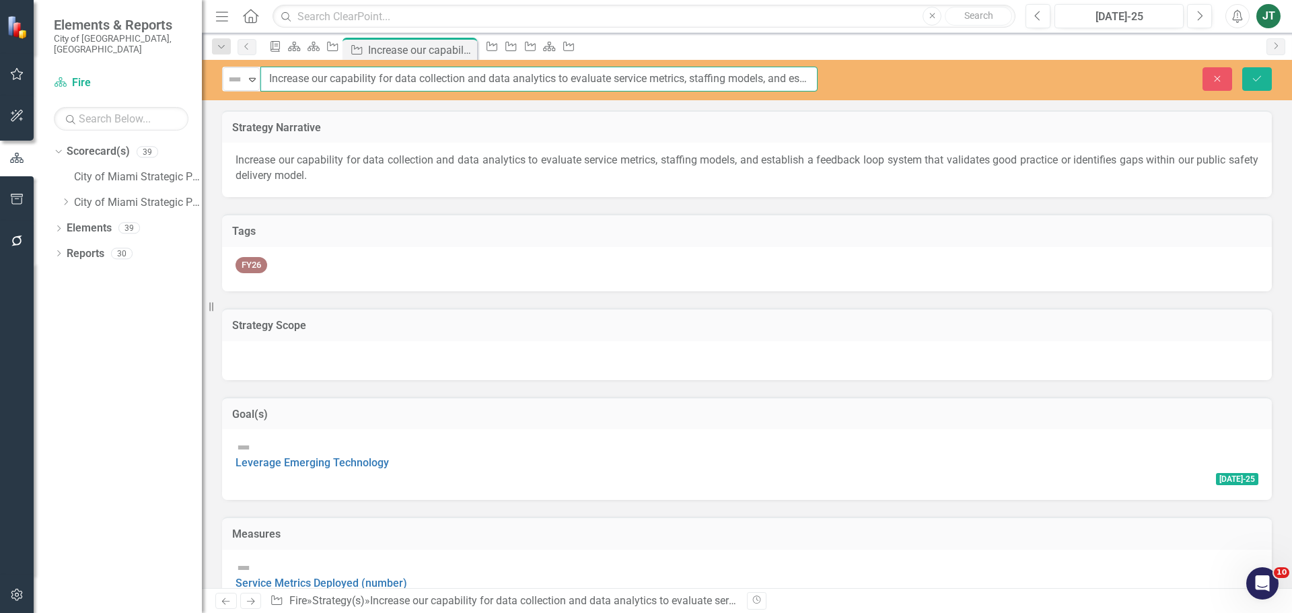
click at [536, 79] on input "Increase our capability for data collection and data analytics to evaluate serv…" at bounding box center [539, 79] width 557 height 25
drag, startPoint x: 513, startPoint y: 74, endPoint x: 258, endPoint y: 73, distance: 255.1
click at [247, 73] on div "Not Defined Expand Increase our capability for data collection and data analyti…" at bounding box center [520, 79] width 596 height 25
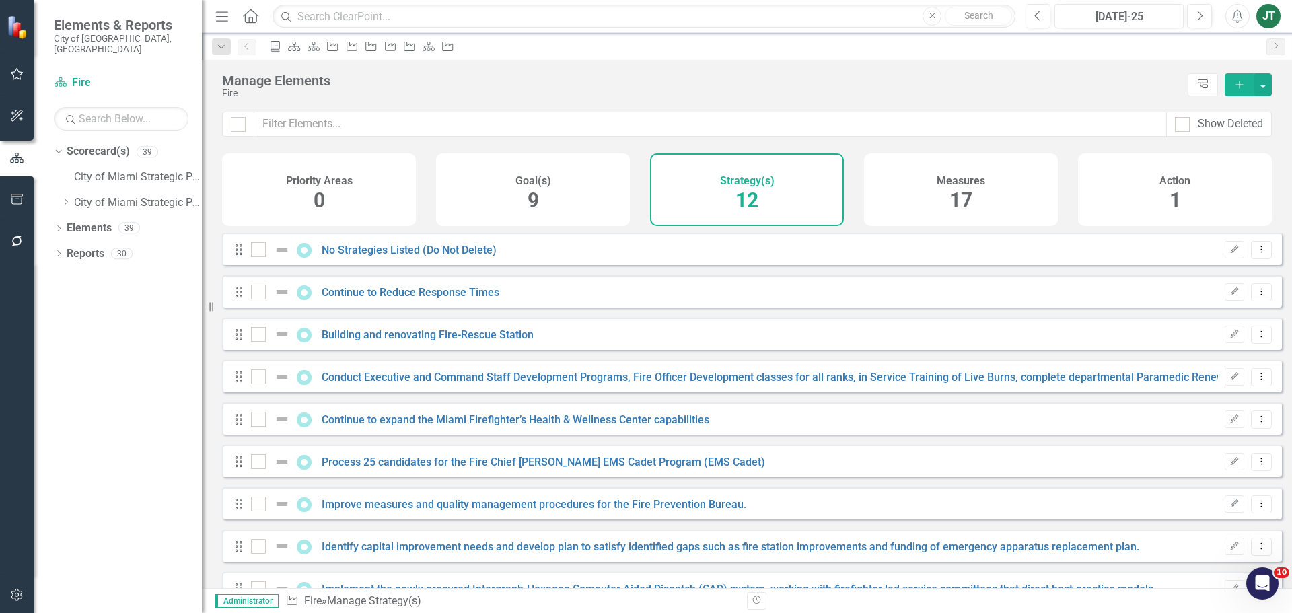
checkbox input "false"
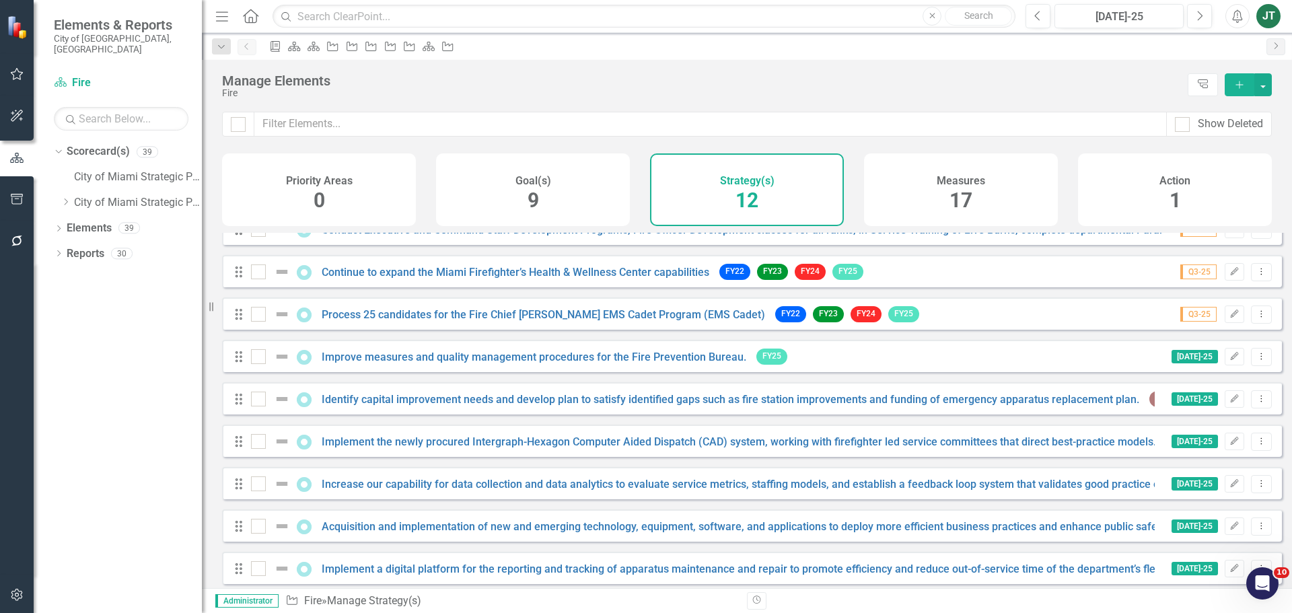
scroll to position [164, 0]
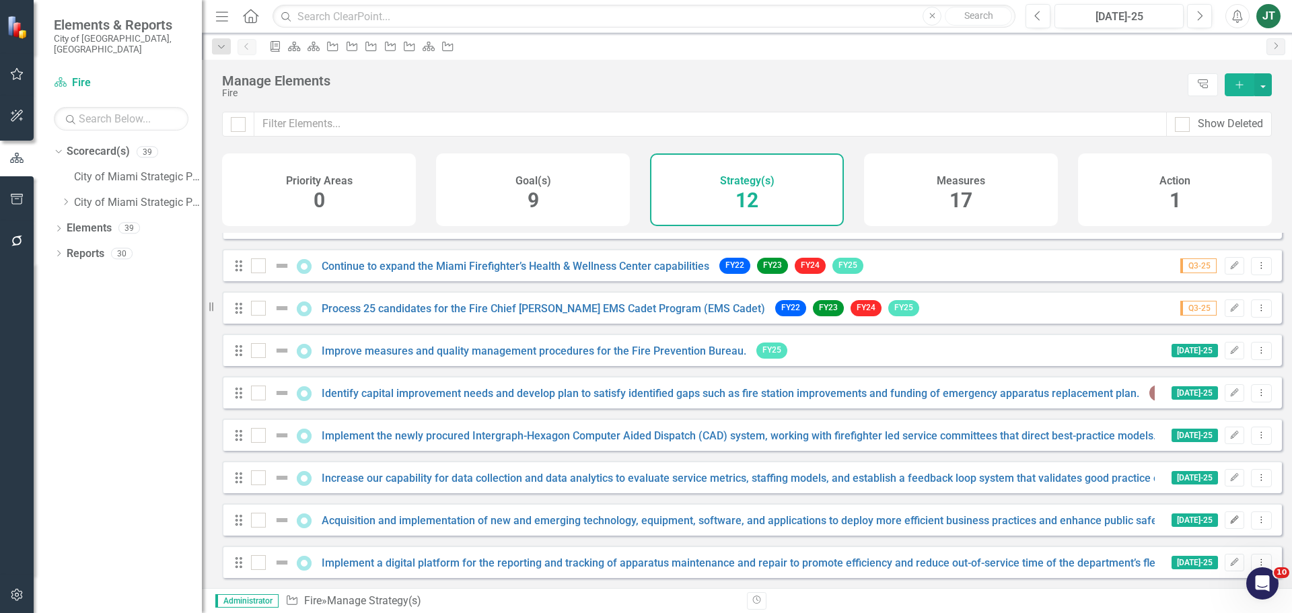
click at [1231, 518] on icon "button" at bounding box center [1235, 520] width 8 height 8
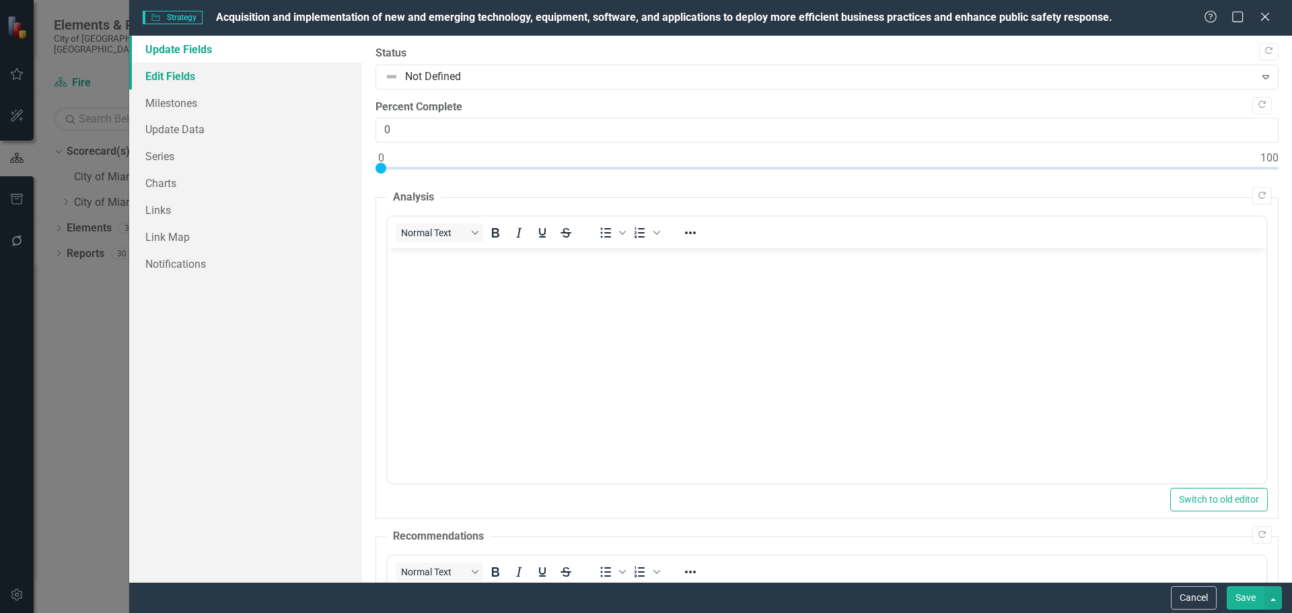
click at [228, 71] on link "Edit Fields" at bounding box center [245, 76] width 233 height 27
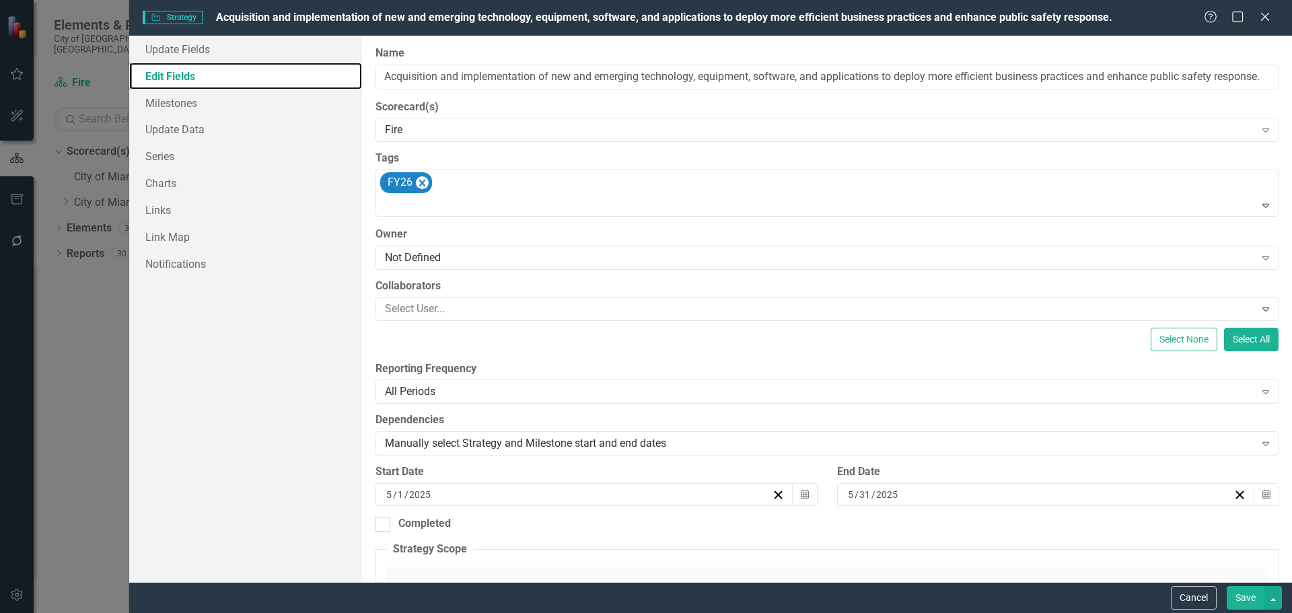
scroll to position [0, 0]
drag, startPoint x: 636, startPoint y: 74, endPoint x: 553, endPoint y: 74, distance: 82.8
click at [535, 74] on input "Acquisition and implementation of new and emerging technology, equipment, softw…" at bounding box center [827, 77] width 903 height 25
click at [668, 83] on input "Acquisition and implementation of new and emerging technology, equipment, softw…" at bounding box center [827, 77] width 903 height 25
drag, startPoint x: 693, startPoint y: 75, endPoint x: 372, endPoint y: 68, distance: 321.2
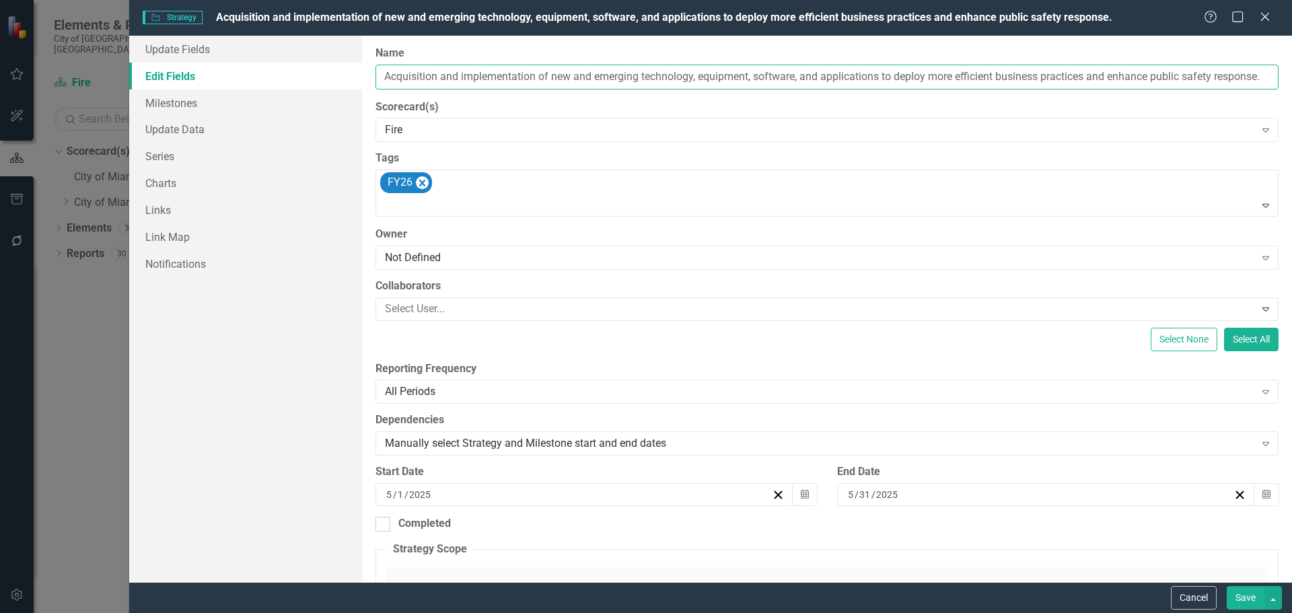
click at [370, 68] on div "ClearPoint Can Do More! How ClearPoint Can Help Close Enterprise plans can auto…" at bounding box center [827, 309] width 930 height 547
click at [1191, 594] on button "Cancel" at bounding box center [1194, 598] width 46 height 24
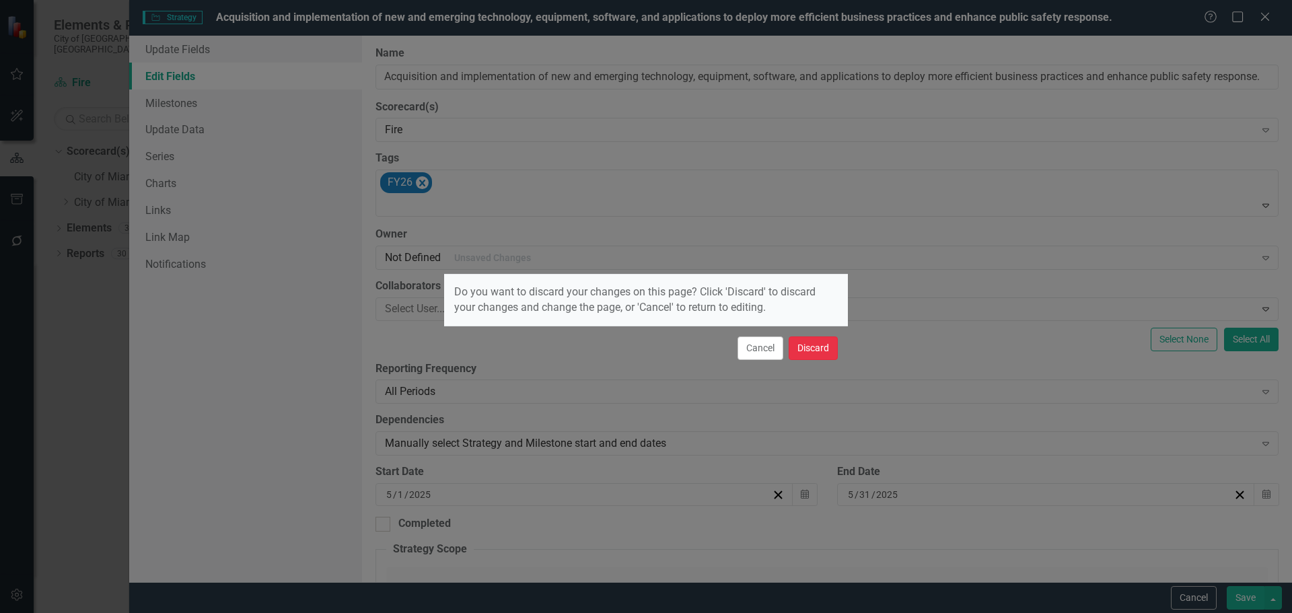
click at [808, 344] on button "Discard" at bounding box center [813, 349] width 49 height 24
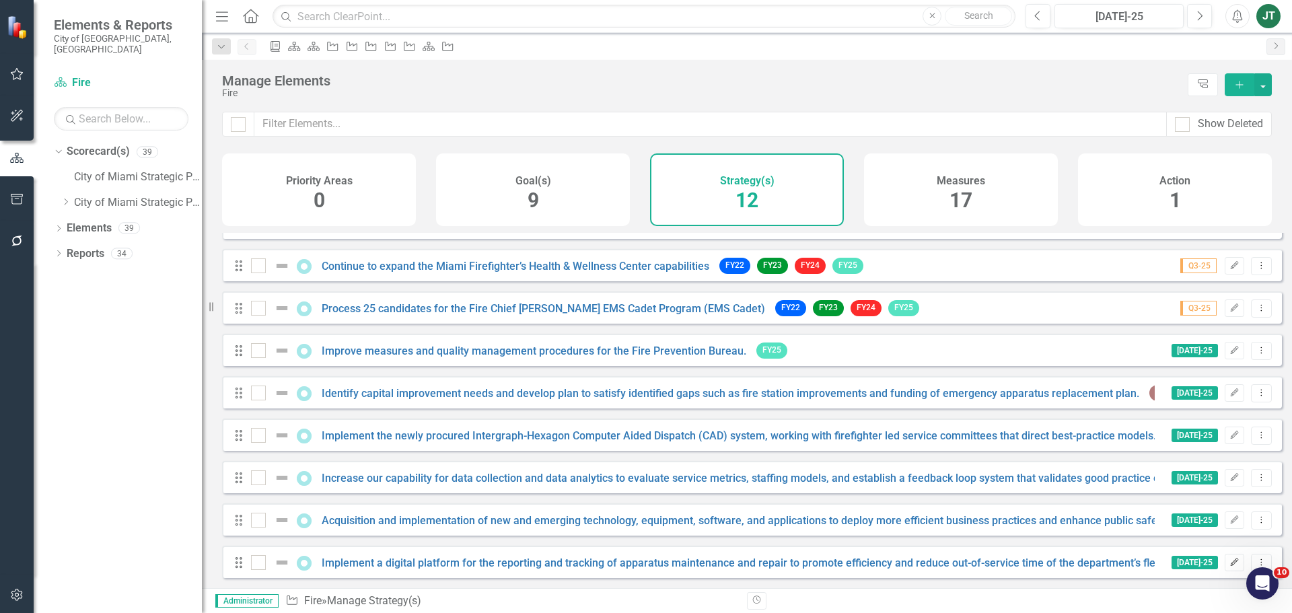
click at [1230, 563] on icon "Edit" at bounding box center [1235, 563] width 10 height 8
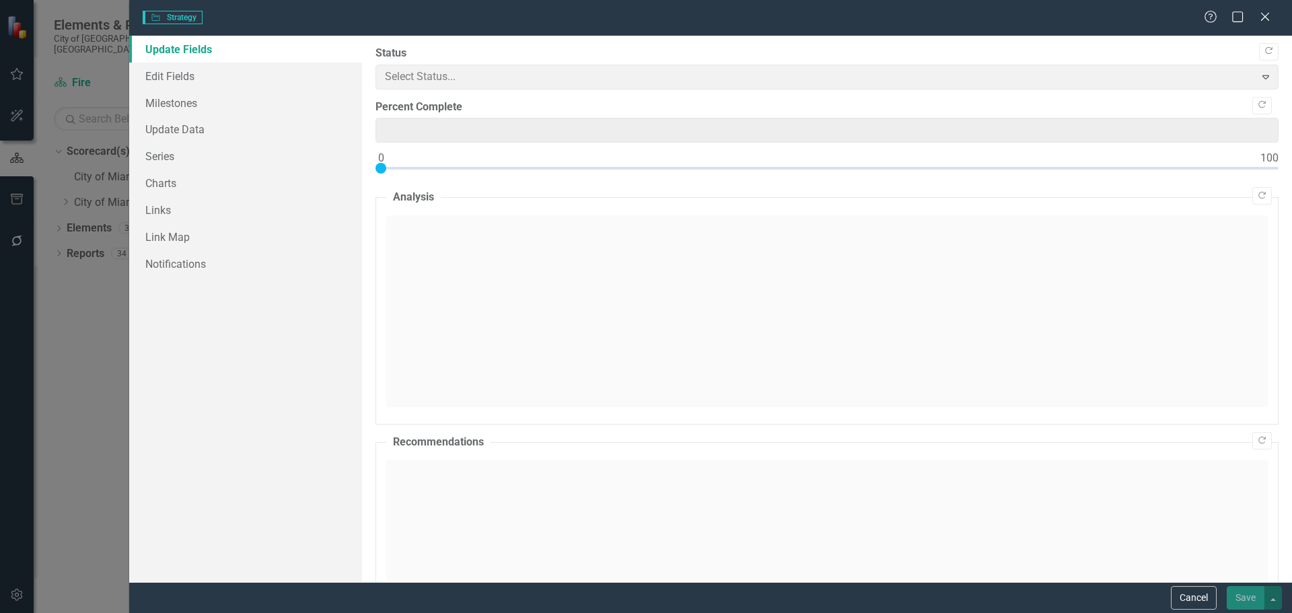
type input "0"
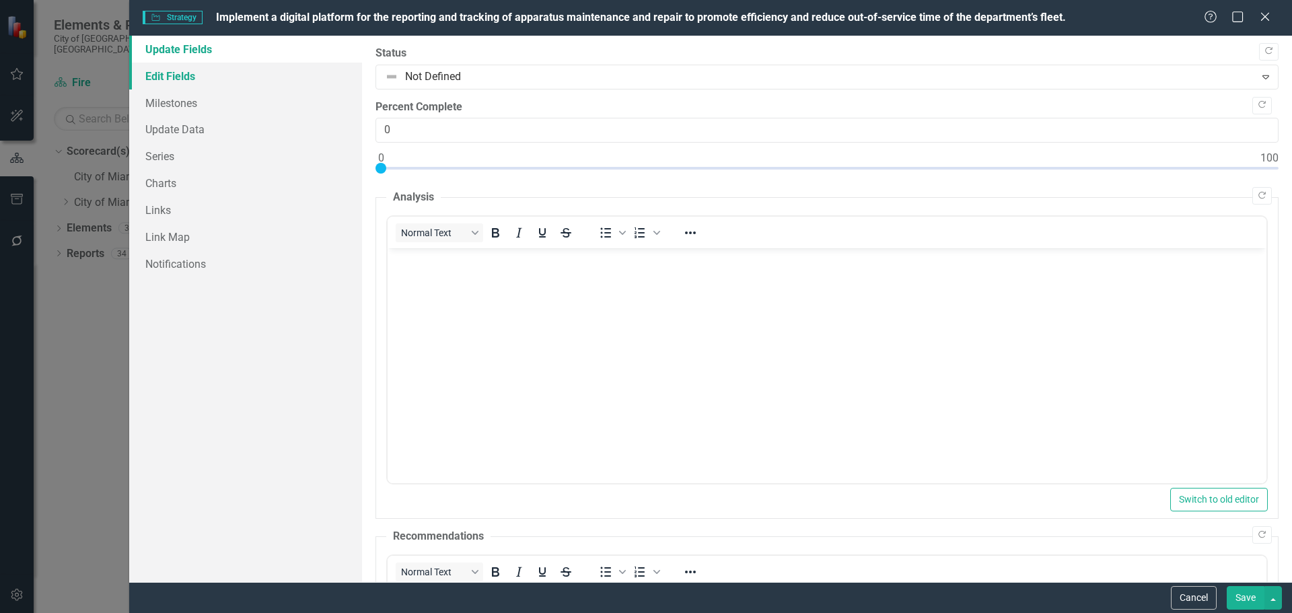
click at [171, 77] on link "Edit Fields" at bounding box center [245, 76] width 233 height 27
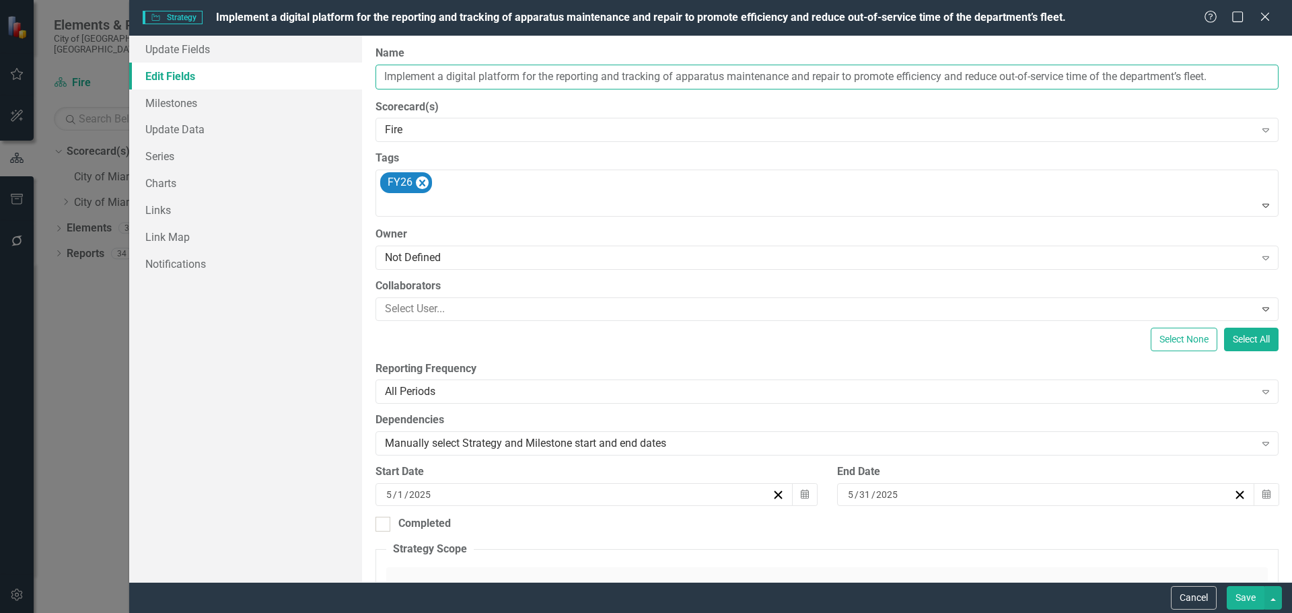
click at [508, 81] on input "Implement a digital platform for the reporting and tracking of apparatus mainte…" at bounding box center [827, 77] width 903 height 25
click at [592, 74] on input "Implement a digital platform for the reporting and tracking of apparatus mainte…" at bounding box center [827, 77] width 903 height 25
drag, startPoint x: 600, startPoint y: 73, endPoint x: 429, endPoint y: 80, distance: 170.4
click at [322, 61] on div "Update Fields Edit Fields Milestones Update Data Series Charts Links Link Map N…" at bounding box center [710, 309] width 1163 height 547
click at [1186, 603] on button "Cancel" at bounding box center [1194, 598] width 46 height 24
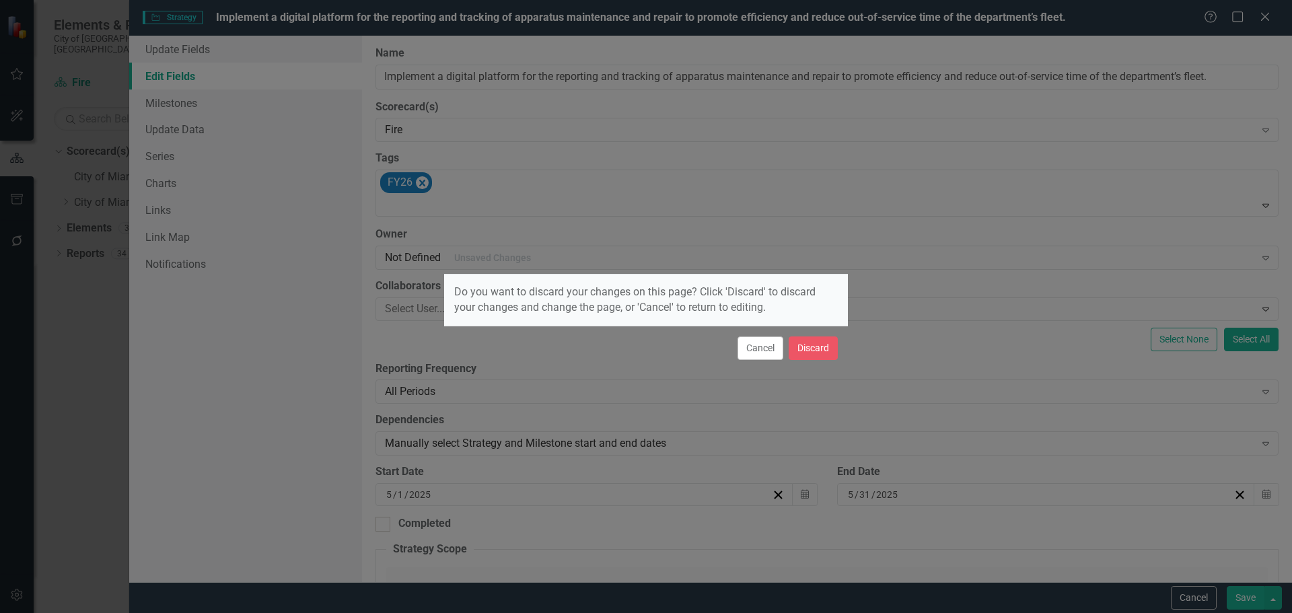
click at [818, 335] on div "Cancel Discard" at bounding box center [646, 348] width 404 height 44
click at [817, 351] on button "Discard" at bounding box center [813, 349] width 49 height 24
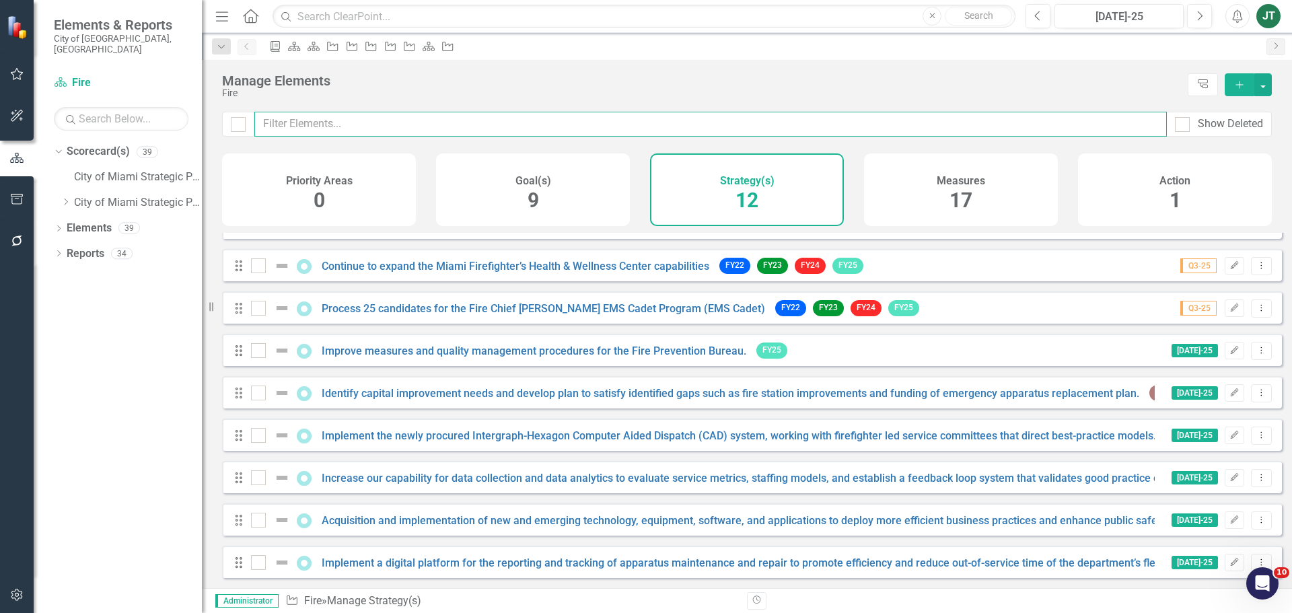
click at [720, 135] on input "text" at bounding box center [710, 124] width 913 height 25
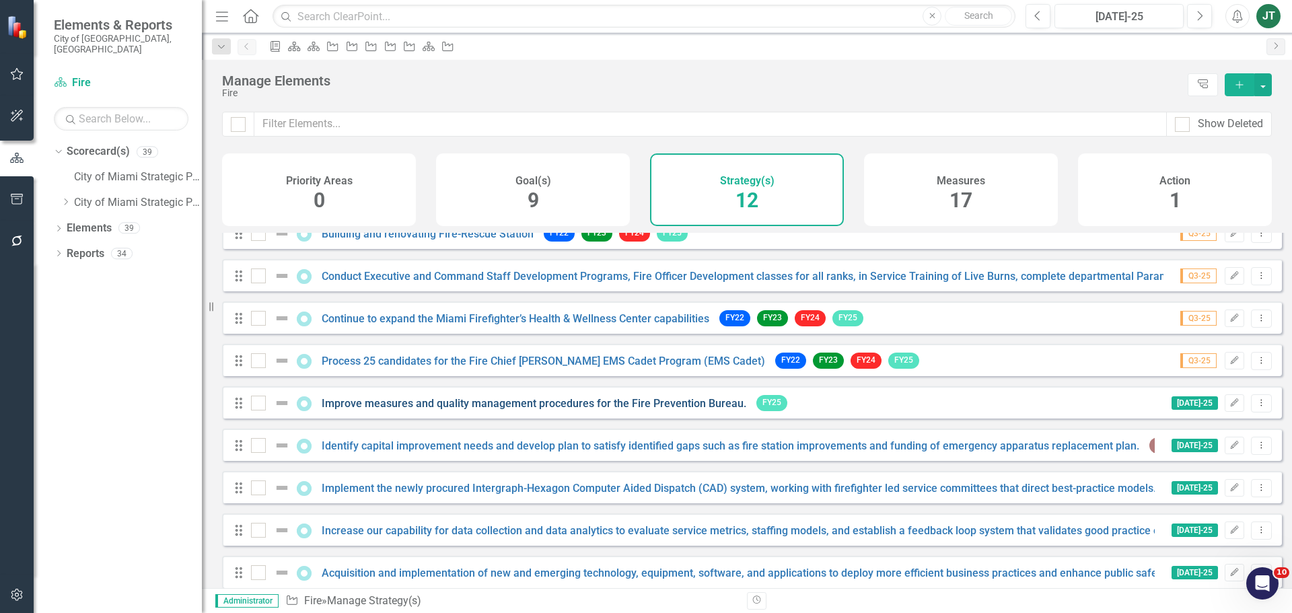
scroll to position [164, 0]
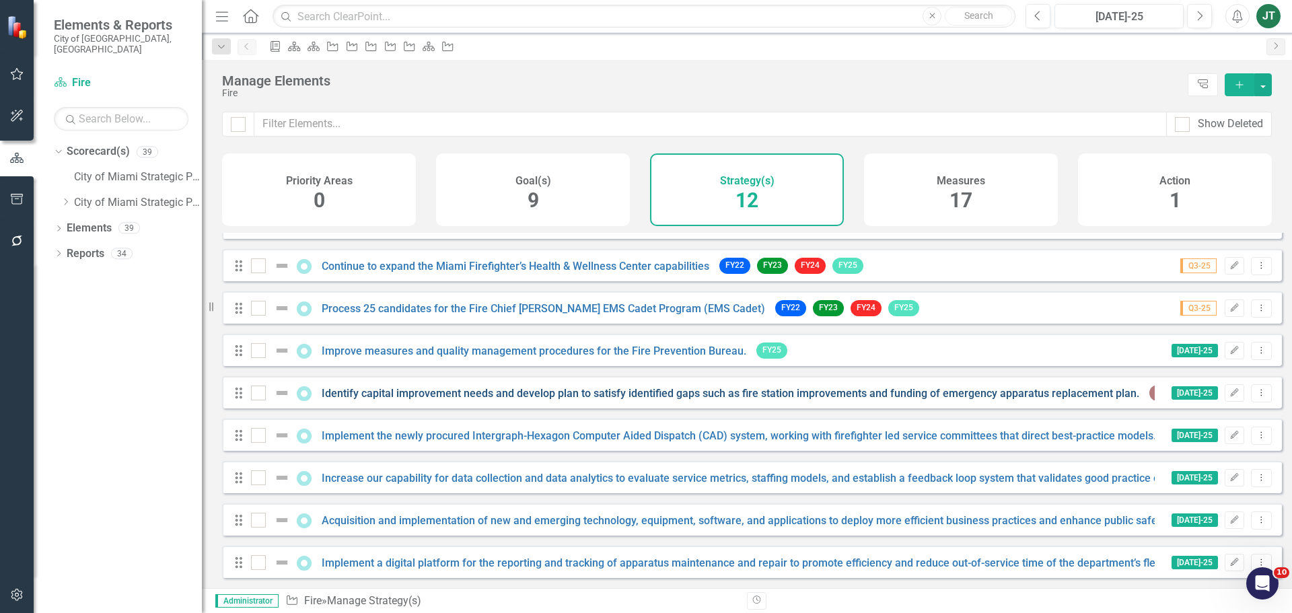
click at [685, 394] on link "Identify capital improvement needs and develop plan to satisfy identified gaps …" at bounding box center [731, 393] width 818 height 13
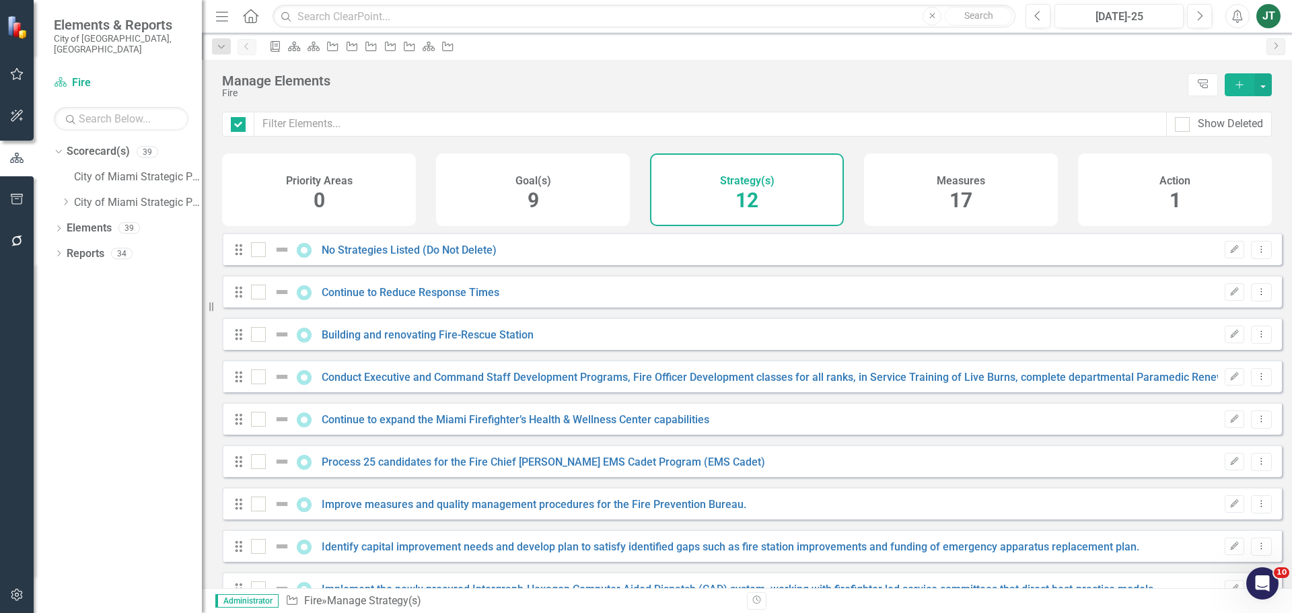
checkbox input "false"
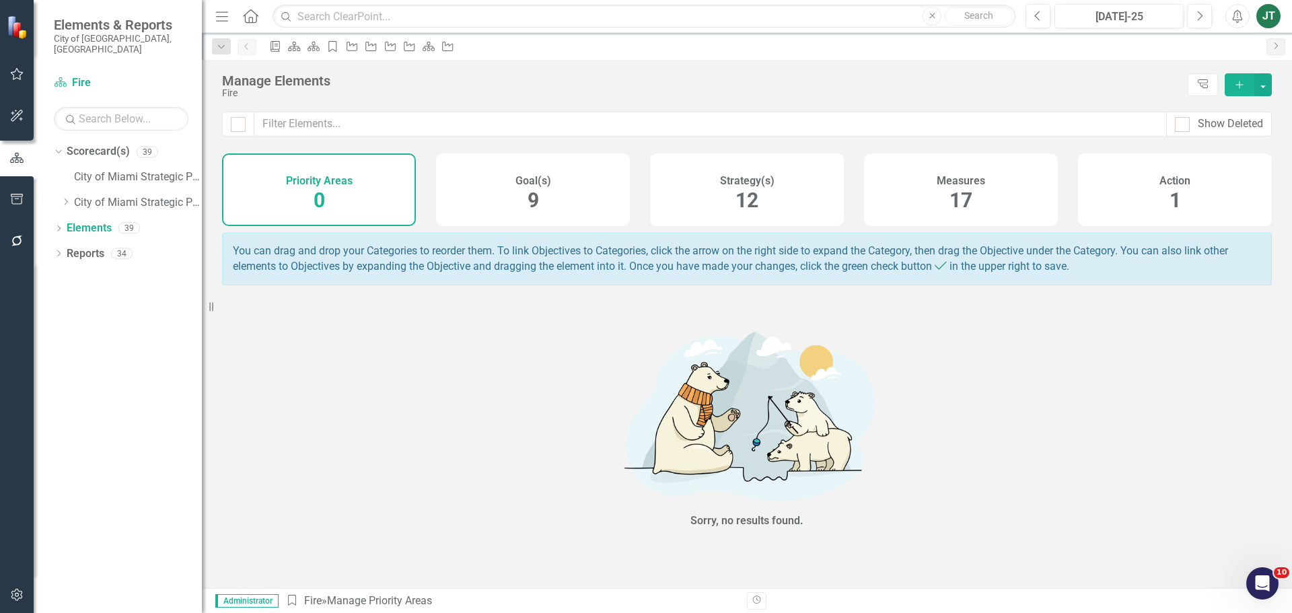
click at [561, 203] on div "Goal(s) 9" at bounding box center [533, 189] width 194 height 73
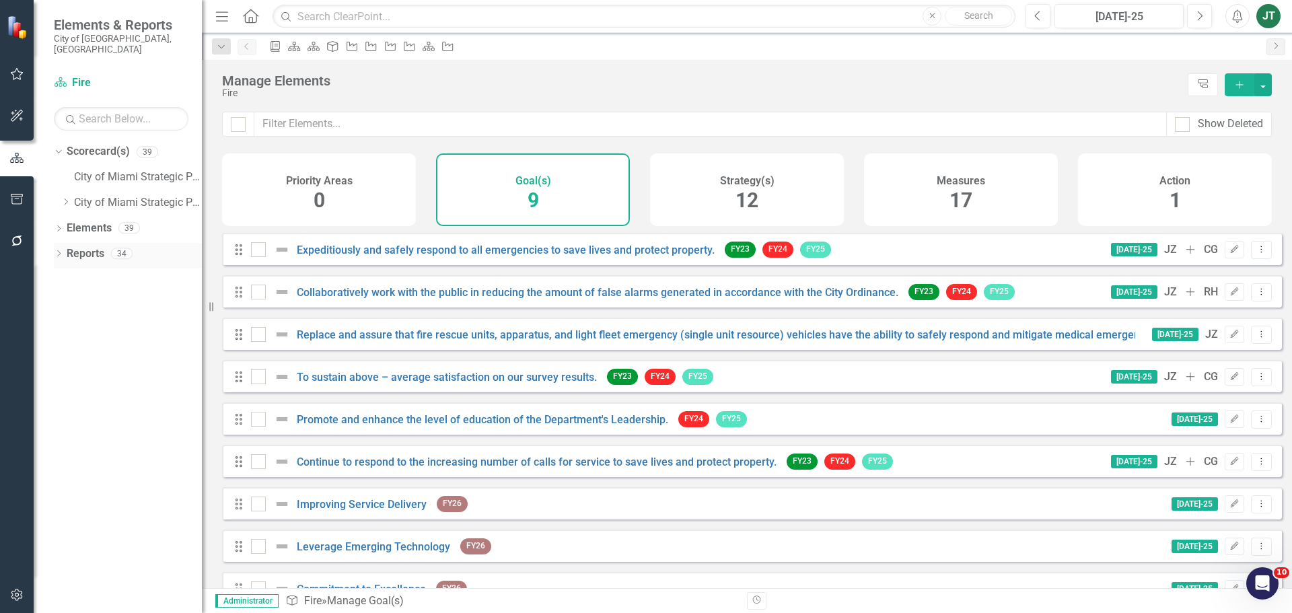
click at [85, 246] on link "Reports" at bounding box center [86, 253] width 38 height 15
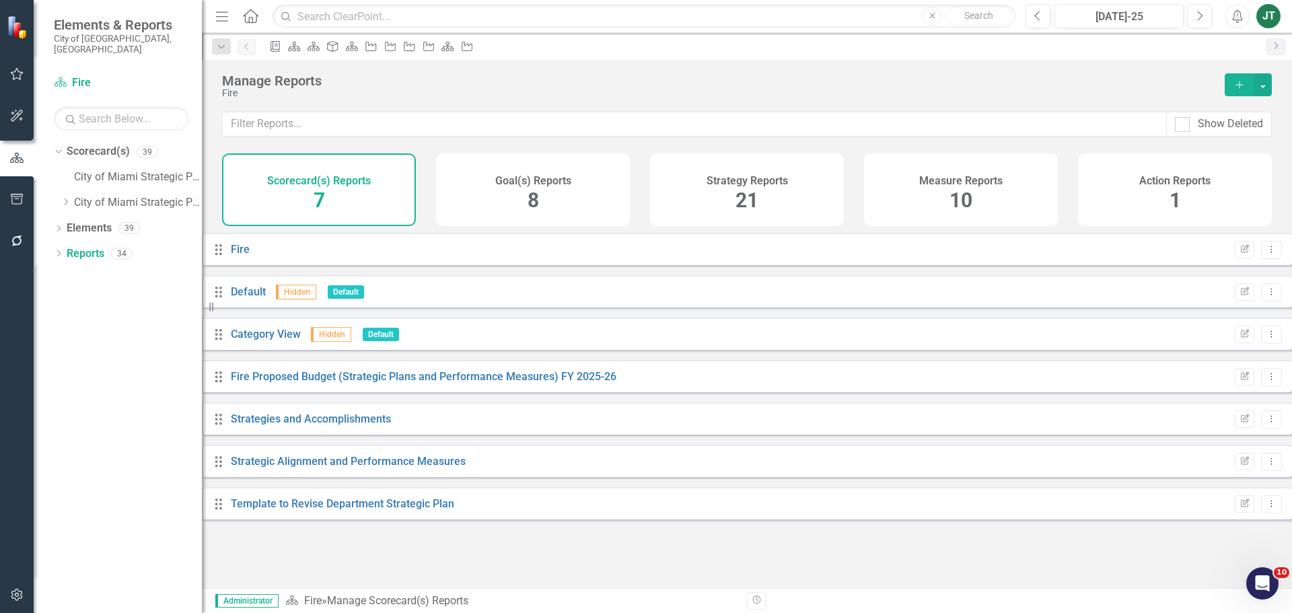
click at [528, 197] on span "8" at bounding box center [533, 200] width 11 height 24
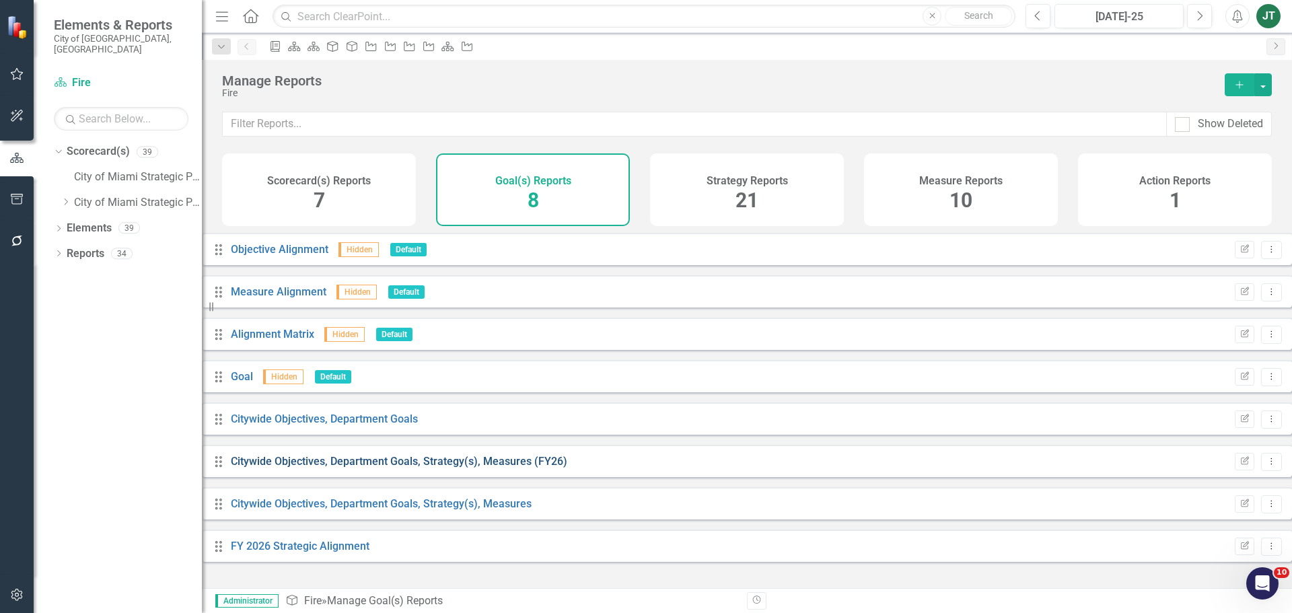
click at [501, 467] on link "Citywide Objectives, Department Goals, Strategy(s), Measures (FY26)" at bounding box center [399, 461] width 337 height 13
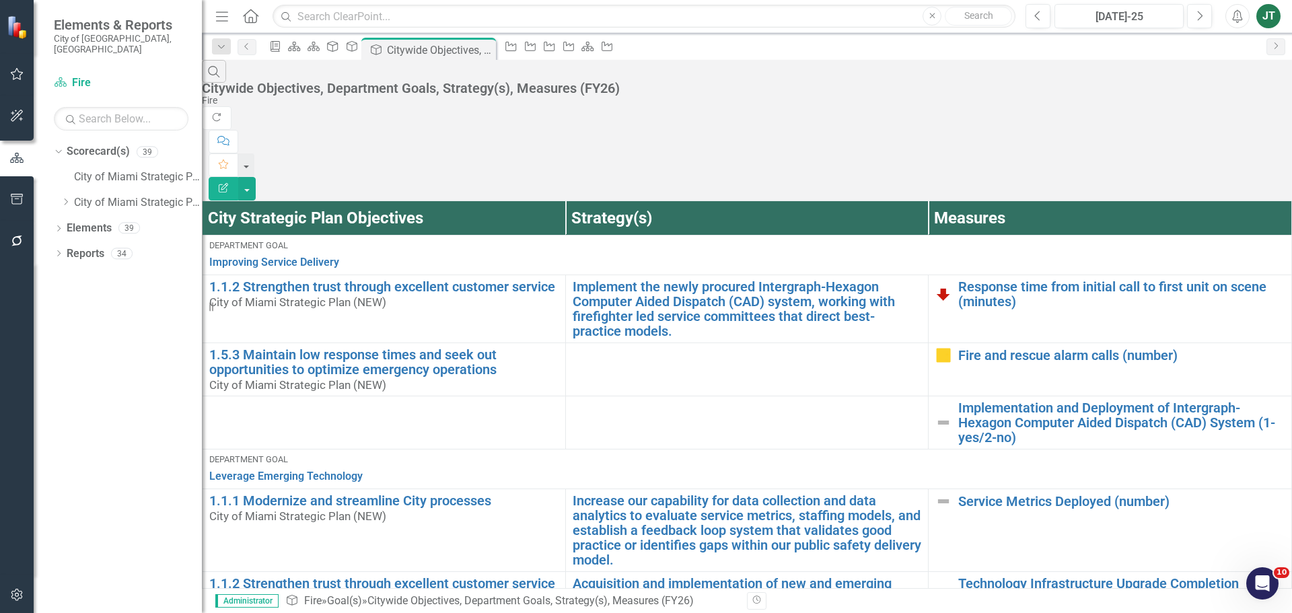
scroll to position [337, 0]
drag, startPoint x: 81, startPoint y: 220, endPoint x: 145, endPoint y: 210, distance: 64.7
click at [81, 221] on link "Elements" at bounding box center [89, 228] width 45 height 15
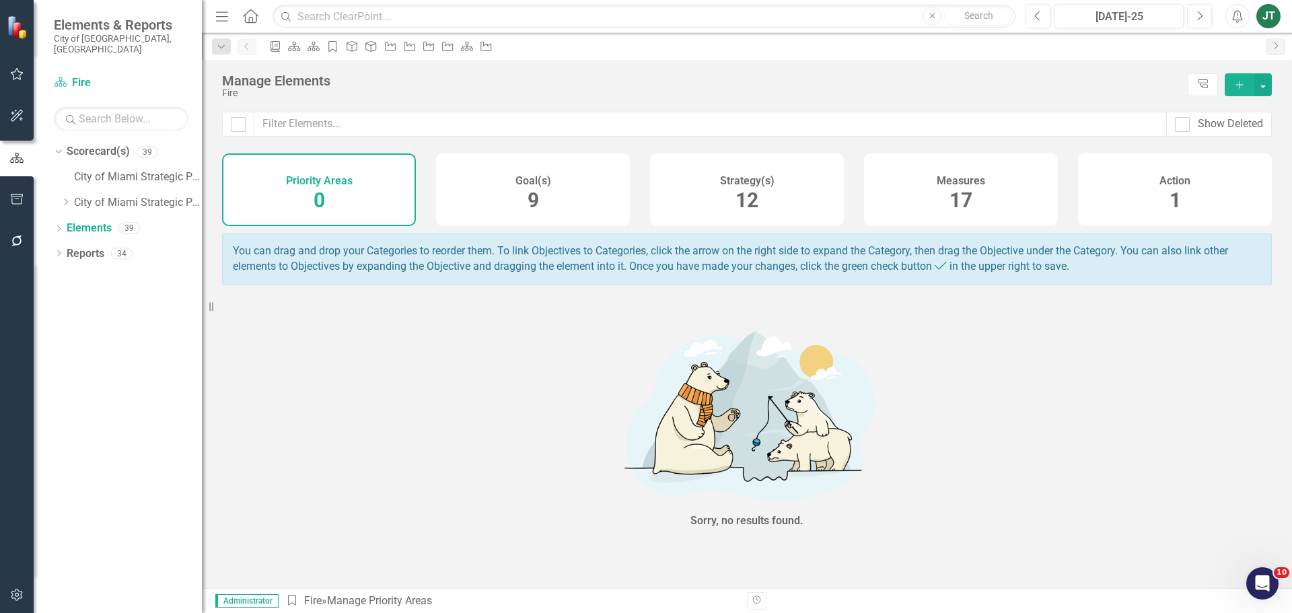
click at [767, 207] on div "Strategy(s) 12" at bounding box center [747, 189] width 194 height 73
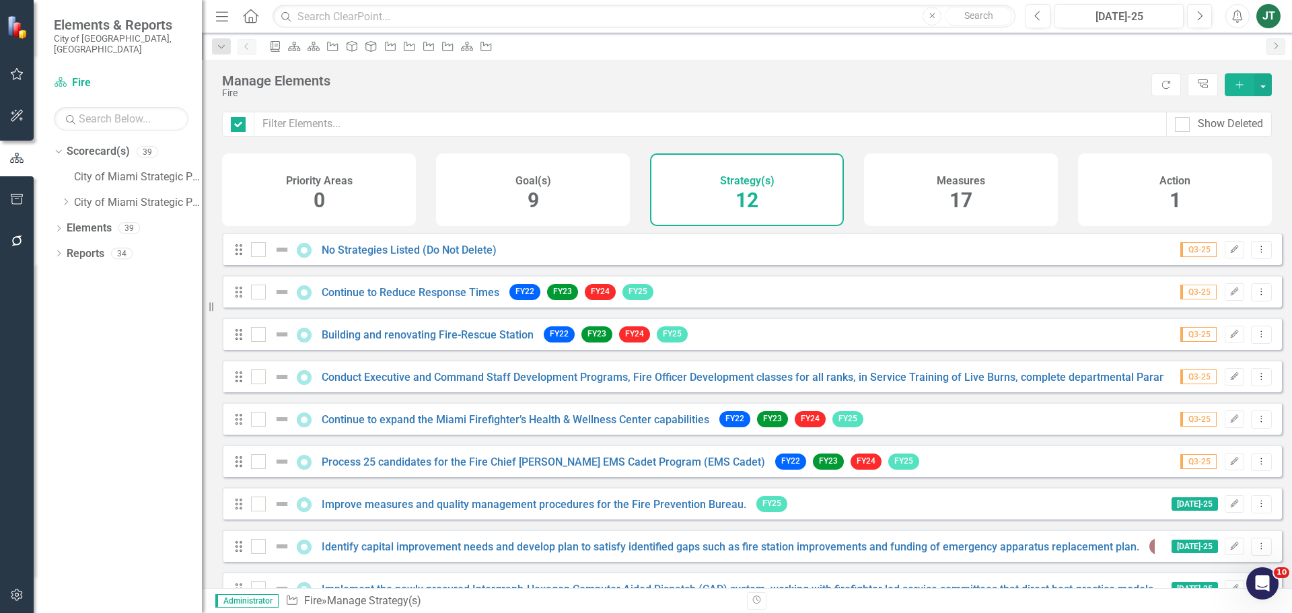
checkbox input "false"
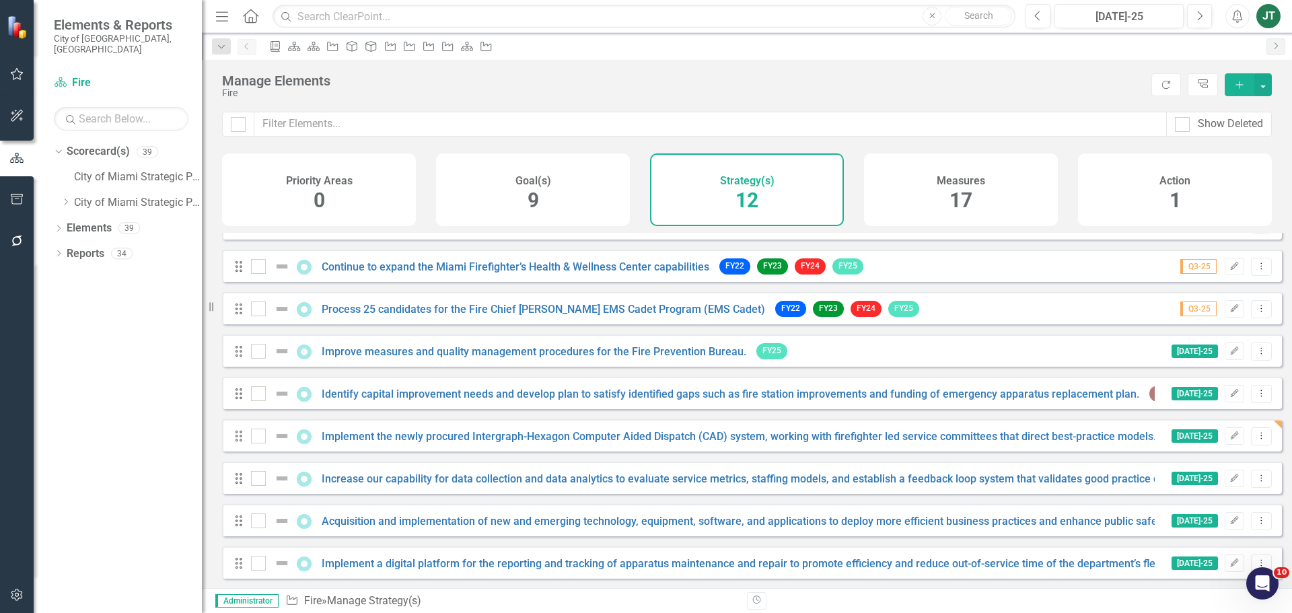
scroll to position [164, 0]
click at [1225, 390] on button "Edit" at bounding box center [1235, 393] width 20 height 18
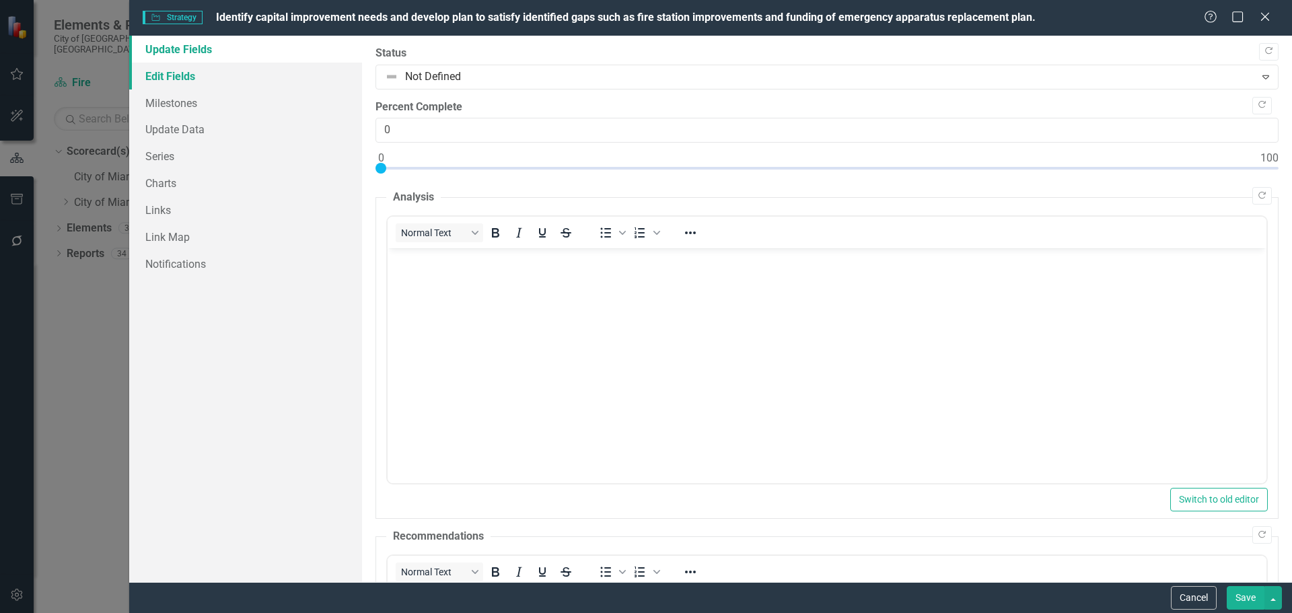
click at [186, 75] on link "Edit Fields" at bounding box center [245, 76] width 233 height 27
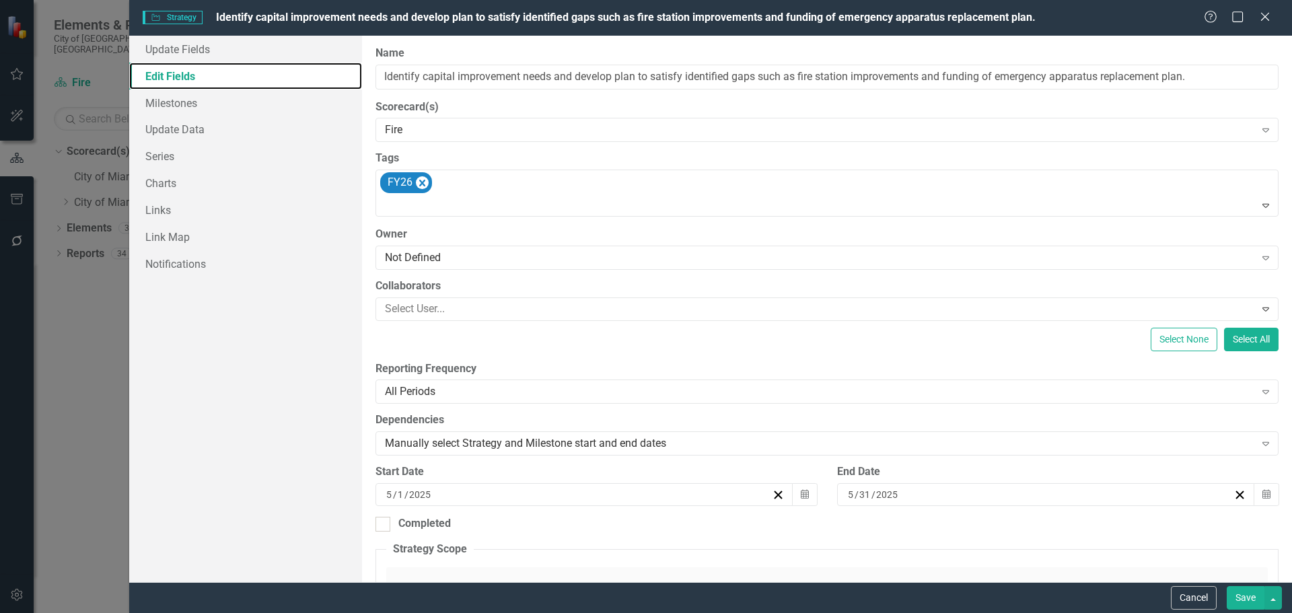
scroll to position [0, 0]
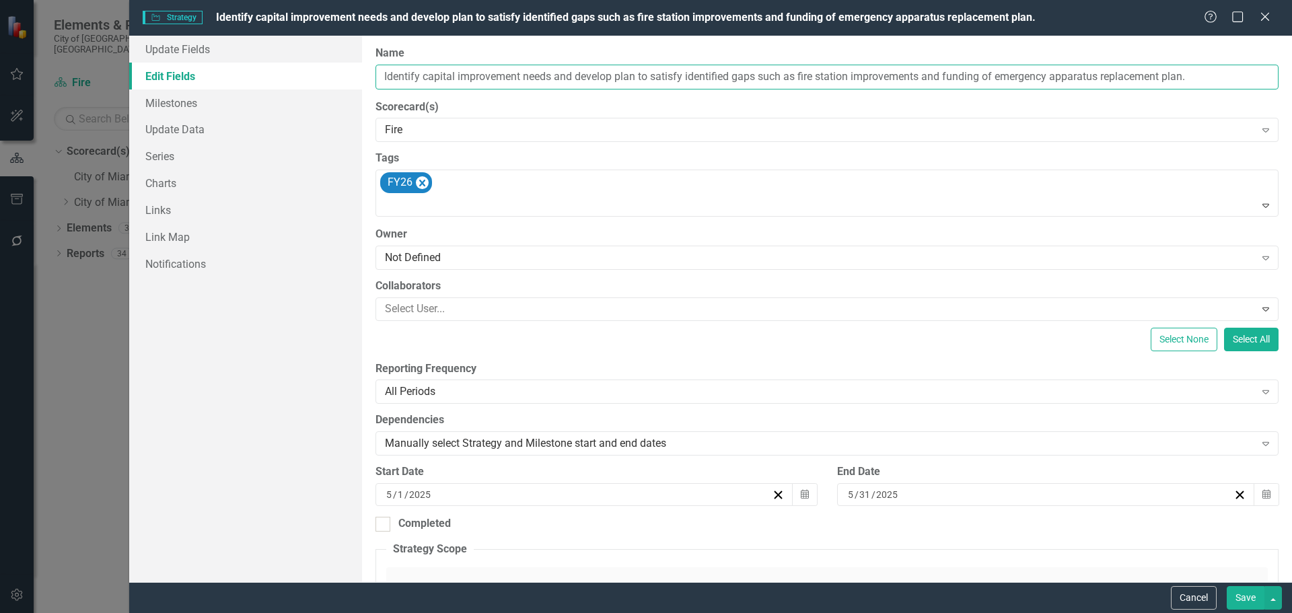
drag, startPoint x: 572, startPoint y: 73, endPoint x: 447, endPoint y: 79, distance: 125.4
click at [353, 72] on div "Update Fields Edit Fields Milestones Update Data Series Charts Links Link Map N…" at bounding box center [710, 309] width 1163 height 547
click at [1181, 594] on button "Cancel" at bounding box center [1194, 598] width 46 height 24
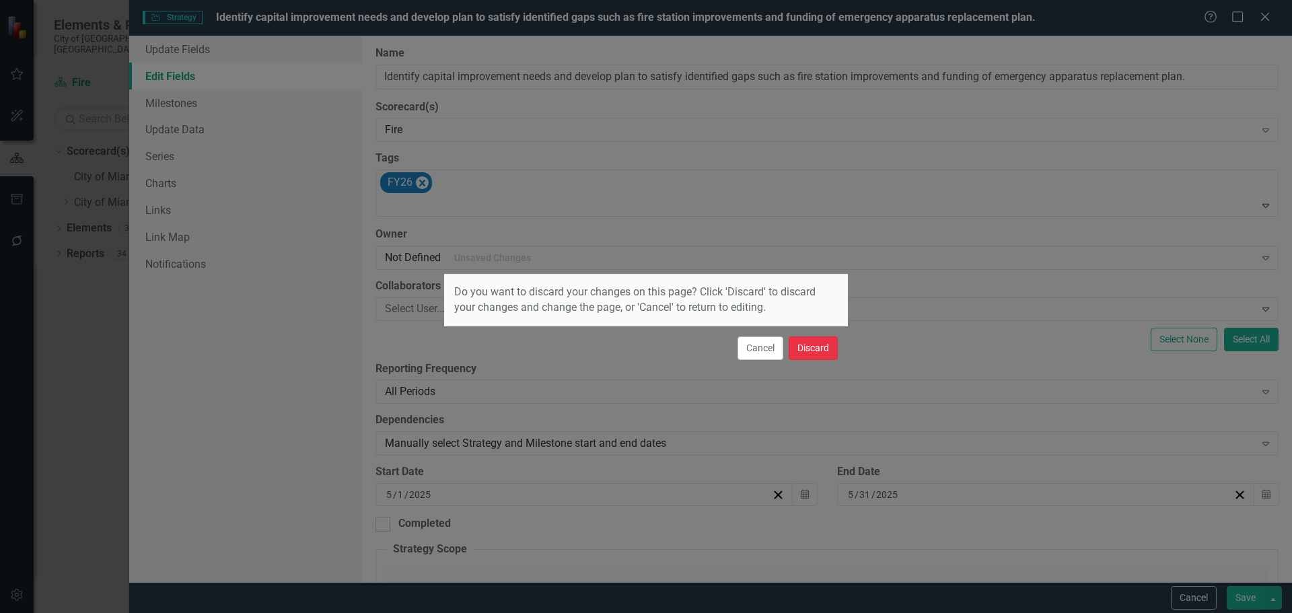
click at [831, 349] on button "Discard" at bounding box center [813, 349] width 49 height 24
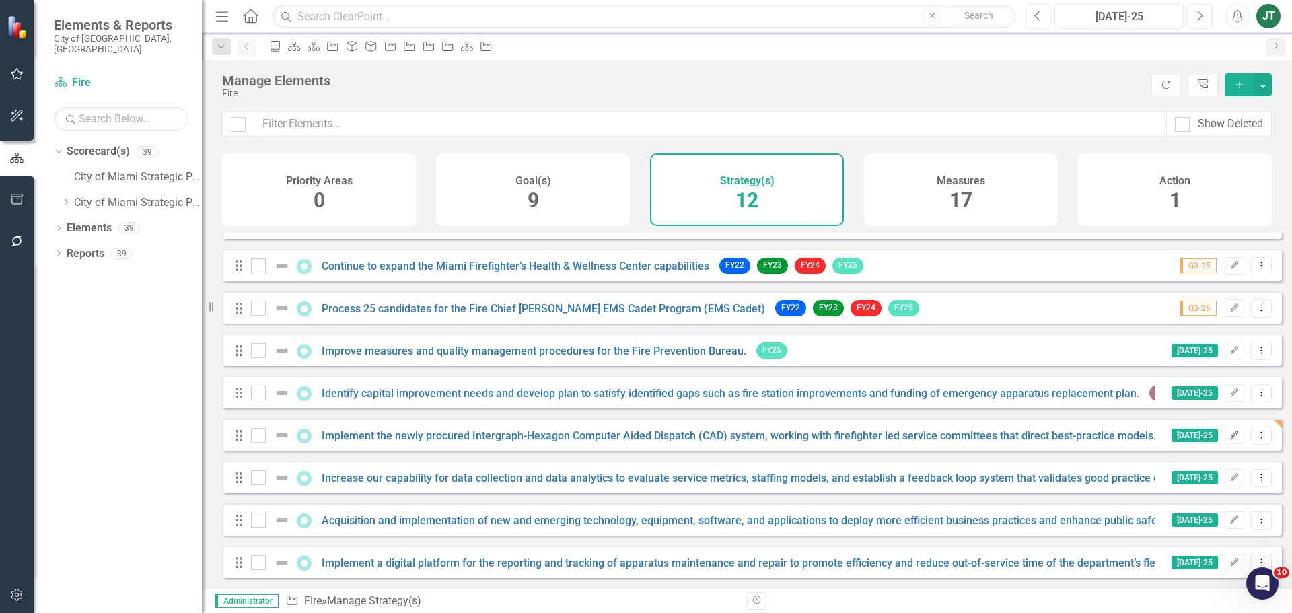
click at [1230, 434] on icon "Edit" at bounding box center [1235, 435] width 10 height 8
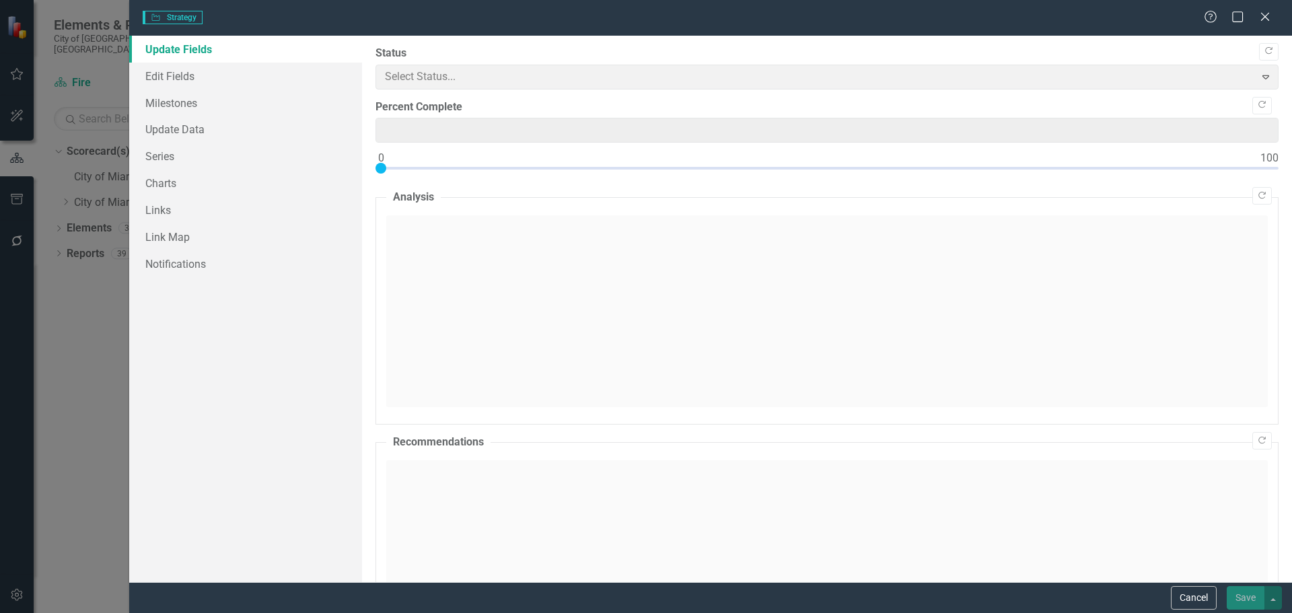
type input "0"
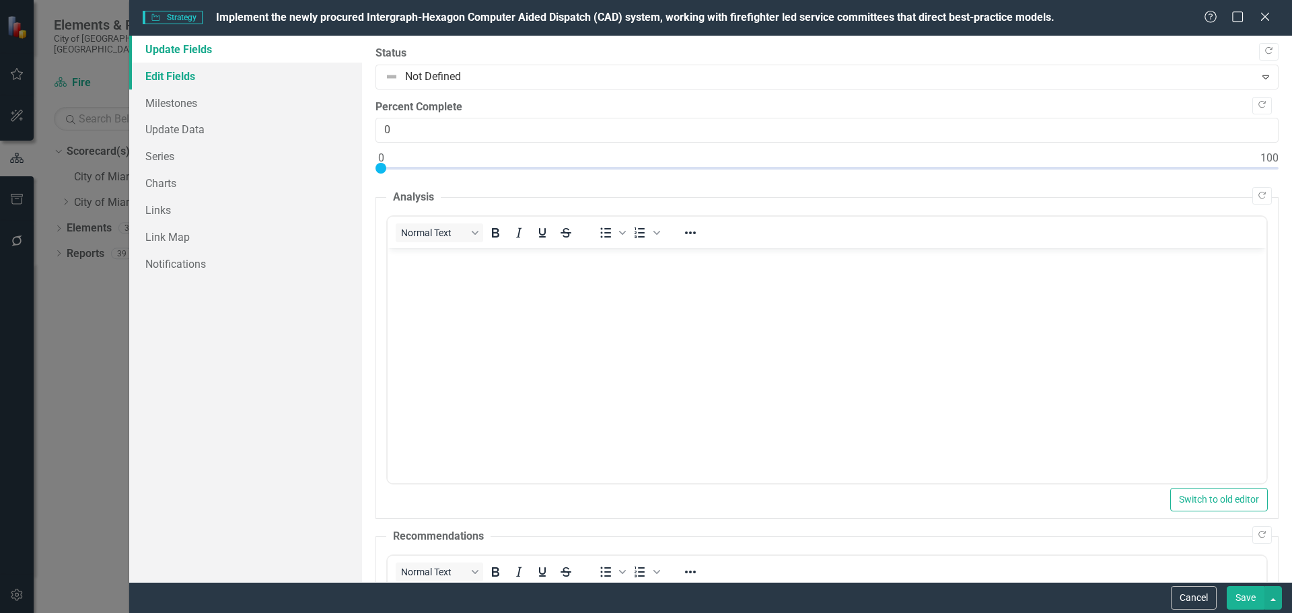
drag, startPoint x: 171, startPoint y: 77, endPoint x: 339, endPoint y: 71, distance: 168.4
click at [172, 77] on link "Edit Fields" at bounding box center [245, 76] width 233 height 27
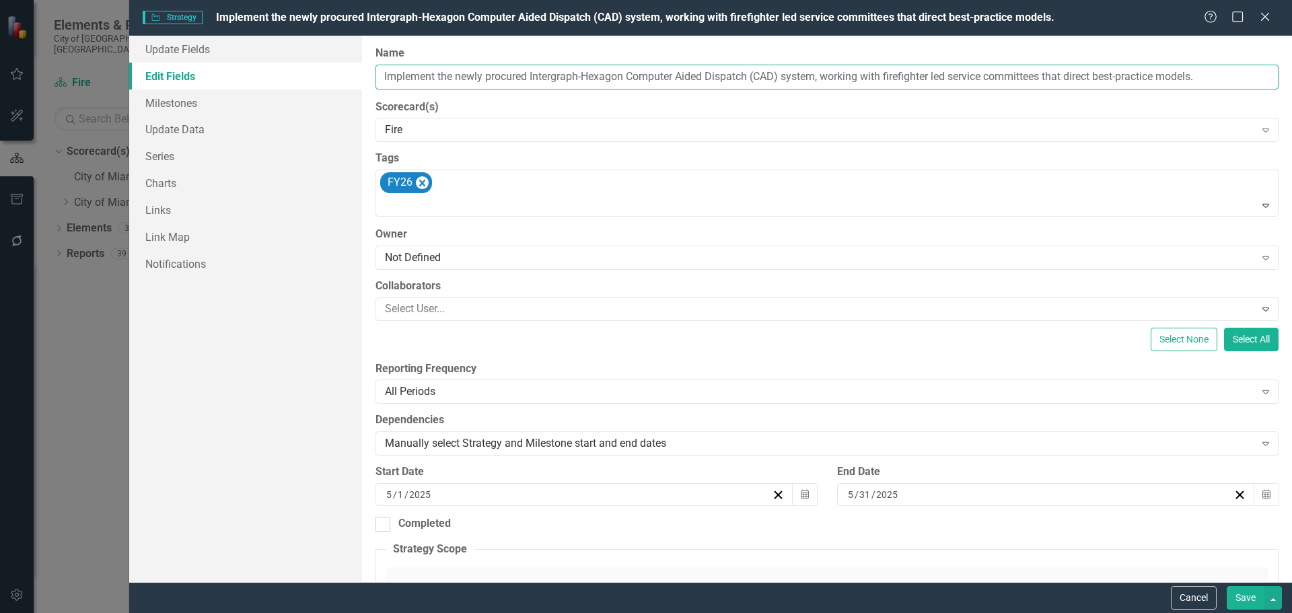
drag, startPoint x: 624, startPoint y: 75, endPoint x: 345, endPoint y: 72, distance: 278.7
click at [322, 72] on div "Update Fields Edit Fields Milestones Update Data Series Charts Links Link Map N…" at bounding box center [710, 309] width 1163 height 547
click at [1183, 602] on button "Cancel" at bounding box center [1194, 598] width 46 height 24
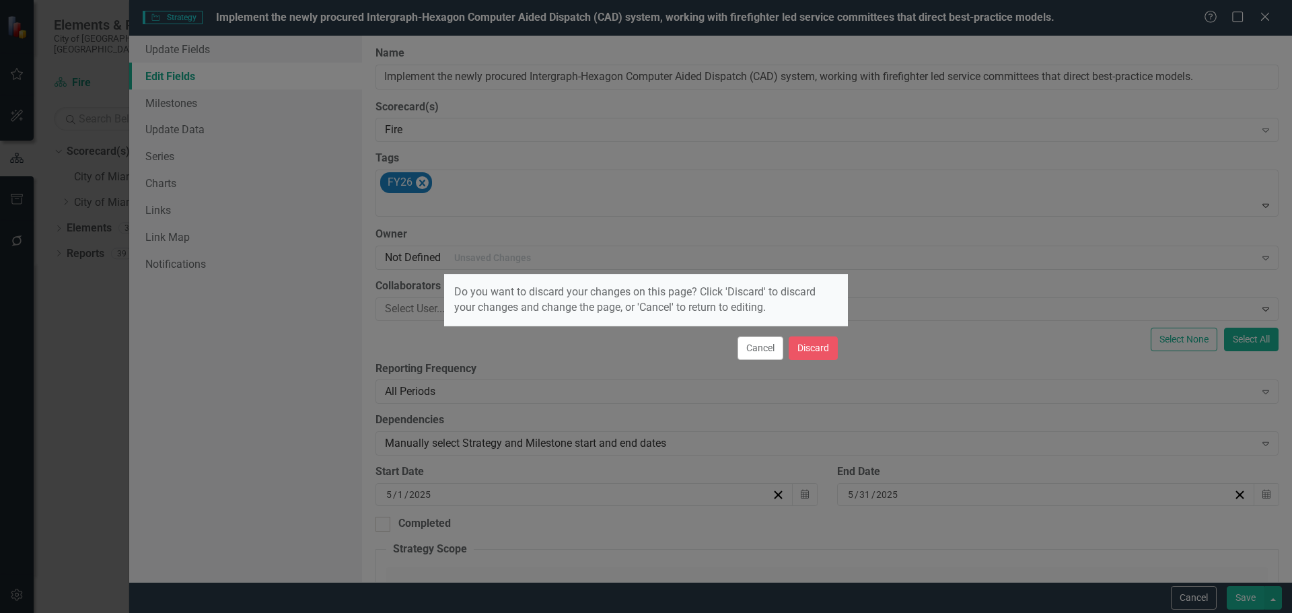
click at [818, 333] on div "Cancel Discard" at bounding box center [646, 348] width 404 height 44
click at [817, 345] on button "Discard" at bounding box center [813, 349] width 49 height 24
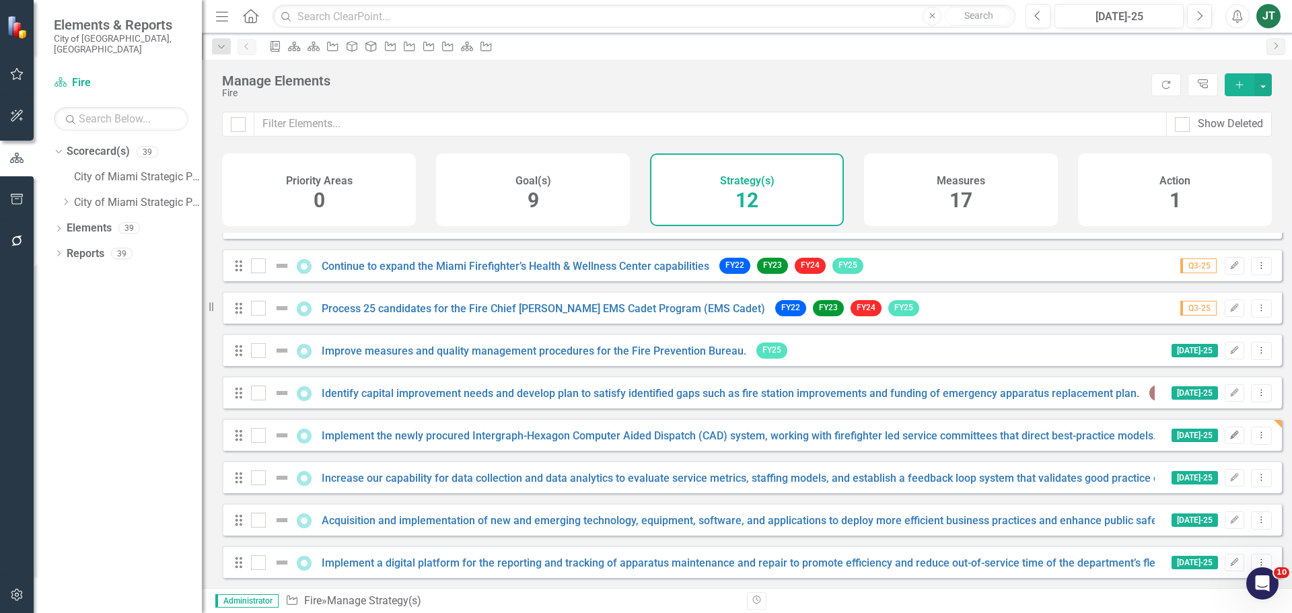
click at [1230, 434] on icon "Edit" at bounding box center [1235, 435] width 10 height 8
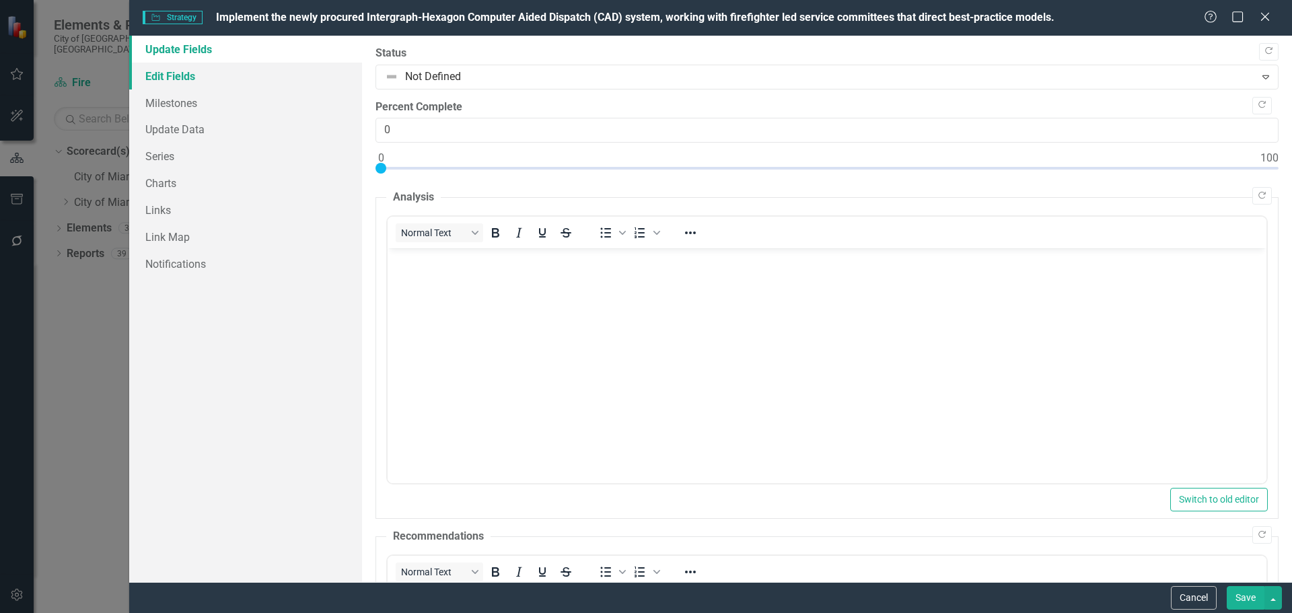
click at [200, 71] on link "Edit Fields" at bounding box center [245, 76] width 233 height 27
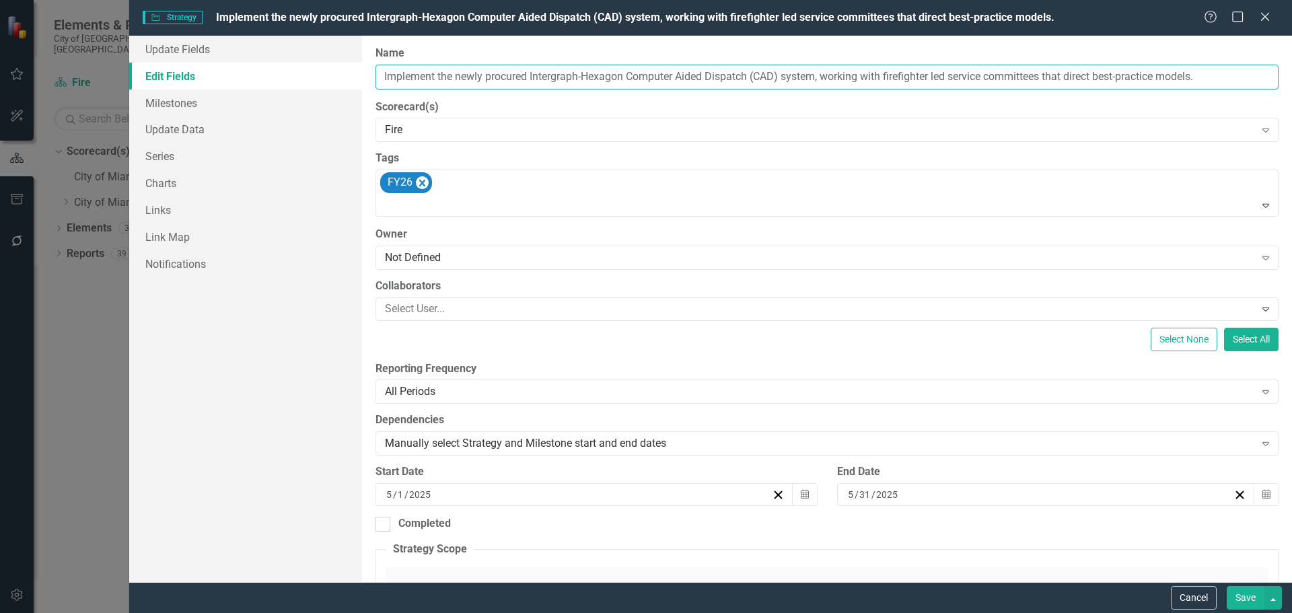
click at [469, 78] on input "Implement the newly procured Intergraph-Hexagon Computer Aided Dispatch (CAD) s…" at bounding box center [827, 77] width 903 height 25
click at [588, 77] on input "Implement the newly procured Intergraph-Hexagon Computer Aided Dispatch (CAD) s…" at bounding box center [827, 77] width 903 height 25
click at [1195, 594] on button "Cancel" at bounding box center [1194, 598] width 46 height 24
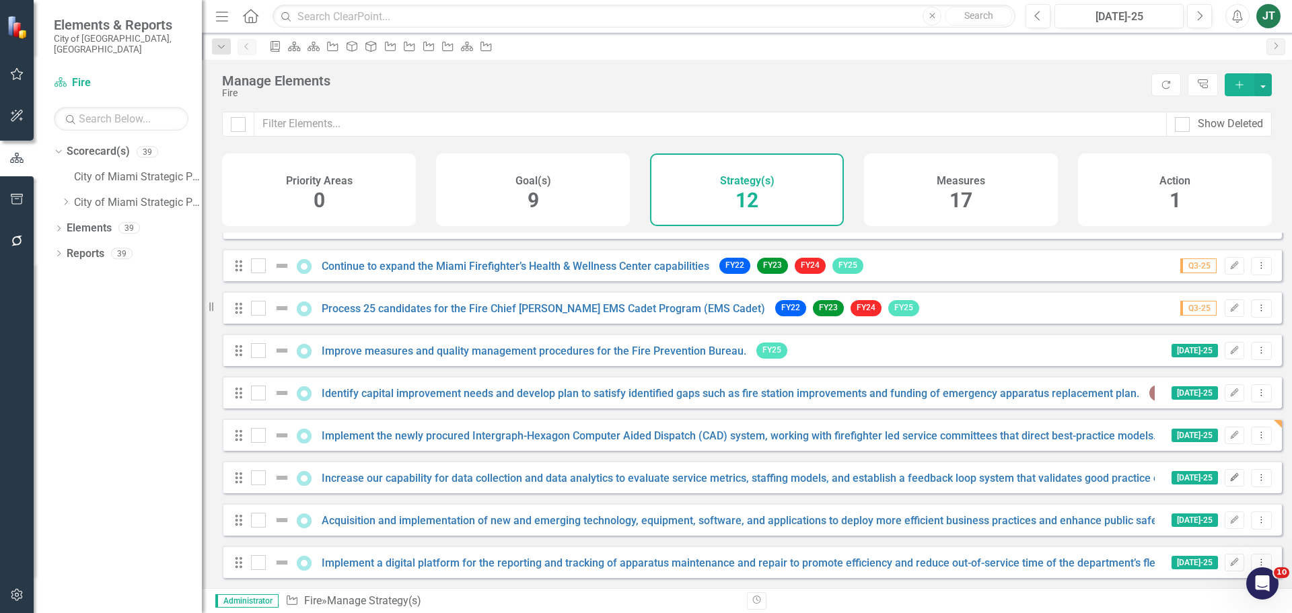
click at [1230, 476] on icon "Edit" at bounding box center [1235, 478] width 10 height 8
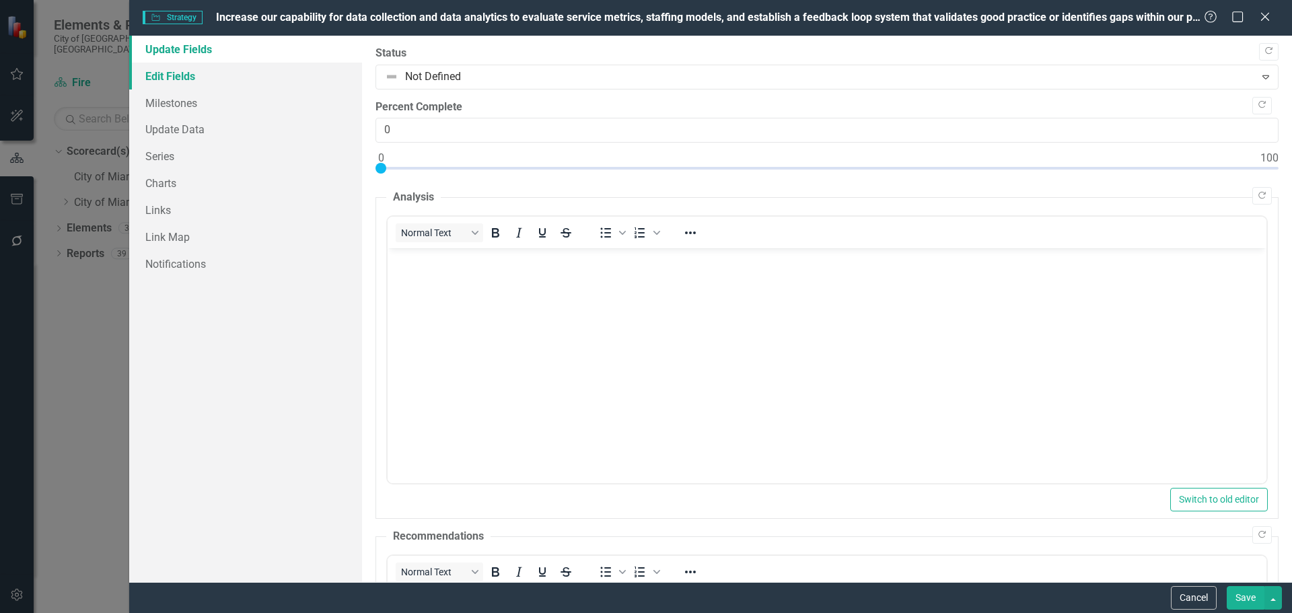
click at [158, 74] on link "Edit Fields" at bounding box center [245, 76] width 233 height 27
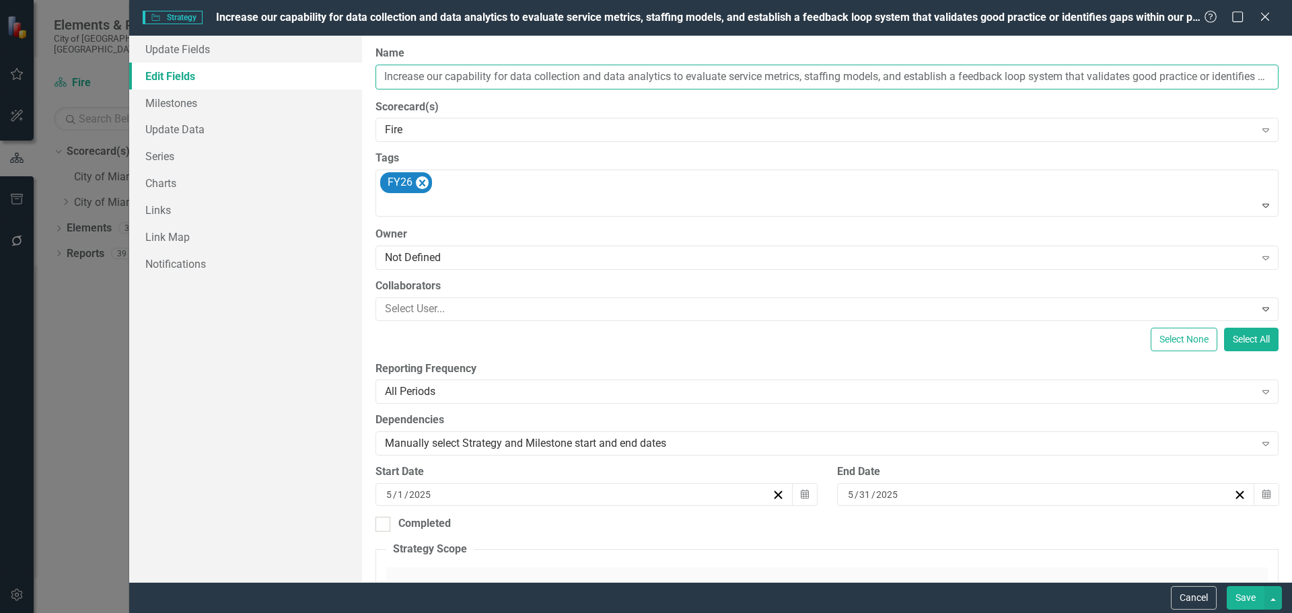
click at [534, 83] on input "Increase our capability for data collection and data analytics to evaluate serv…" at bounding box center [827, 77] width 903 height 25
click at [631, 78] on input "Increase our capability for data collection and data analytics to evaluate serv…" at bounding box center [827, 77] width 903 height 25
drag, startPoint x: 629, startPoint y: 77, endPoint x: 644, endPoint y: 77, distance: 14.8
click at [629, 77] on input "Increase our capability for data collection and data analytics to evaluate serv…" at bounding box center [827, 77] width 903 height 25
drag, startPoint x: 674, startPoint y: 76, endPoint x: 335, endPoint y: 66, distance: 338.7
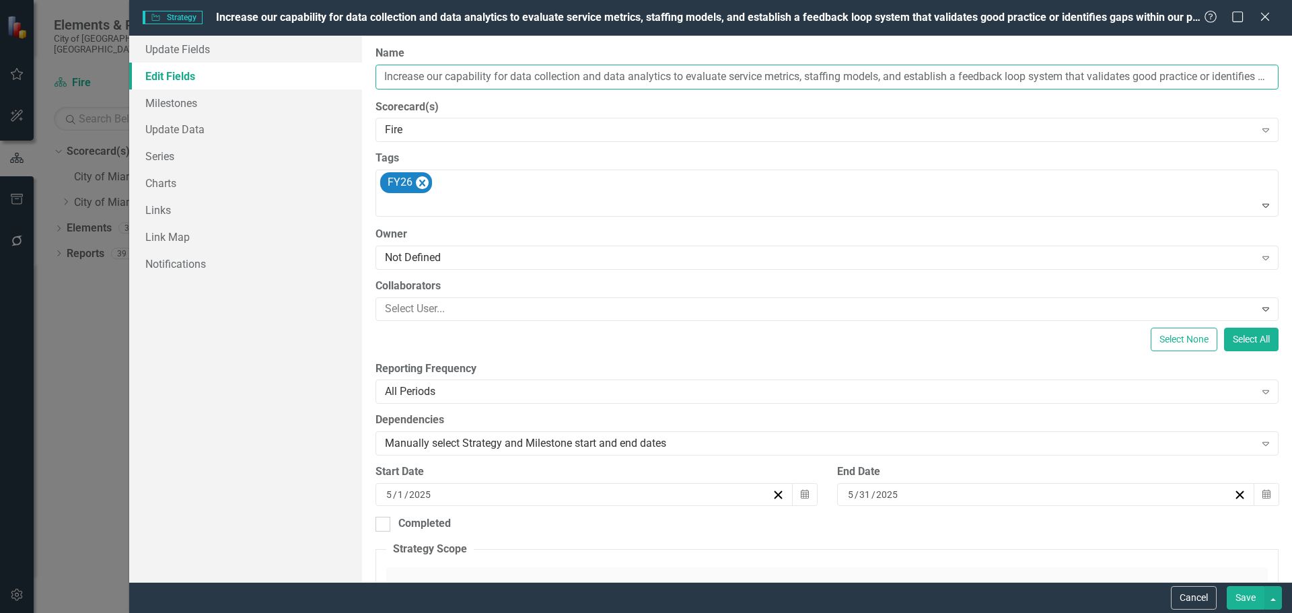
click at [316, 65] on div "Update Fields Edit Fields Milestones Update Data Series Charts Links Link Map N…" at bounding box center [710, 309] width 1163 height 547
click at [1256, 594] on button "Save" at bounding box center [1246, 598] width 38 height 24
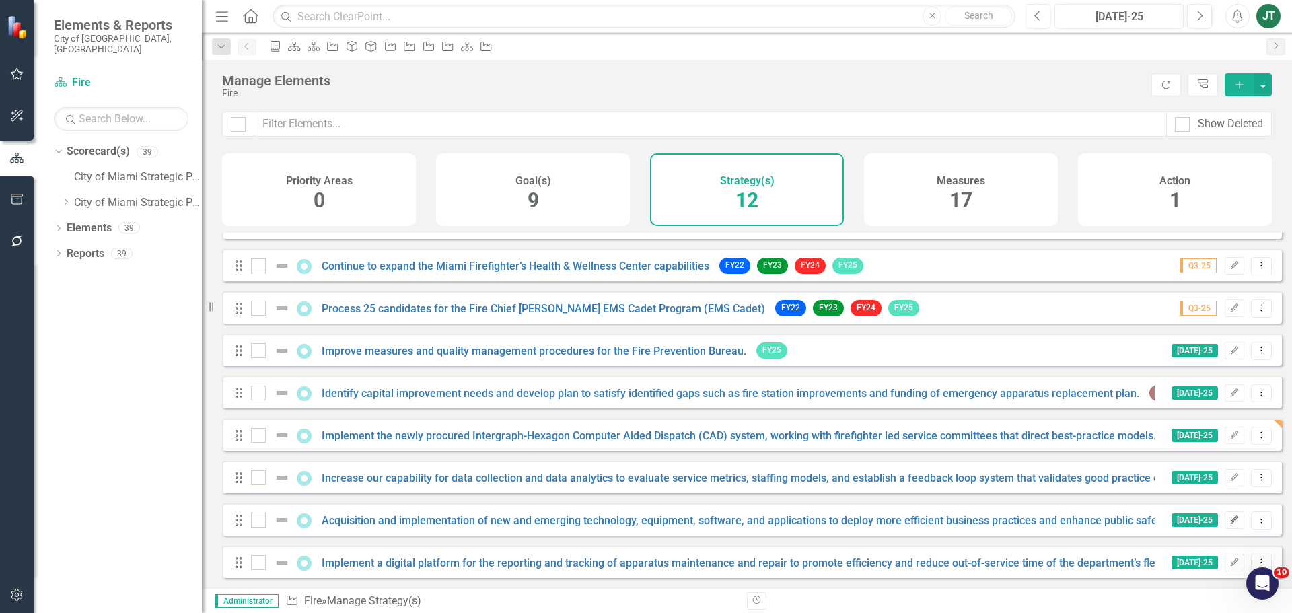
click at [1232, 522] on button "Edit" at bounding box center [1235, 521] width 20 height 18
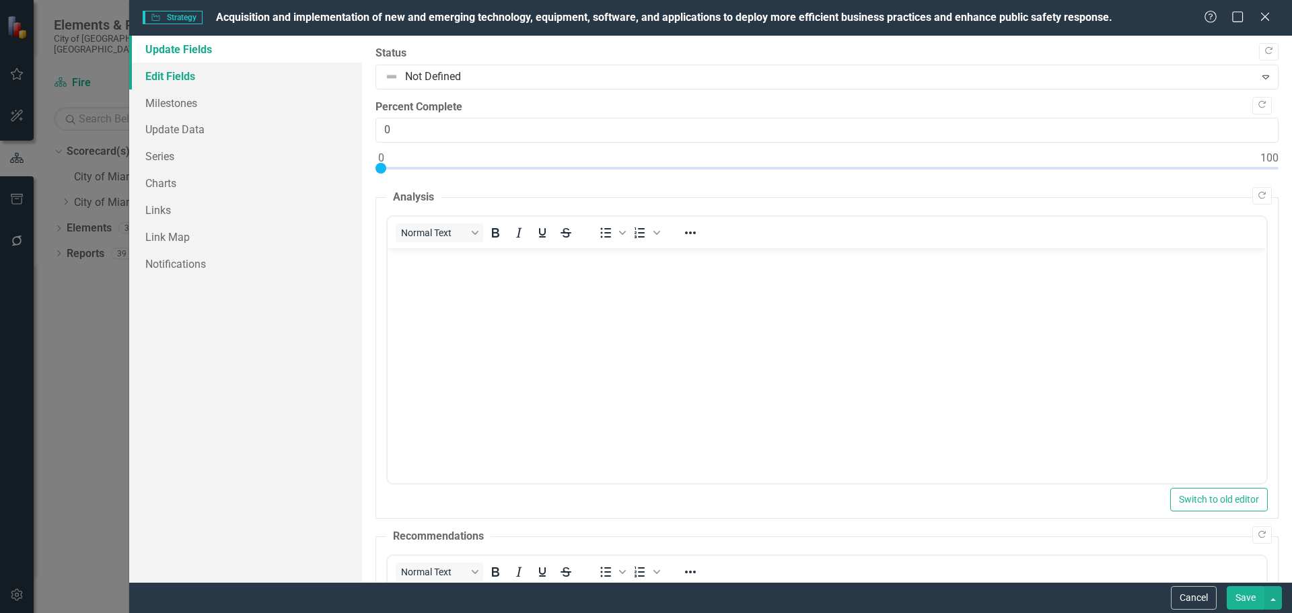
click at [213, 77] on link "Edit Fields" at bounding box center [245, 76] width 233 height 27
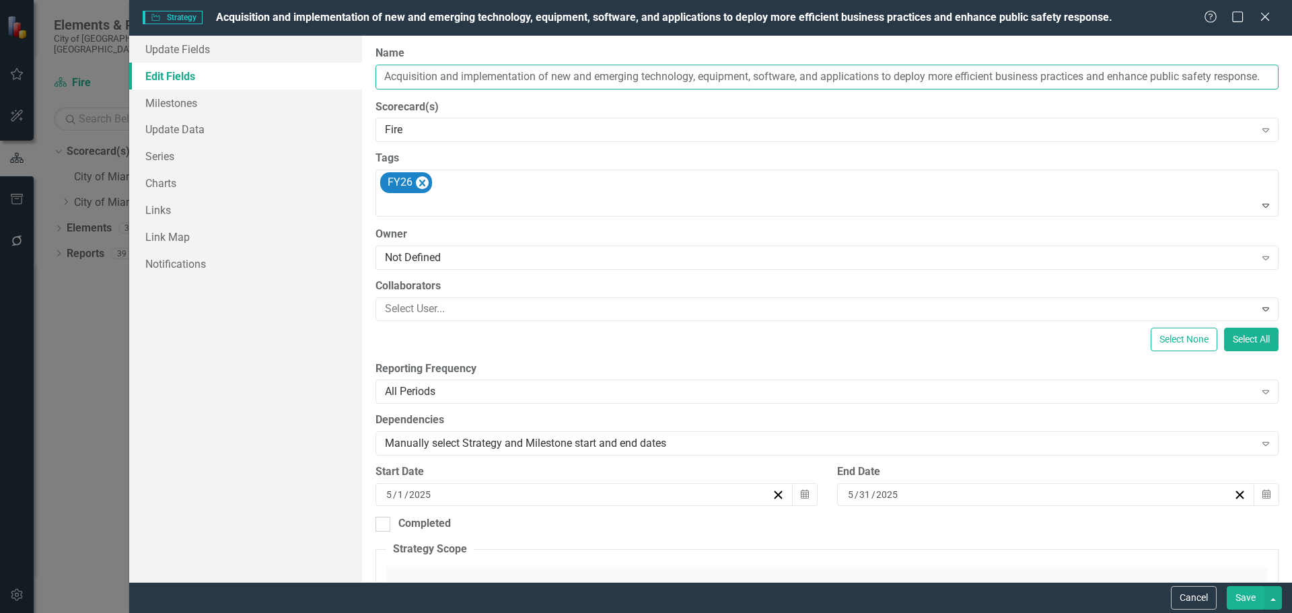
click at [506, 75] on input "Acquisition and implementation of new and emerging technology, equipment, softw…" at bounding box center [827, 77] width 903 height 25
drag, startPoint x: 585, startPoint y: 77, endPoint x: 619, endPoint y: 77, distance: 34.3
click at [586, 77] on input "Acquisition and implementation of new and emerging technology, equipment, softw…" at bounding box center [827, 77] width 903 height 25
drag, startPoint x: 639, startPoint y: 77, endPoint x: 466, endPoint y: 79, distance: 173.0
click at [380, 70] on input "Acquisition and implementation of new and emerging technology, equipment, softw…" at bounding box center [827, 77] width 903 height 25
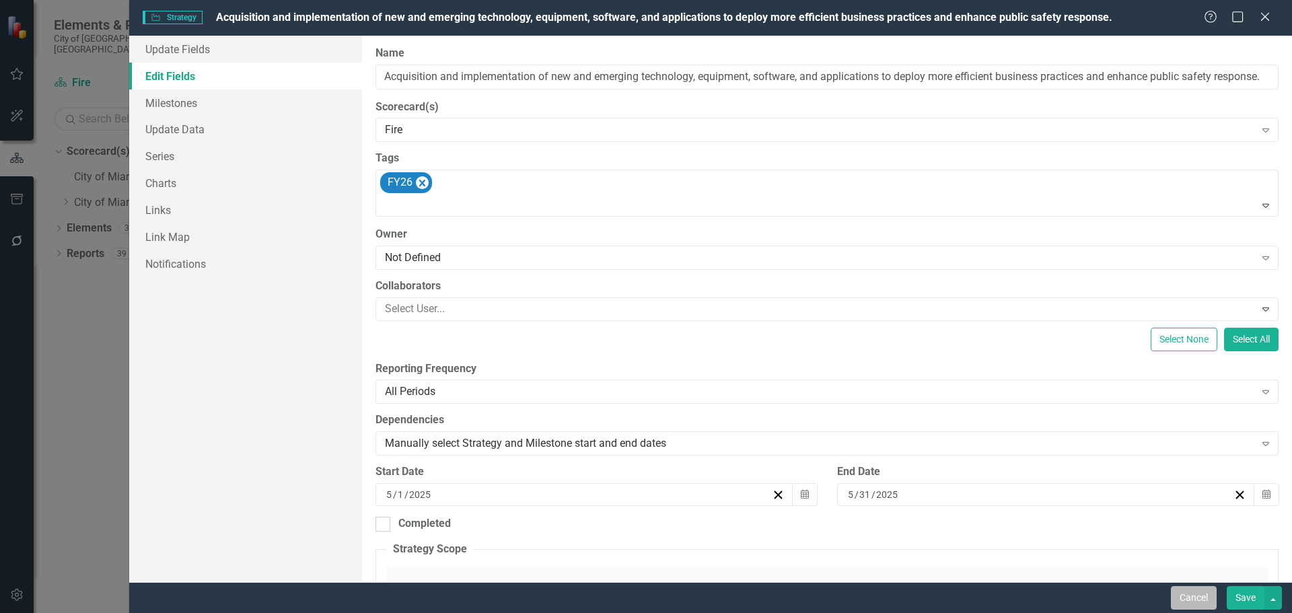
click at [1189, 601] on button "Cancel" at bounding box center [1194, 598] width 46 height 24
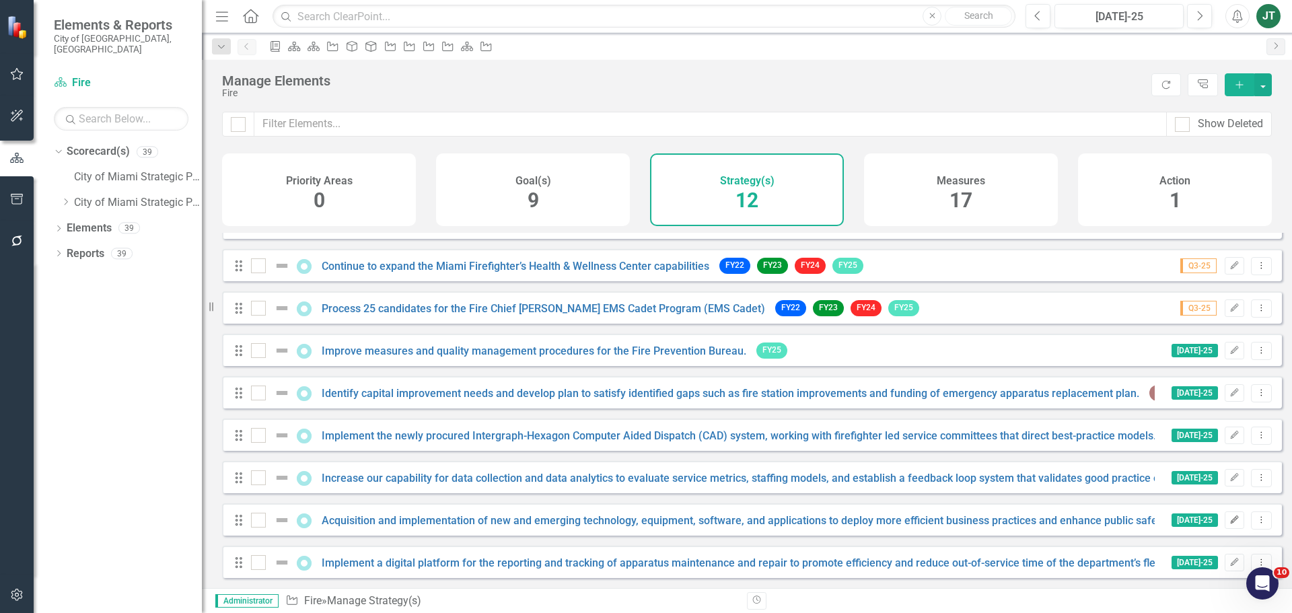
click at [1230, 517] on icon "Edit" at bounding box center [1235, 520] width 10 height 8
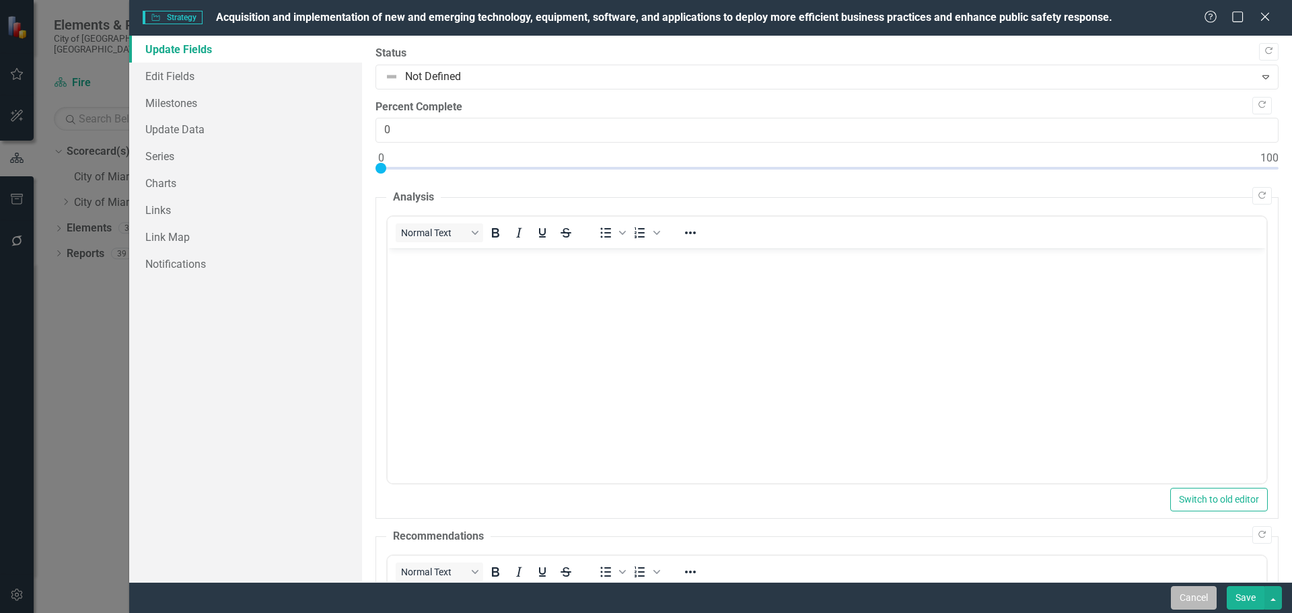
click at [1190, 600] on button "Cancel" at bounding box center [1194, 598] width 46 height 24
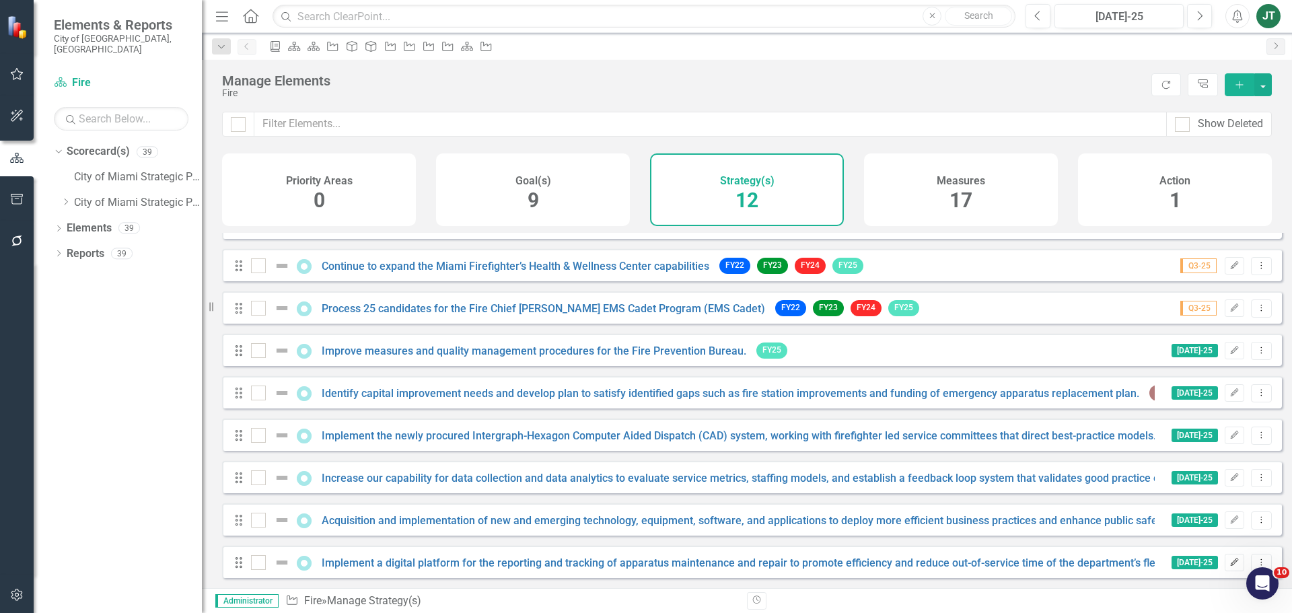
click at [1230, 560] on icon "Edit" at bounding box center [1235, 563] width 10 height 8
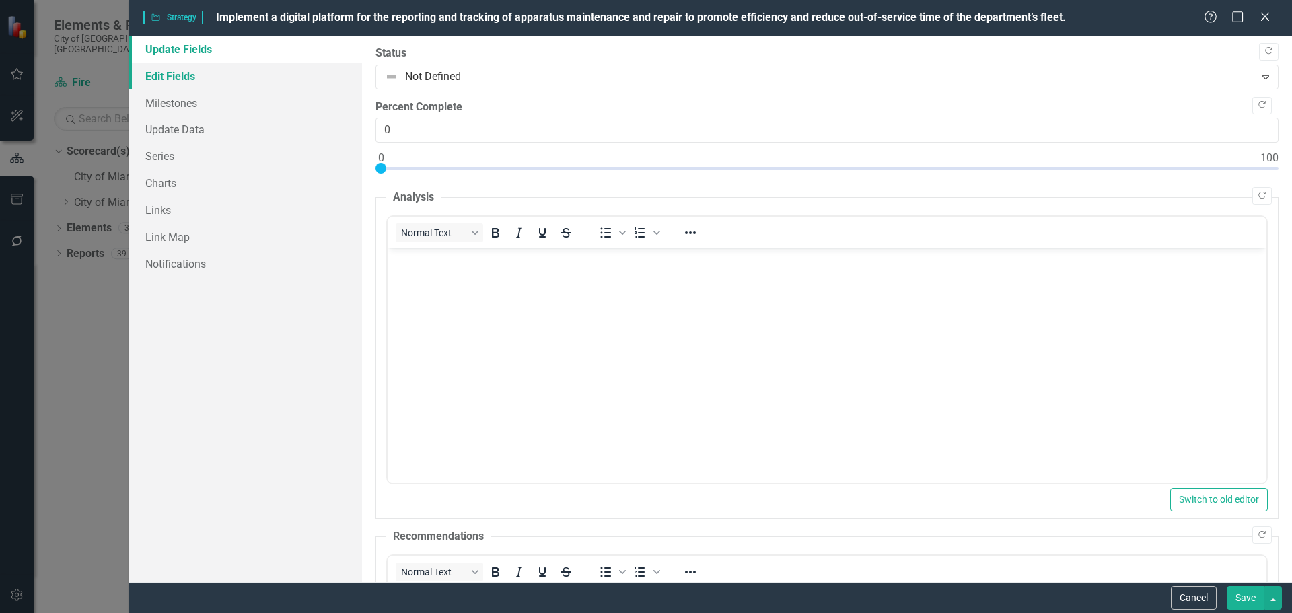
click at [232, 71] on link "Edit Fields" at bounding box center [245, 76] width 233 height 27
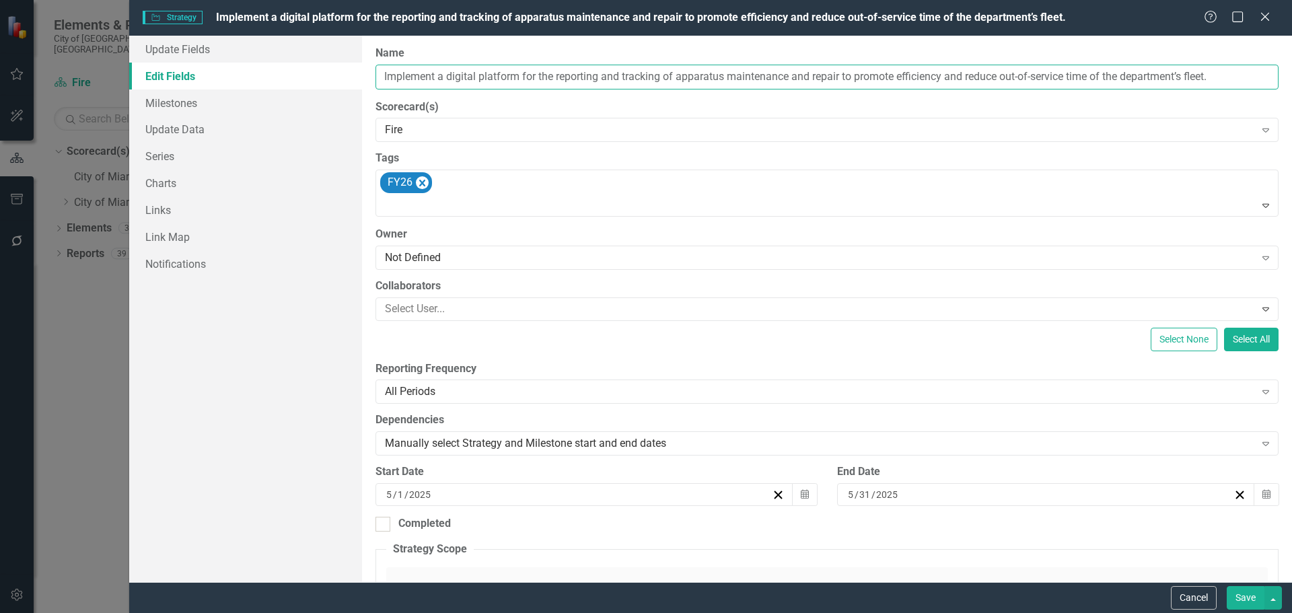
drag, startPoint x: 520, startPoint y: 81, endPoint x: 534, endPoint y: 81, distance: 13.5
click at [522, 81] on input "Implement a digital platform for the reporting and tracking of apparatus mainte…" at bounding box center [827, 77] width 903 height 25
drag, startPoint x: 599, startPoint y: 75, endPoint x: 390, endPoint y: 72, distance: 208.7
click at [345, 71] on div "Update Fields Edit Fields Milestones Update Data Series Charts Links Link Map N…" at bounding box center [710, 309] width 1163 height 547
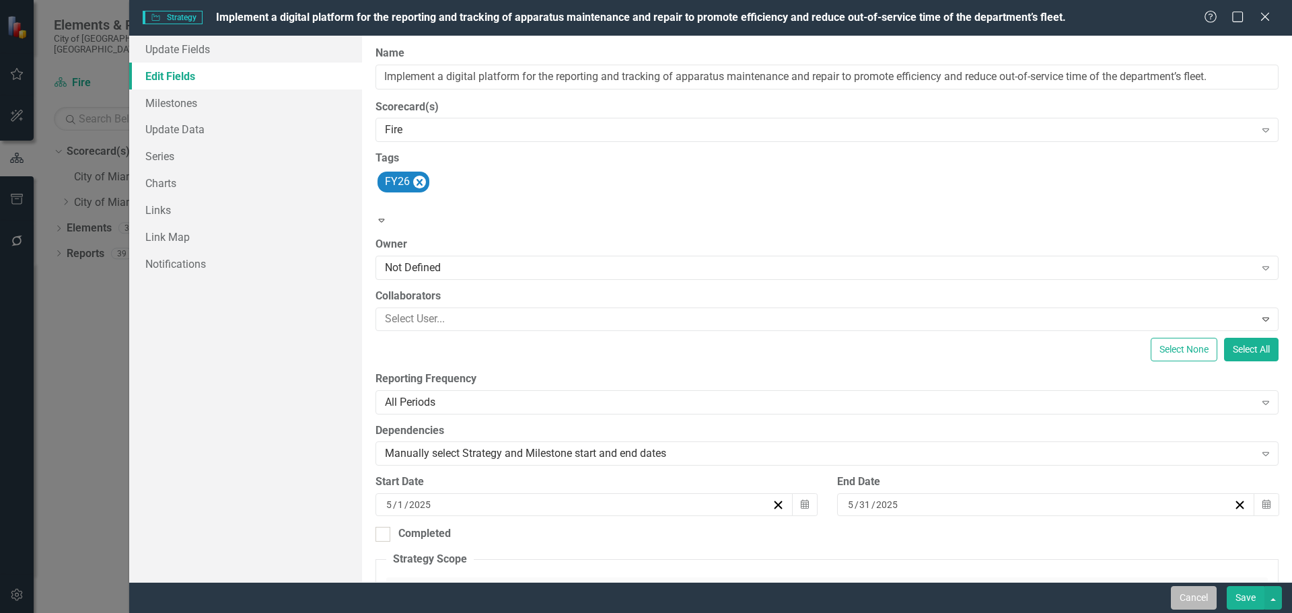
drag, startPoint x: 928, startPoint y: 506, endPoint x: 1185, endPoint y: 602, distance: 274.3
click at [1181, 601] on button "Cancel" at bounding box center [1194, 598] width 46 height 24
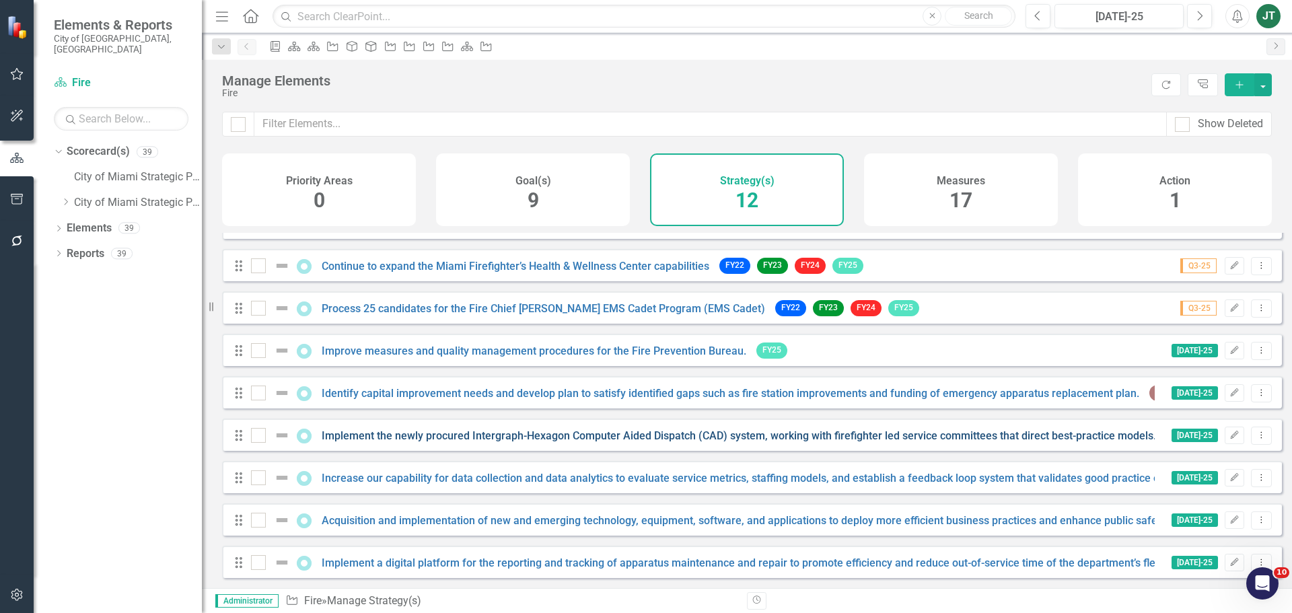
click at [380, 437] on link "Implement the newly procured Intergraph-Hexagon Computer Aided Dispatch (CAD) s…" at bounding box center [739, 435] width 835 height 13
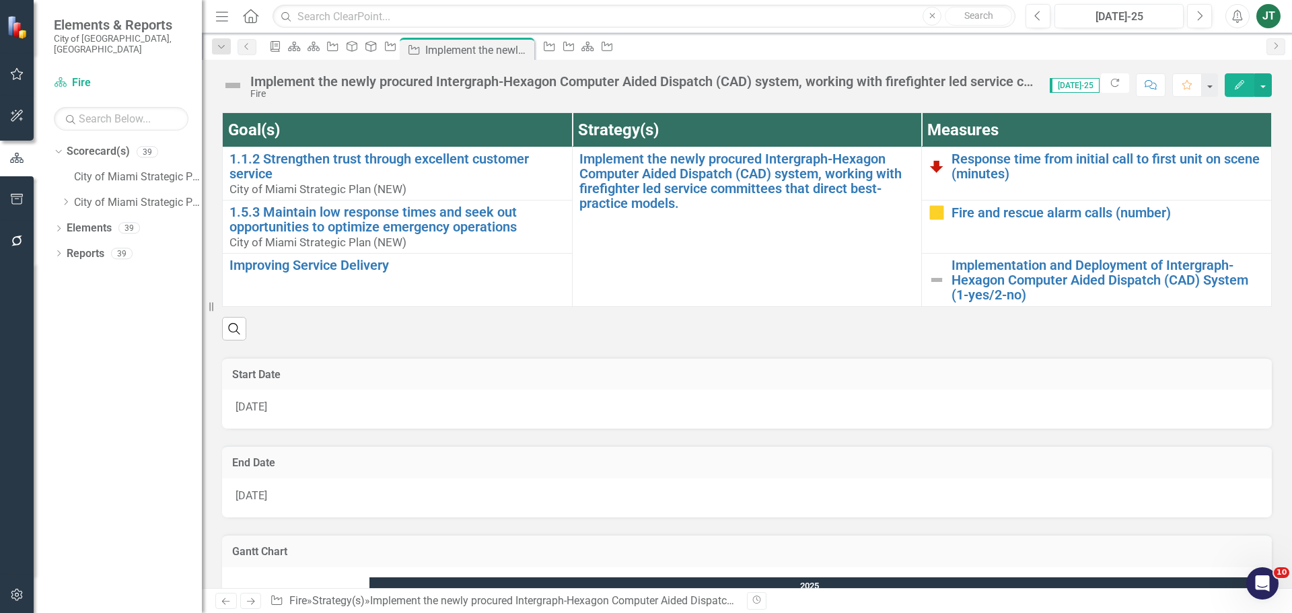
scroll to position [253, 0]
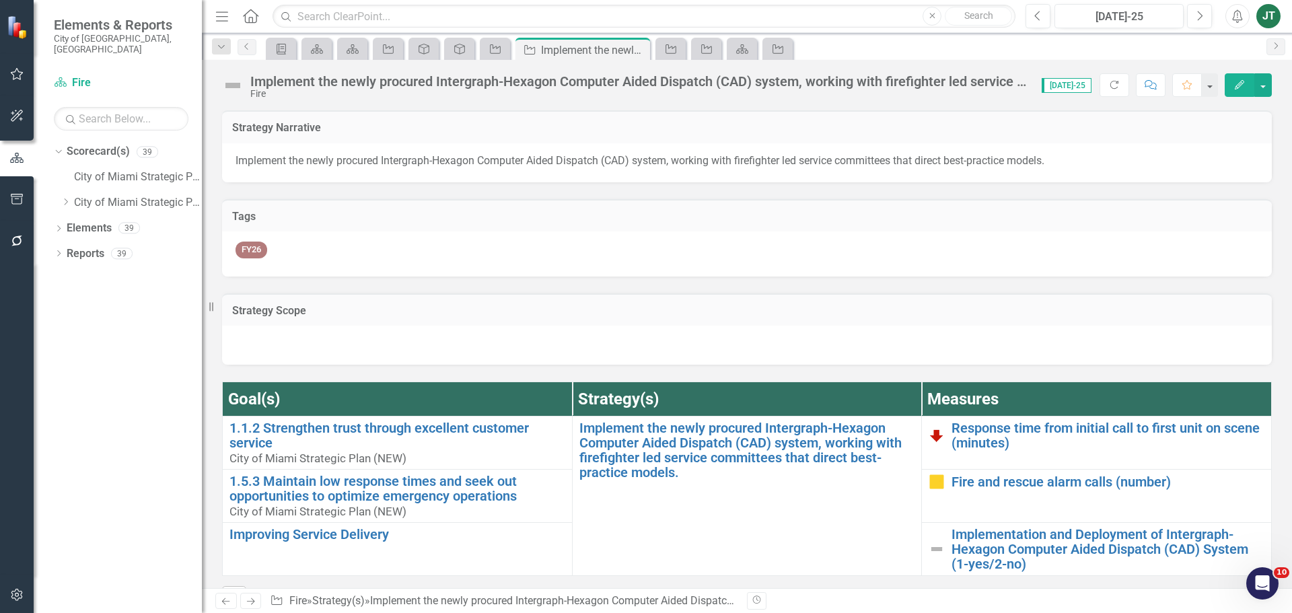
scroll to position [730, 0]
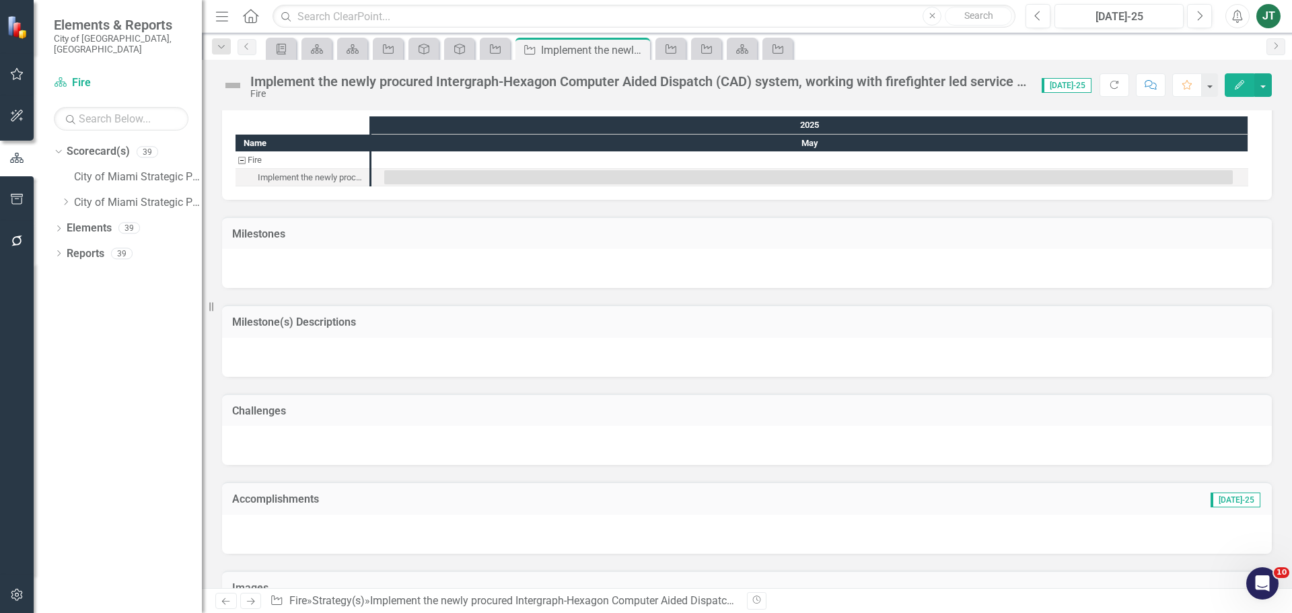
click at [477, 327] on h3 "Milestone(s) Descriptions" at bounding box center [747, 322] width 1030 height 12
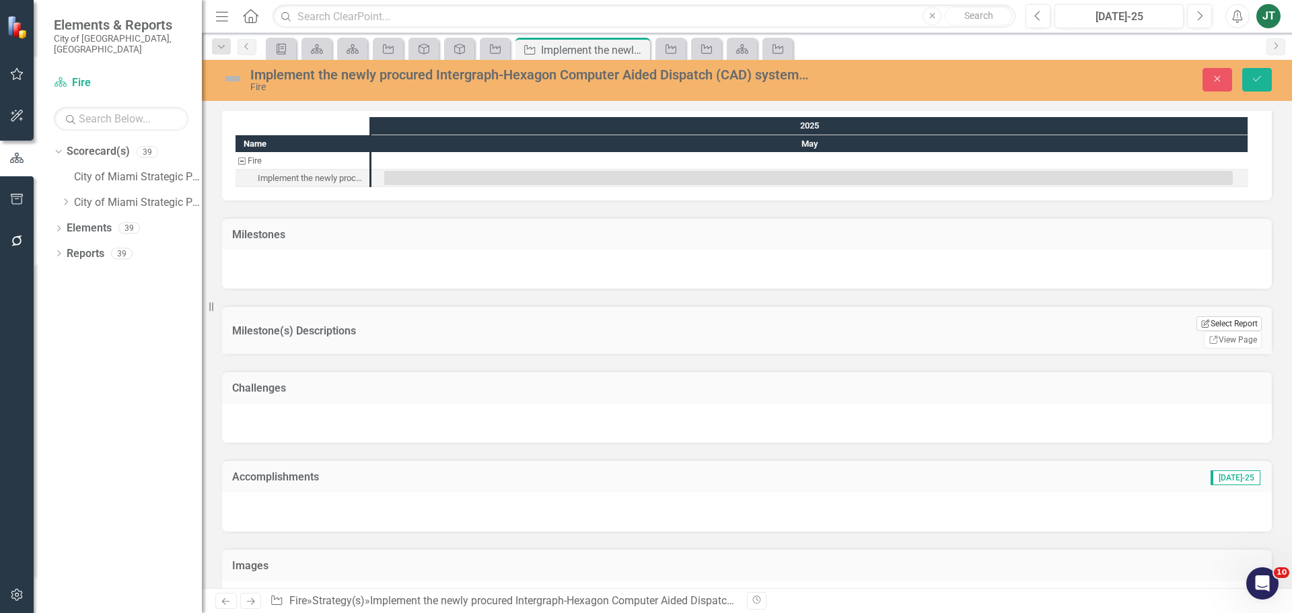
click at [1241, 323] on button "Edit Report Select Report" at bounding box center [1229, 323] width 65 height 15
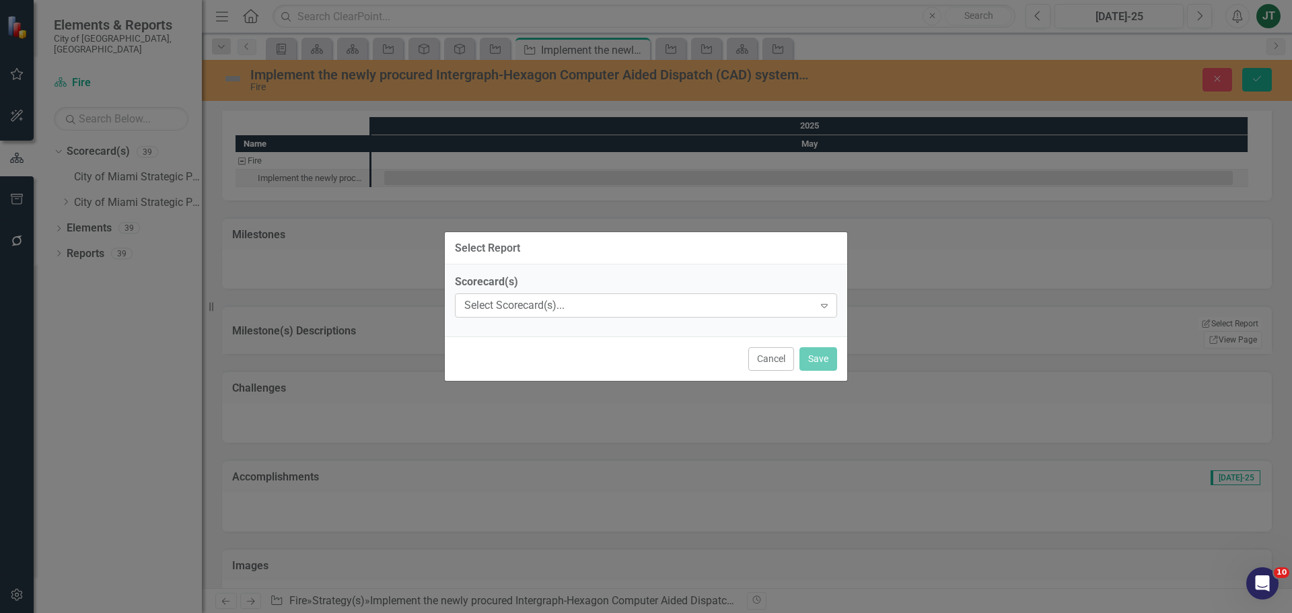
click at [577, 301] on div "Select Scorecard(s)..." at bounding box center [638, 305] width 349 height 15
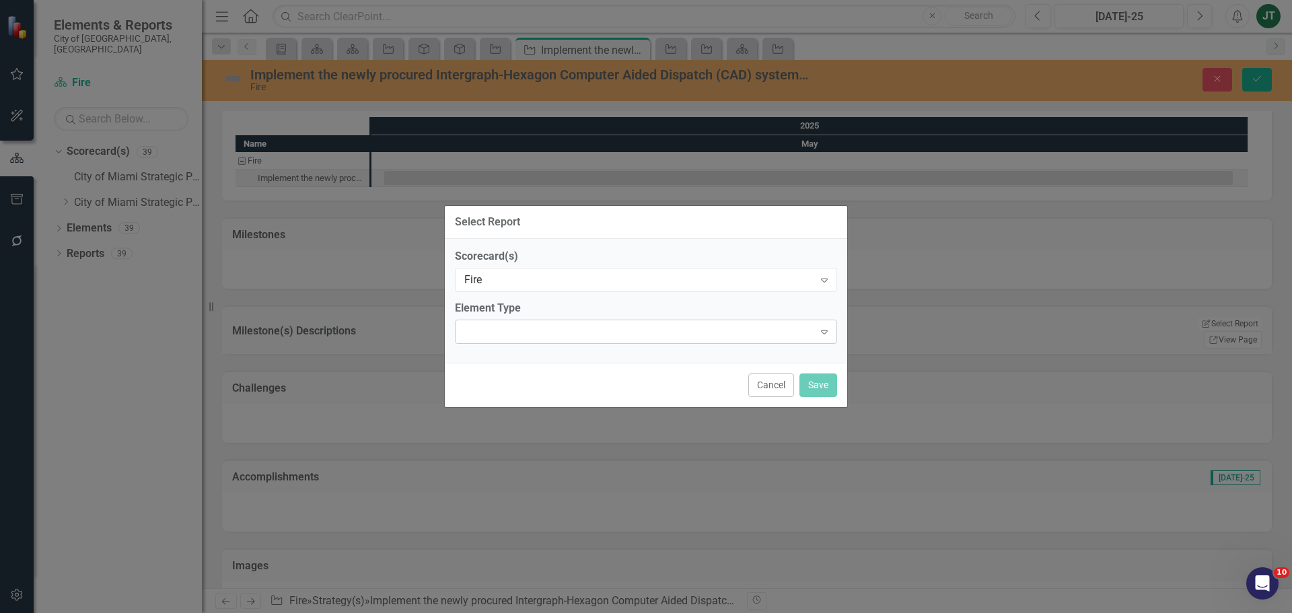
click at [629, 339] on div "Expand" at bounding box center [646, 332] width 382 height 24
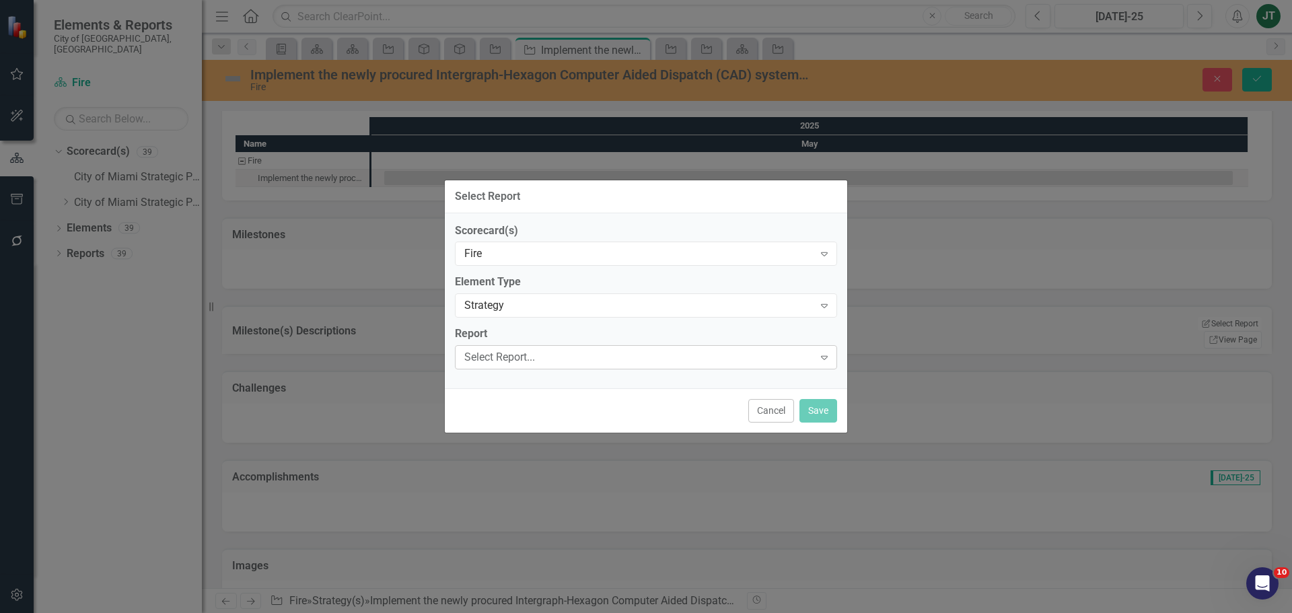
click at [510, 365] on div "Select Report... Expand" at bounding box center [646, 357] width 382 height 24
click at [825, 416] on button "Save" at bounding box center [819, 411] width 38 height 24
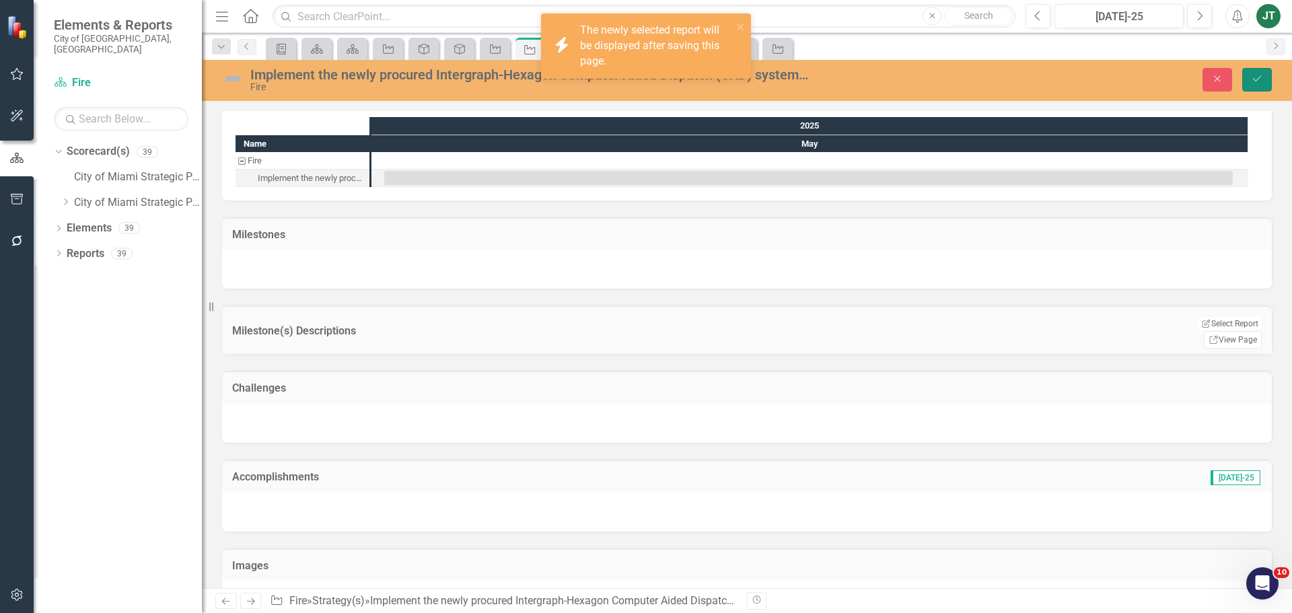
click at [1268, 72] on button "Save" at bounding box center [1258, 80] width 30 height 24
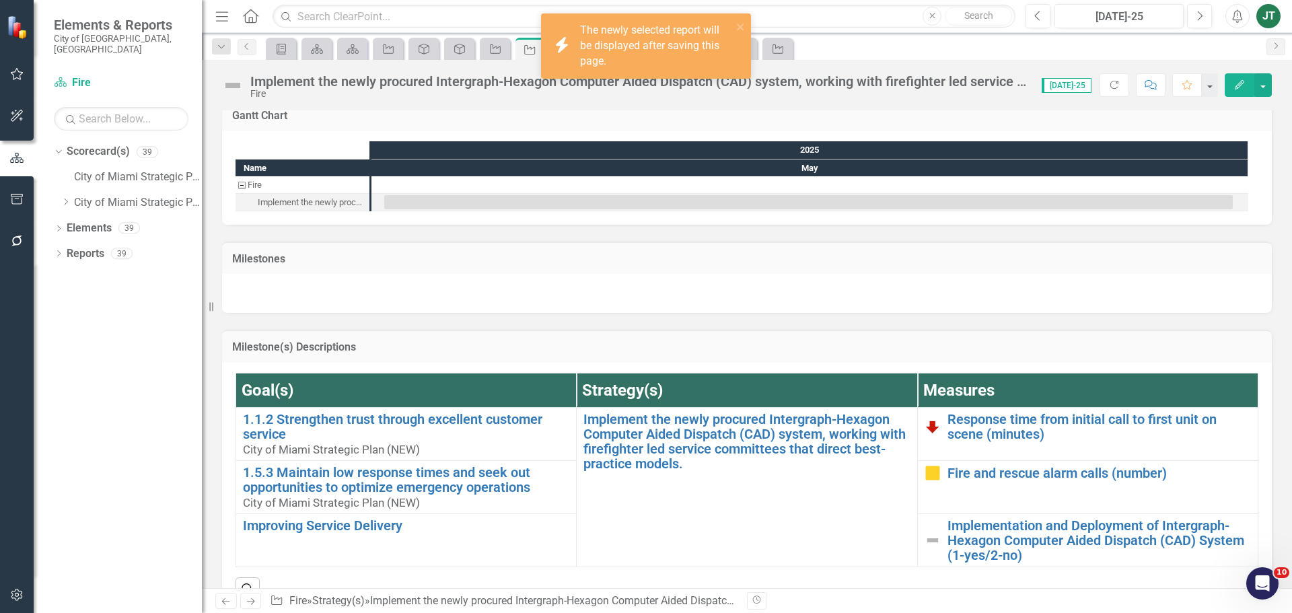
scroll to position [808, 0]
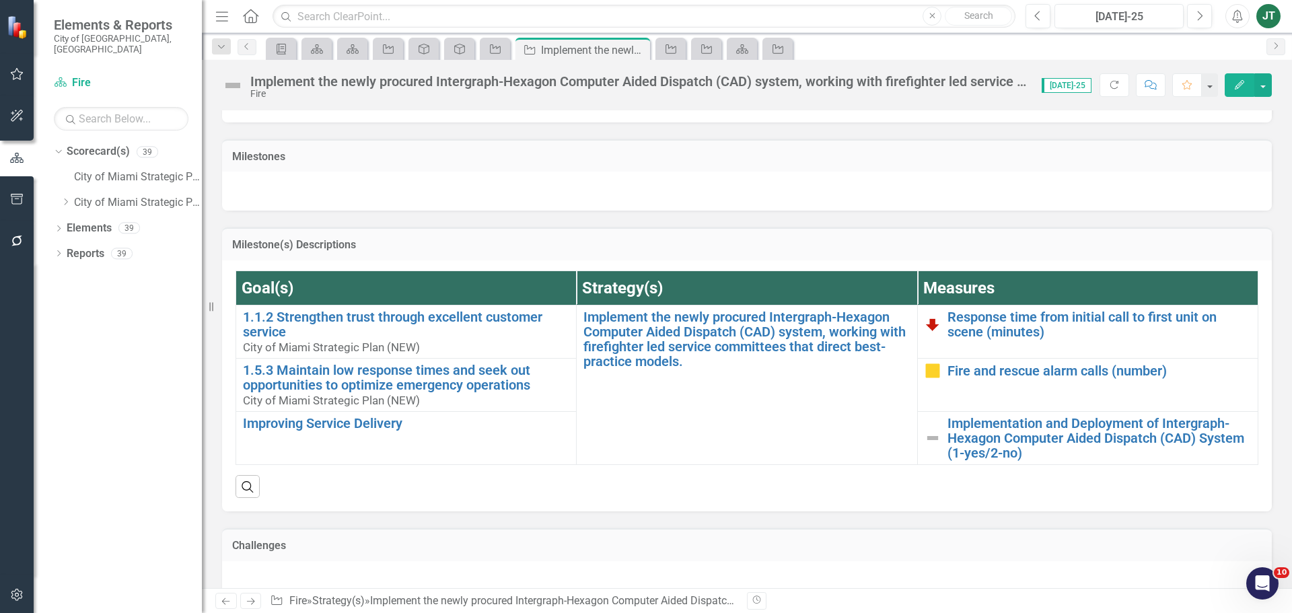
click at [906, 249] on h3 "Milestone(s) Descriptions" at bounding box center [747, 245] width 1030 height 12
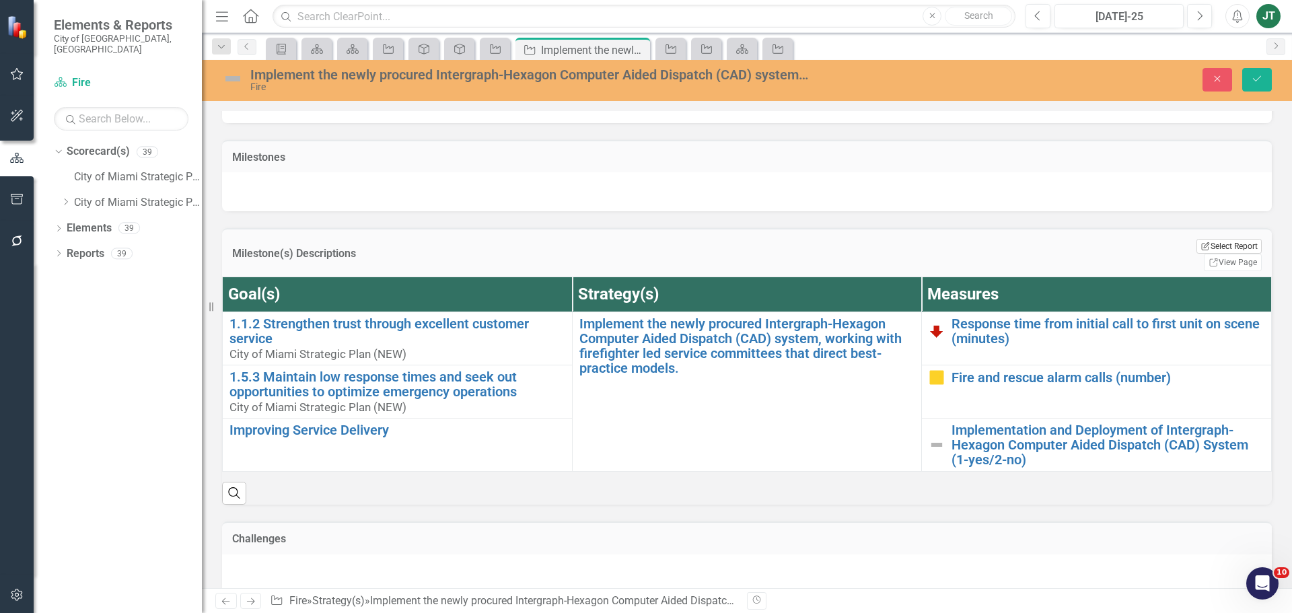
click at [1197, 247] on button "Edit Report Select Report" at bounding box center [1229, 246] width 65 height 15
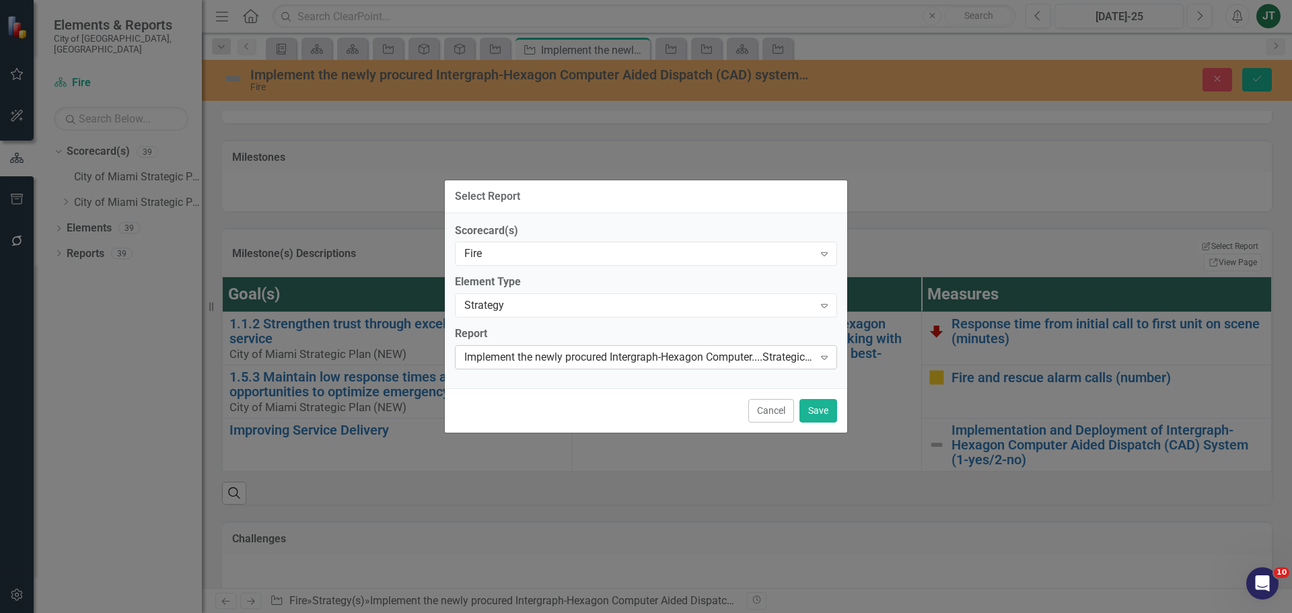
click at [615, 352] on div "Implement the newly procured Intergraph-Hexagon Computer....Strategic Alignment…" at bounding box center [638, 357] width 349 height 15
click at [588, 608] on div "Implement the newly procured Intergraph-Hexagon......Milestones Table" at bounding box center [648, 615] width 1271 height 15
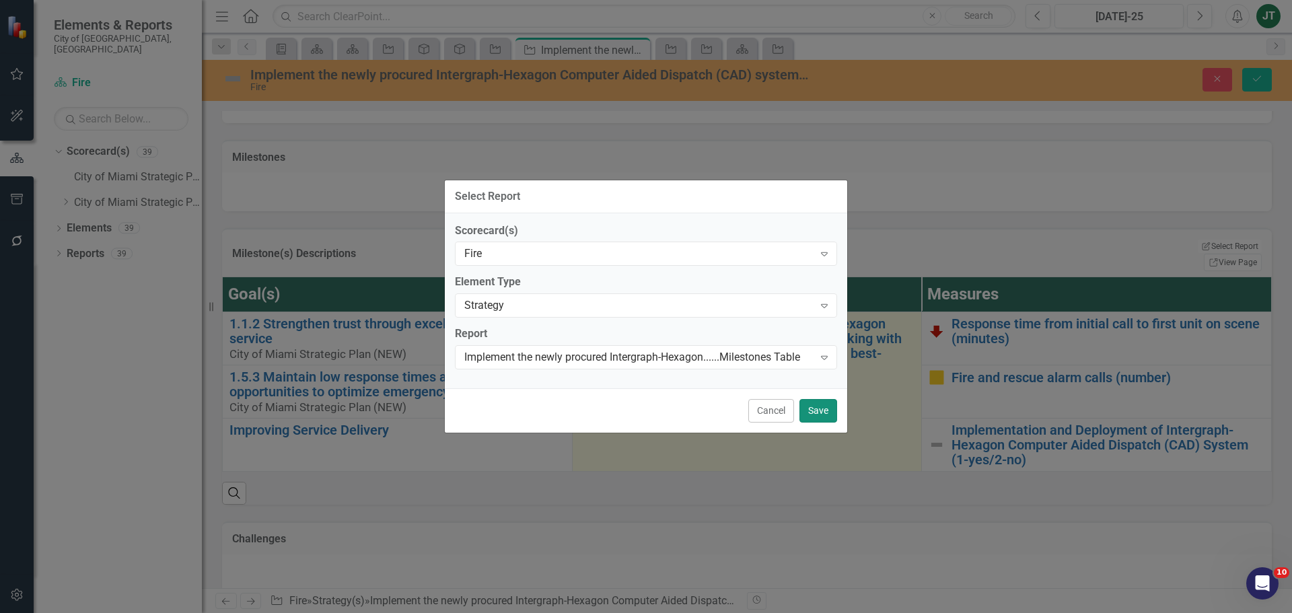
click at [821, 409] on button "Save" at bounding box center [819, 411] width 38 height 24
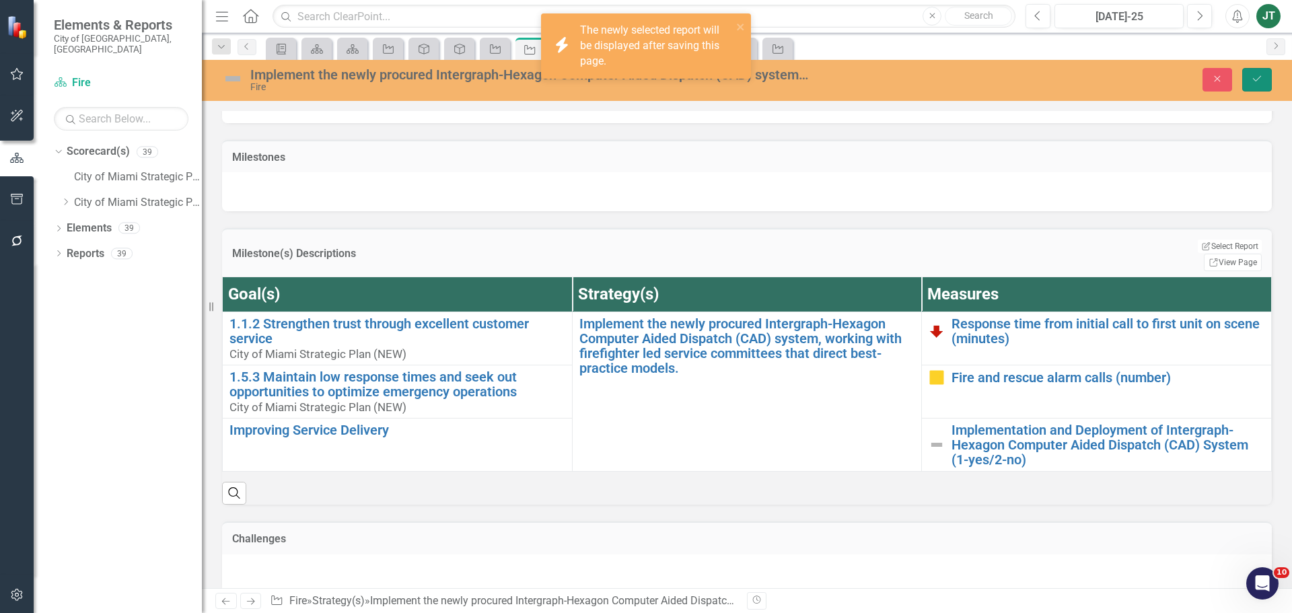
click at [1258, 82] on icon "Save" at bounding box center [1257, 78] width 12 height 9
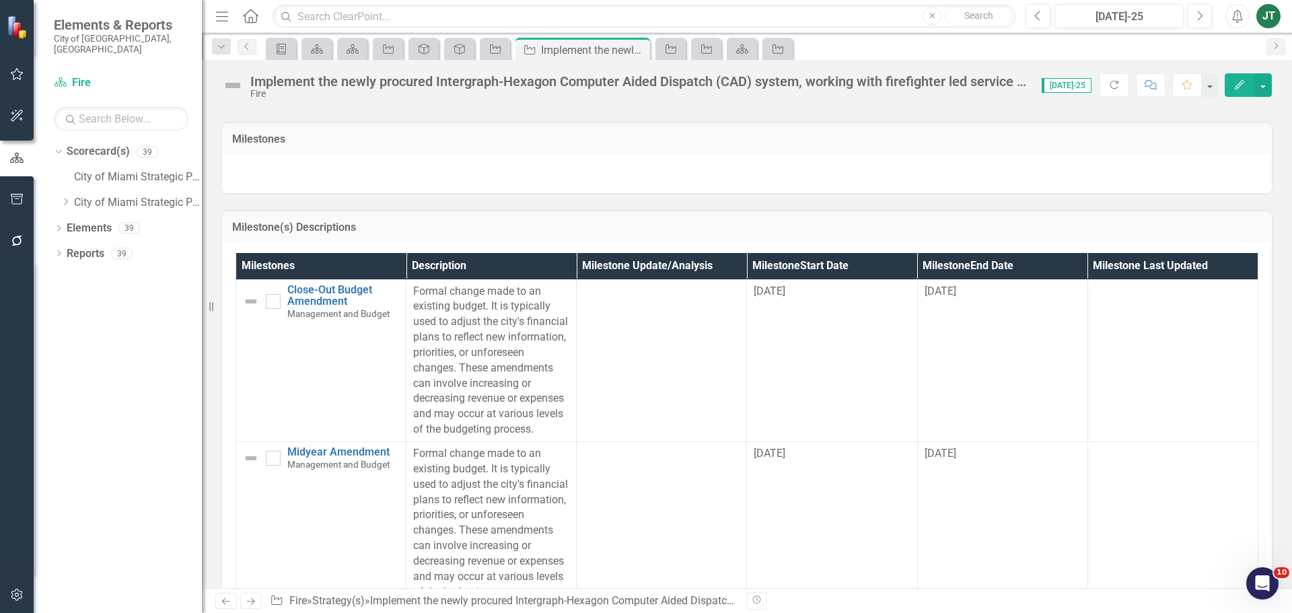
scroll to position [808, 0]
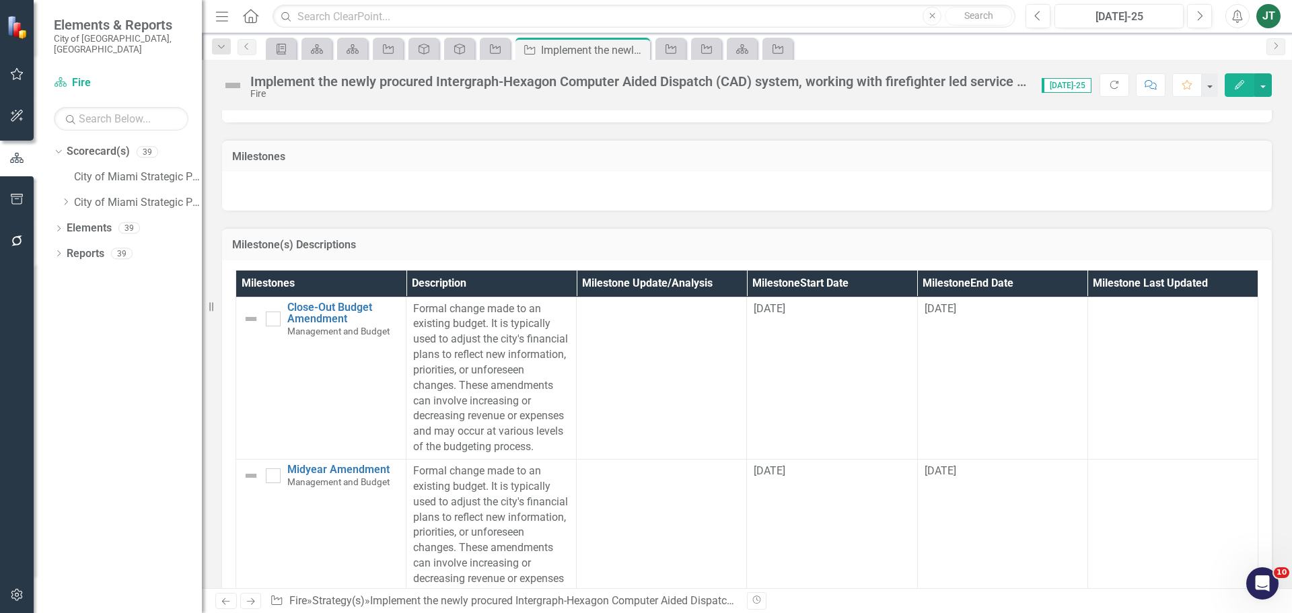
click at [636, 249] on h3 "Milestone(s) Descriptions" at bounding box center [747, 245] width 1030 height 12
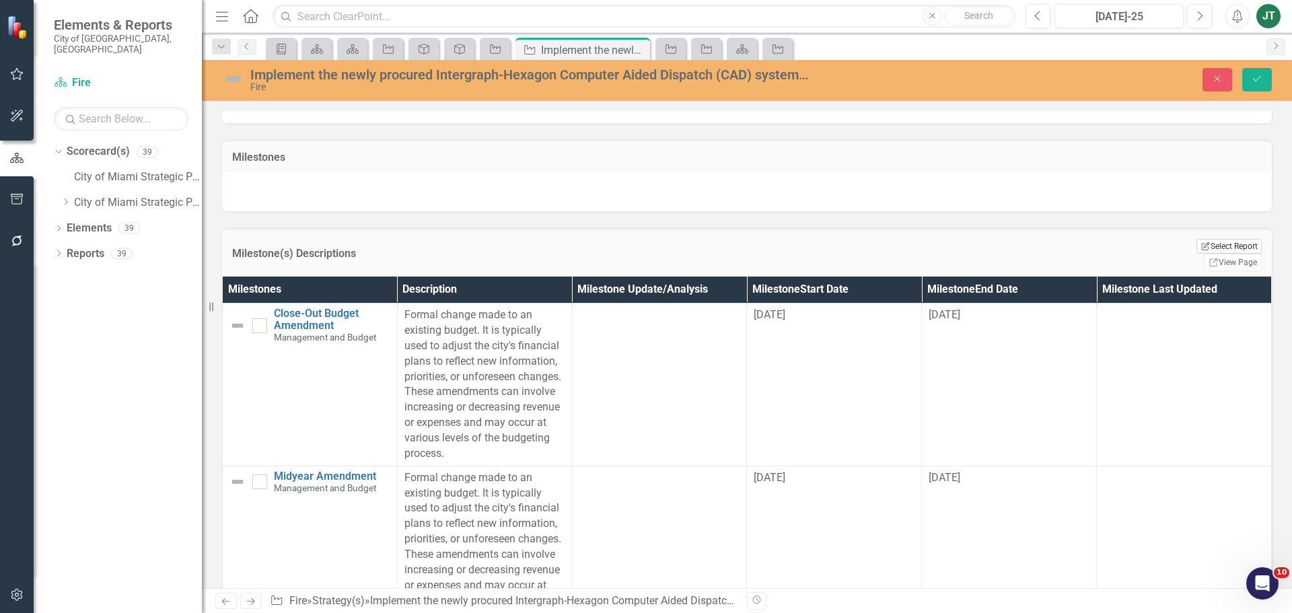
click at [1197, 247] on button "Edit Report Select Report" at bounding box center [1229, 246] width 65 height 15
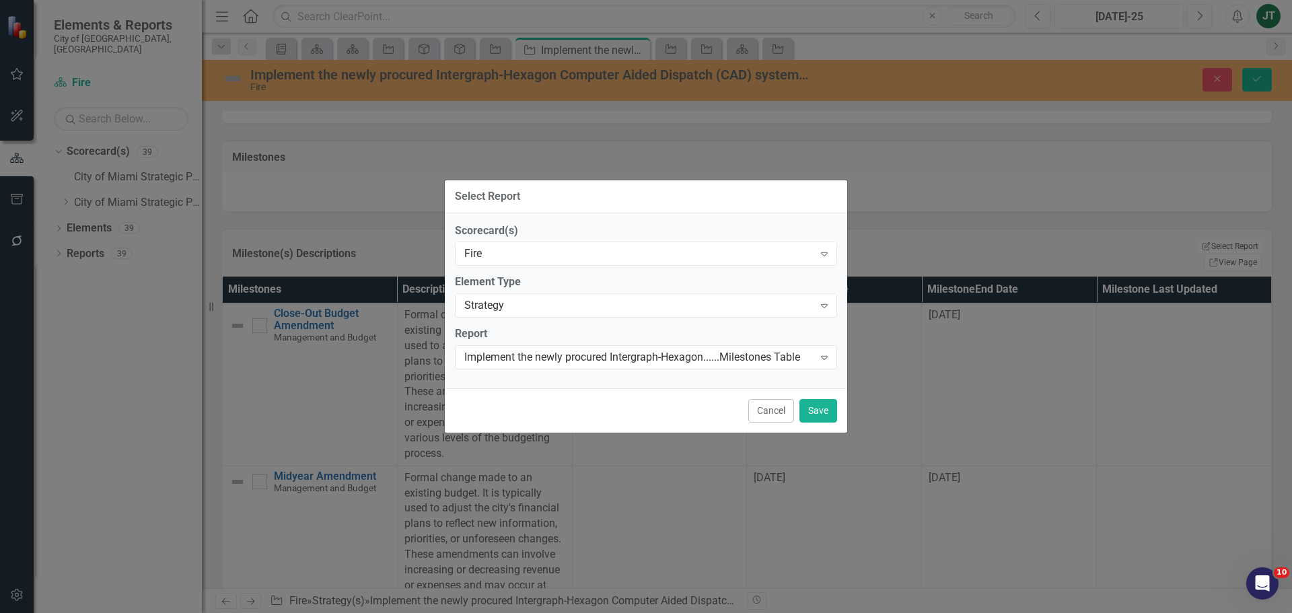
click at [797, 411] on div "Cancel Save" at bounding box center [646, 410] width 403 height 44
click at [776, 411] on button "Cancel" at bounding box center [772, 411] width 46 height 24
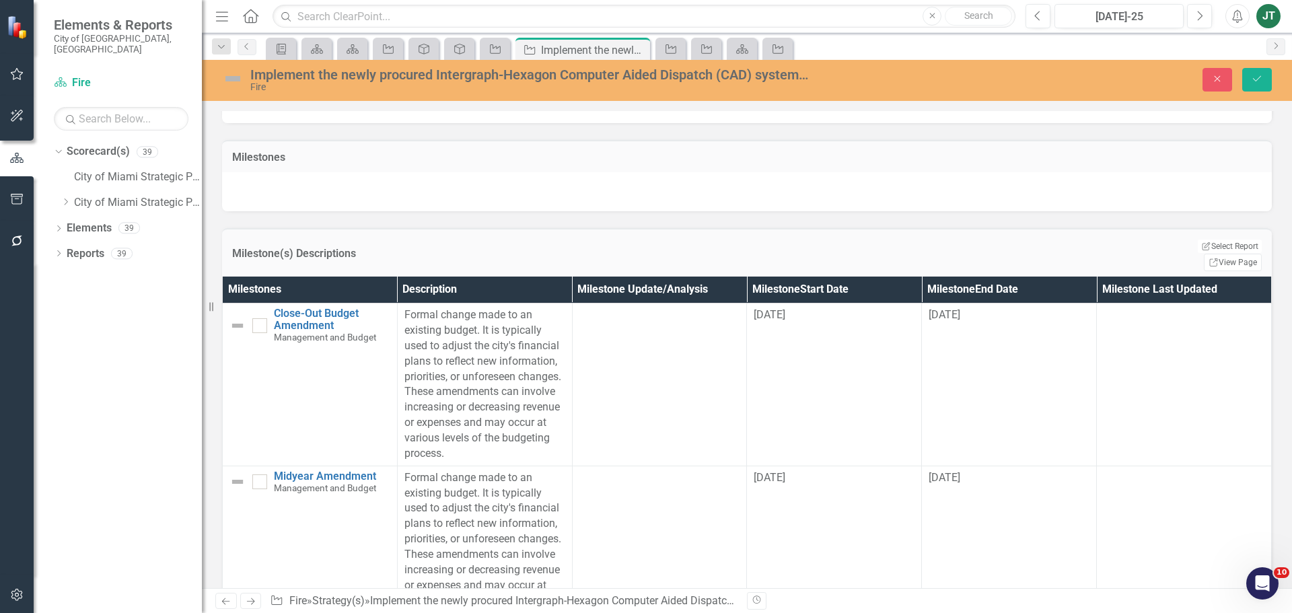
click at [1241, 234] on div "Milestone(s) Descriptions Edit Report Select Report Link View Page" at bounding box center [747, 252] width 1050 height 48
click at [1231, 254] on link "Link View Page" at bounding box center [1233, 263] width 58 height 18
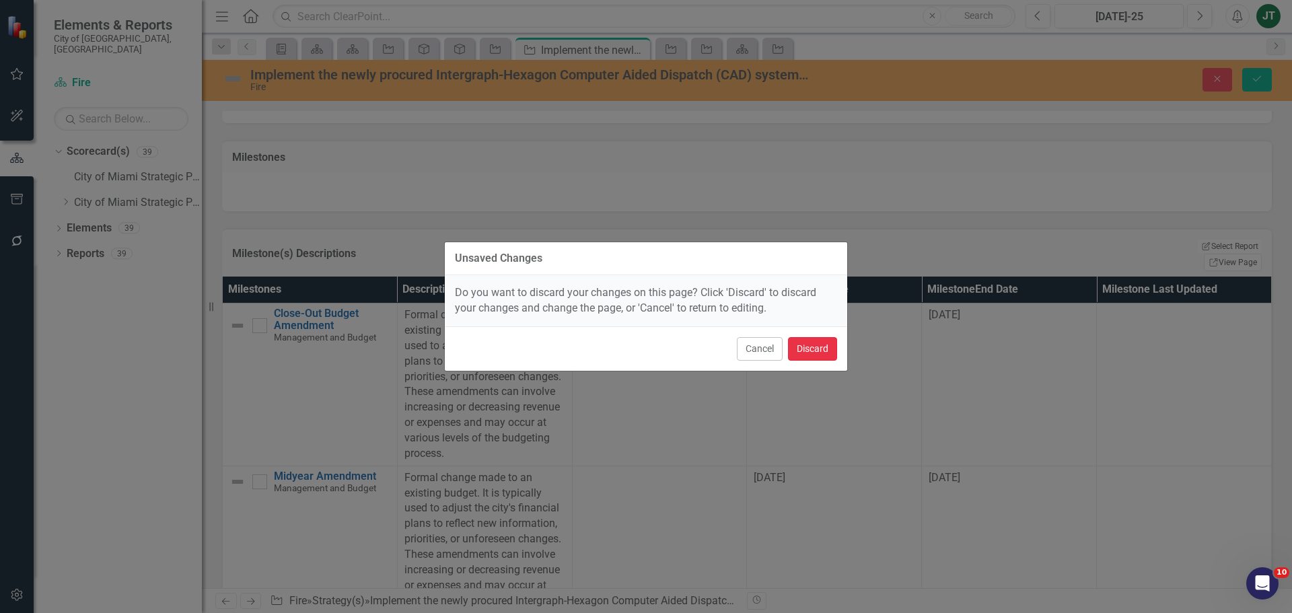
click at [803, 346] on button "Discard" at bounding box center [812, 349] width 49 height 24
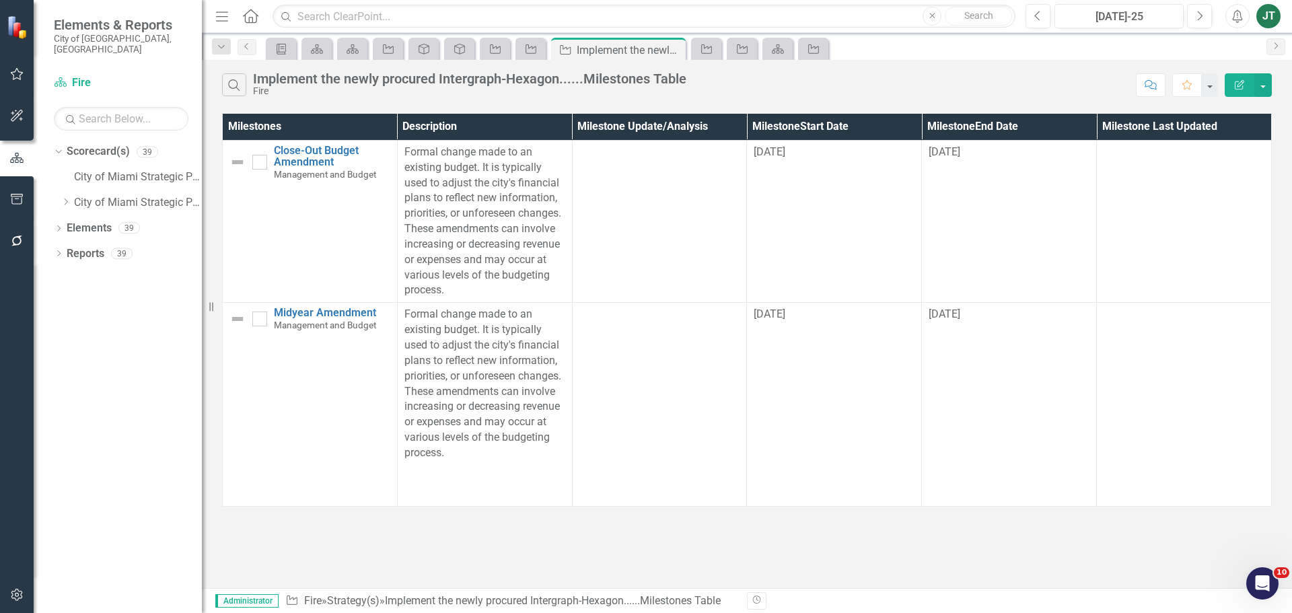
click at [1226, 87] on button "Edit Report" at bounding box center [1240, 85] width 30 height 24
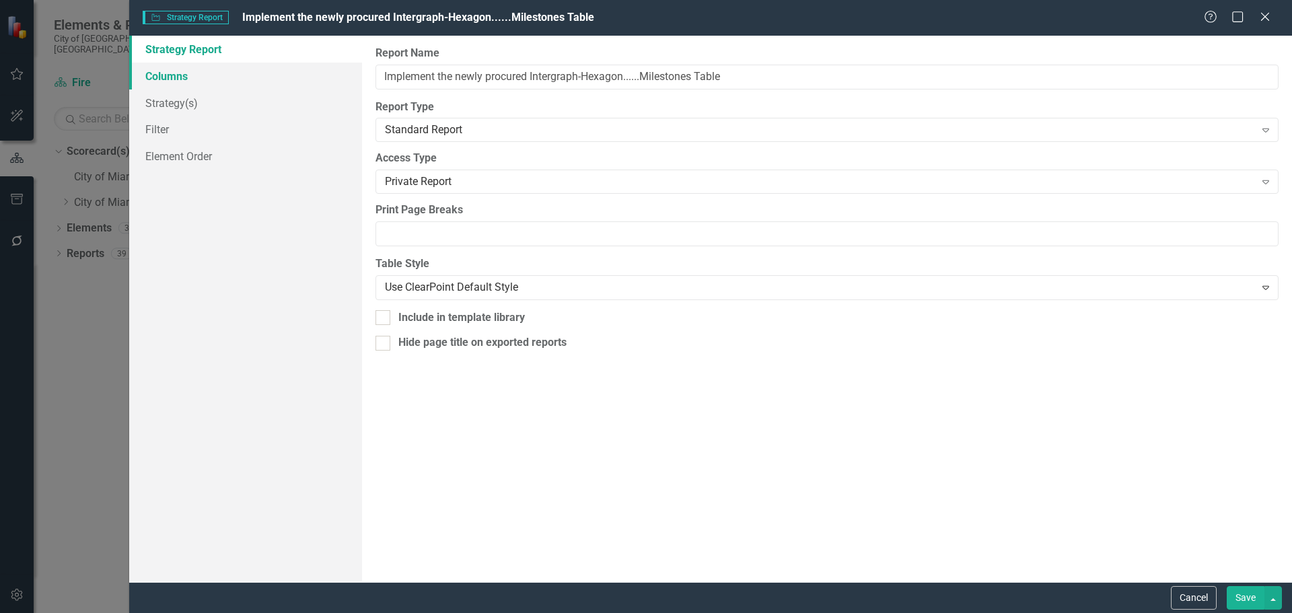
click at [164, 79] on link "Columns" at bounding box center [245, 76] width 233 height 27
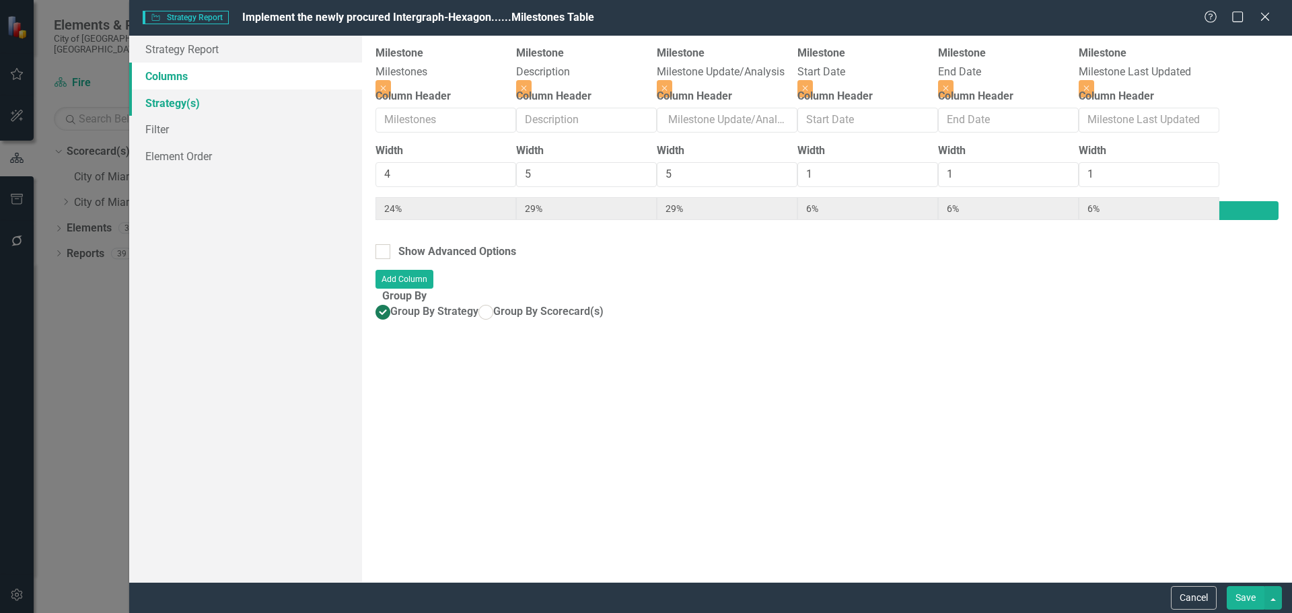
click at [232, 109] on link "Strategy(s)" at bounding box center [245, 103] width 233 height 27
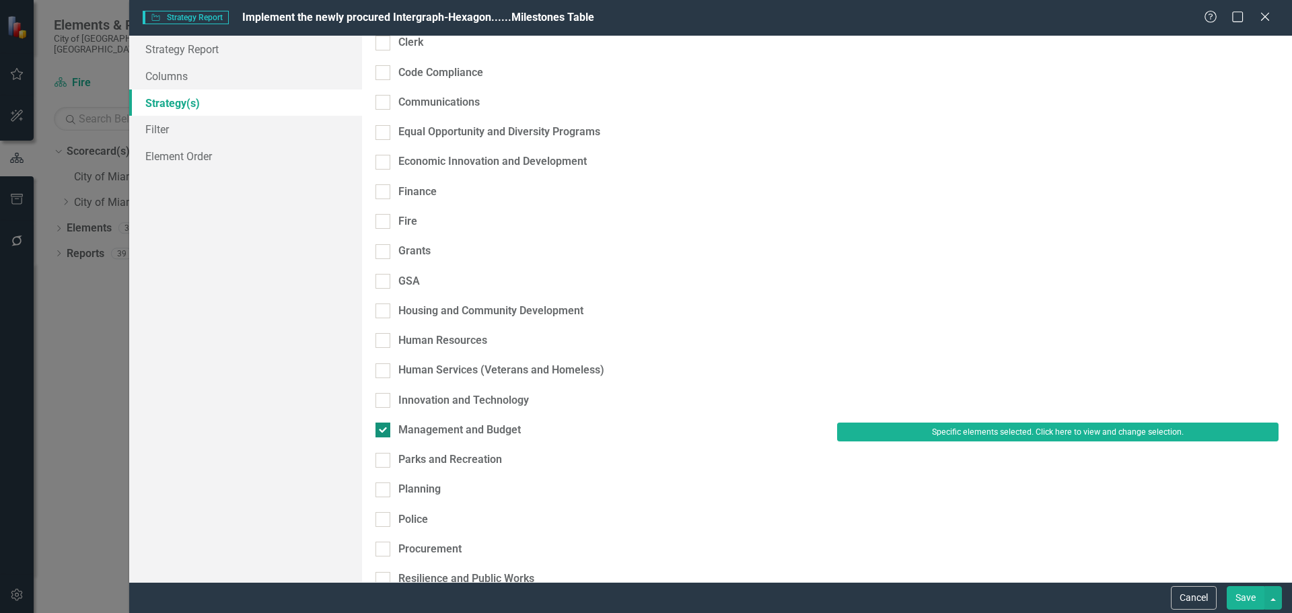
click at [459, 423] on div "Management and Budget" at bounding box center [459, 430] width 123 height 15
click at [384, 423] on input "Management and Budget" at bounding box center [380, 427] width 9 height 9
checkbox input "false"
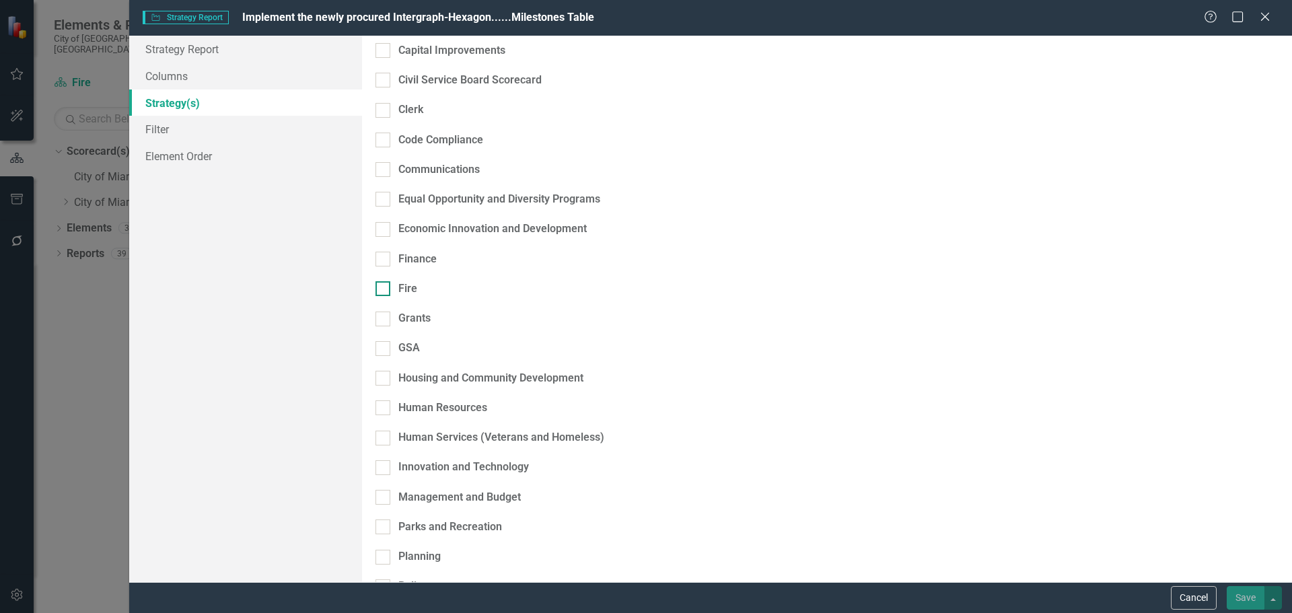
click at [417, 281] on div "Fire" at bounding box center [407, 288] width 19 height 15
click at [384, 281] on input "Fire" at bounding box center [380, 285] width 9 height 9
checkbox input "true"
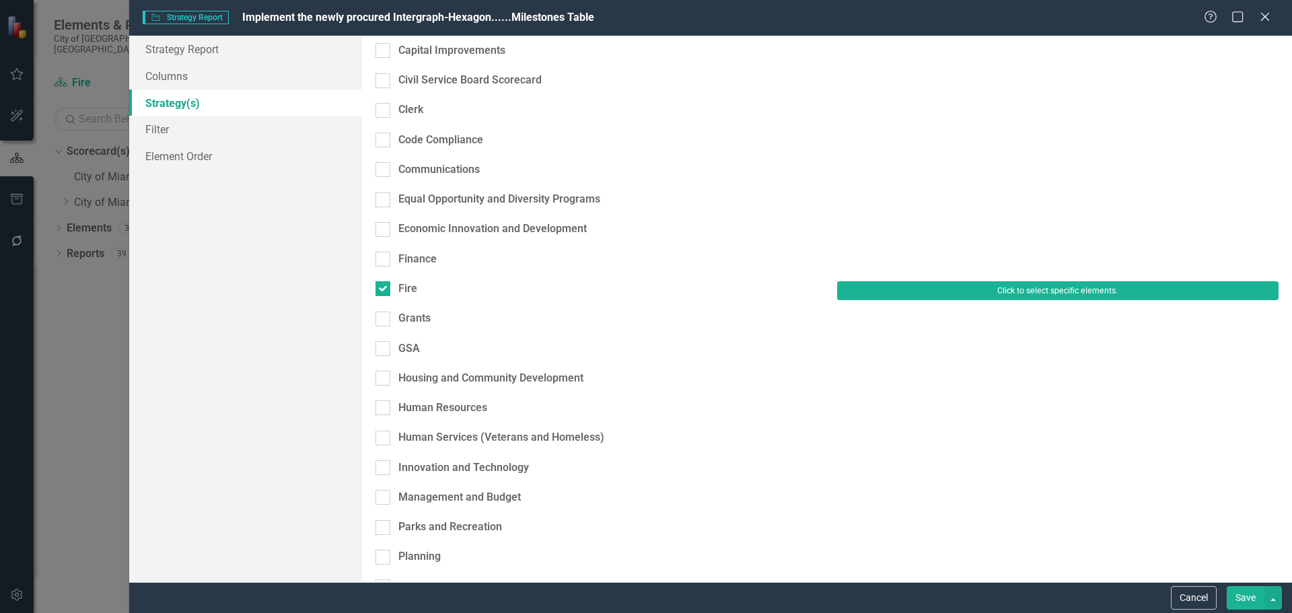
click at [909, 281] on button "Click to select specific elements." at bounding box center [1058, 290] width 442 height 19
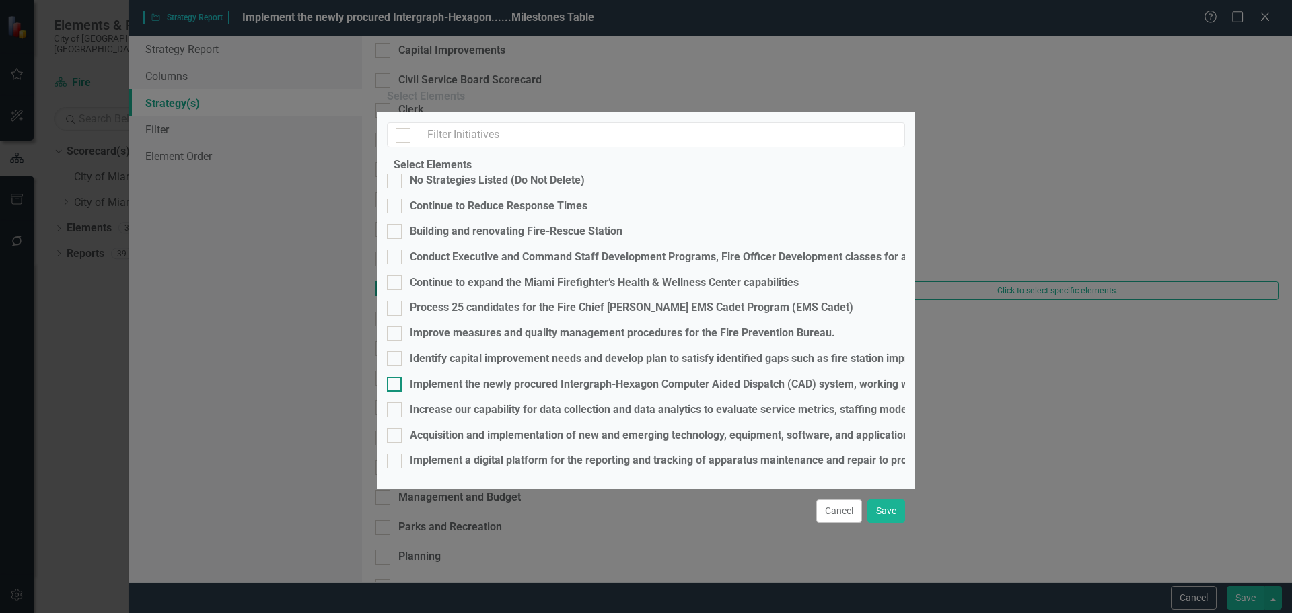
click at [444, 377] on div "Implement the newly procured Intergraph-Hexagon Computer Aided Dispatch (CAD) s…" at bounding box center [829, 384] width 839 height 15
click at [396, 377] on input "Implement the newly procured Intergraph-Hexagon Computer Aided Dispatch (CAD) s…" at bounding box center [391, 381] width 9 height 9
checkbox input "true"
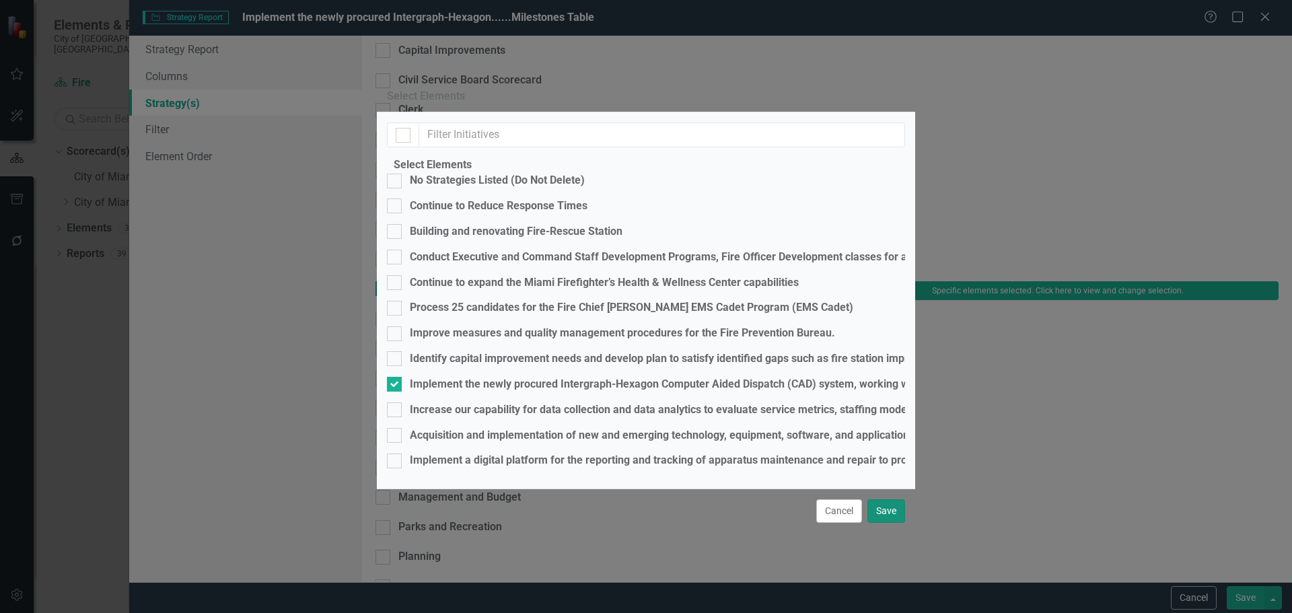
drag, startPoint x: 889, startPoint y: 515, endPoint x: 979, endPoint y: 523, distance: 91.2
click at [889, 515] on button "Save" at bounding box center [887, 511] width 38 height 24
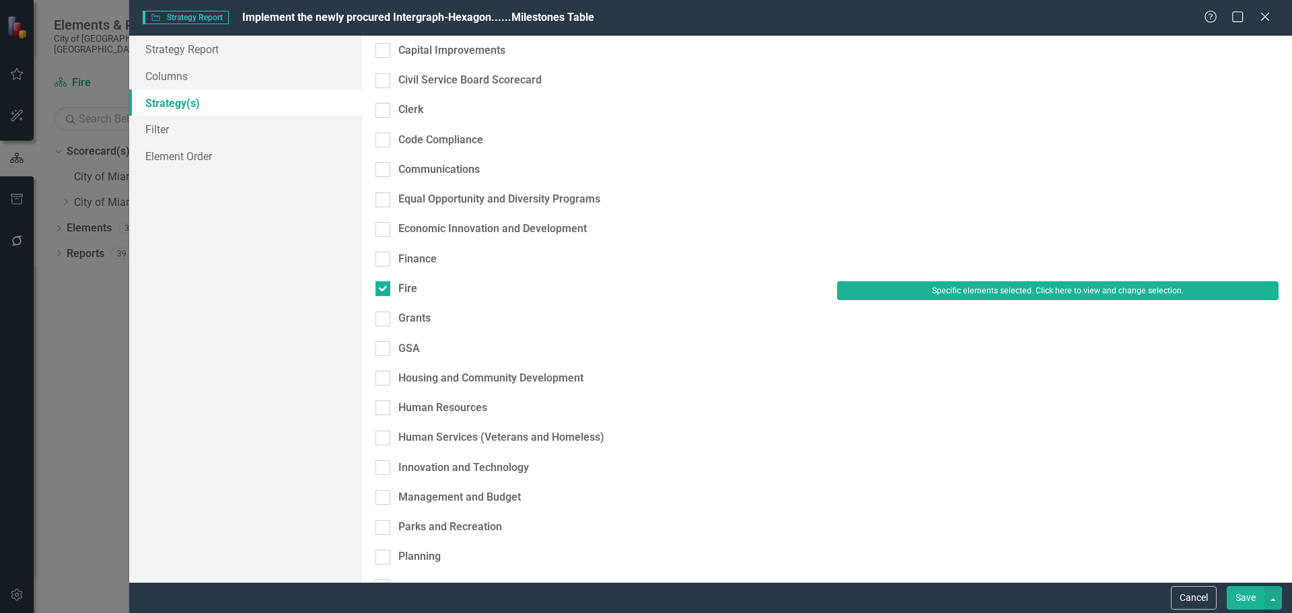
click at [1247, 590] on button "Save" at bounding box center [1246, 598] width 38 height 24
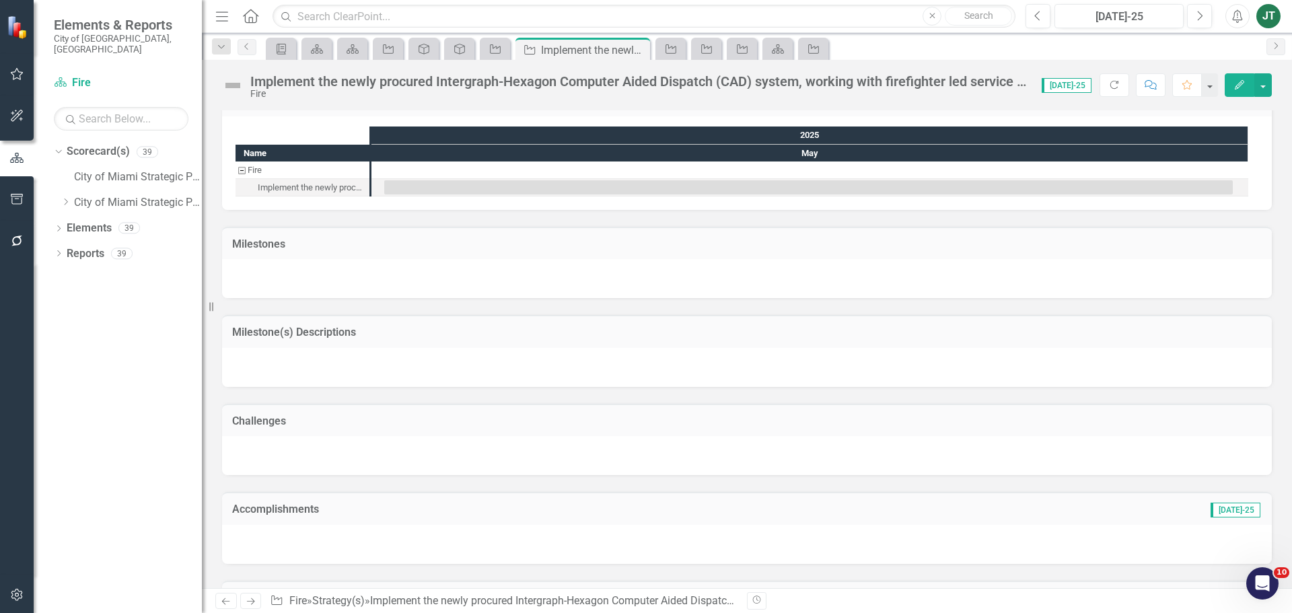
scroll to position [798, 0]
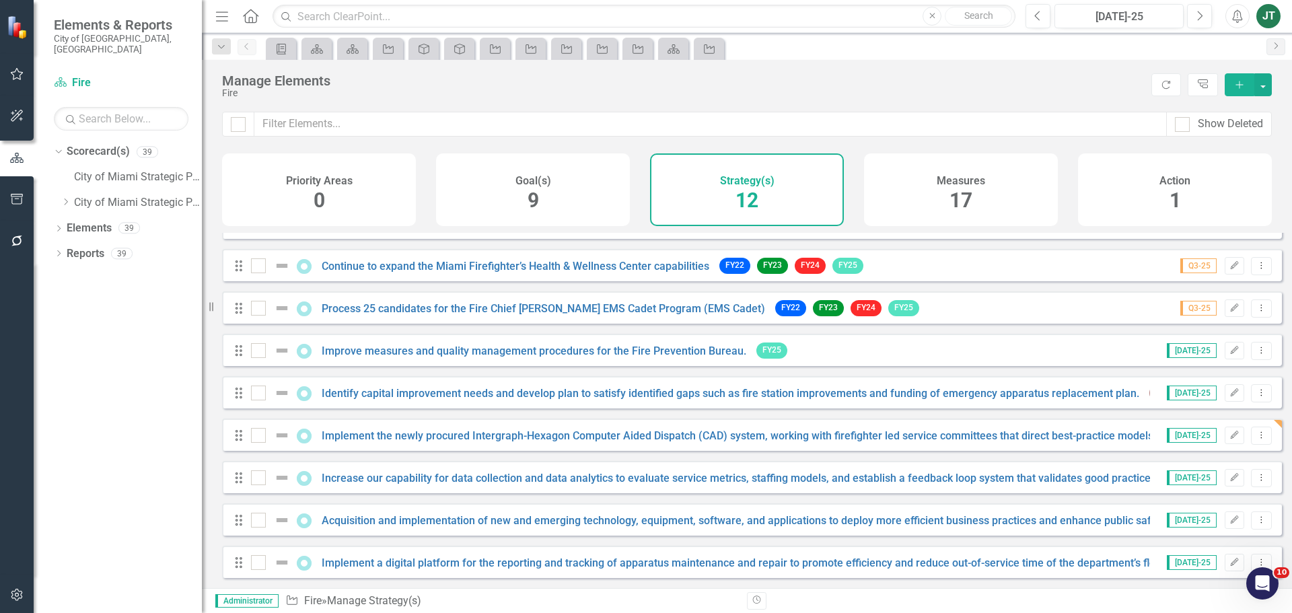
scroll to position [164, 0]
click at [392, 392] on link "Identify capital improvement needs and develop plan to satisfy identified gaps …" at bounding box center [731, 393] width 818 height 13
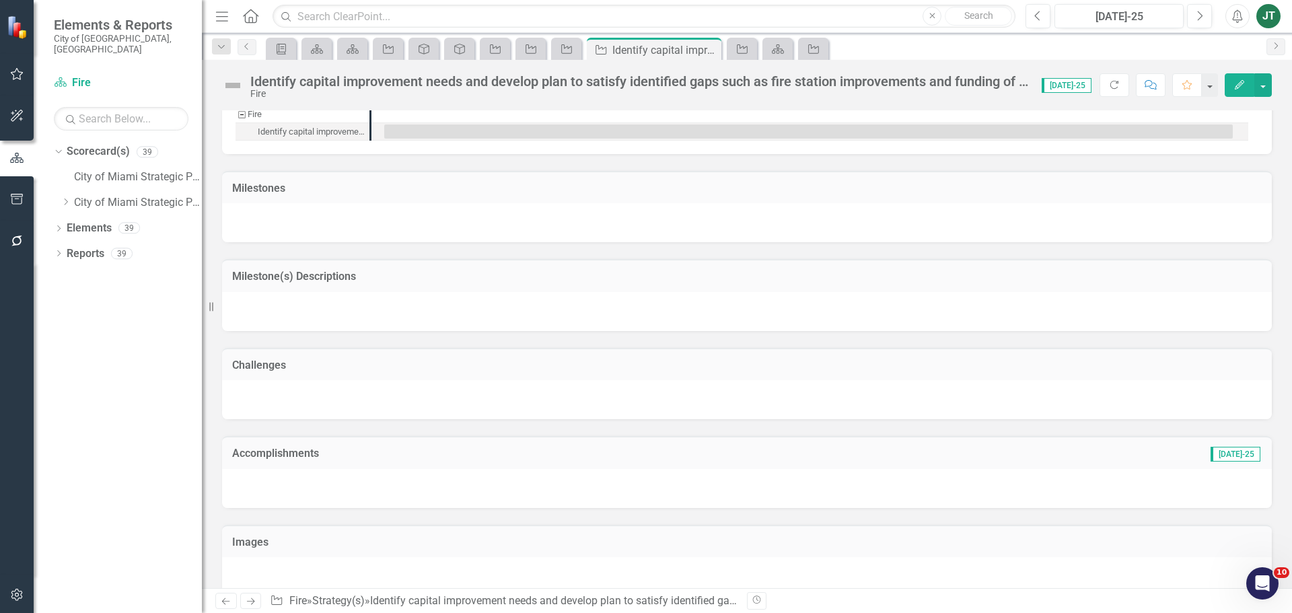
scroll to position [1220, 0]
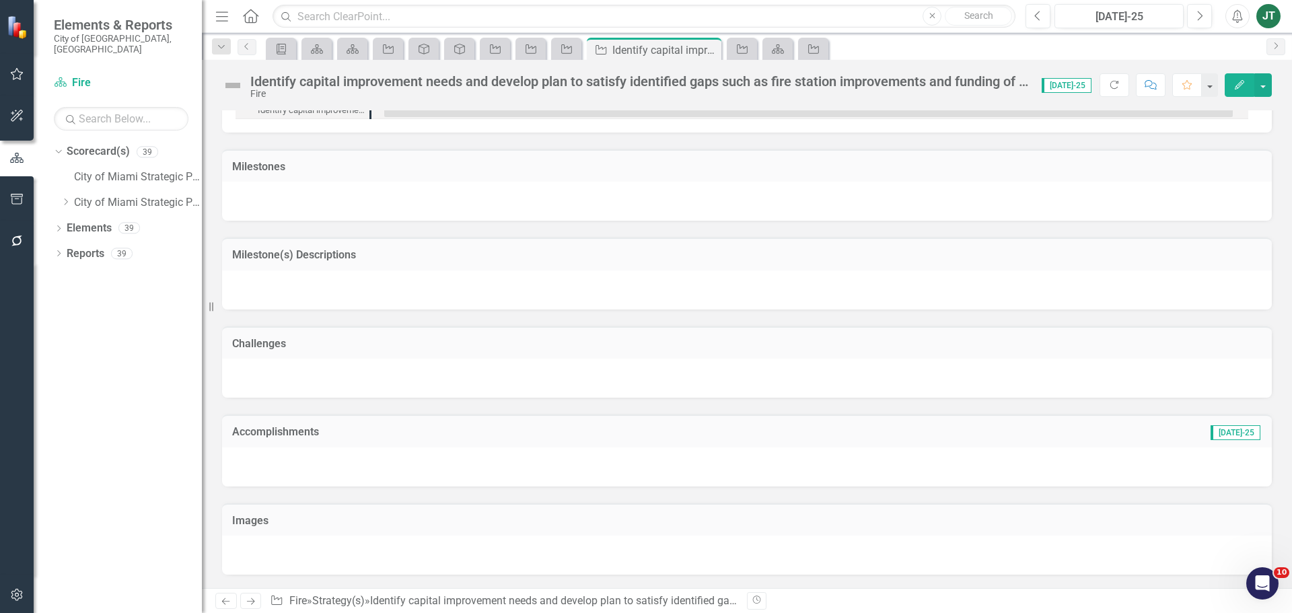
drag, startPoint x: 412, startPoint y: 235, endPoint x: 414, endPoint y: 251, distance: 16.3
click at [413, 237] on div "Milestone(s) Descriptions" at bounding box center [747, 265] width 1070 height 89
click at [414, 251] on h3 "Milestone(s) Descriptions" at bounding box center [747, 255] width 1030 height 12
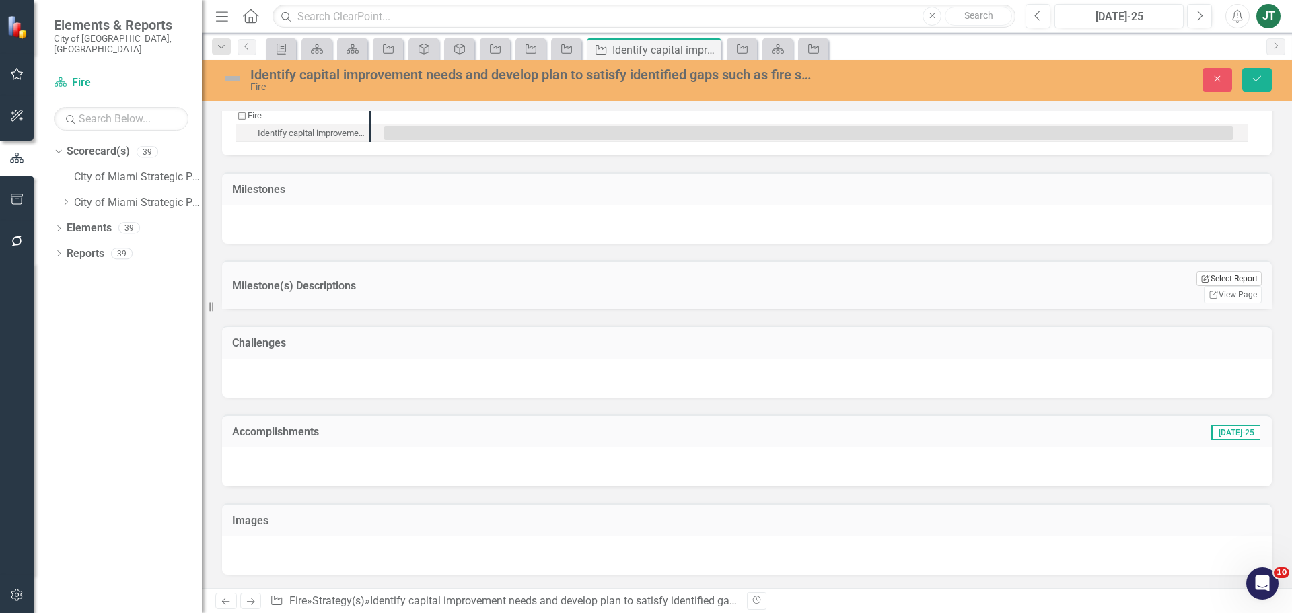
click at [1210, 271] on button "Edit Report Select Report" at bounding box center [1229, 278] width 65 height 15
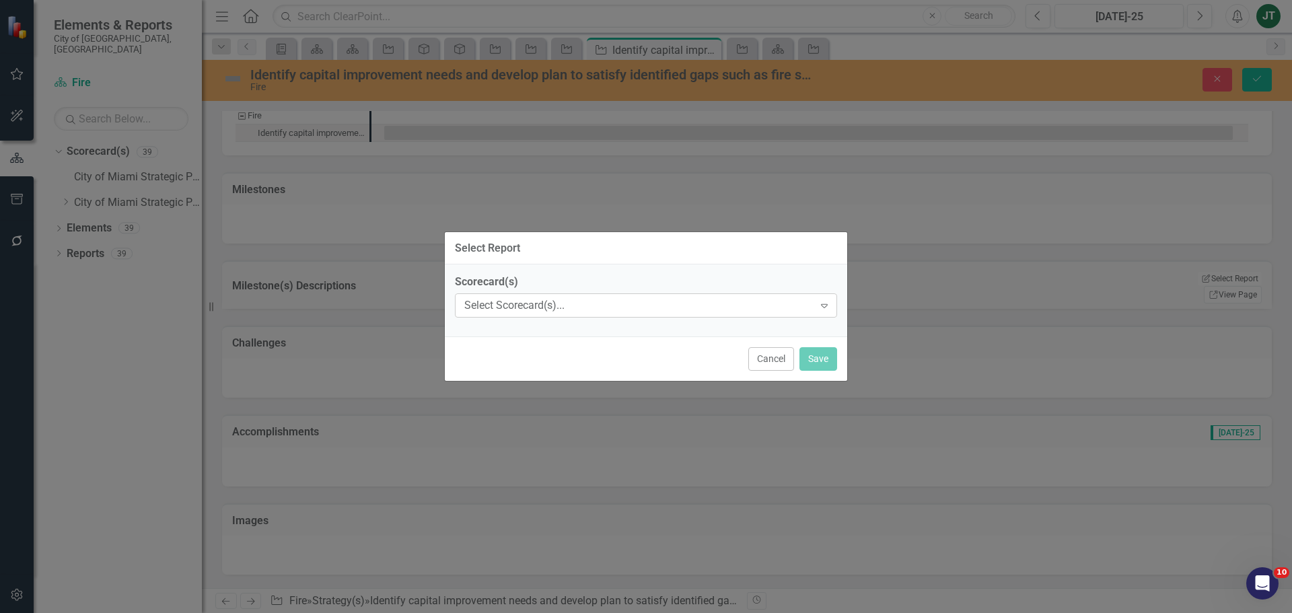
click at [633, 313] on div "Select Scorecard(s)... Expand" at bounding box center [646, 305] width 382 height 24
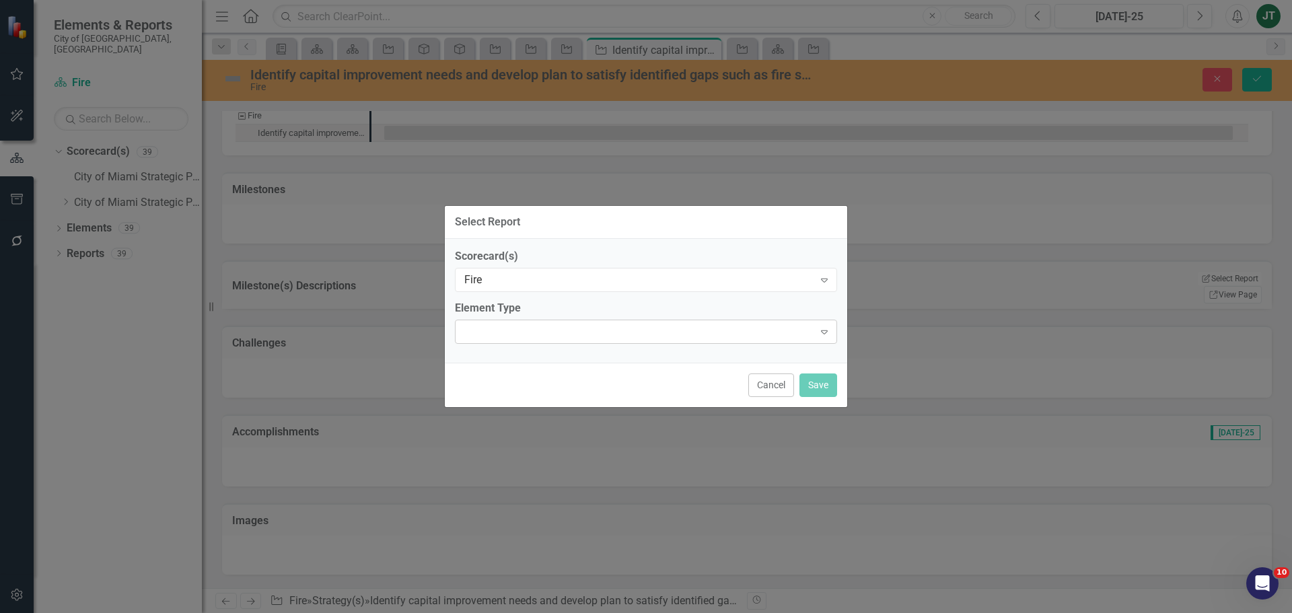
click at [518, 331] on div at bounding box center [635, 332] width 355 height 3
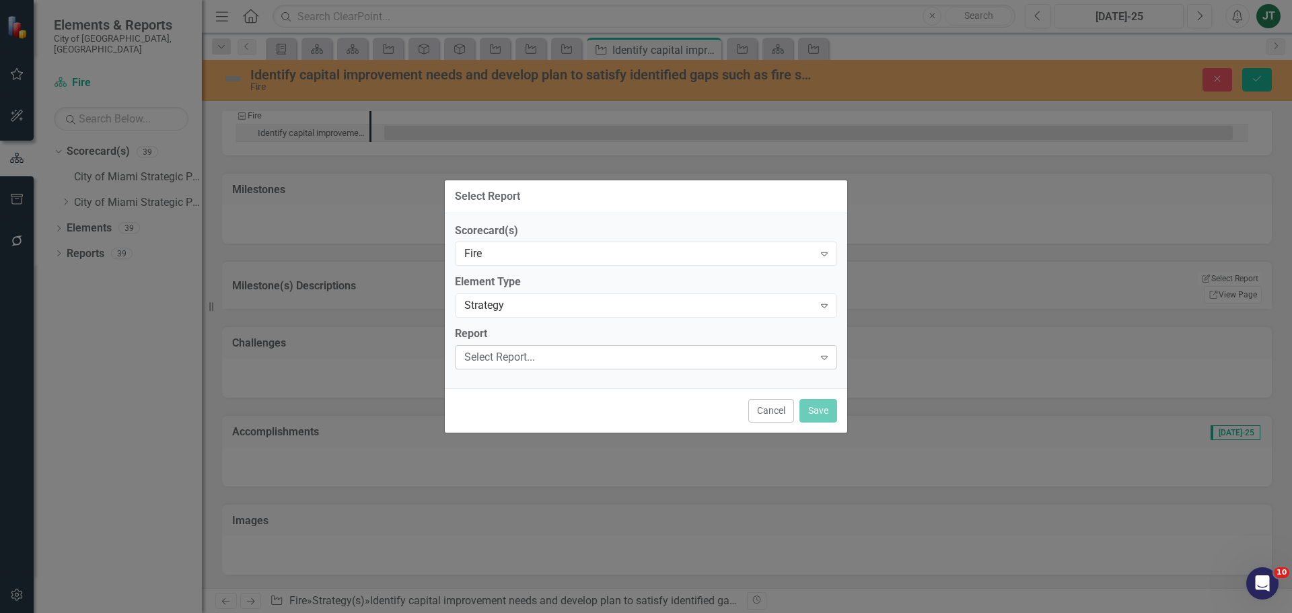
click at [512, 355] on div "Select Report..." at bounding box center [638, 357] width 349 height 15
click at [821, 411] on button "Save" at bounding box center [819, 411] width 38 height 24
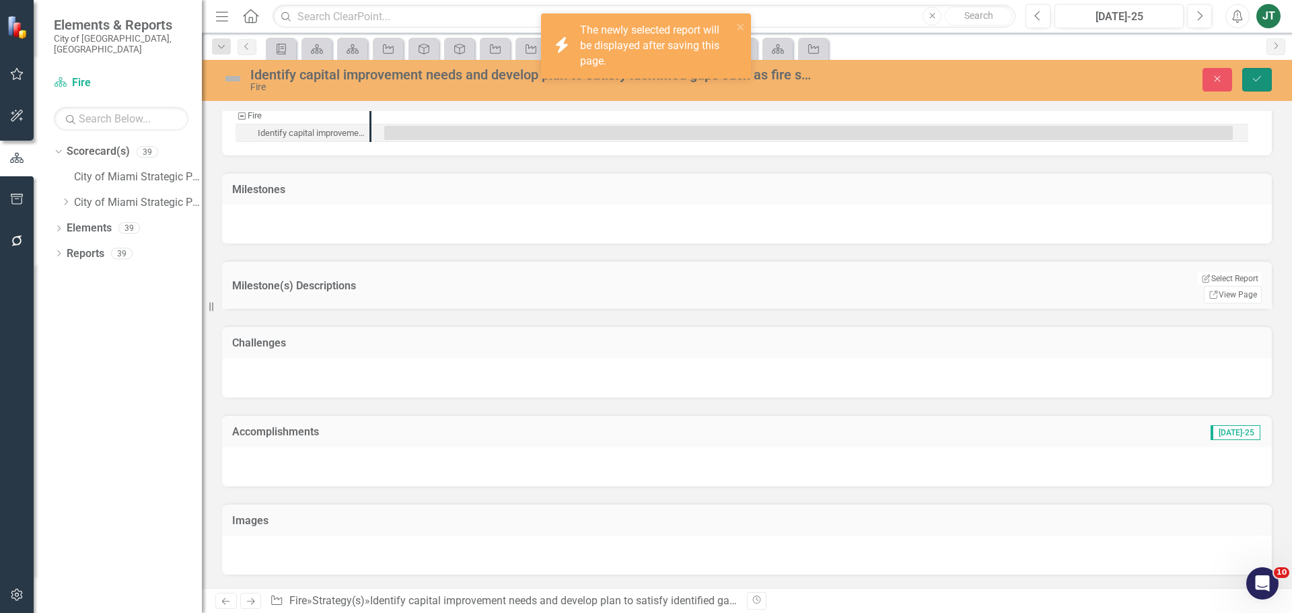
click at [1259, 80] on icon "Save" at bounding box center [1257, 78] width 12 height 9
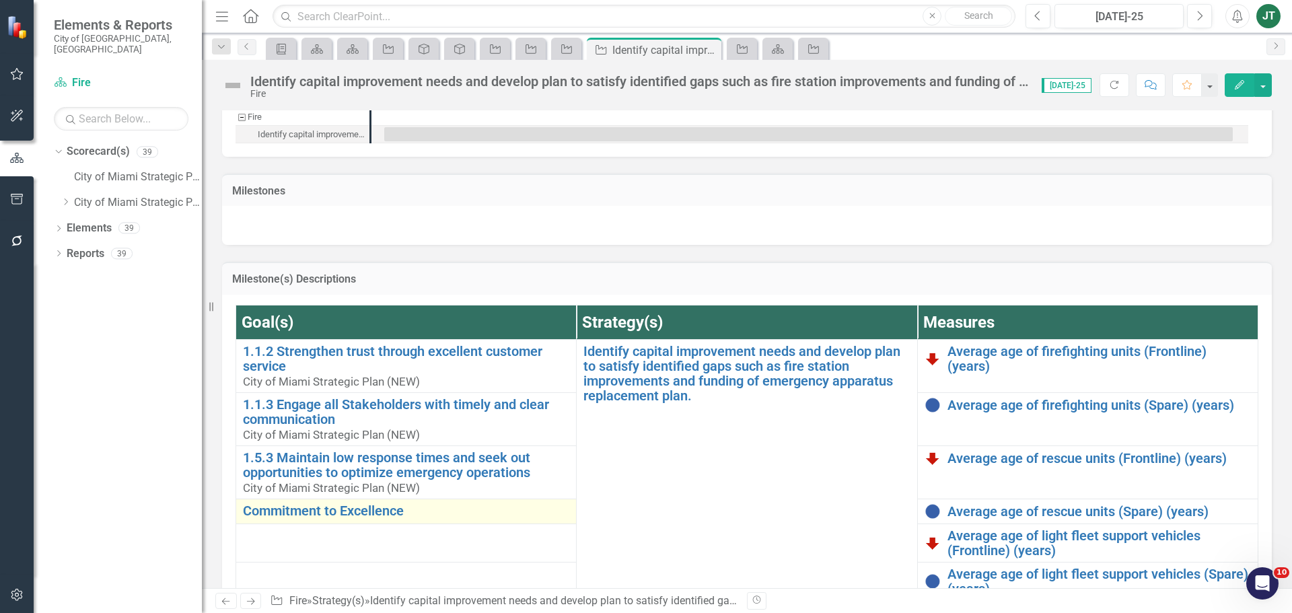
scroll to position [1144, 0]
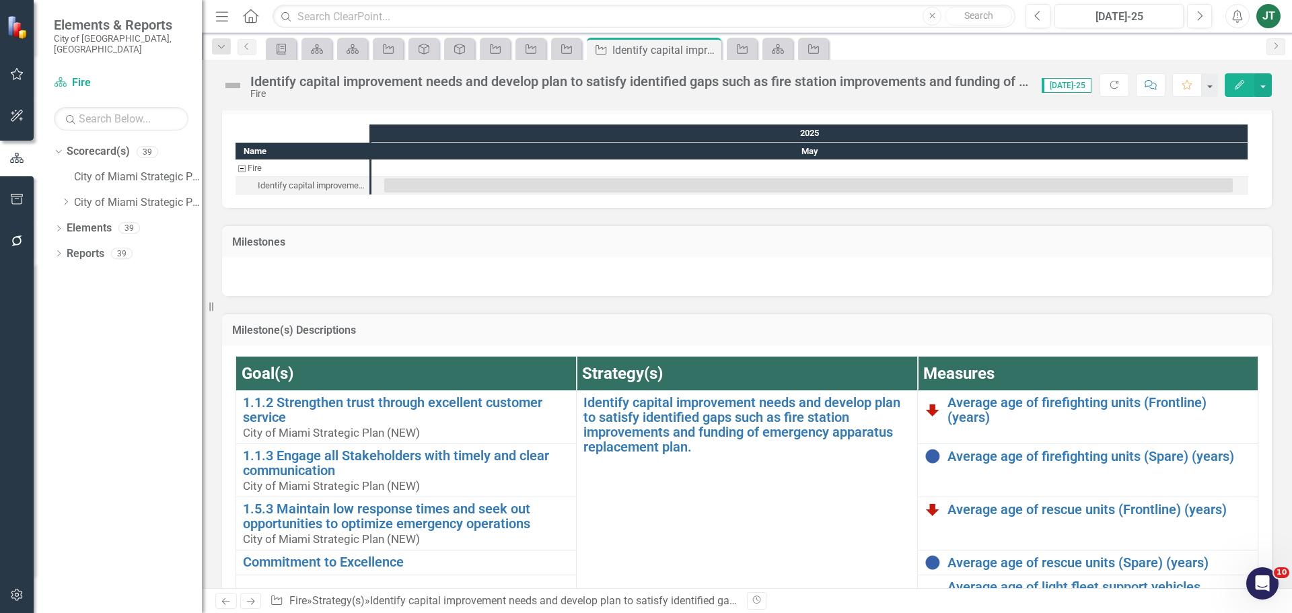
click at [471, 331] on h3 "Milestone(s) Descriptions" at bounding box center [747, 330] width 1030 height 12
click at [471, 332] on h3 "Milestone(s) Descriptions" at bounding box center [747, 330] width 1030 height 12
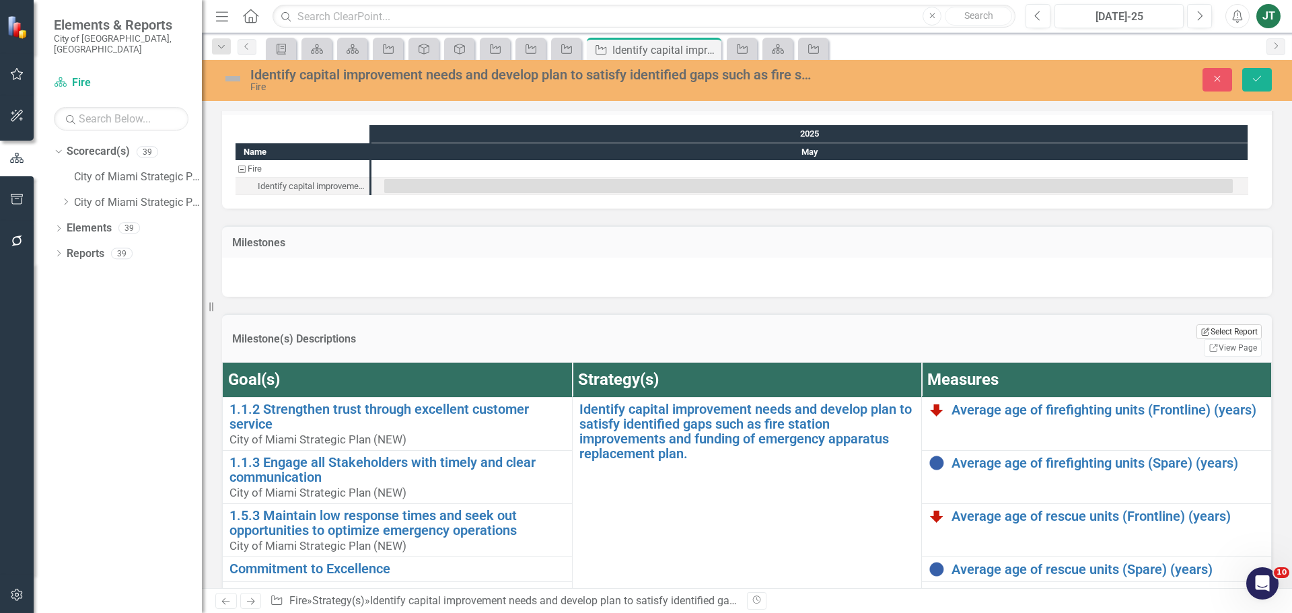
click at [1197, 330] on button "Edit Report Select Report" at bounding box center [1229, 331] width 65 height 15
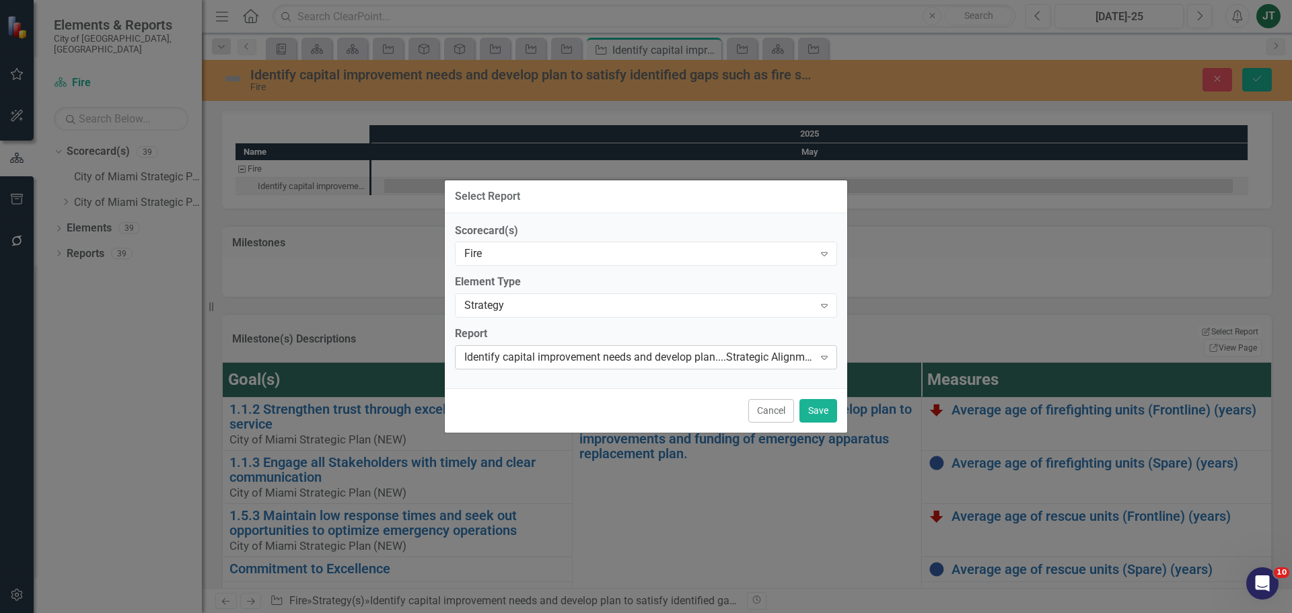
click at [617, 358] on div "Identify capital improvement needs and develop plan....Strategic Alignment Matr…" at bounding box center [638, 357] width 349 height 15
click at [526, 559] on div "Identify capital improvement needs and....Milestones Table" at bounding box center [648, 566] width 1271 height 15
click at [830, 415] on button "Save" at bounding box center [819, 411] width 38 height 24
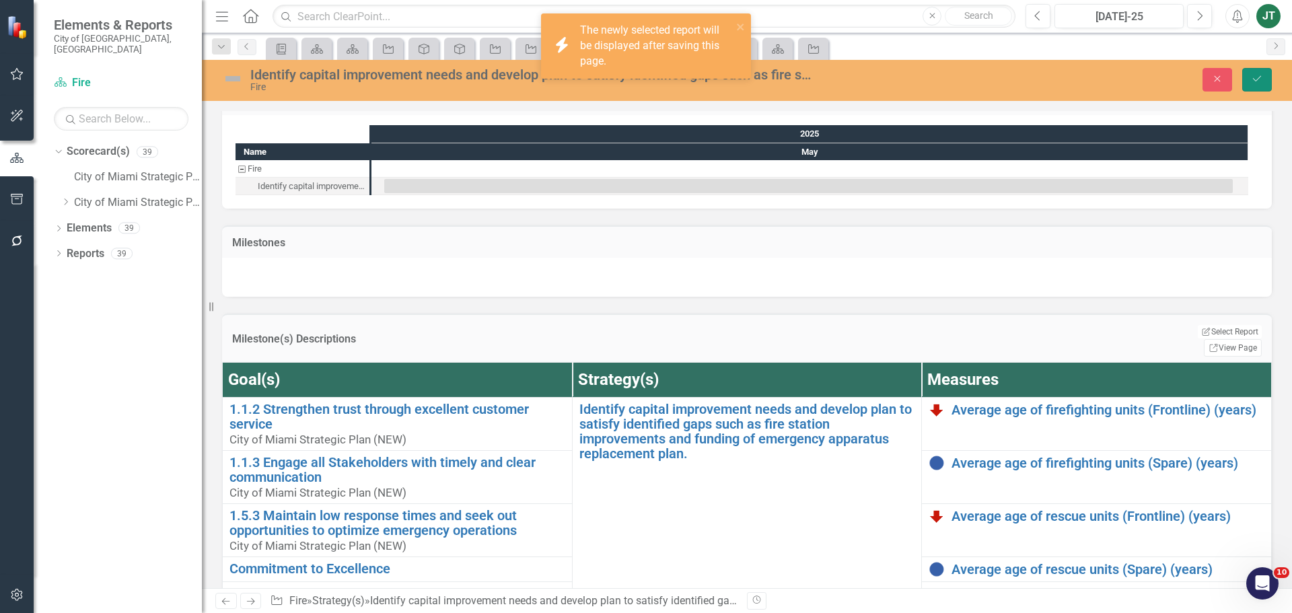
click at [1261, 79] on icon "Save" at bounding box center [1257, 78] width 12 height 9
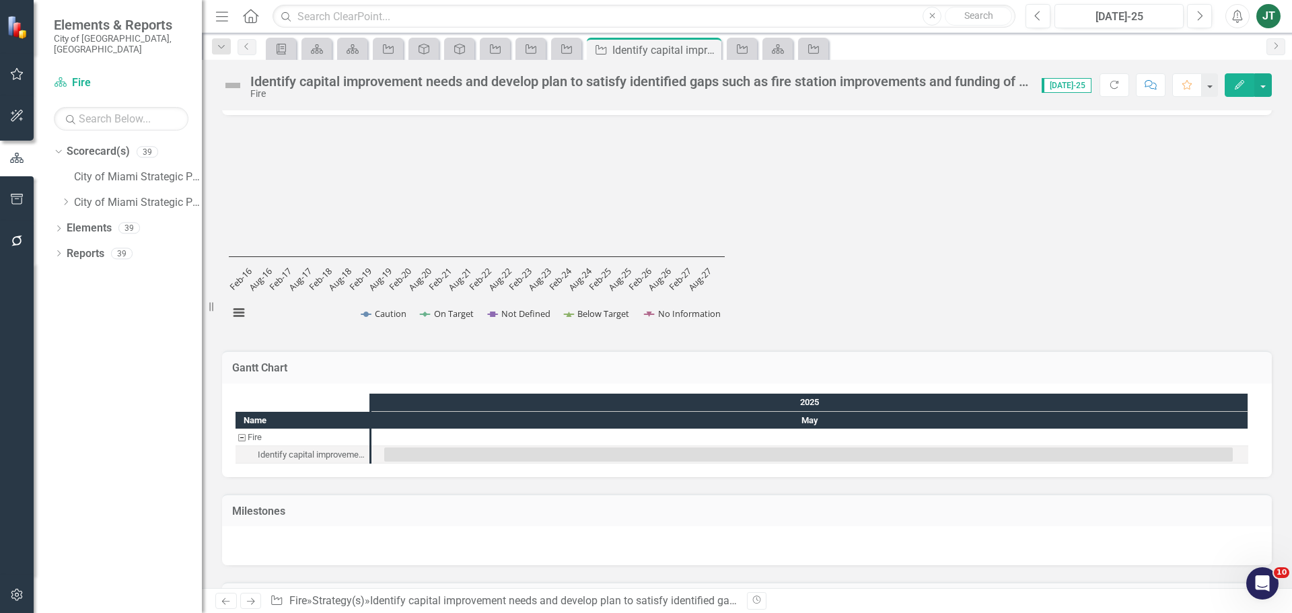
scroll to position [1212, 0]
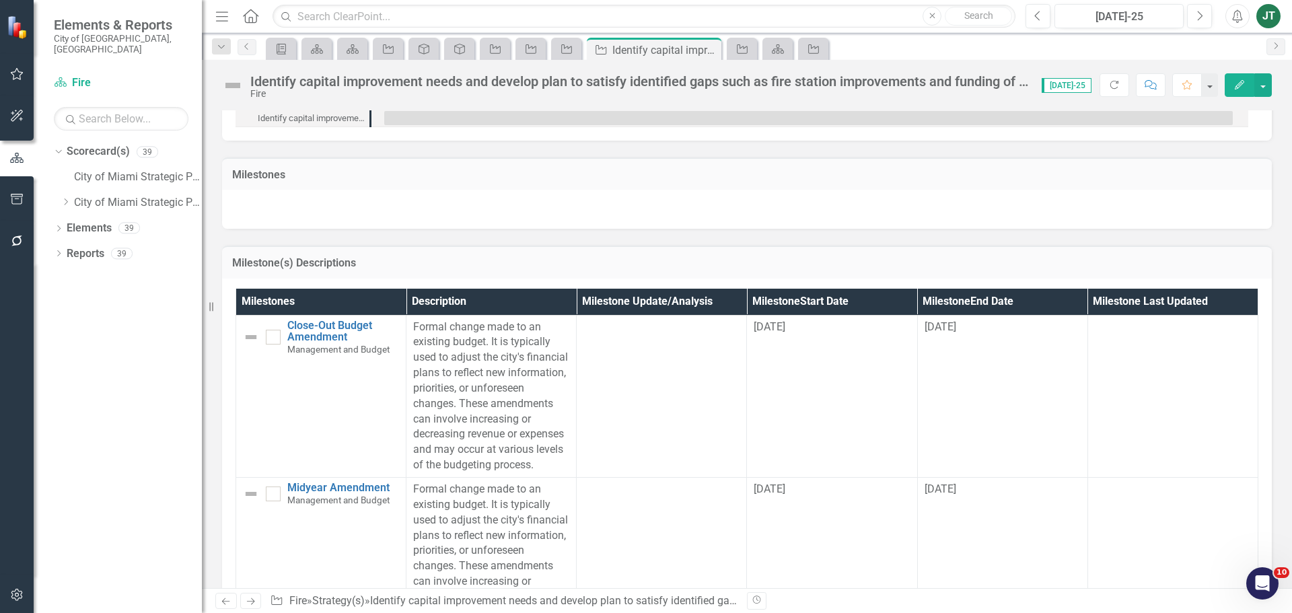
click at [1010, 263] on h3 "Milestone(s) Descriptions" at bounding box center [747, 263] width 1030 height 12
click at [1010, 264] on h3 "Milestone(s) Descriptions" at bounding box center [747, 263] width 1030 height 12
click at [1225, 265] on h3 "Milestone(s) Descriptions" at bounding box center [747, 263] width 1030 height 12
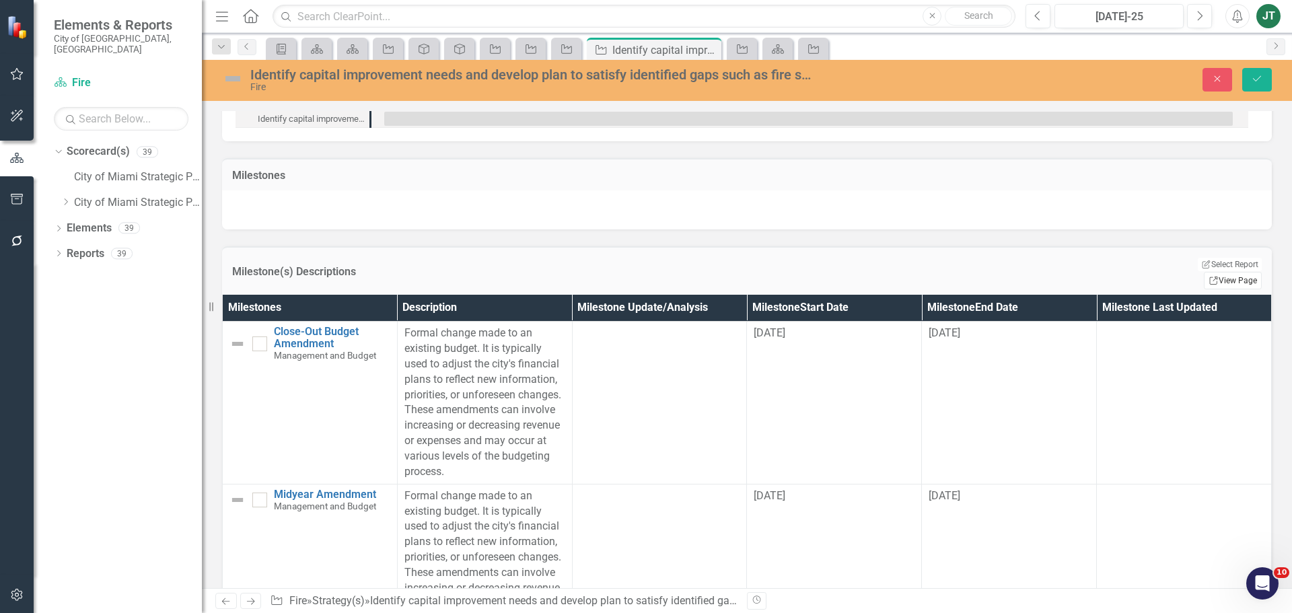
click at [1243, 272] on link "Link View Page" at bounding box center [1233, 281] width 58 height 18
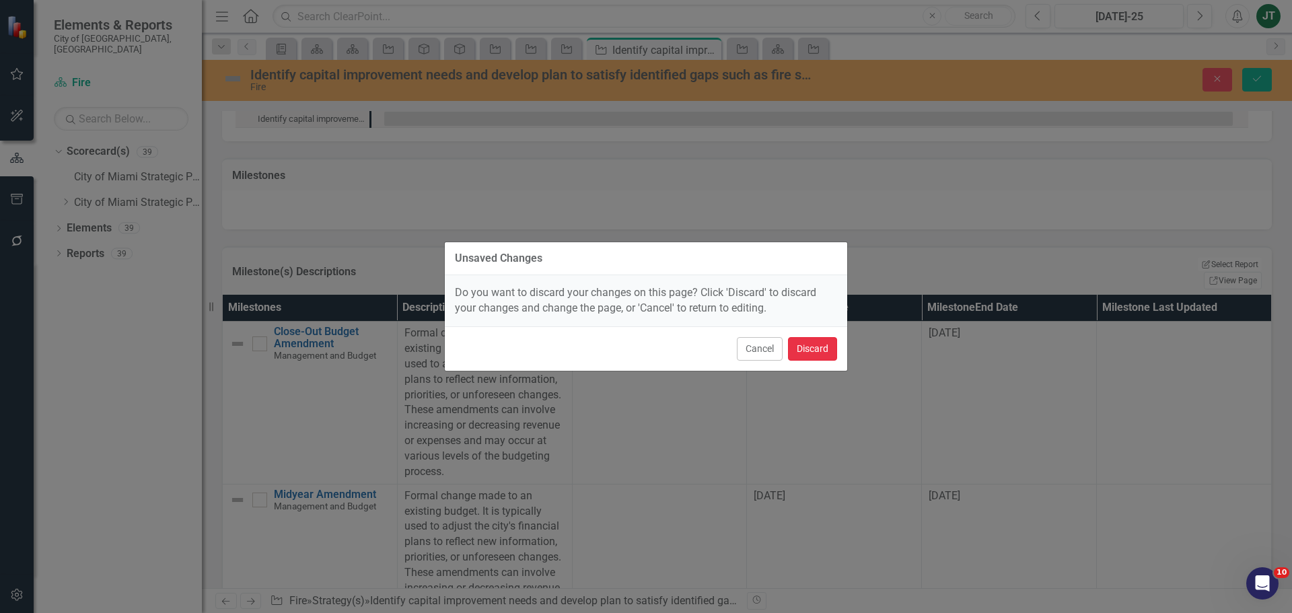
click at [812, 345] on button "Discard" at bounding box center [812, 349] width 49 height 24
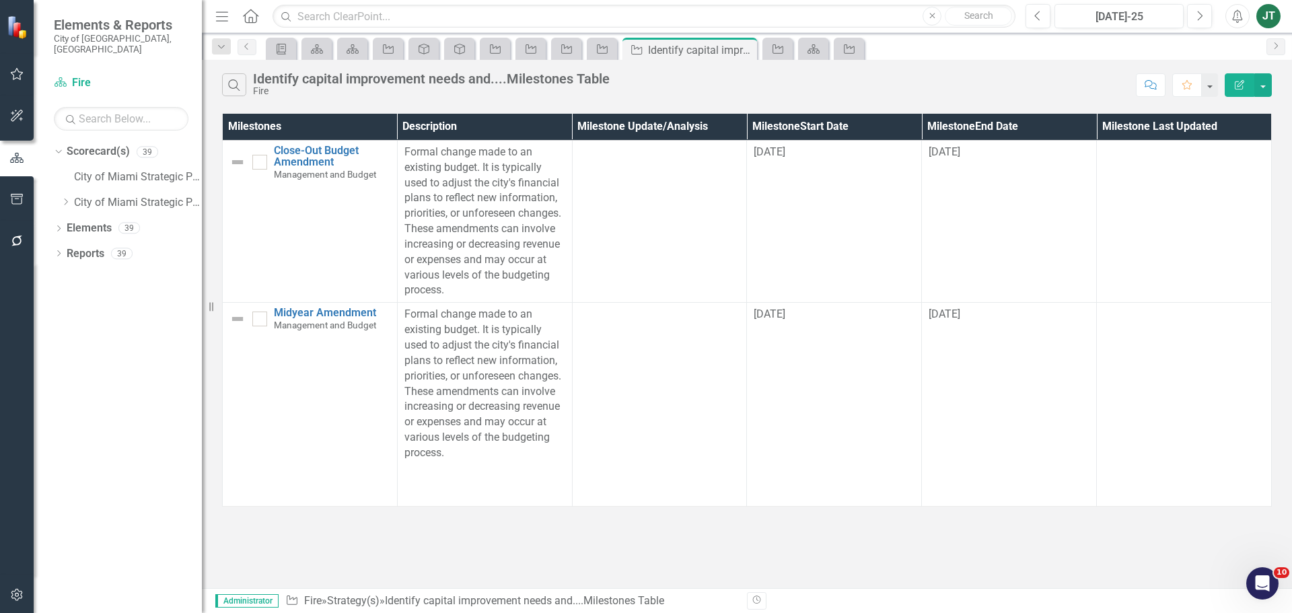
click at [1245, 89] on icon "Edit Report" at bounding box center [1240, 84] width 12 height 9
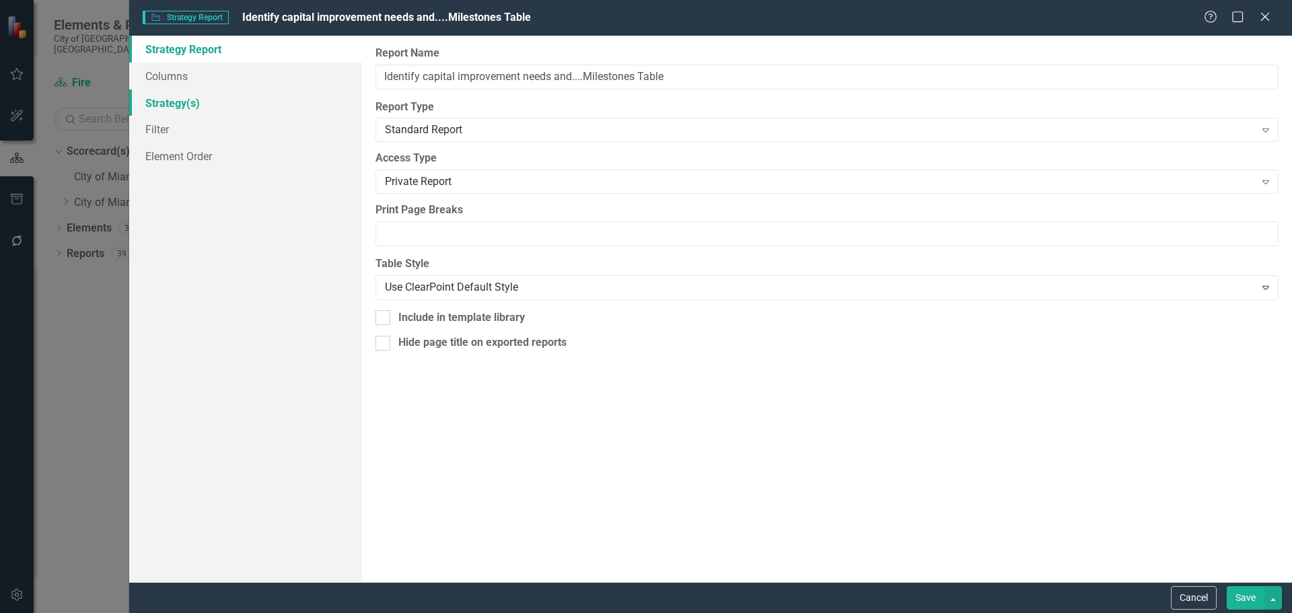
click at [188, 92] on link "Strategy(s)" at bounding box center [245, 103] width 233 height 27
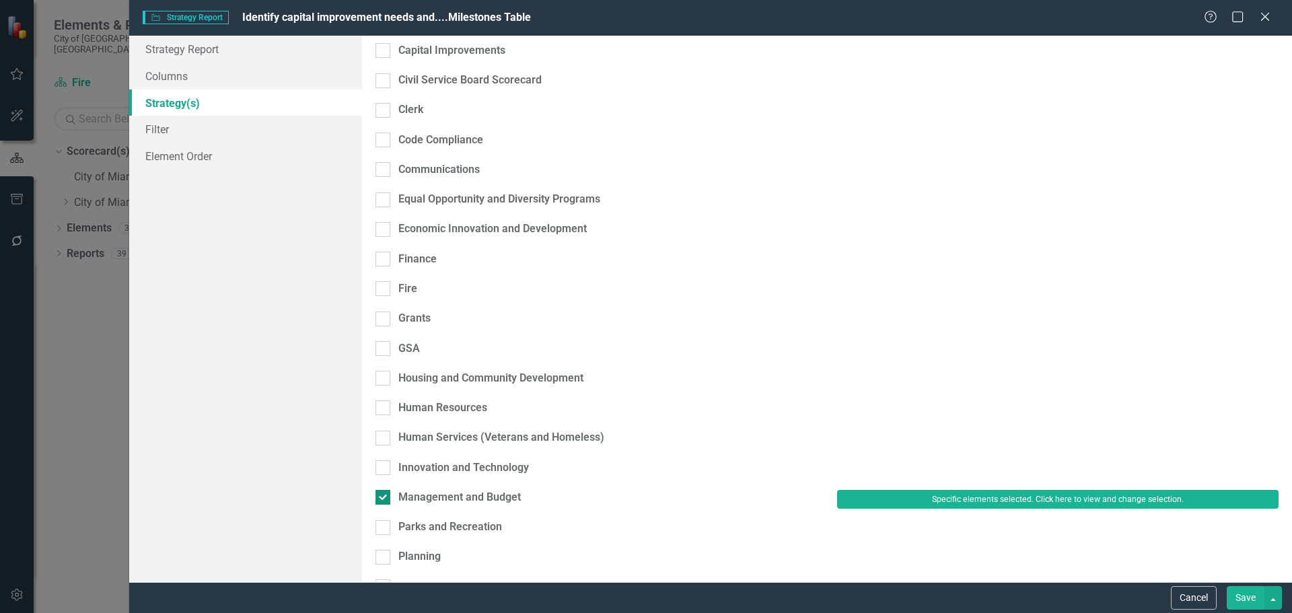
click at [452, 490] on div "Management and Budget" at bounding box center [459, 497] width 123 height 15
click at [384, 490] on input "Management and Budget" at bounding box center [380, 494] width 9 height 9
checkbox input "false"
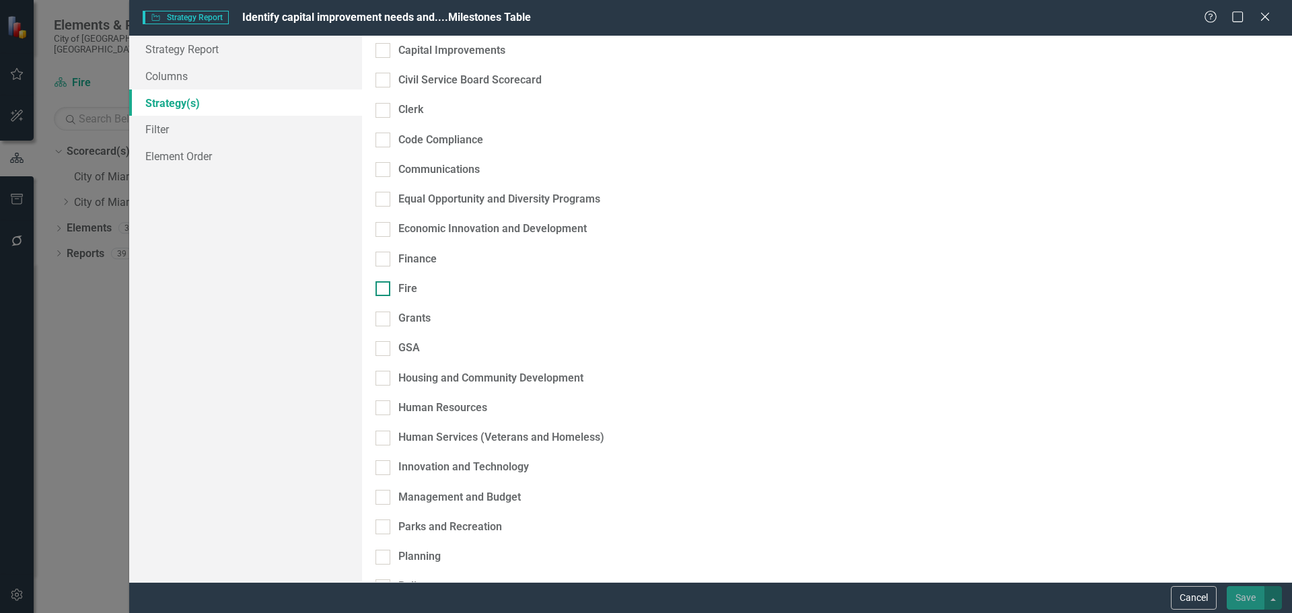
click at [417, 281] on div "Fire" at bounding box center [407, 288] width 19 height 15
click at [384, 281] on input "Fire" at bounding box center [380, 285] width 9 height 9
checkbox input "true"
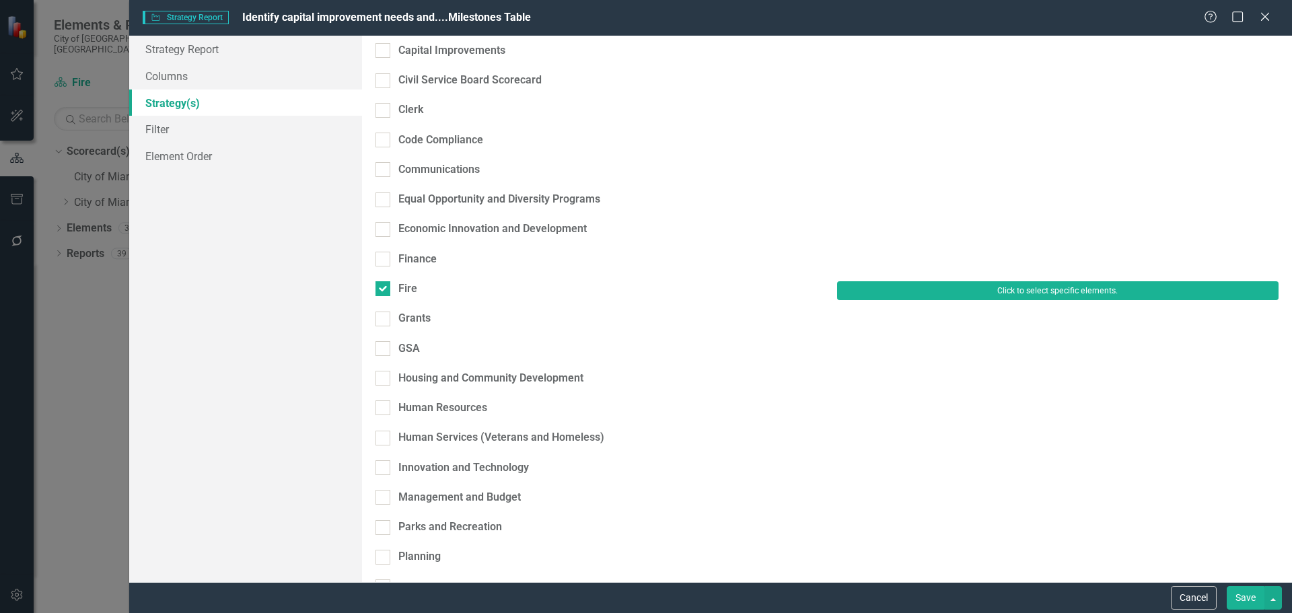
click at [921, 281] on button "Click to select specific elements." at bounding box center [1058, 290] width 442 height 19
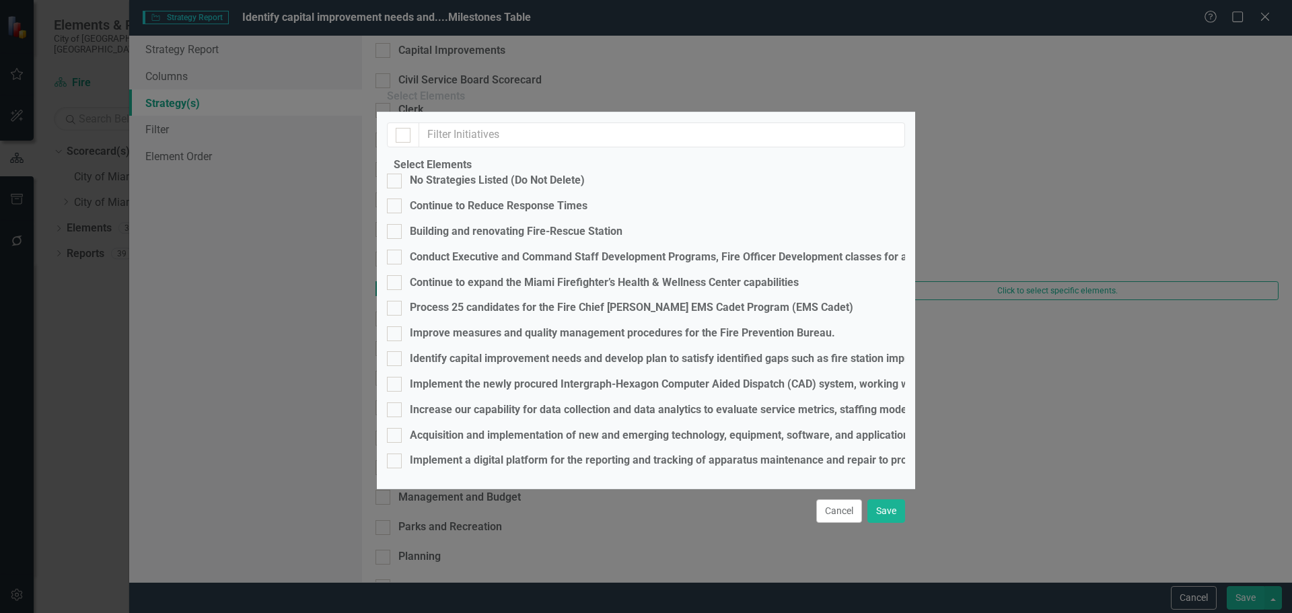
click at [434, 330] on fieldset "Select Elements No Strategies Listed (Do Not Delete) Continue to Reduce Respons…" at bounding box center [646, 318] width 518 height 321
click at [464, 351] on div "Identify capital improvement needs and develop plan to satisfy identified gaps …" at bounding box center [820, 358] width 820 height 15
click at [396, 351] on input "Identify capital improvement needs and develop plan to satisfy identified gaps …" at bounding box center [391, 355] width 9 height 9
checkbox input "true"
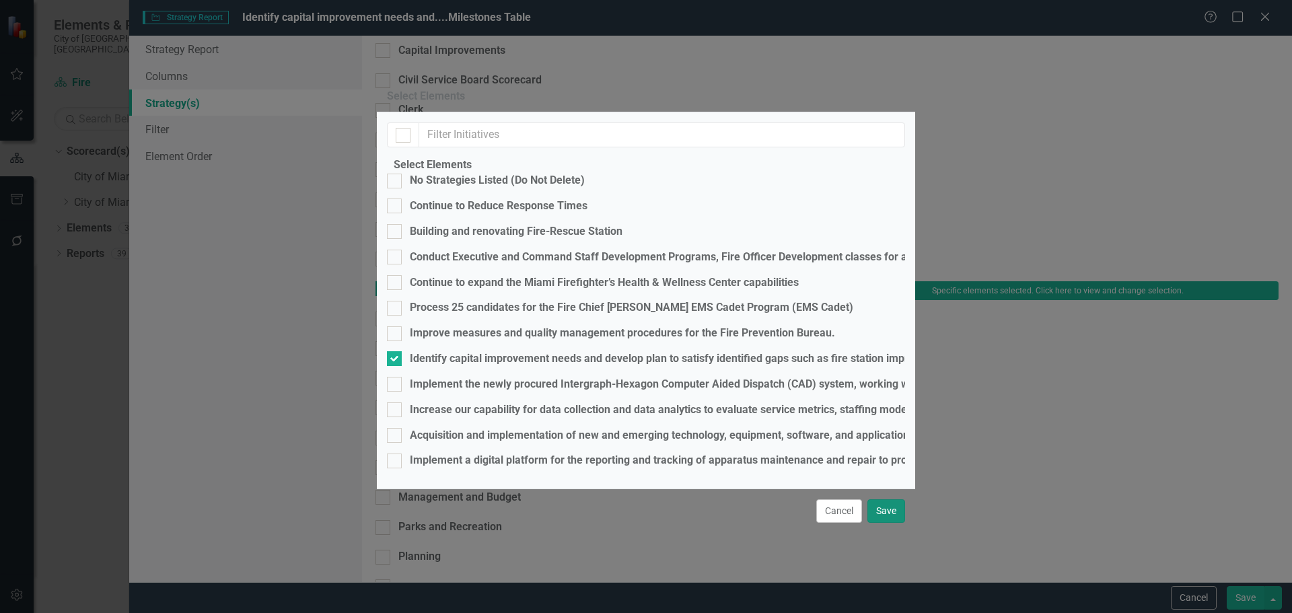
click at [889, 514] on button "Save" at bounding box center [887, 511] width 38 height 24
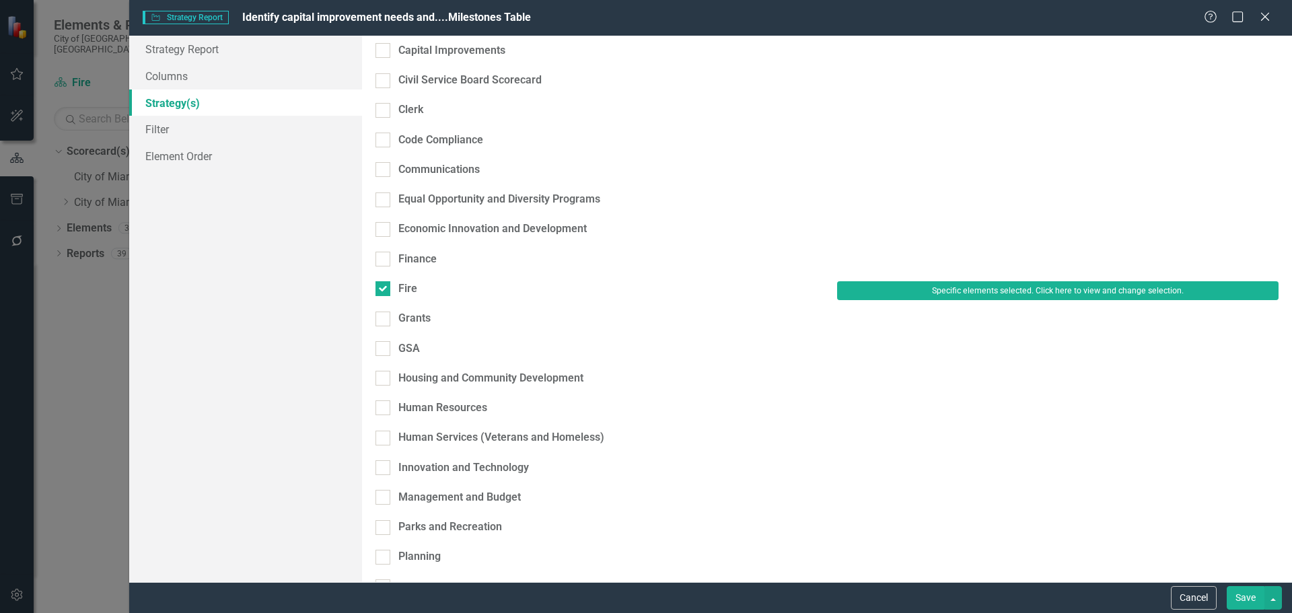
click at [1246, 601] on button "Save" at bounding box center [1246, 598] width 38 height 24
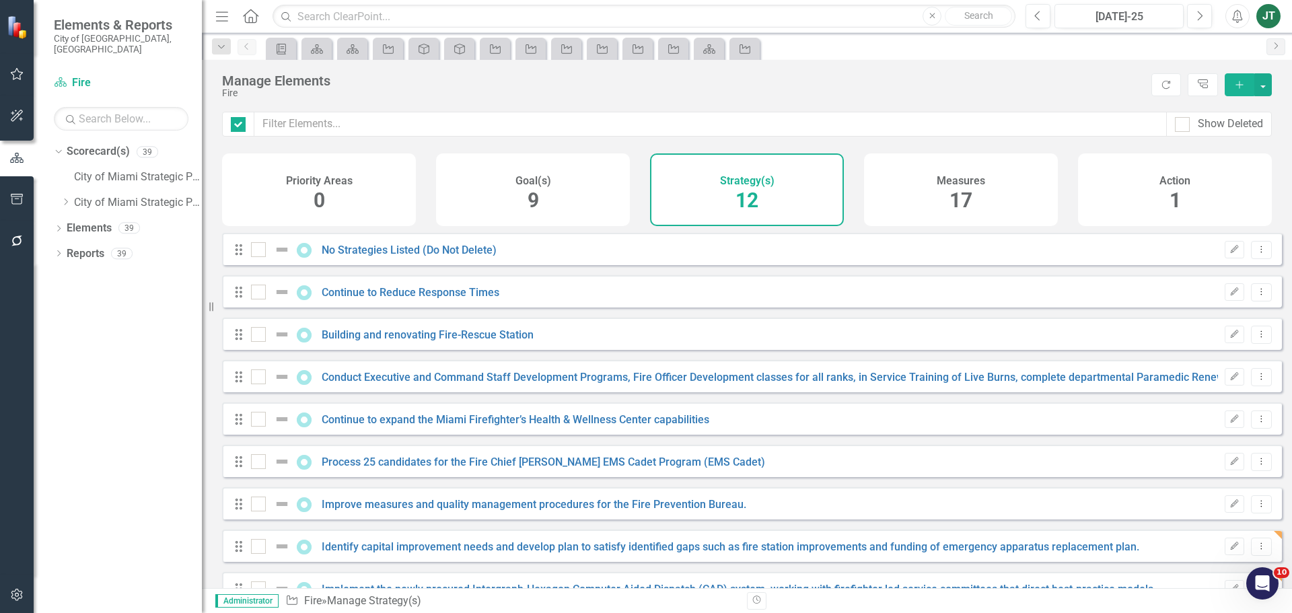
checkbox input "false"
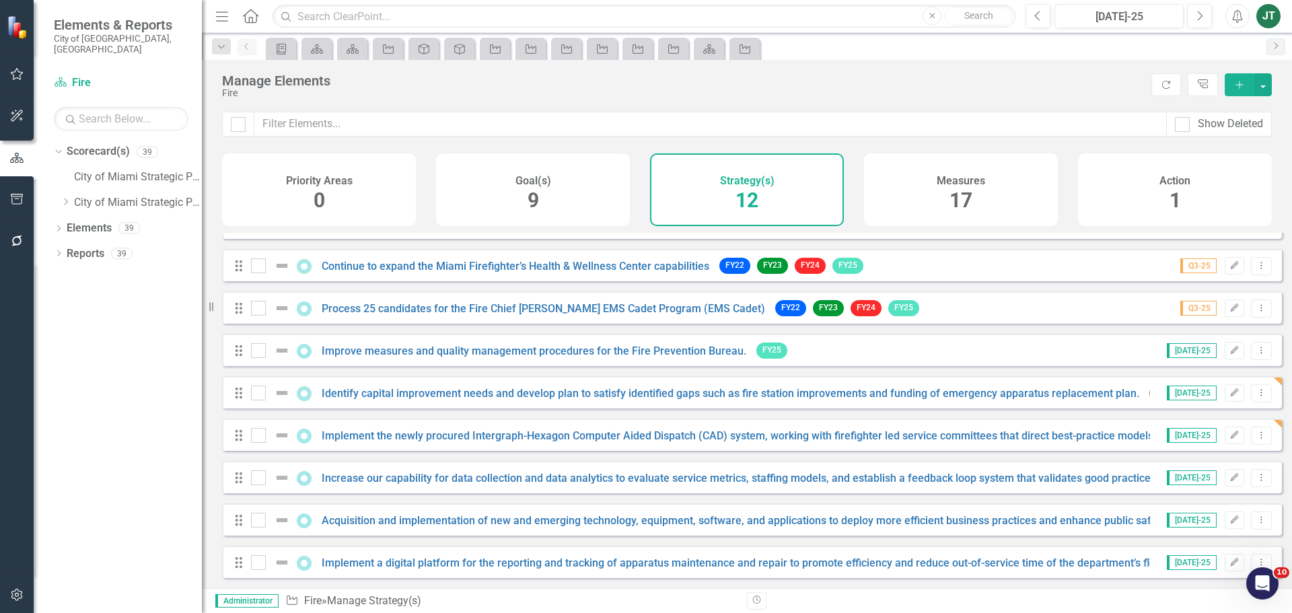
scroll to position [164, 0]
click at [417, 479] on link "Increase our capability for data collection and data analytics to evaluate serv…" at bounding box center [875, 478] width 1107 height 13
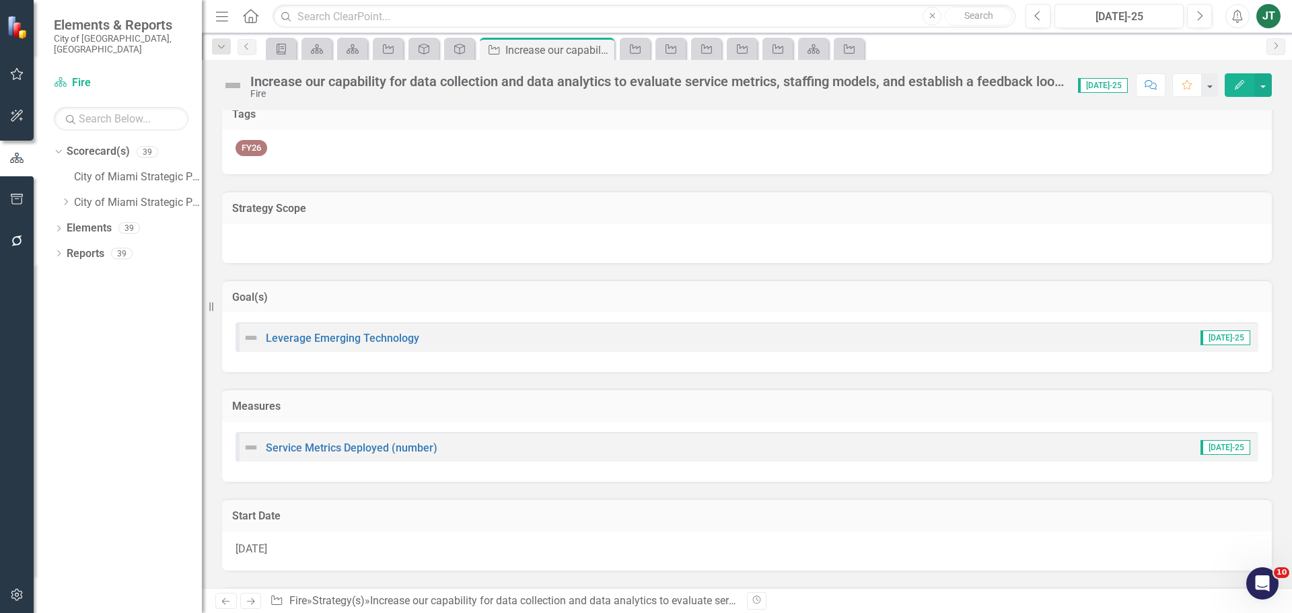
scroll to position [202, 0]
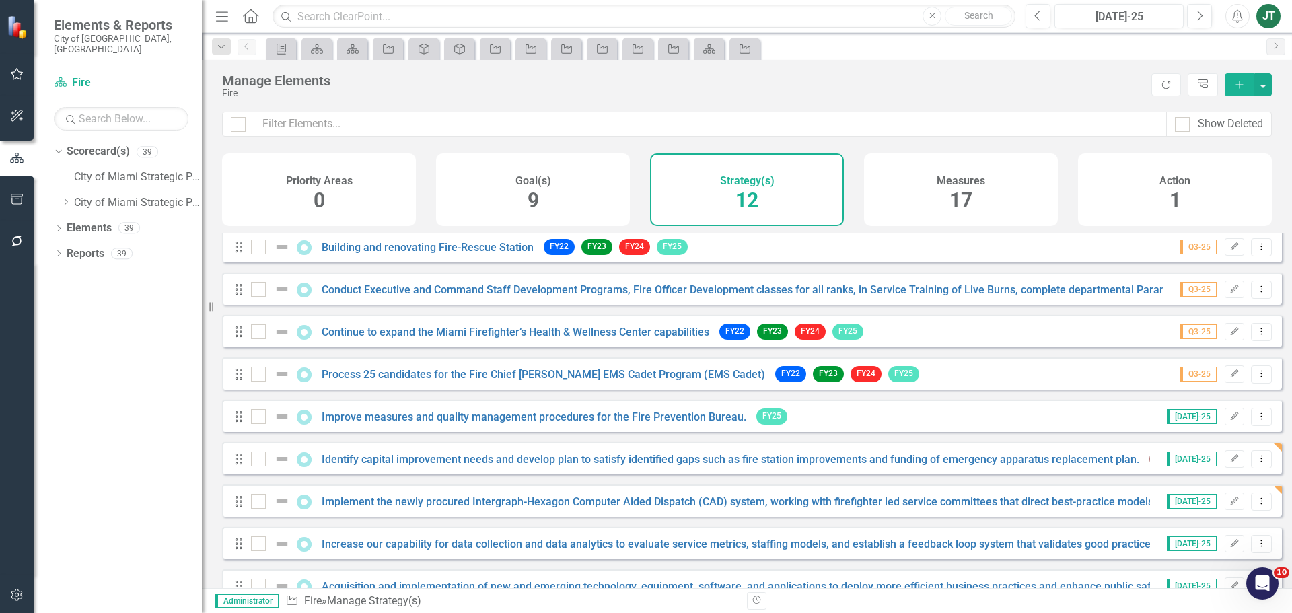
scroll to position [164, 0]
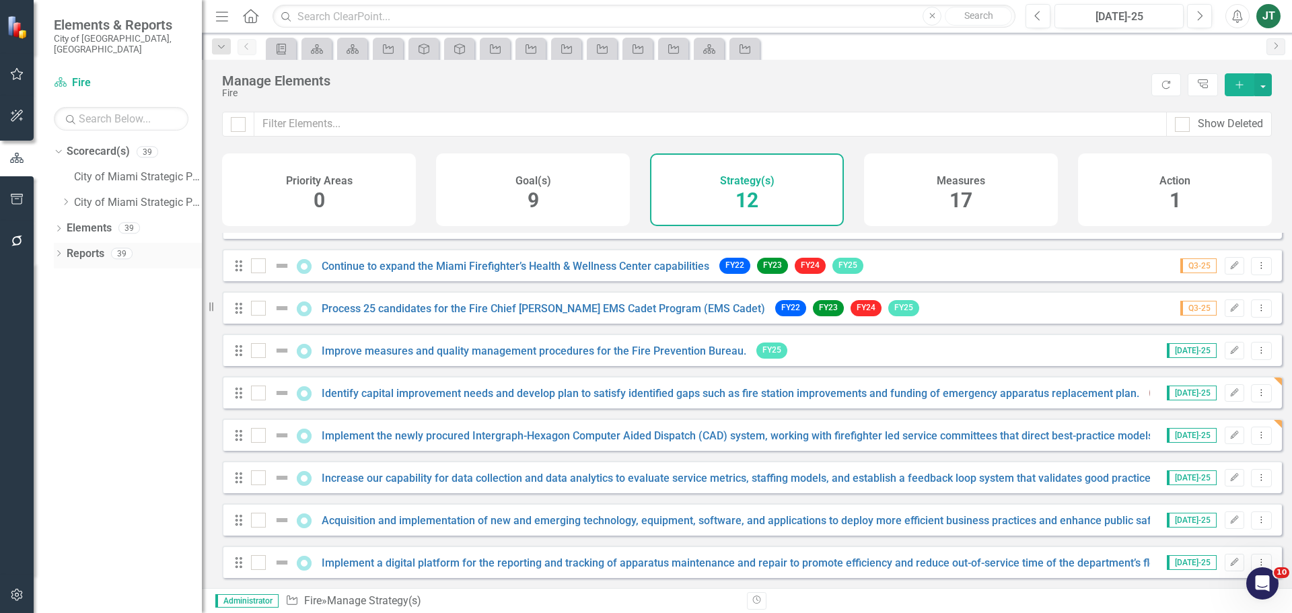
click at [79, 246] on link "Reports" at bounding box center [86, 253] width 38 height 15
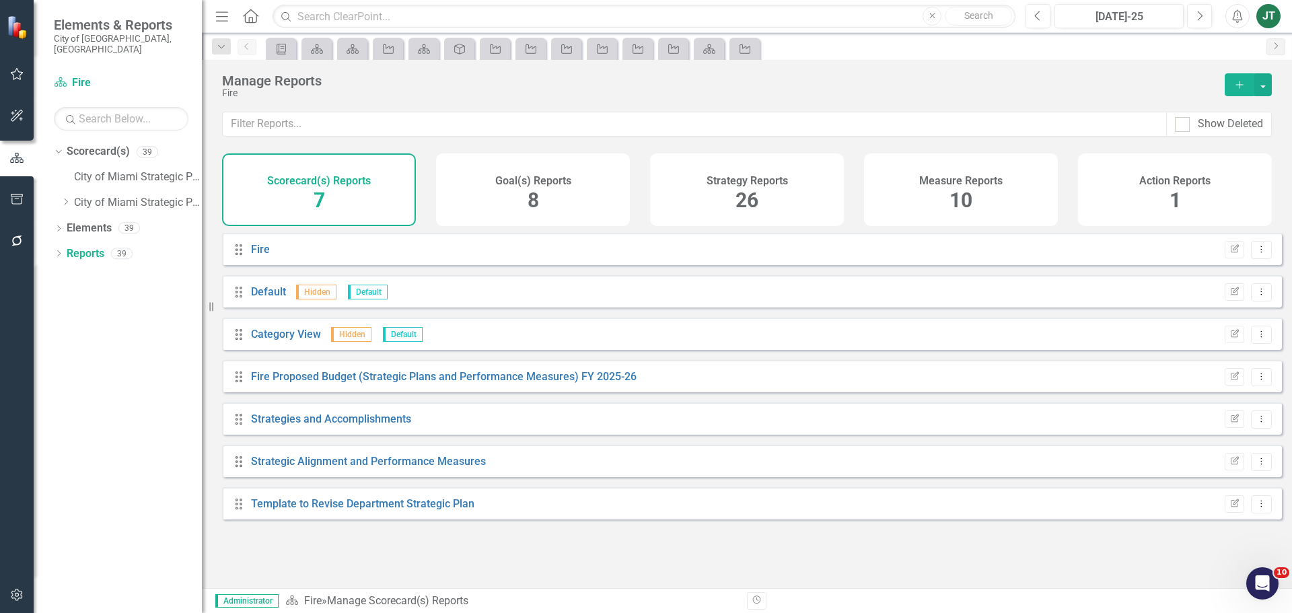
click at [517, 206] on div "Goal(s) Reports 8" at bounding box center [533, 189] width 194 height 73
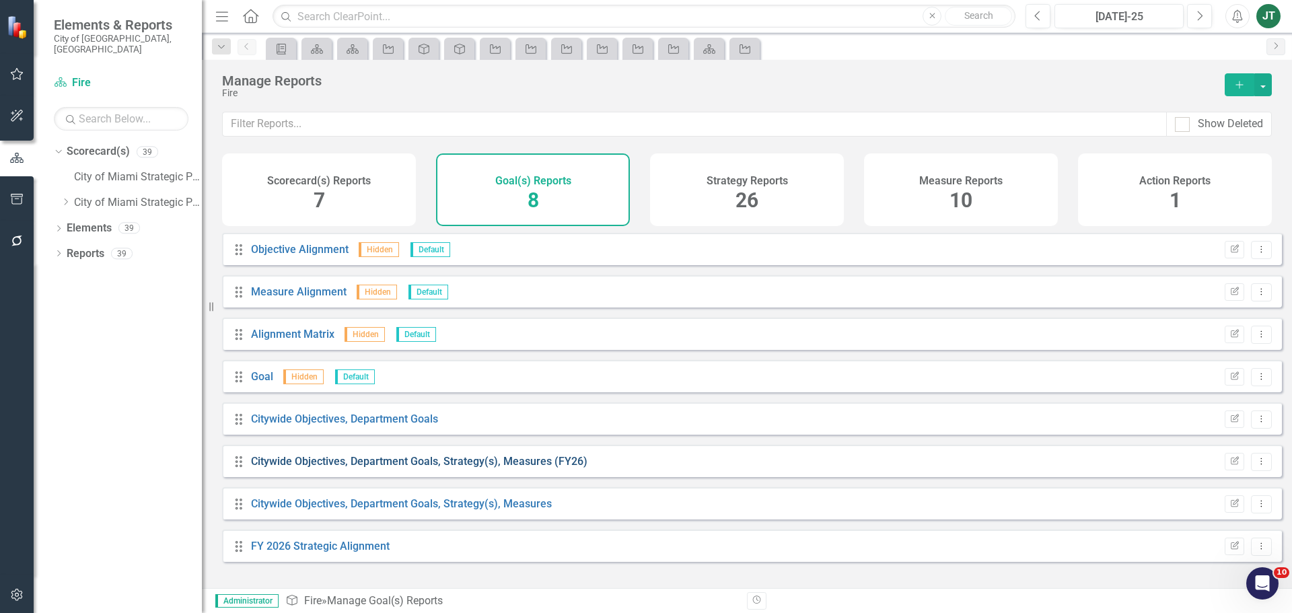
click at [458, 468] on link "Citywide Objectives, Department Goals, Strategy(s), Measures (FY26)" at bounding box center [419, 461] width 337 height 13
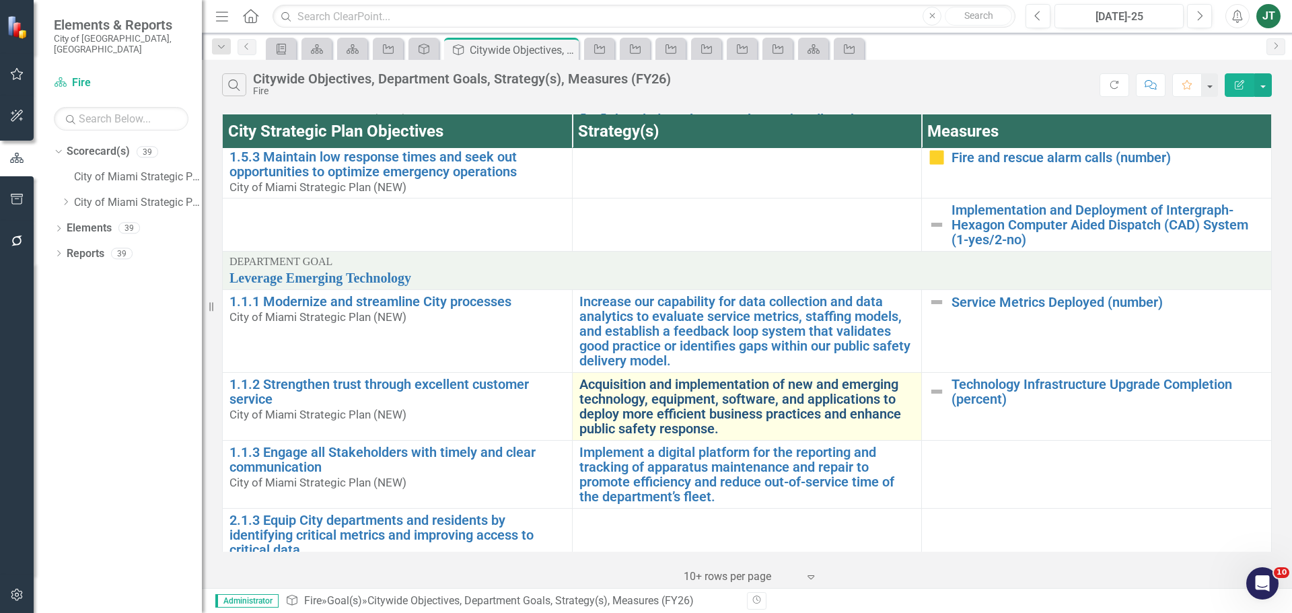
scroll to position [135, 0]
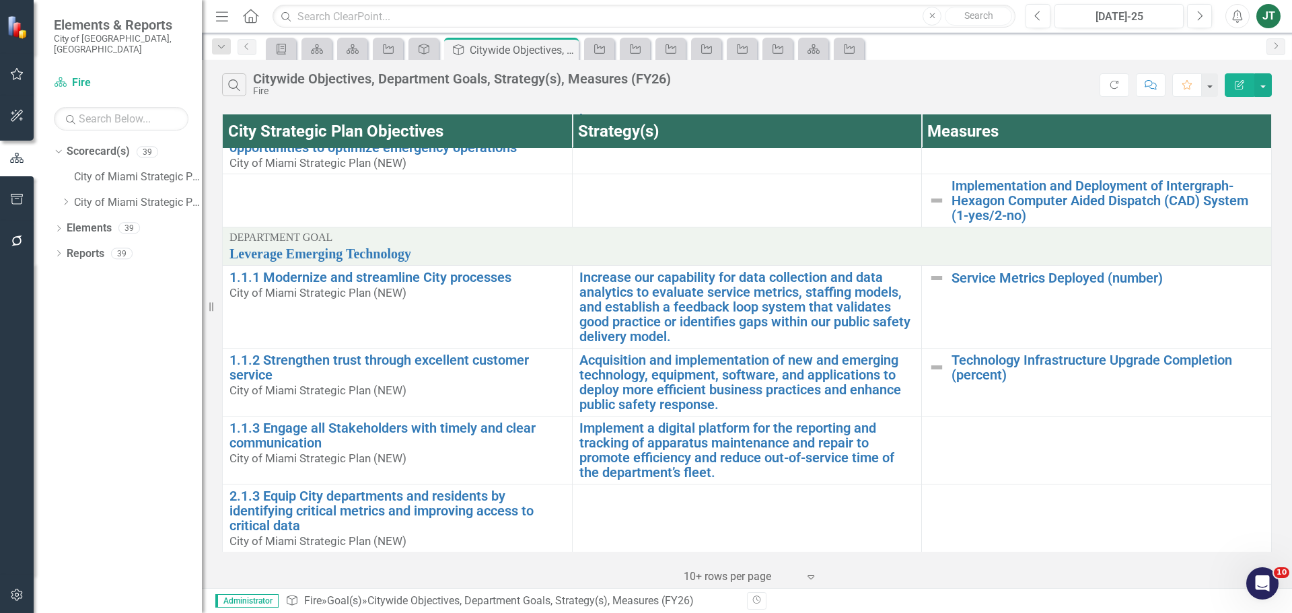
click at [695, 100] on div "Search Citywide Objectives, Department Goals, Strategy(s), Measures (FY26) Fire…" at bounding box center [747, 82] width 1090 height 44
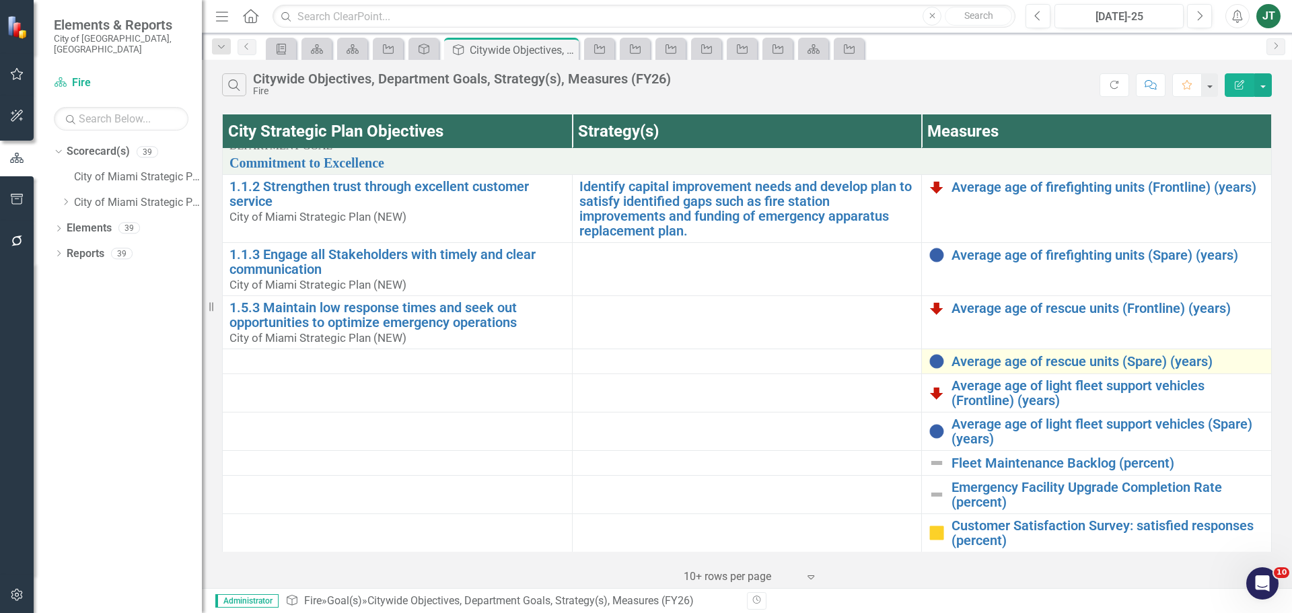
scroll to position [552, 0]
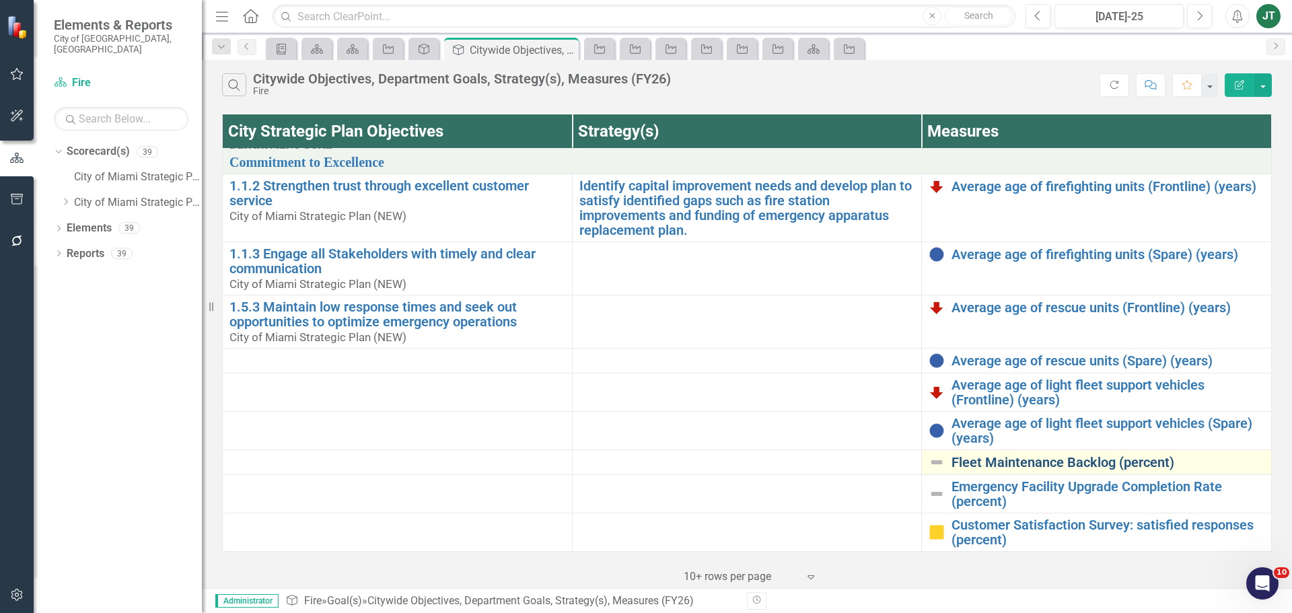
click at [1014, 464] on link "Fleet Maintenance Backlog (percent)" at bounding box center [1108, 462] width 313 height 15
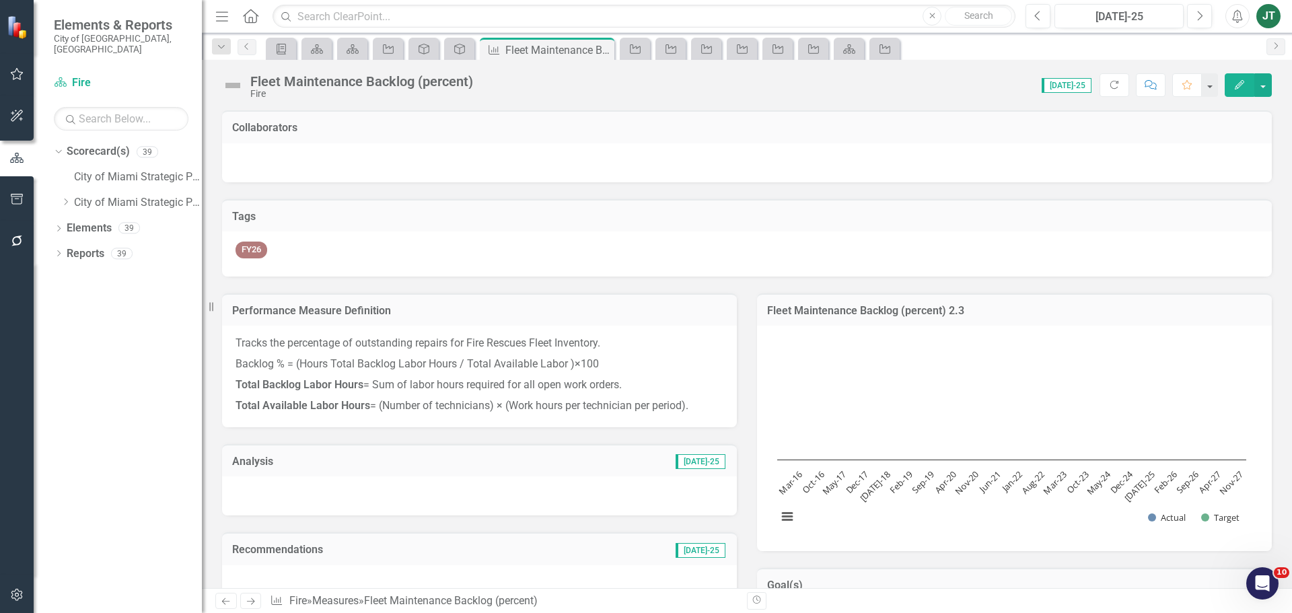
scroll to position [337, 0]
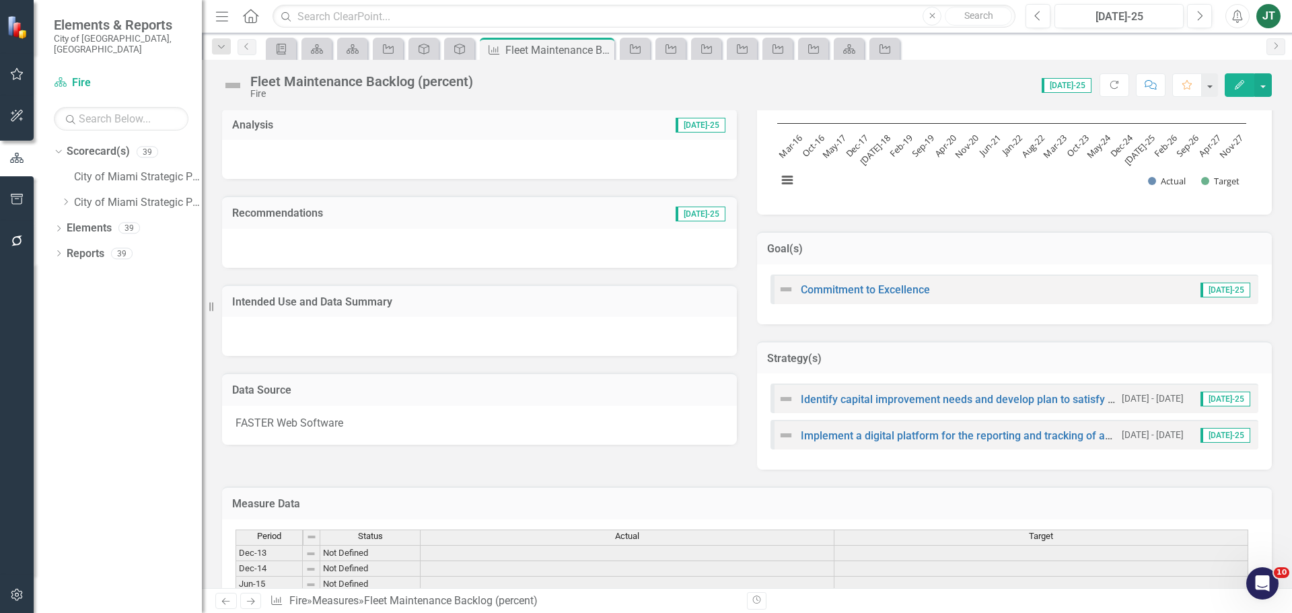
click at [940, 249] on h3 "Goal(s)" at bounding box center [1014, 249] width 495 height 12
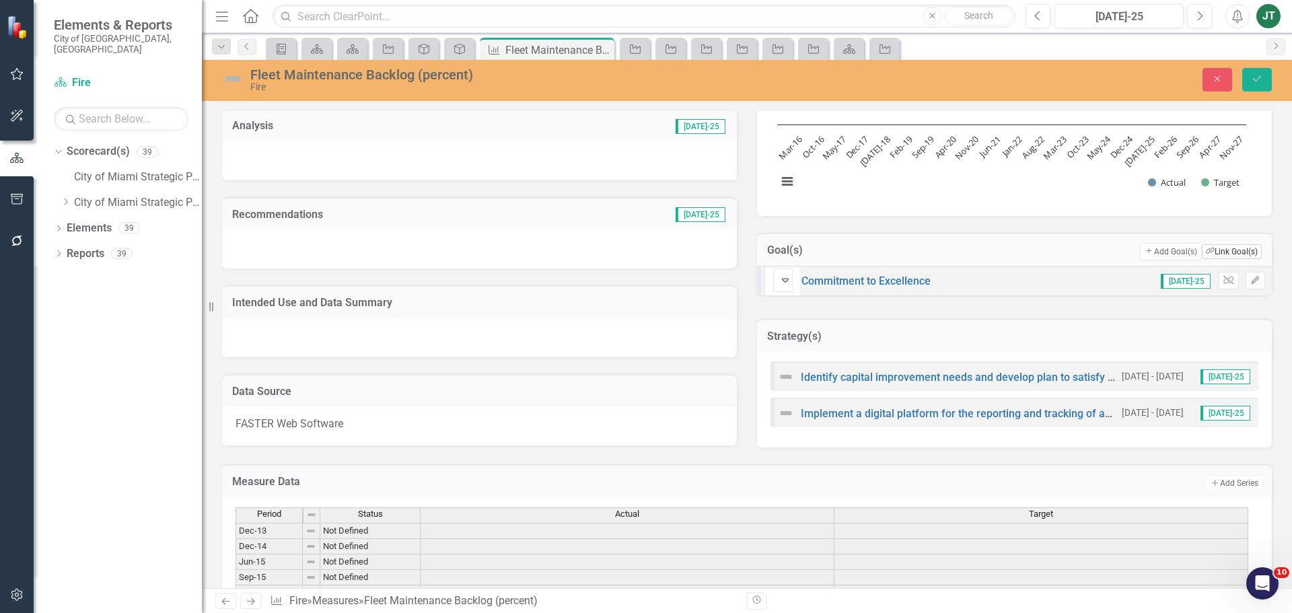
click at [1247, 252] on button "Link Tag Link Goal(s)" at bounding box center [1232, 251] width 60 height 15
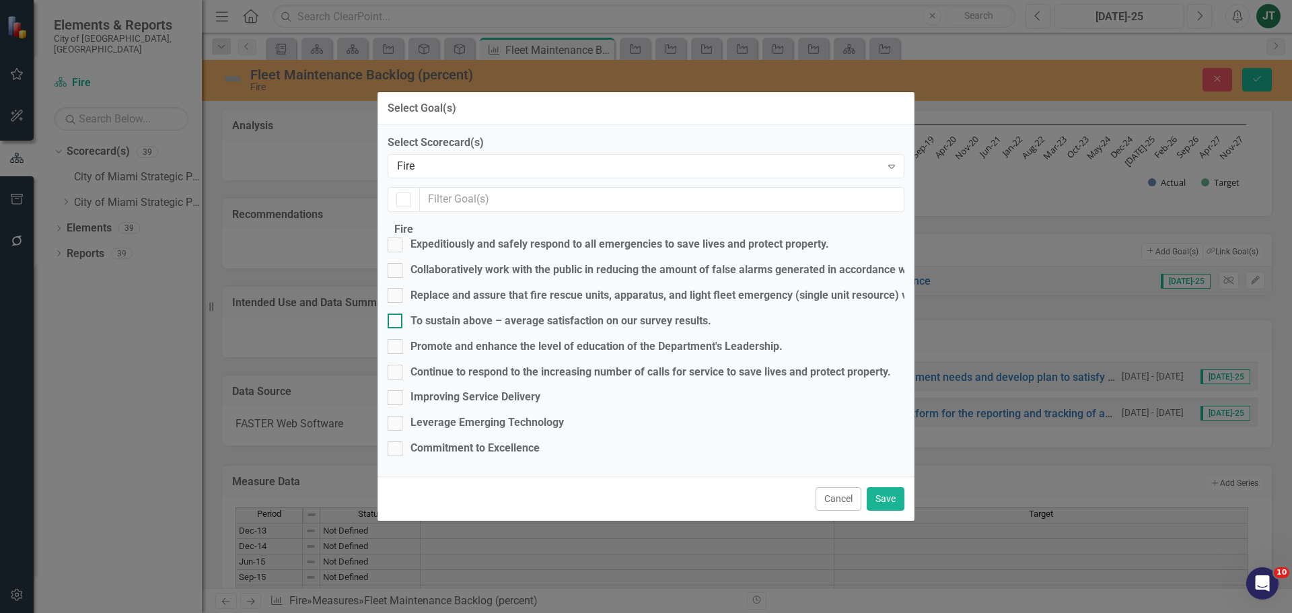
checkbox input "true"
checkbox input "false"
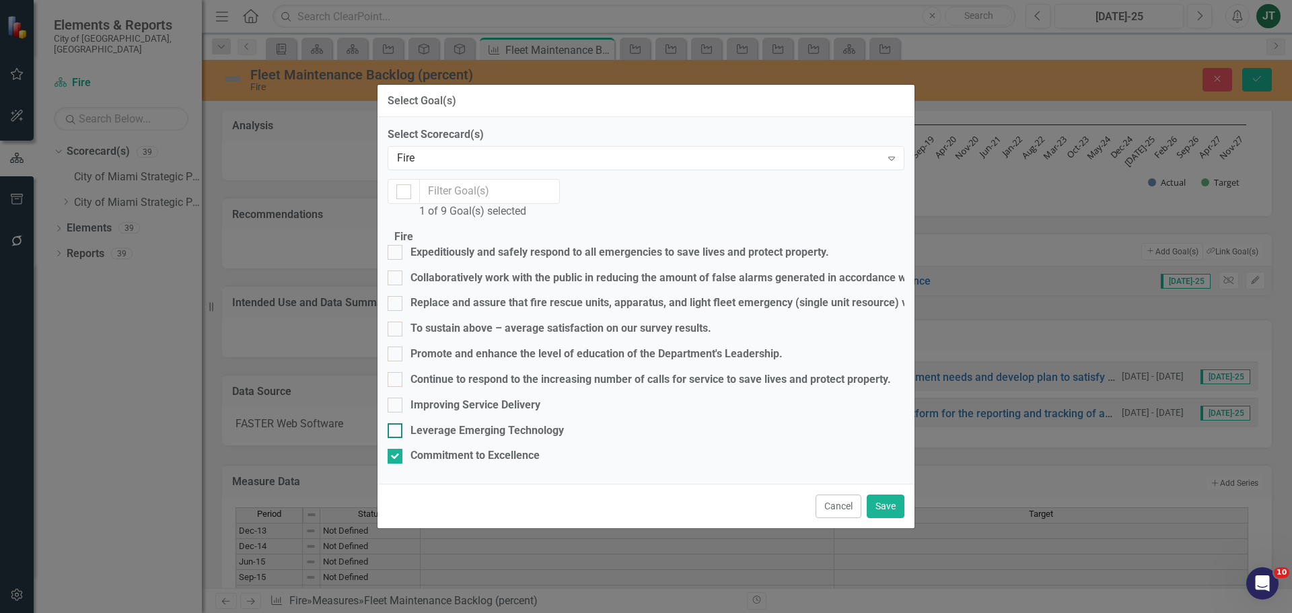
click at [459, 423] on div "Leverage Emerging Technology" at bounding box center [487, 430] width 153 height 15
click at [396, 423] on input "Leverage Emerging Technology" at bounding box center [392, 427] width 9 height 9
checkbox input "true"
click at [450, 448] on div "Commitment to Excellence" at bounding box center [475, 455] width 129 height 15
click at [396, 449] on input "Commitment to Excellence" at bounding box center [392, 453] width 9 height 9
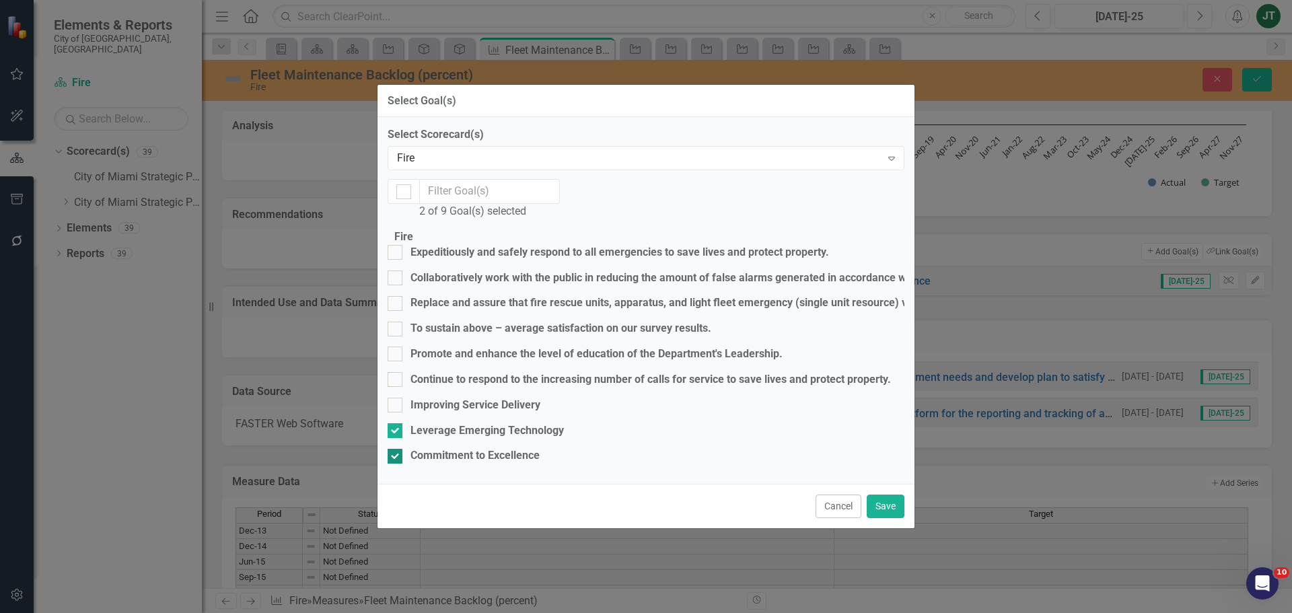
checkbox input "false"
click at [883, 518] on button "Save" at bounding box center [886, 507] width 38 height 24
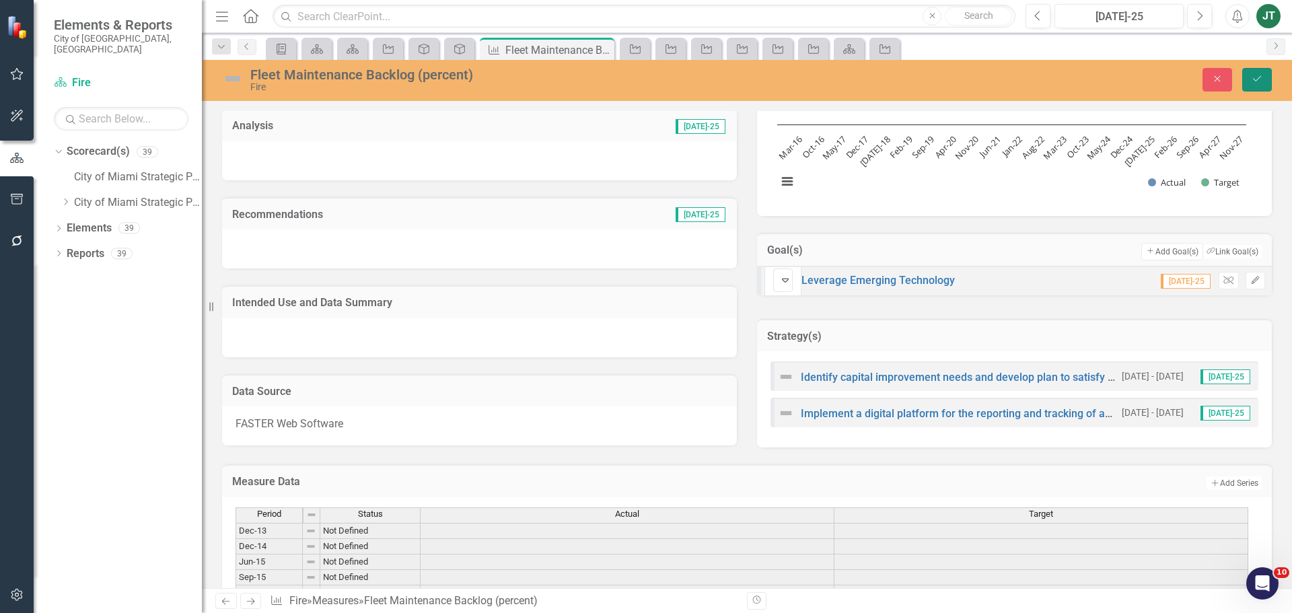
click at [1254, 75] on icon "Save" at bounding box center [1257, 78] width 12 height 9
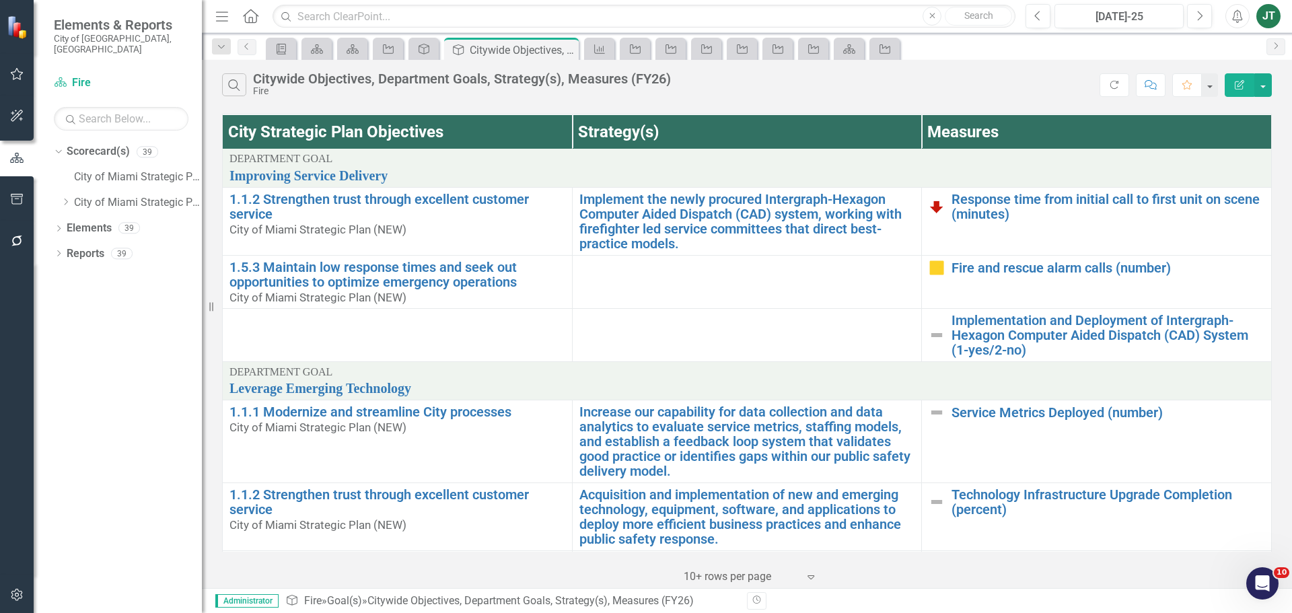
scroll to position [190, 0]
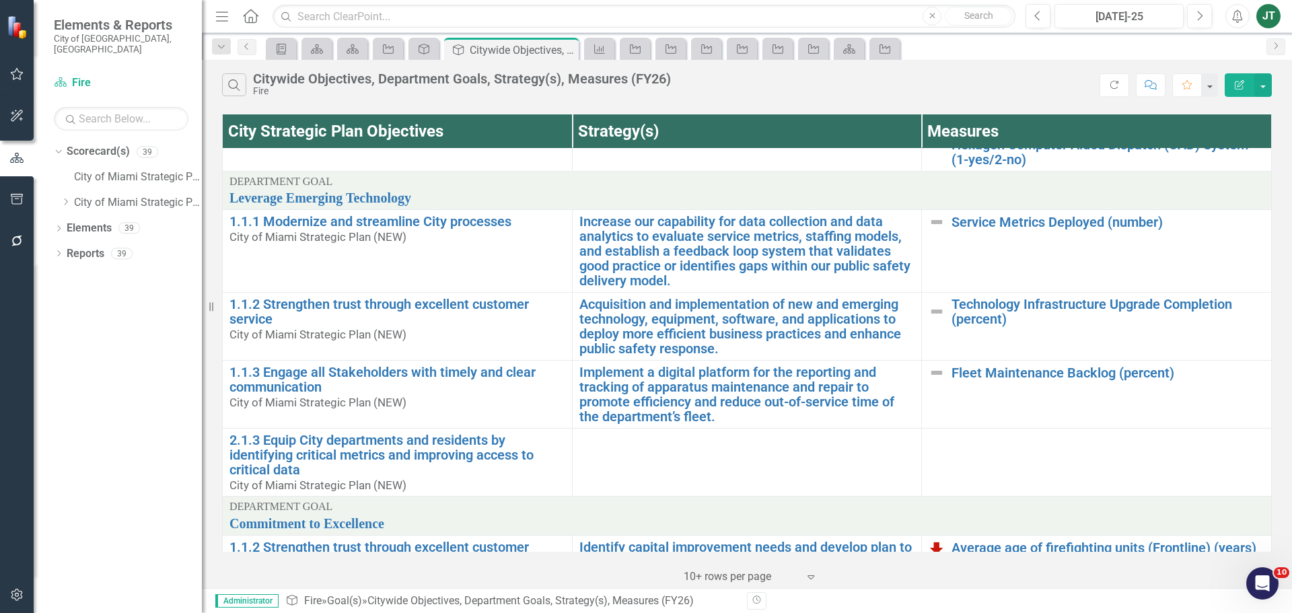
click at [198, 419] on div "Dropdown Scorecard(s) 39 City of [GEOGRAPHIC_DATA] Strategic Plan Dropdown City…" at bounding box center [118, 377] width 168 height 473
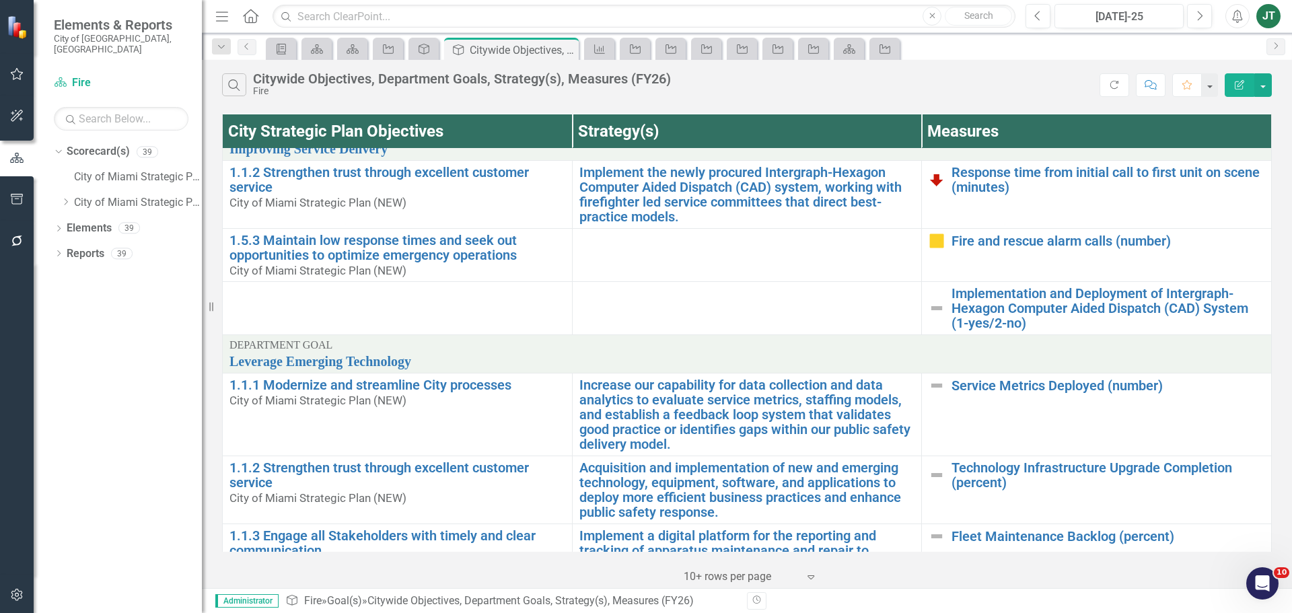
scroll to position [0, 0]
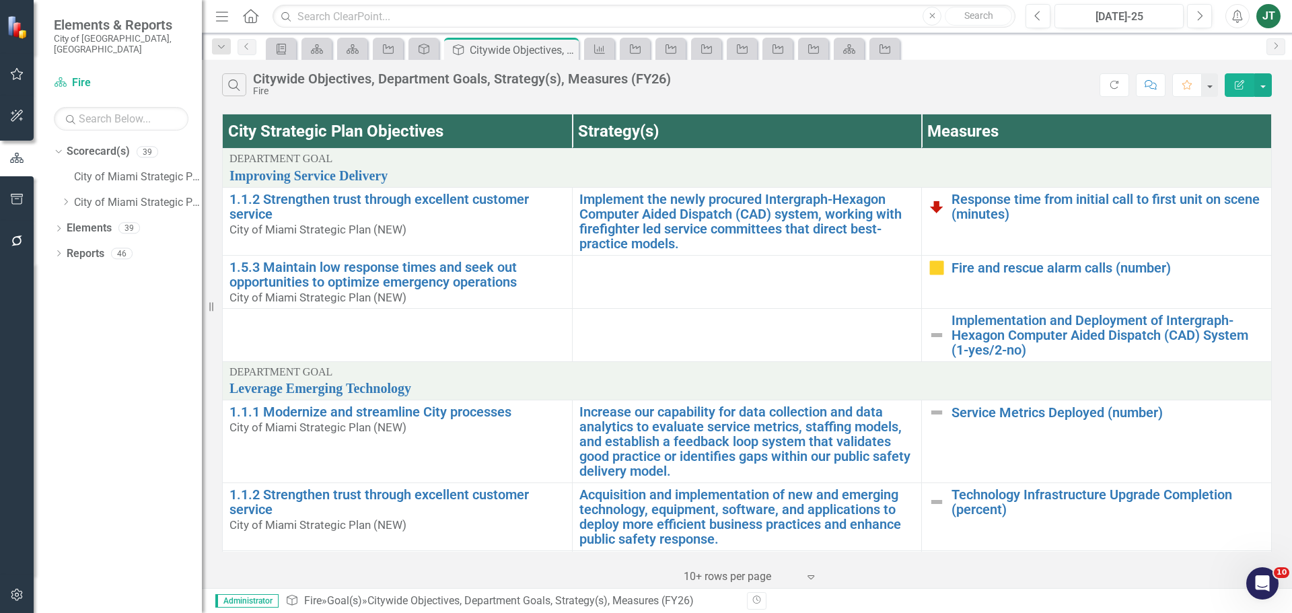
drag, startPoint x: 1136, startPoint y: 193, endPoint x: 35, endPoint y: 551, distance: 1157.8
